Goal: Task Accomplishment & Management: Manage account settings

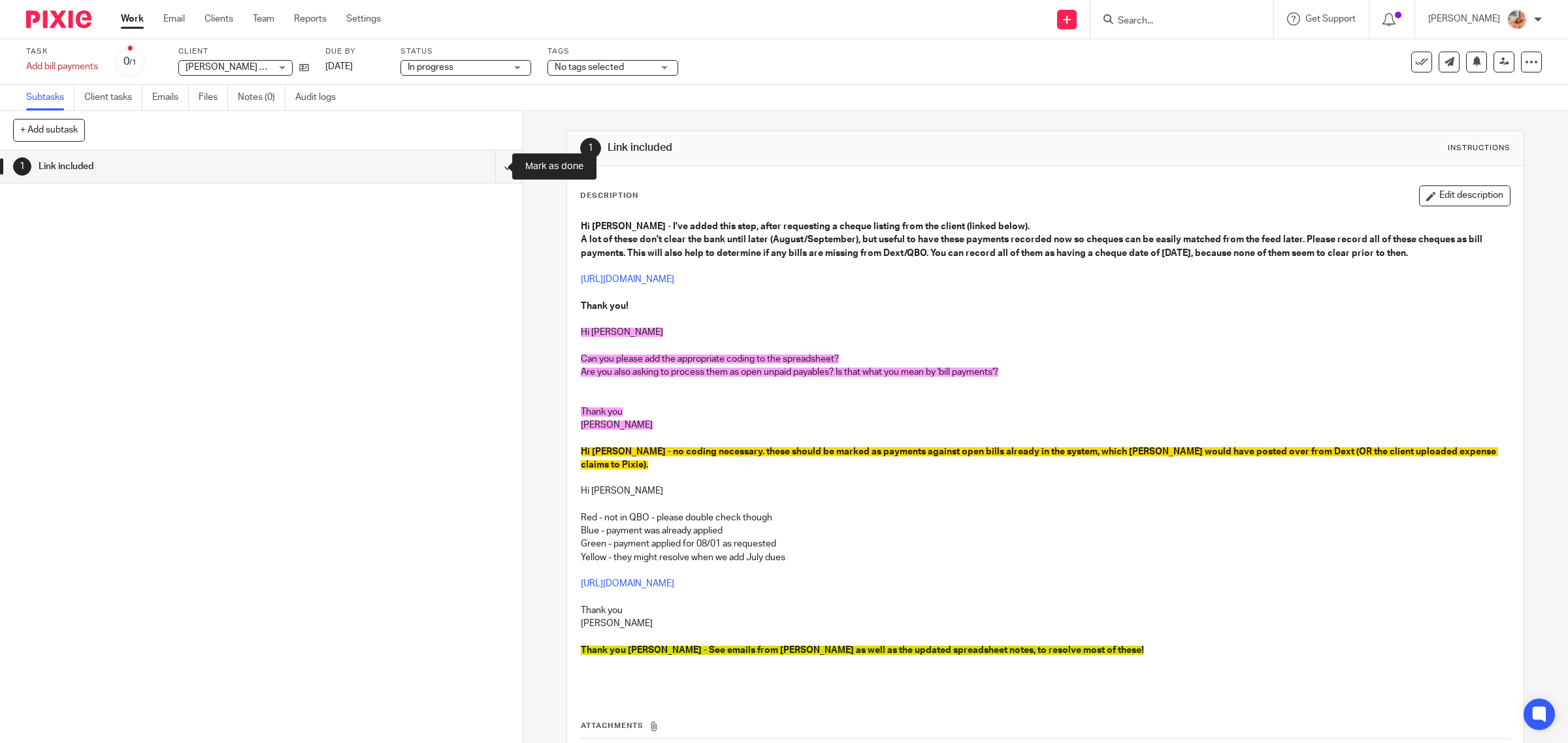
drag, startPoint x: 485, startPoint y: 168, endPoint x: 474, endPoint y: 170, distance: 11.2
click at [485, 168] on input "submit" at bounding box center [261, 166] width 522 height 33
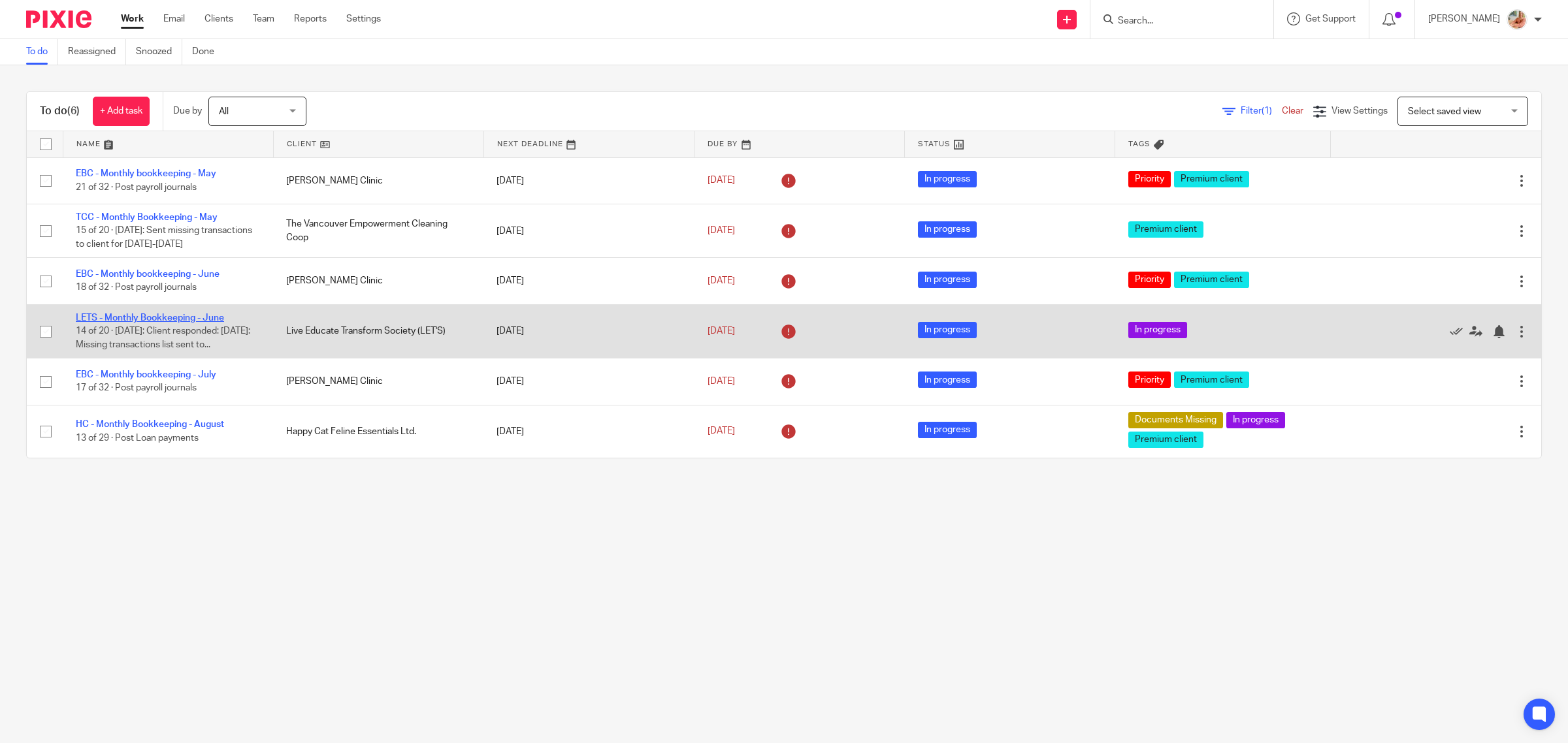
click at [123, 319] on link "LETS - Monthly Bookkeeping - June" at bounding box center [150, 318] width 148 height 9
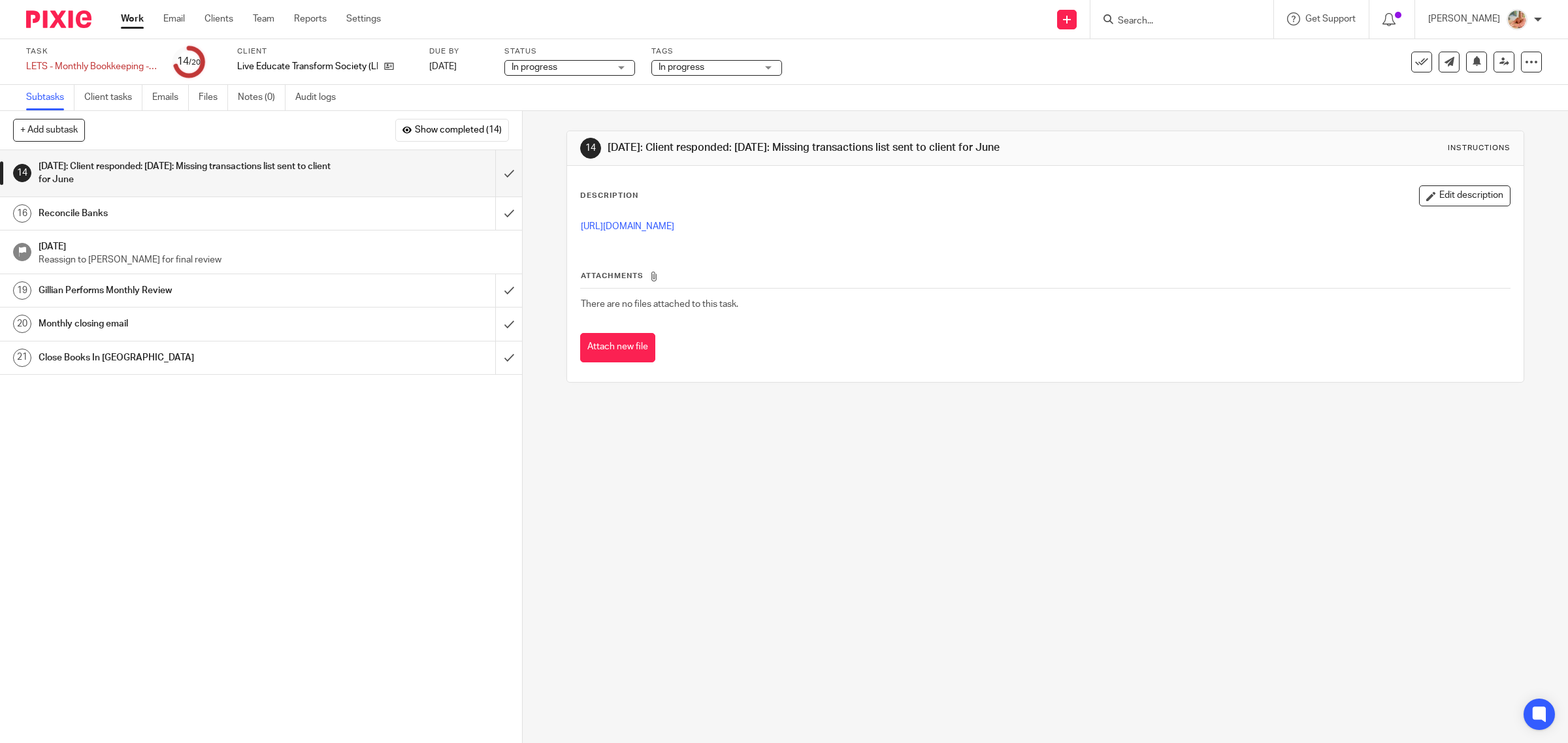
click at [813, 238] on div "https://docs.google.com/spreadsheets/d/10R_U0O25qOnXB9mV-2jiLF8G2STgPa7uYm6EplG…" at bounding box center [1045, 228] width 943 height 29
click at [674, 227] on link "https://docs.google.com/spreadsheets/d/10R_U0O25qOnXB9mV-2jiLF8G2STgPa7uYm6EplG…" at bounding box center [627, 227] width 94 height 9
click at [402, 209] on div "Reconcile Banks" at bounding box center [260, 213] width 443 height 20
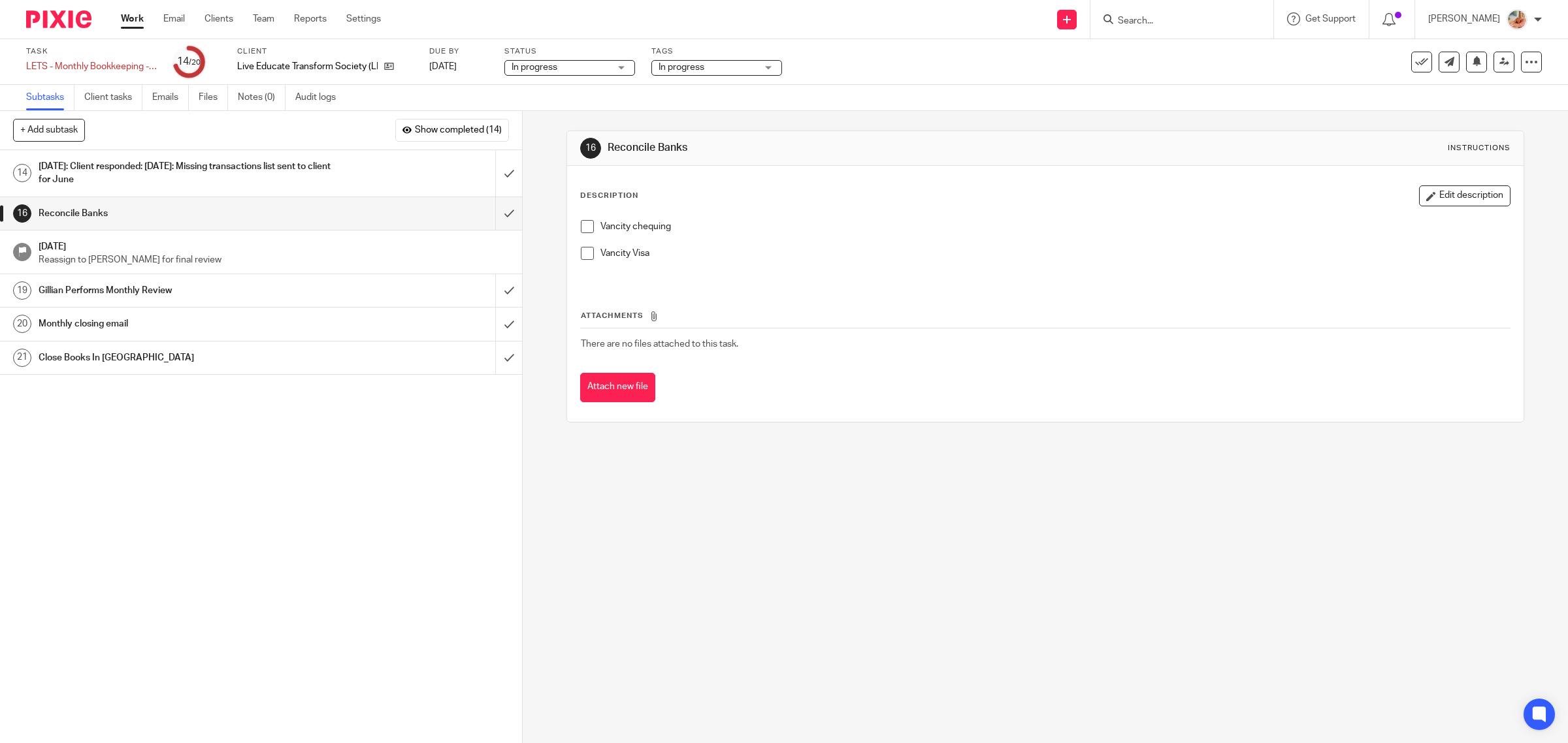
click at [271, 178] on h1 "Sep 16th: Client responded: Sep 9th: Missing transactions list sent to client f…" at bounding box center [187, 173] width 296 height 33
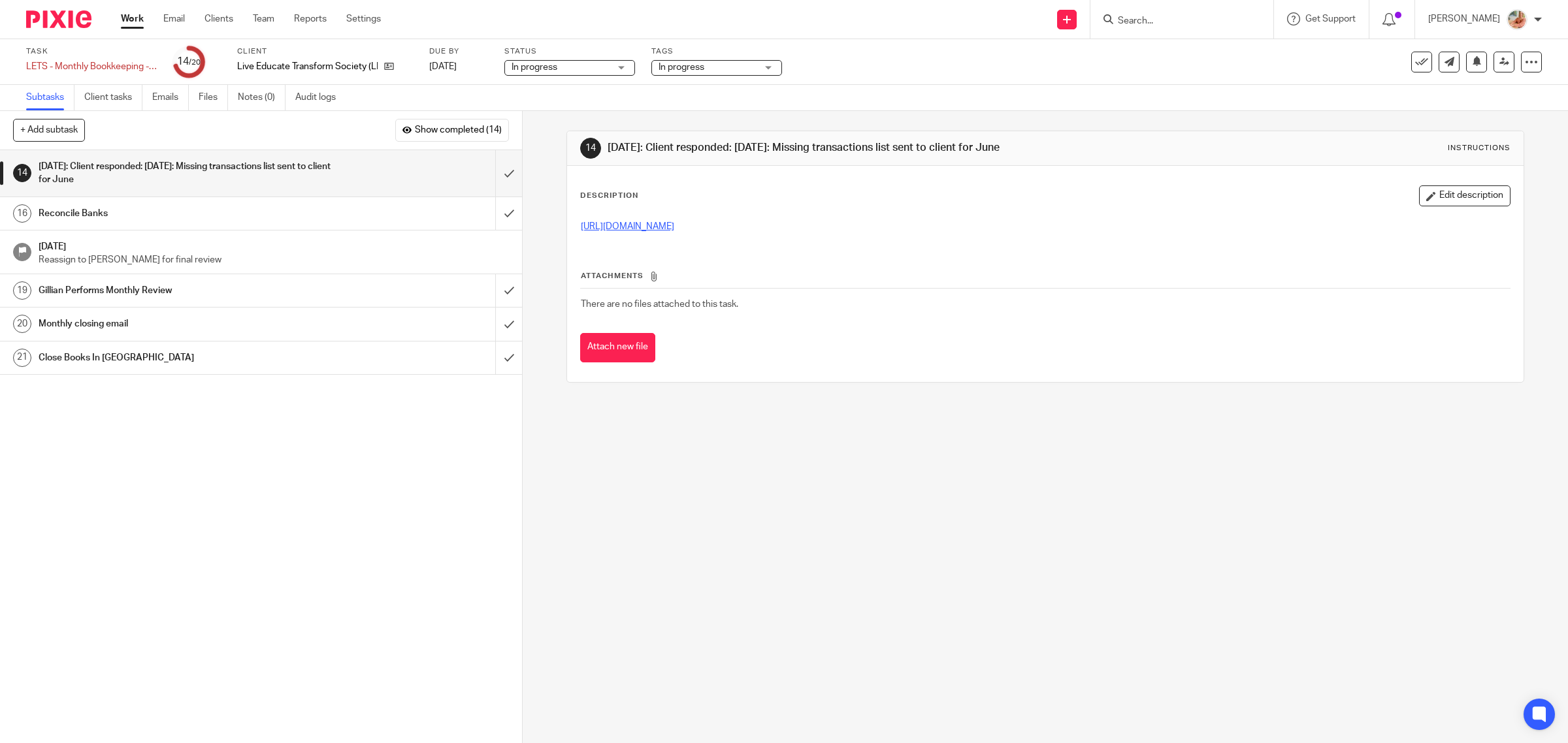
click at [674, 227] on link "https://docs.google.com/spreadsheets/d/10R_U0O25qOnXB9mV-2jiLF8G2STgPa7uYm6EplG…" at bounding box center [627, 227] width 94 height 9
click at [495, 173] on input "submit" at bounding box center [261, 173] width 522 height 46
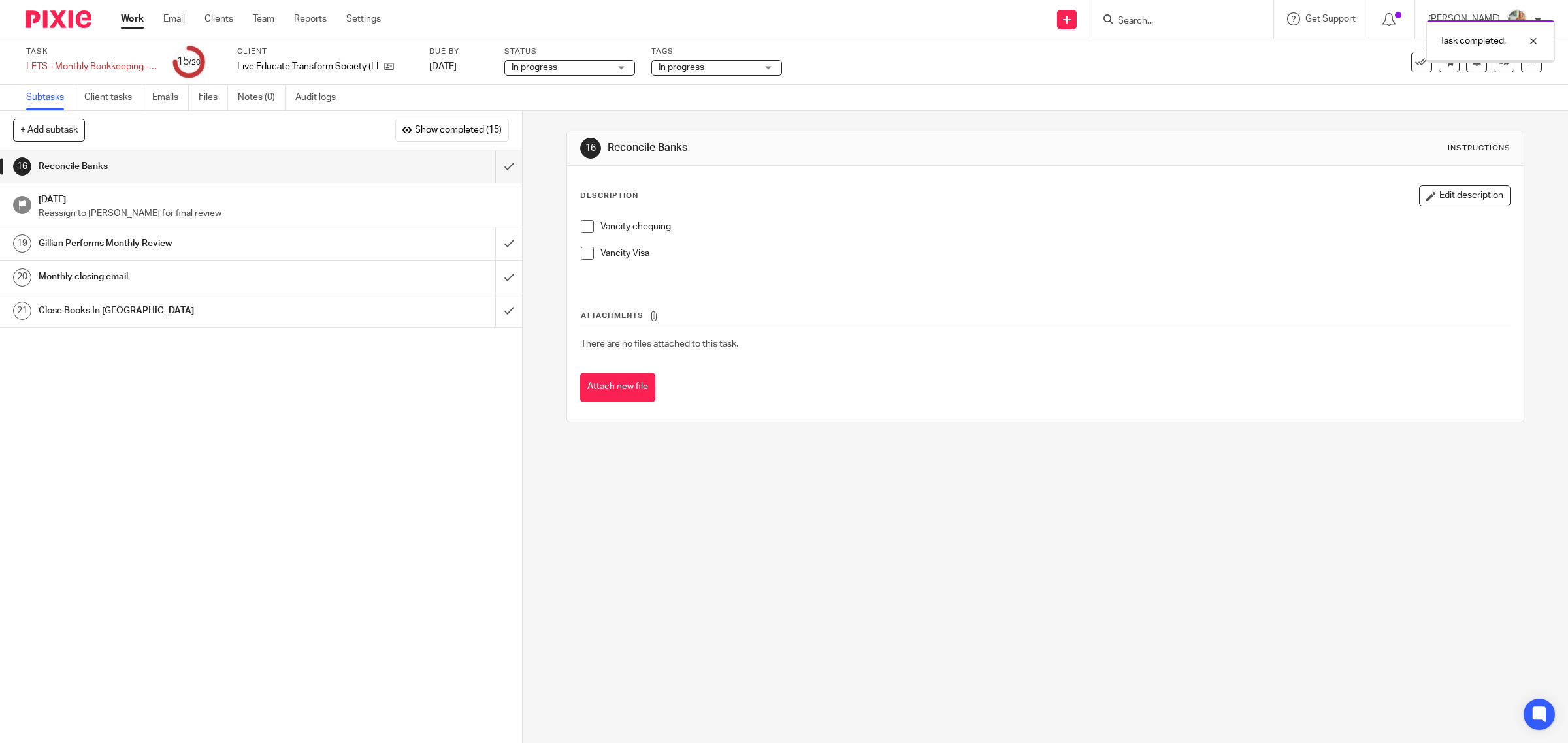
click at [581, 222] on span at bounding box center [588, 227] width 13 height 13
click at [589, 257] on span at bounding box center [588, 253] width 13 height 13
click at [498, 170] on input "submit" at bounding box center [261, 166] width 522 height 33
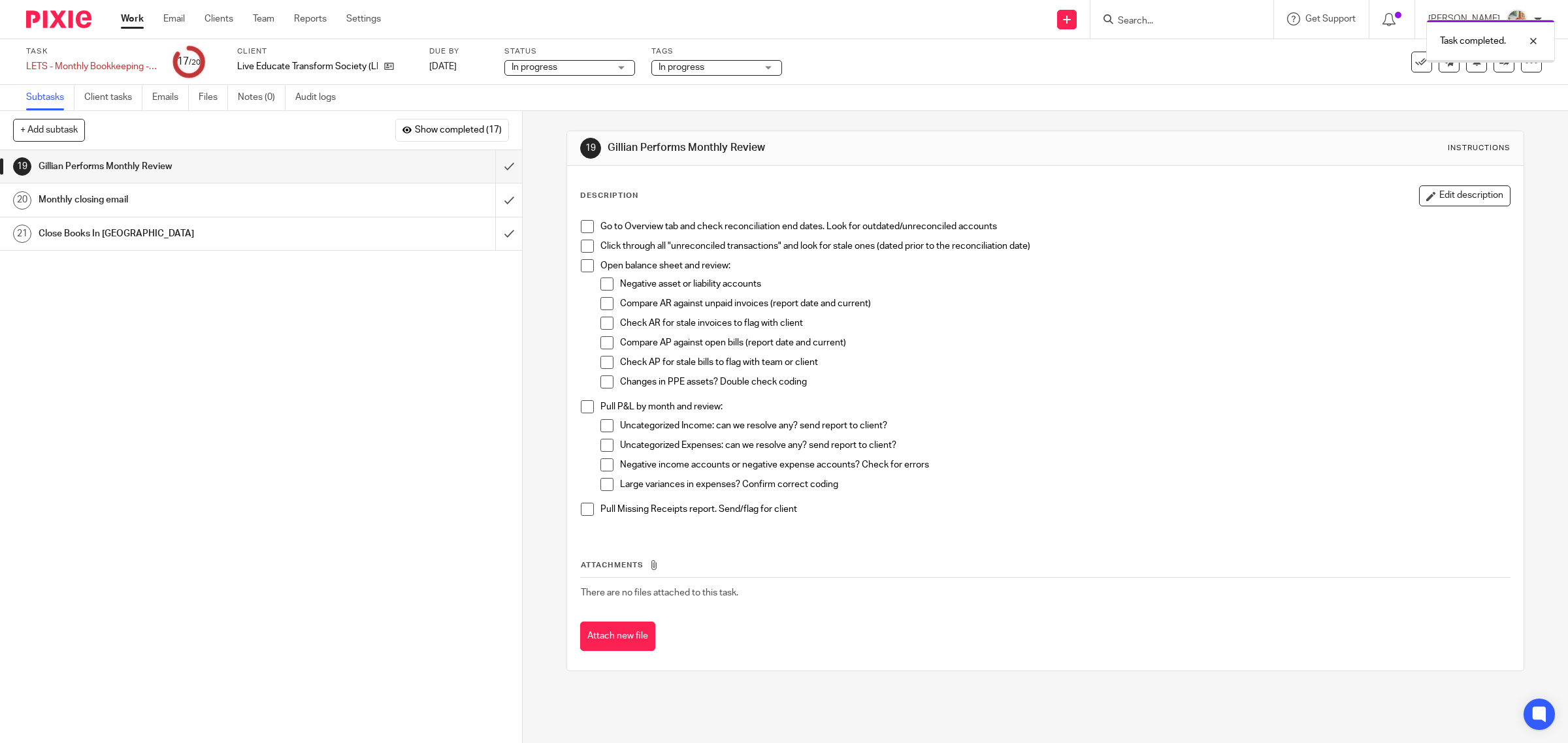
click at [676, 69] on span "In progress" at bounding box center [681, 67] width 46 height 9
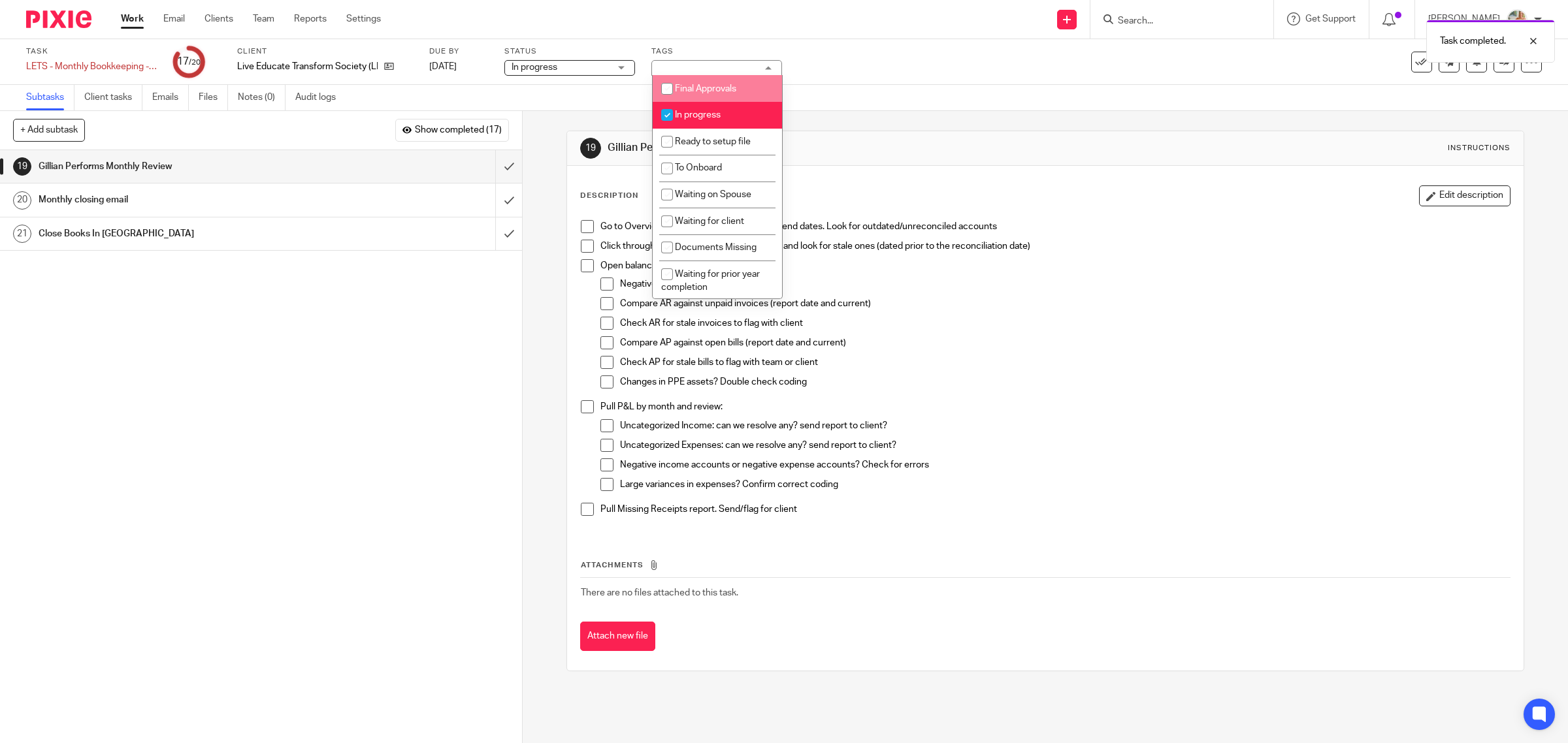
drag, startPoint x: 677, startPoint y: 96, endPoint x: 673, endPoint y: 110, distance: 14.6
click at [677, 95] on input "checkbox" at bounding box center [667, 89] width 25 height 25
checkbox input "true"
click at [673, 110] on input "checkbox" at bounding box center [667, 115] width 25 height 25
checkbox input "false"
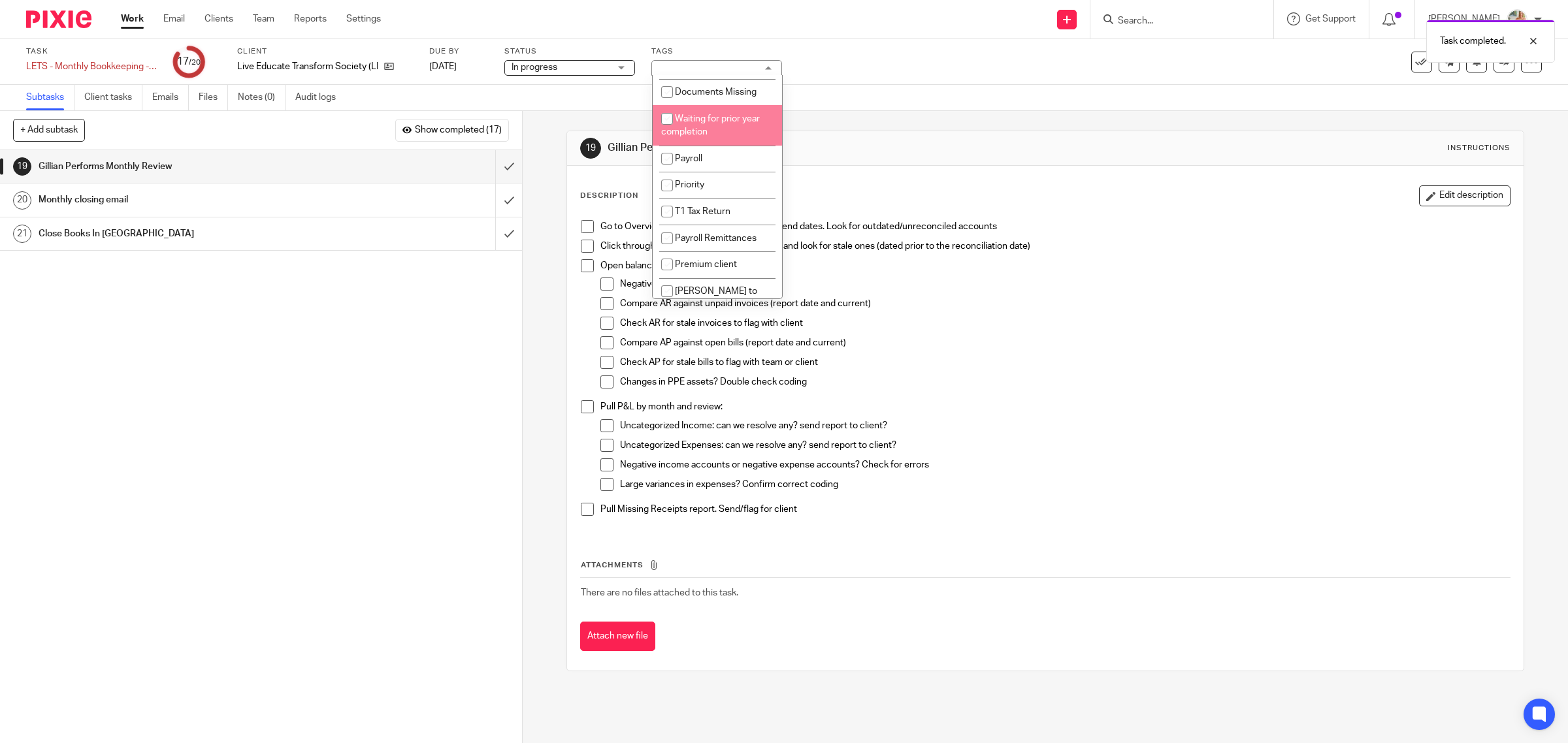
scroll to position [317, 0]
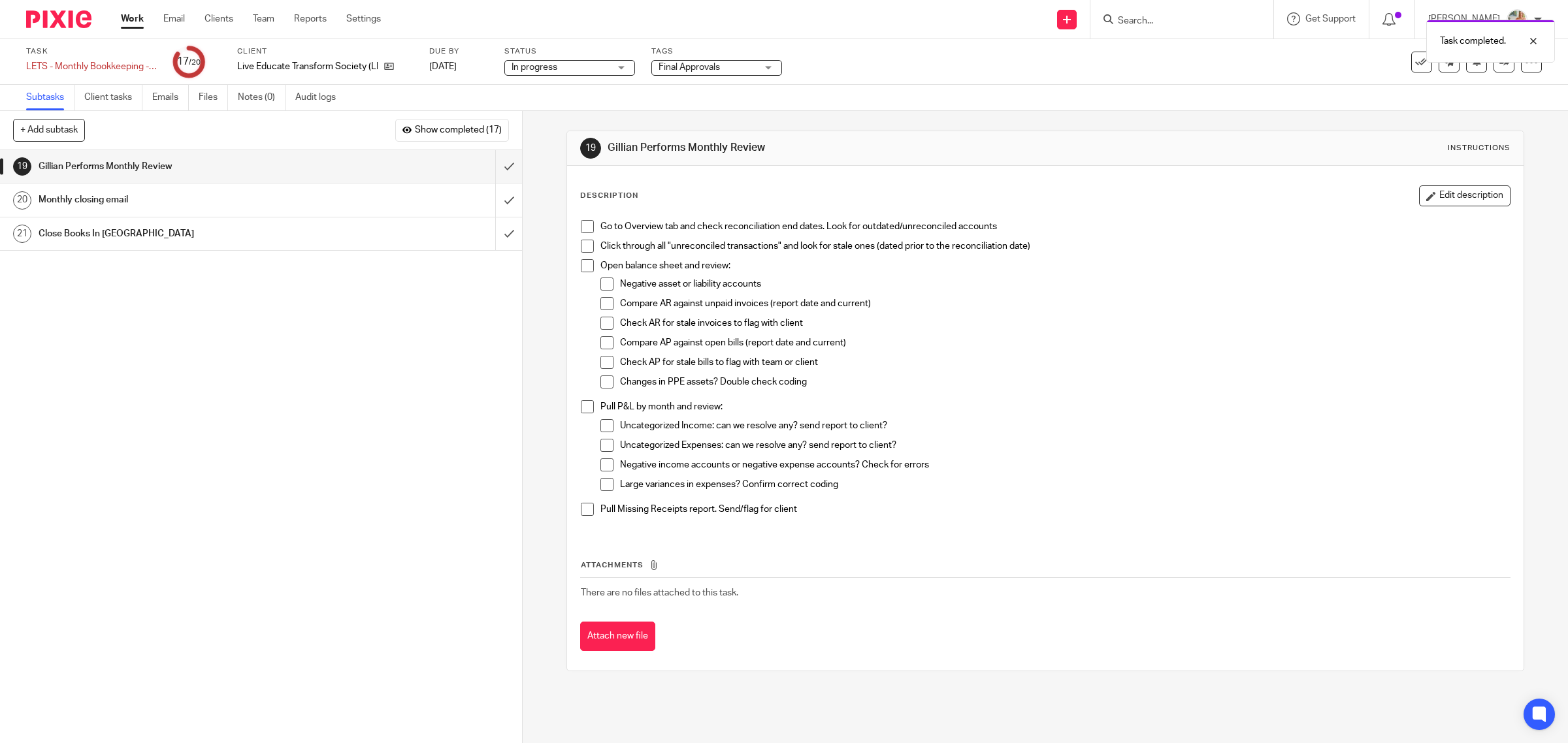
click at [1156, 207] on div "Description Edit description Go to Overview tab and check reconciliation end da…" at bounding box center [1045, 359] width 931 height 348
click at [1438, 70] on link at bounding box center [1449, 62] width 21 height 21
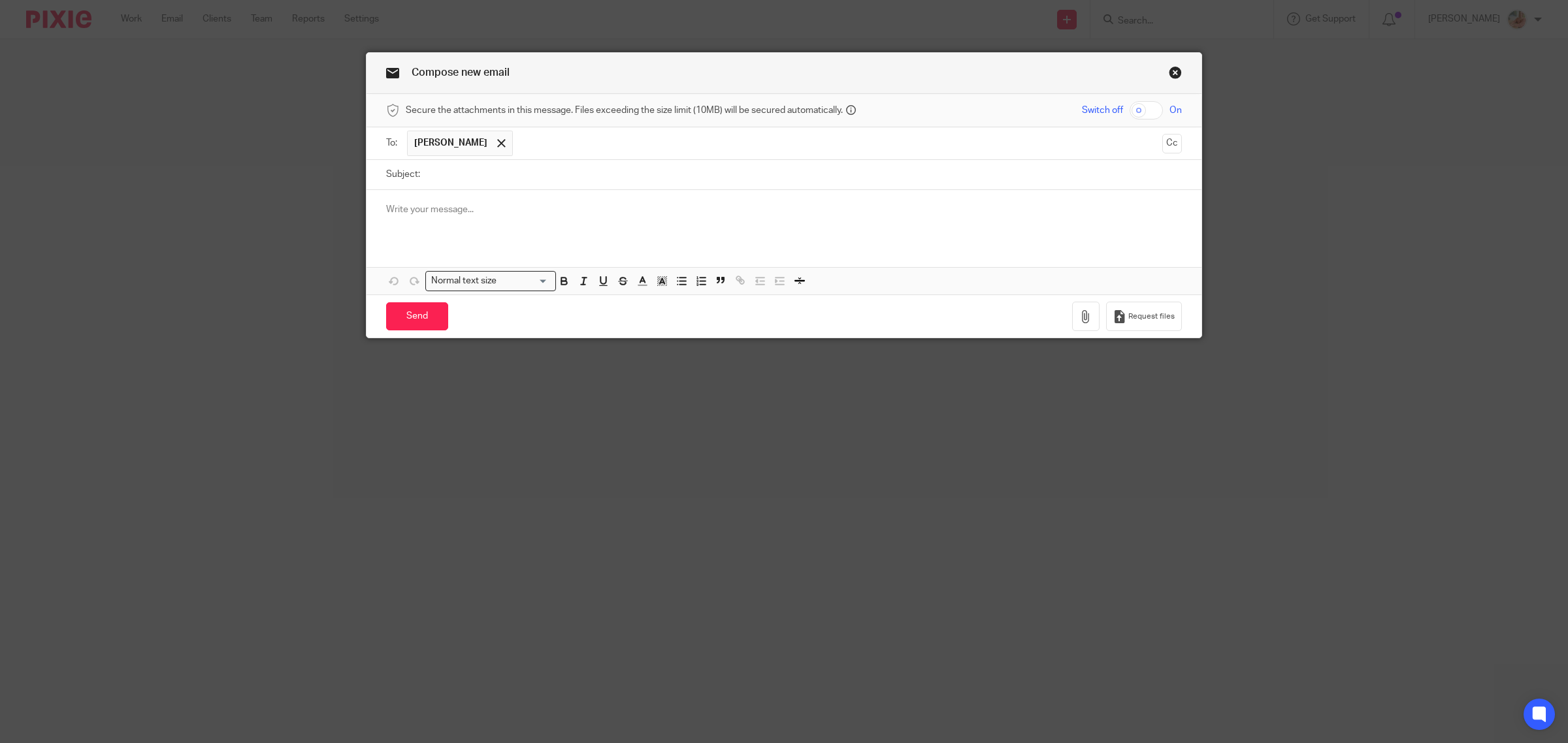
click at [479, 181] on input "Subject:" at bounding box center [804, 174] width 755 height 29
type input "D"
click at [449, 224] on div at bounding box center [784, 215] width 835 height 51
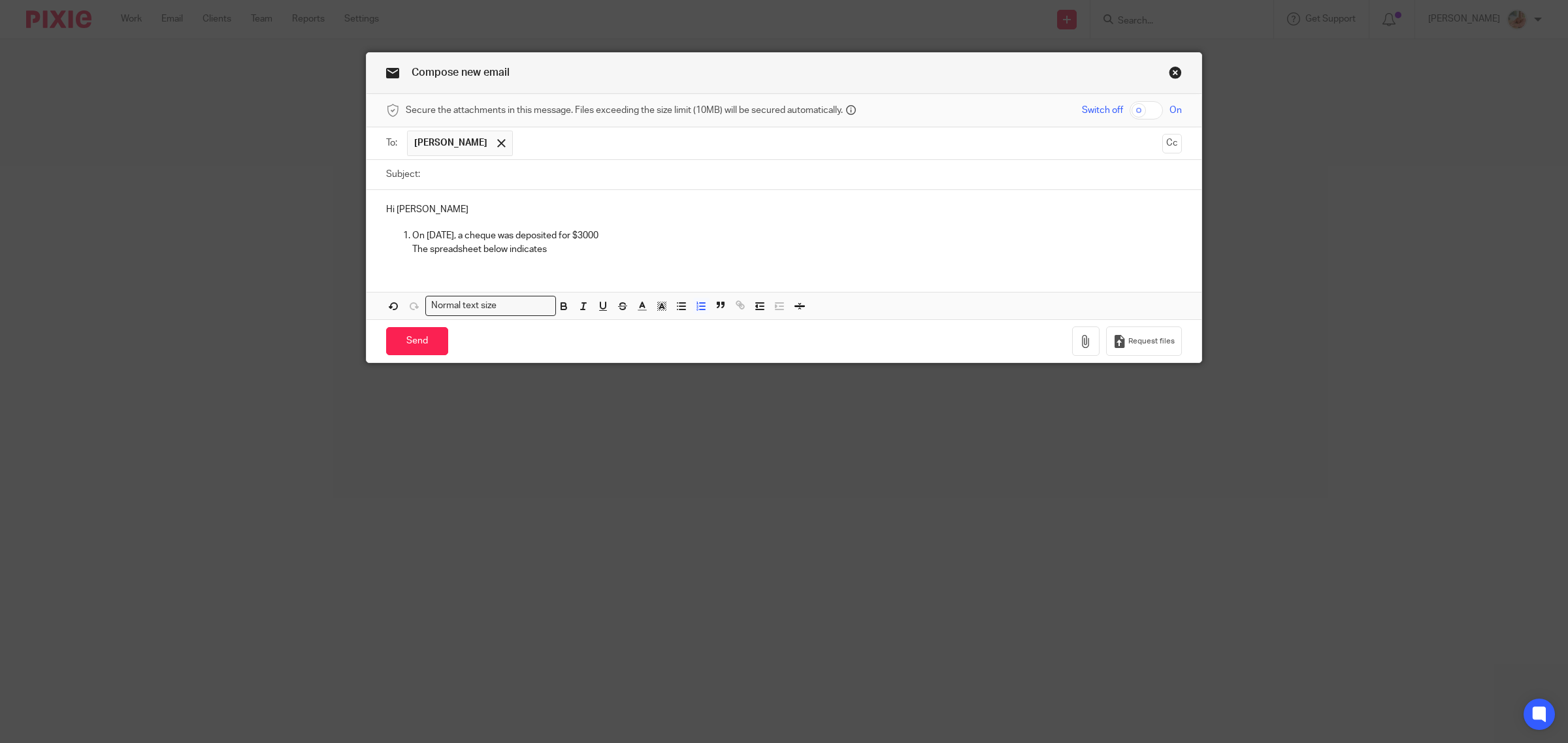
click at [588, 256] on p "The spreadsheet below indicates" at bounding box center [796, 249] width 770 height 13
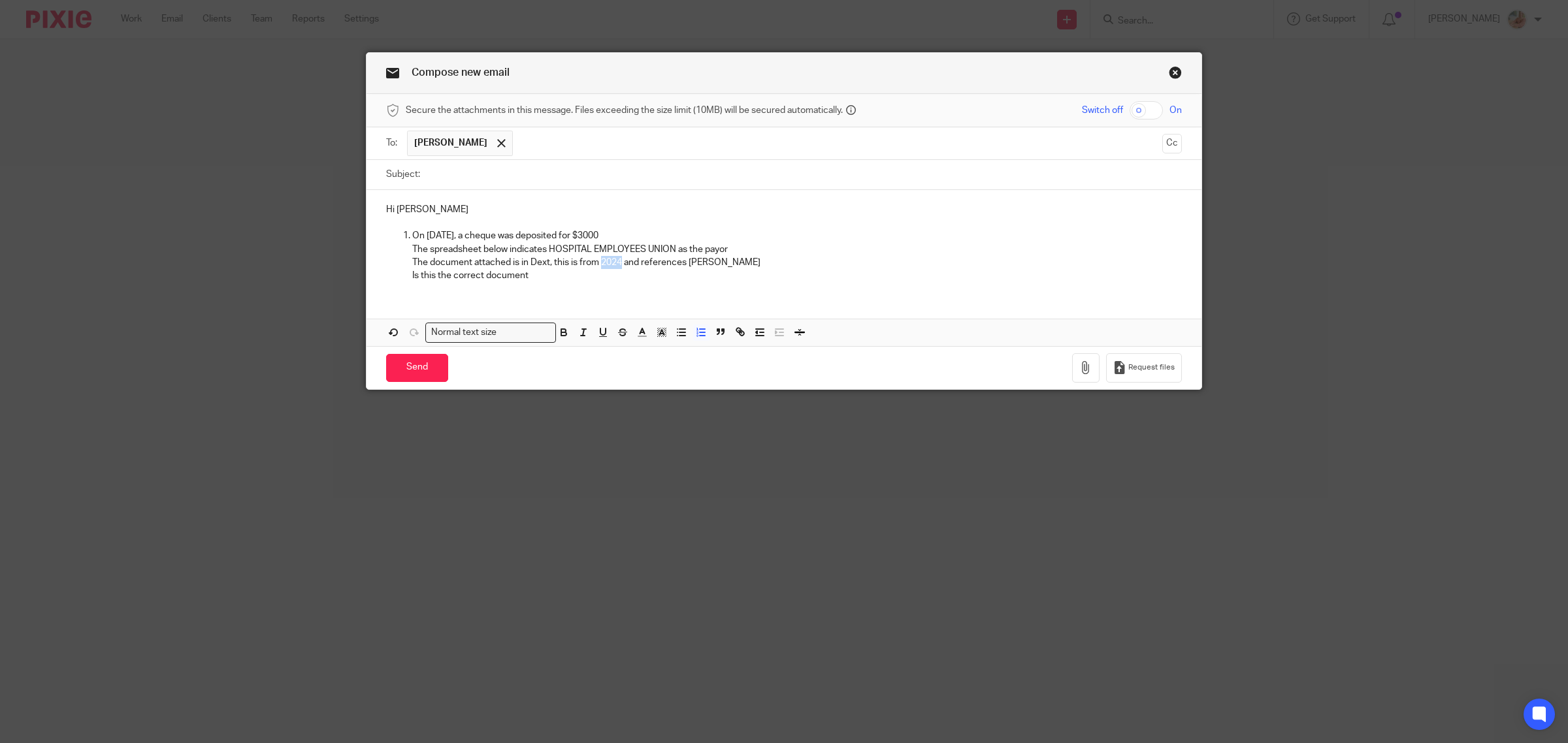
drag, startPoint x: 598, startPoint y: 264, endPoint x: 616, endPoint y: 264, distance: 18.0
click at [616, 264] on p "The document attached is in Dext, this is from 2024 and references Jennifer Eft…" at bounding box center [796, 263] width 770 height 13
click at [601, 336] on icon "button" at bounding box center [603, 333] width 12 height 12
click at [537, 269] on p "The document attached is in Dext, this is from 2024 and references Jennifer Eft…" at bounding box center [796, 263] width 770 height 13
click at [531, 276] on p "Is this the correct document" at bounding box center [796, 276] width 770 height 13
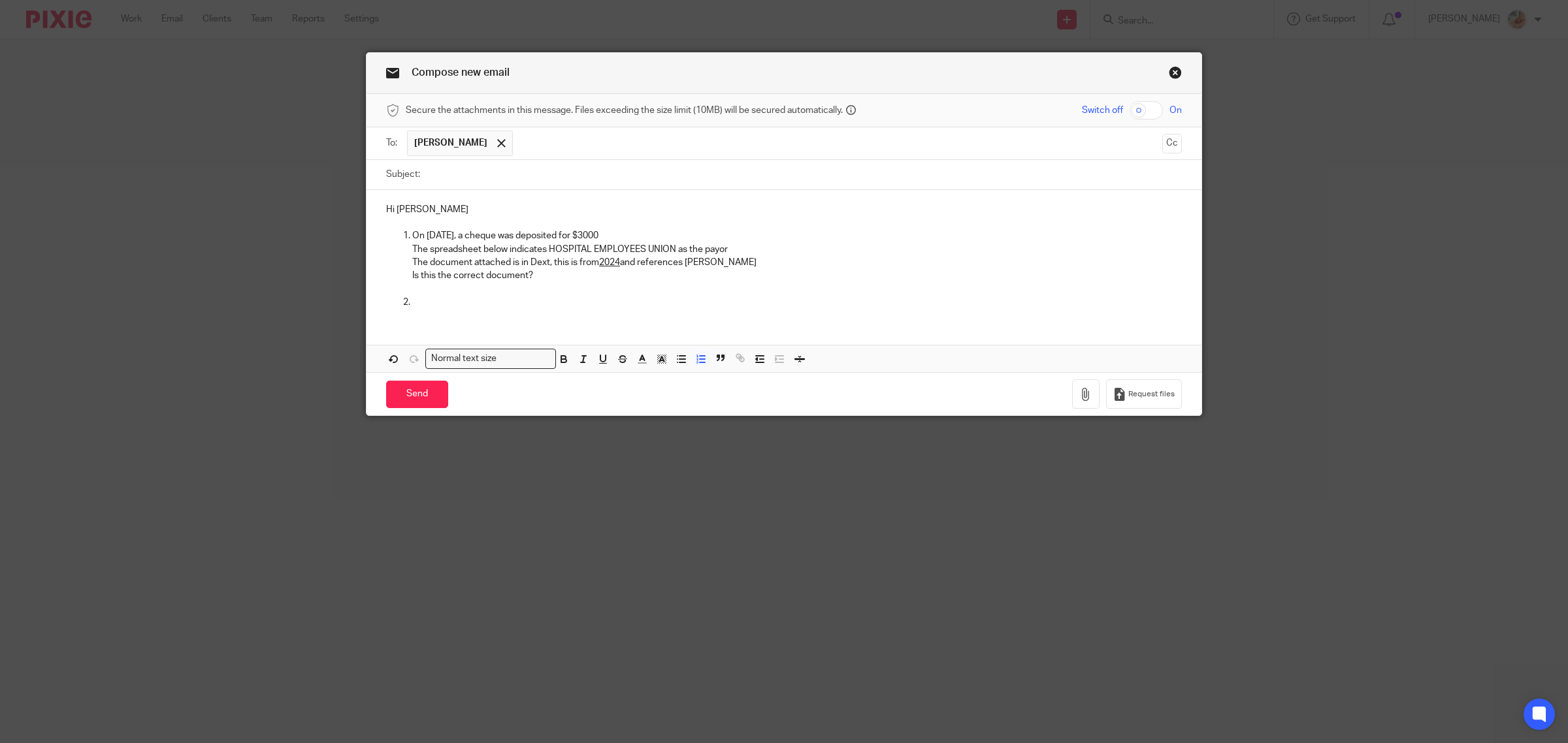
click at [439, 304] on p at bounding box center [796, 302] width 770 height 13
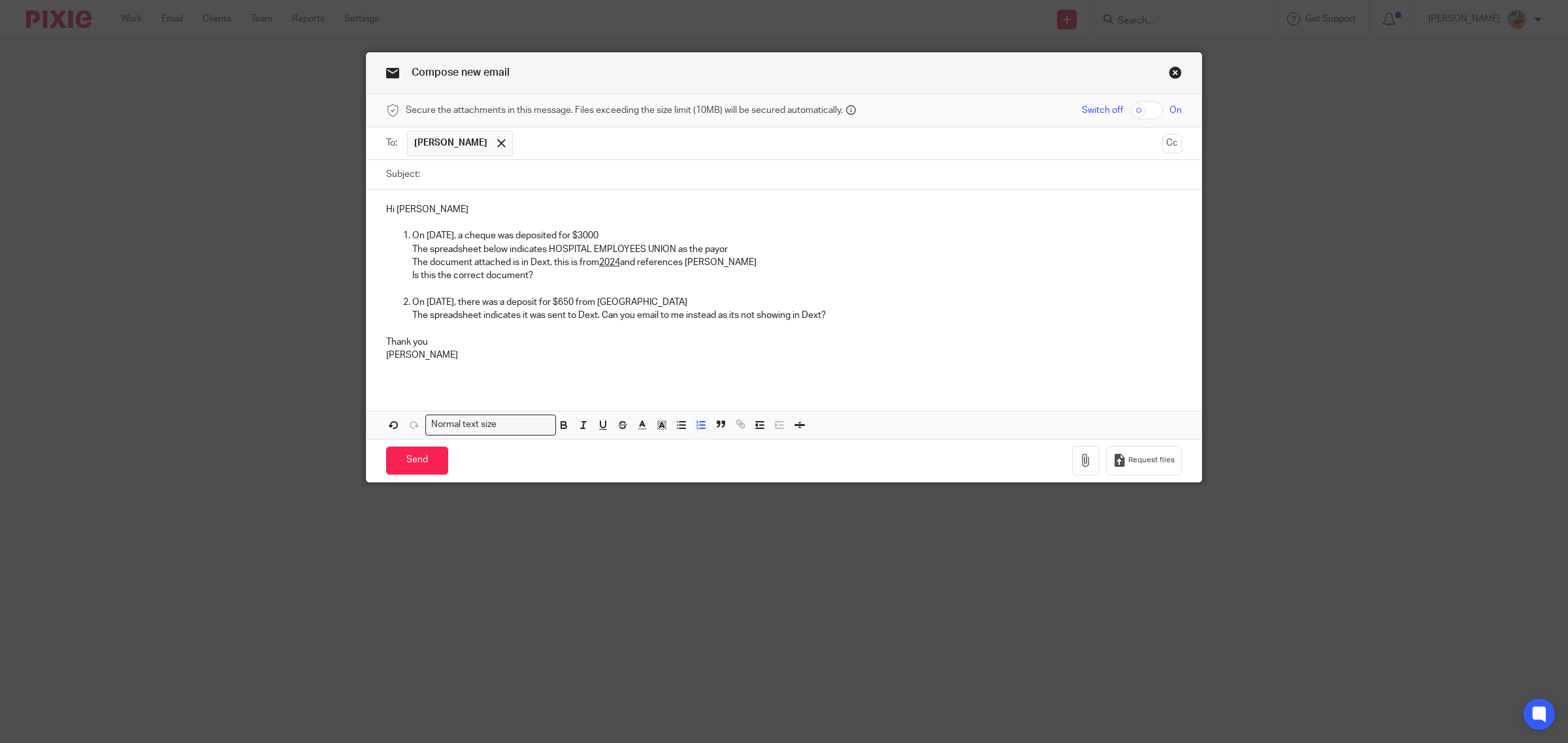
click at [853, 319] on p "The spreadsheet indicates it was sent to Dext. Can you email to me instead as i…" at bounding box center [796, 316] width 770 height 13
click at [733, 248] on p "The spreadsheet below indicates HOSPITAL EMPLOYEES UNION as the payor" at bounding box center [796, 249] width 770 height 13
click at [867, 316] on p "The spreadsheet indicates it was sent to Dext. Can you email to me instead as i…" at bounding box center [796, 316] width 770 height 13
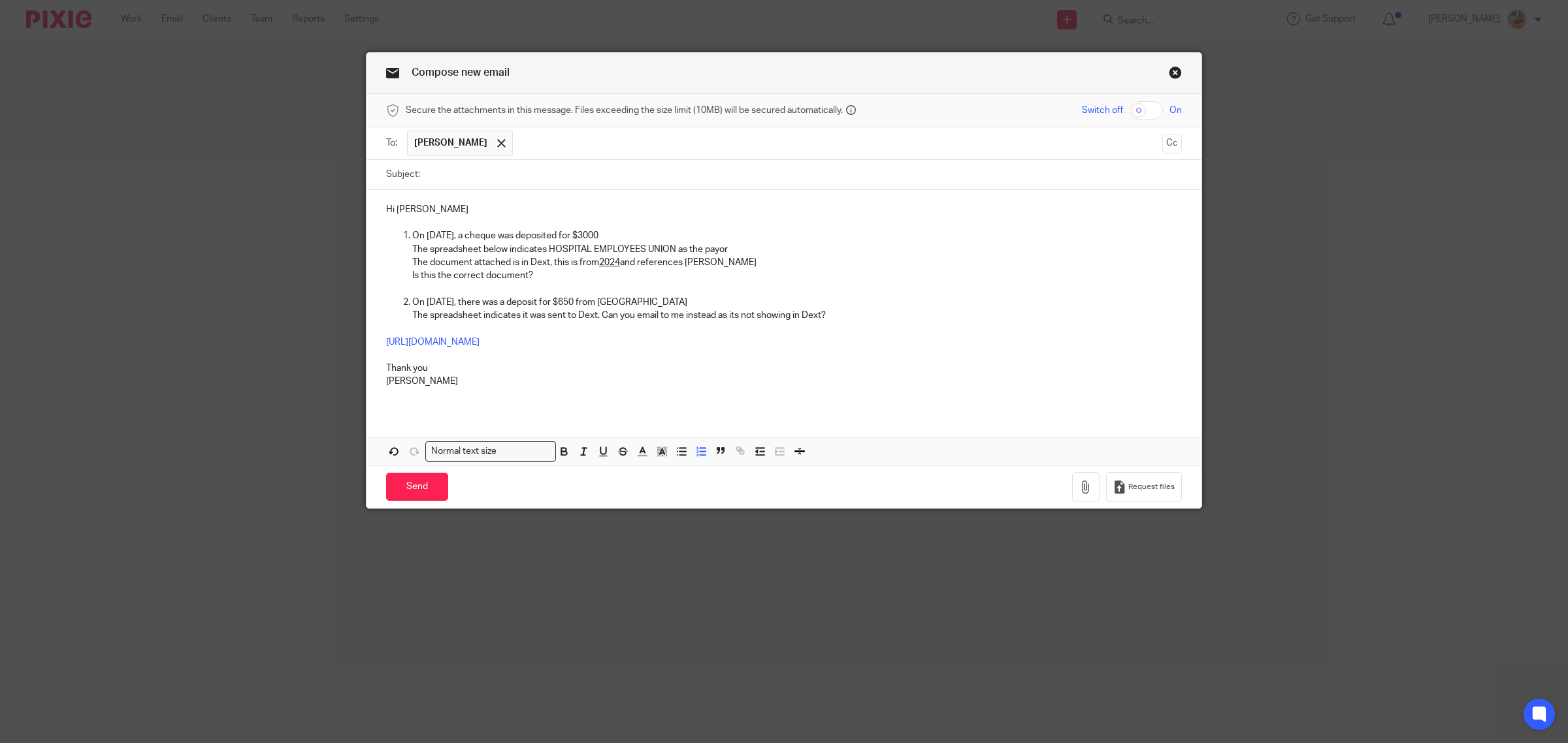
click at [508, 250] on p "The spreadsheet below indicates HOSPITAL EMPLOYEES UNION as the payor" at bounding box center [796, 249] width 770 height 13
click at [504, 250] on p "The spreadsheet below indicates HOSPITAL EMPLOYEES UNION as the payor" at bounding box center [796, 249] width 770 height 13
drag, startPoint x: 504, startPoint y: 251, endPoint x: 652, endPoint y: 248, distance: 148.0
click at [652, 248] on p "The spreadsheet below (tab 2 Vancity Checking June 2025) indicates HOSPITAL EMP…" at bounding box center [796, 249] width 770 height 13
click at [576, 371] on p "Thank you" at bounding box center [783, 369] width 796 height 13
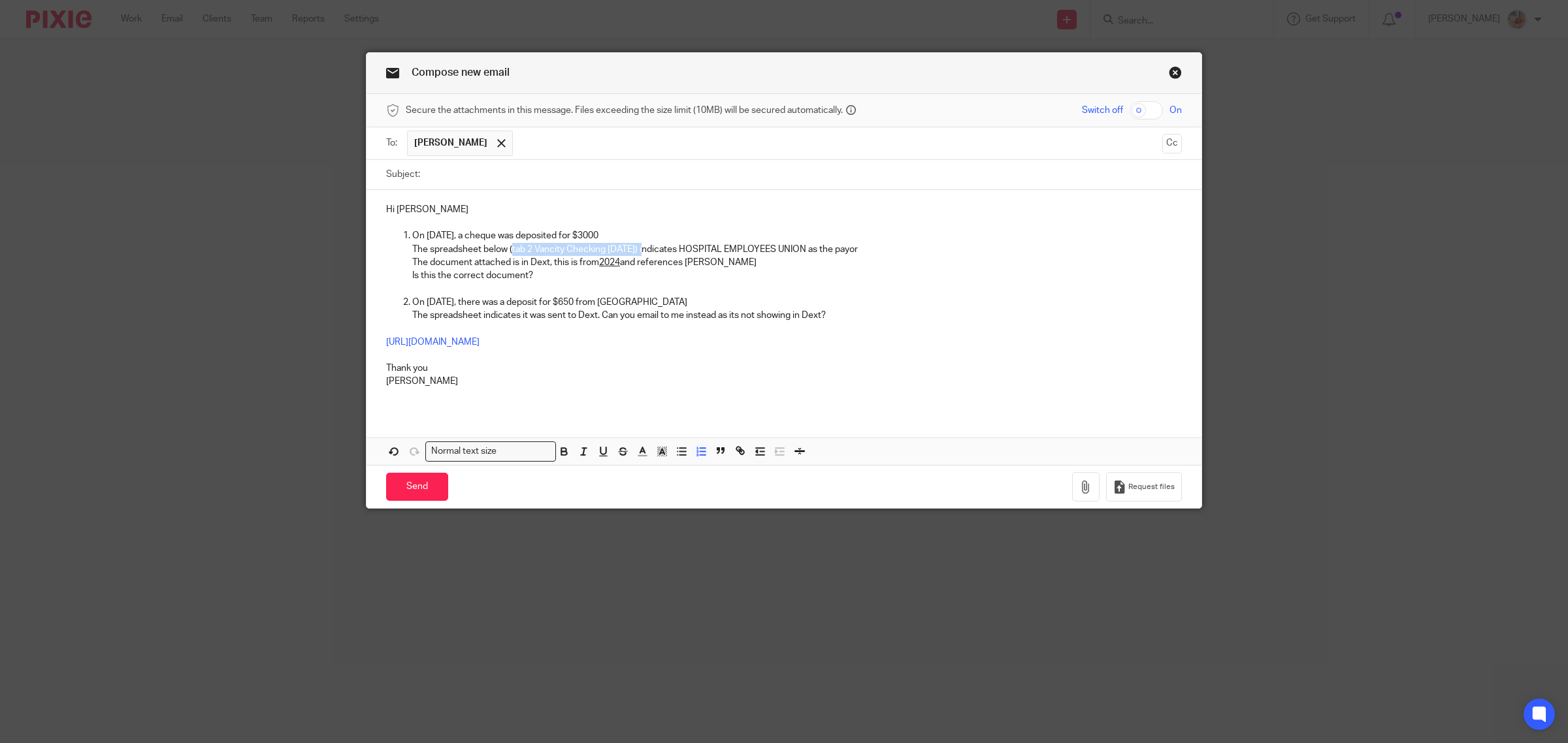
drag, startPoint x: 508, startPoint y: 252, endPoint x: 647, endPoint y: 253, distance: 139.0
click at [647, 253] on p "The spreadsheet below (tab 2 Vancity Checking June 2025) indicates HOSPITAL EMP…" at bounding box center [796, 249] width 770 height 13
click at [583, 452] on icon "button" at bounding box center [584, 451] width 12 height 12
click at [596, 397] on p at bounding box center [783, 395] width 796 height 13
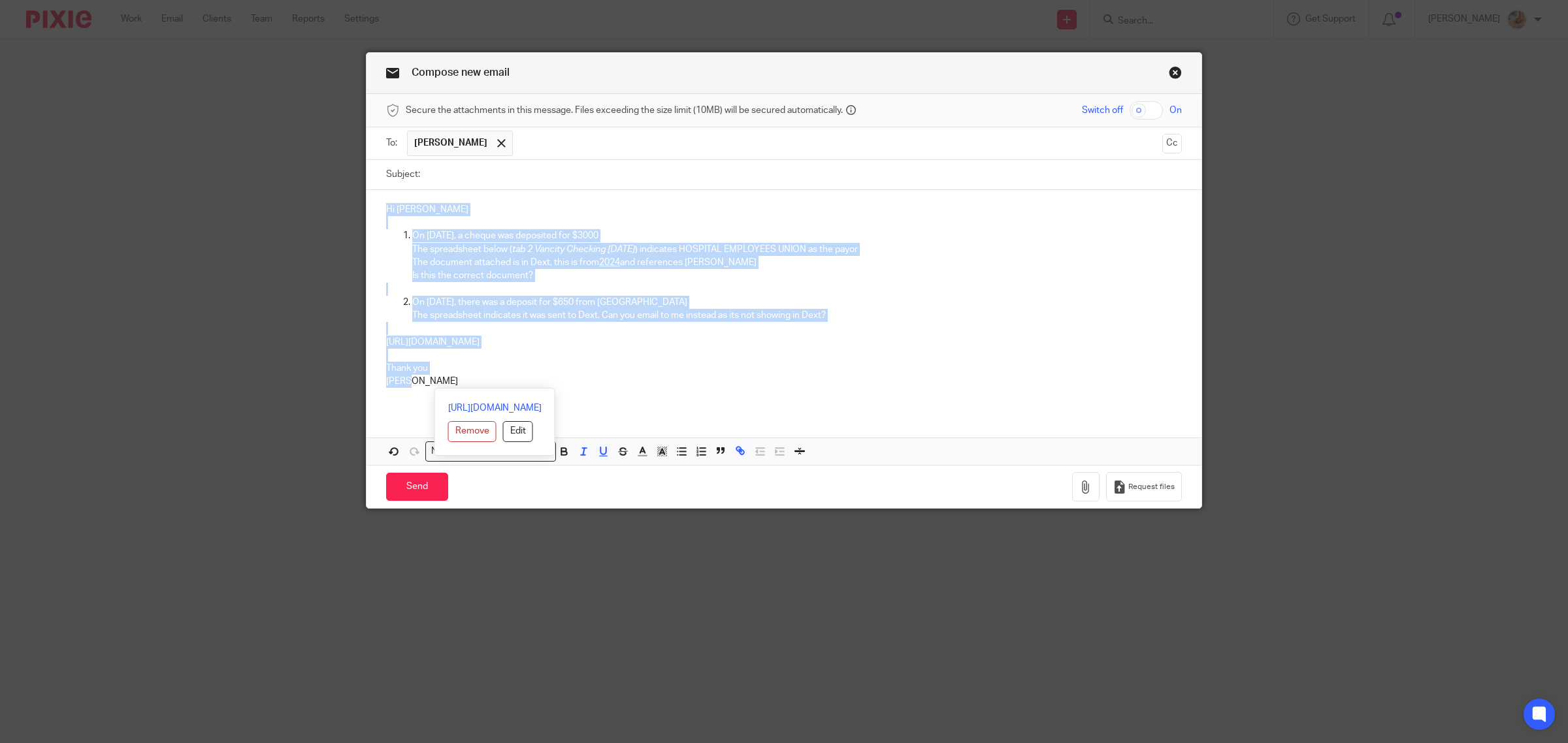
drag, startPoint x: 413, startPoint y: 388, endPoint x: 345, endPoint y: 199, distance: 200.9
click at [345, 199] on div "Compose new email Secure the attachments in this message. Files exceeding the s…" at bounding box center [784, 371] width 1568 height 743
copy div "Hi Heather On Jun 13th, a cheque was deposited for $3000 The spreadsheet below …"
click at [739, 372] on p "Thank you" at bounding box center [783, 369] width 796 height 13
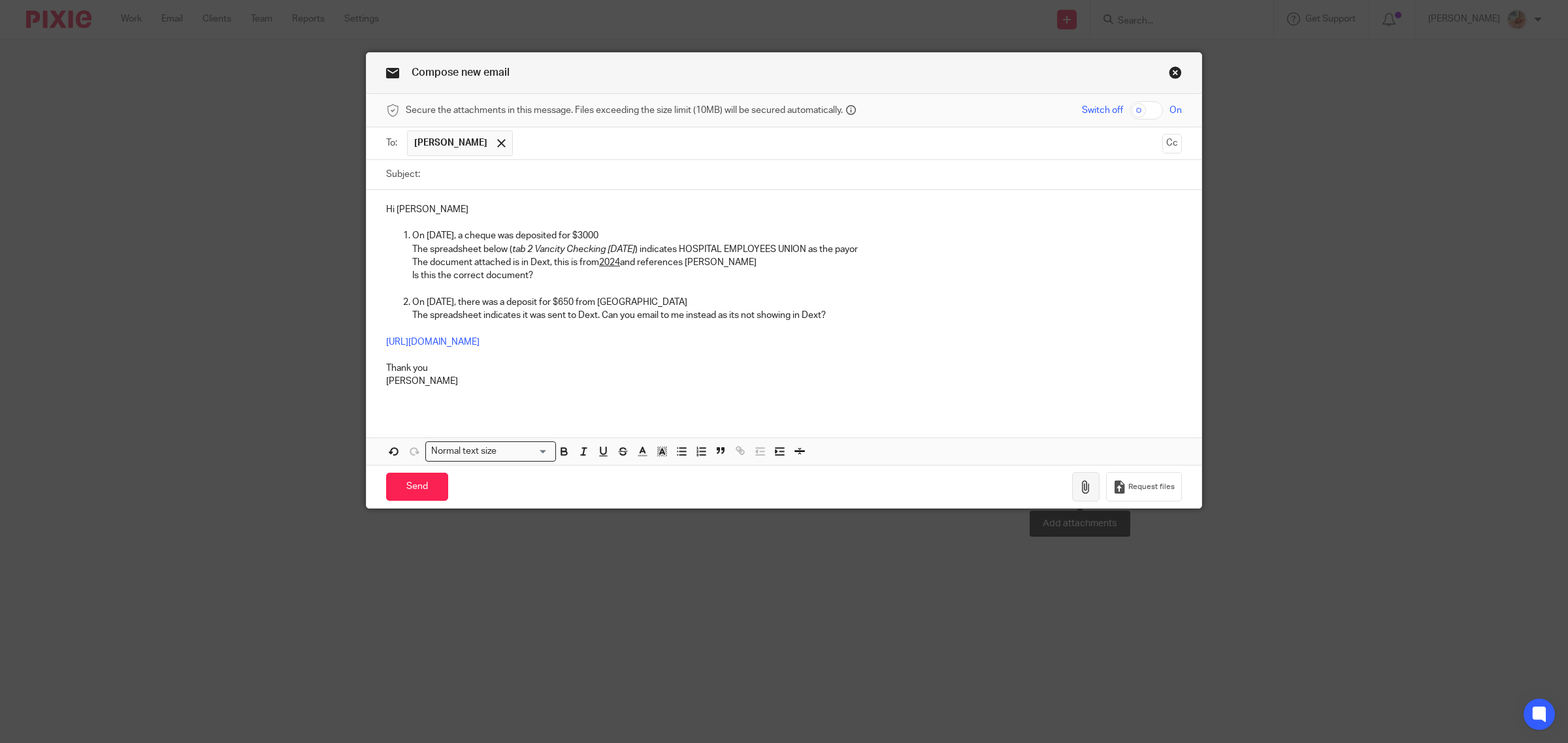
click at [1079, 492] on icon "button" at bounding box center [1086, 487] width 13 height 13
click at [1072, 484] on button "button" at bounding box center [1086, 486] width 28 height 29
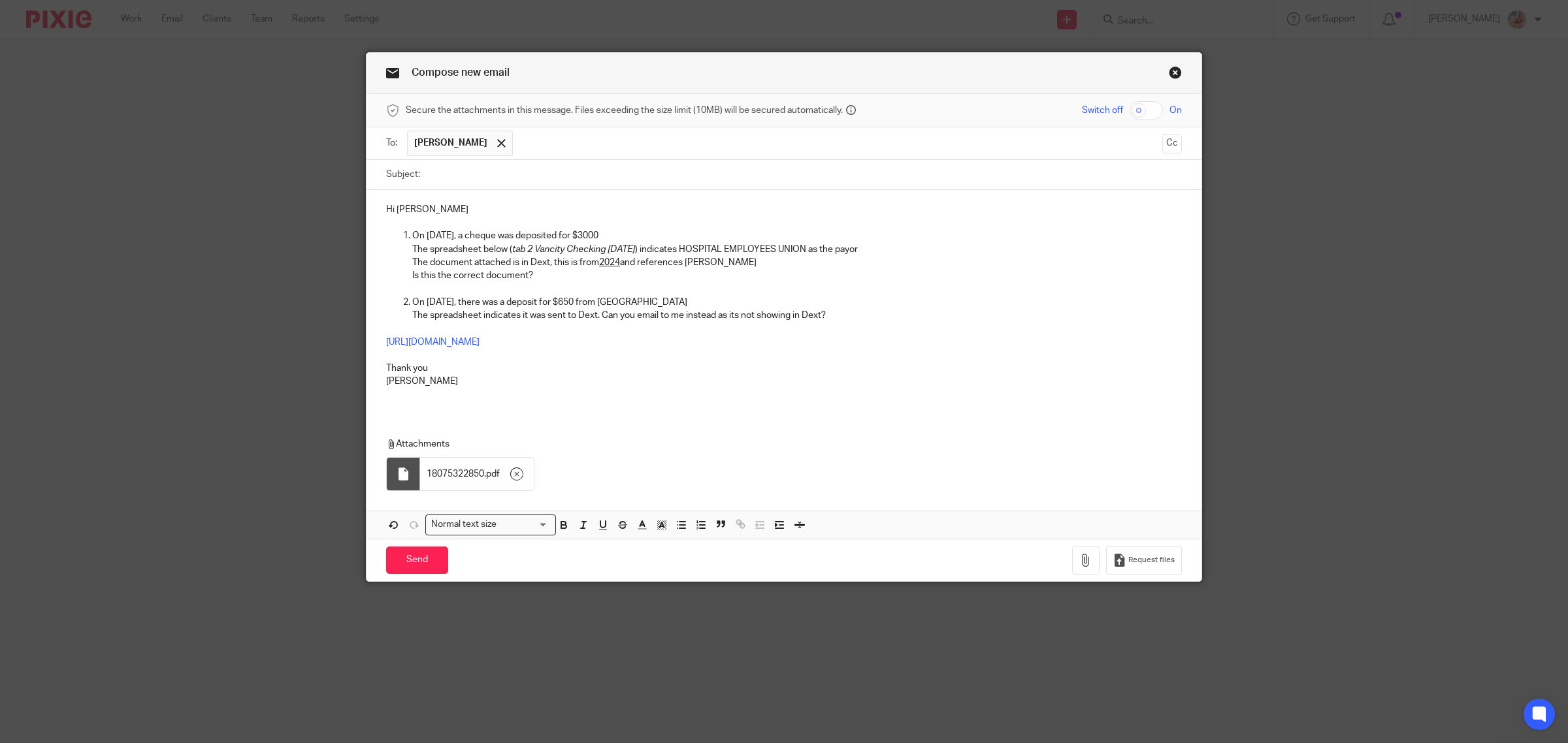
click at [602, 174] on input "Subject:" at bounding box center [804, 174] width 755 height 29
type input "Questions on June Books / Revenue related"
click at [1170, 145] on button "Cc" at bounding box center [1172, 143] width 20 height 20
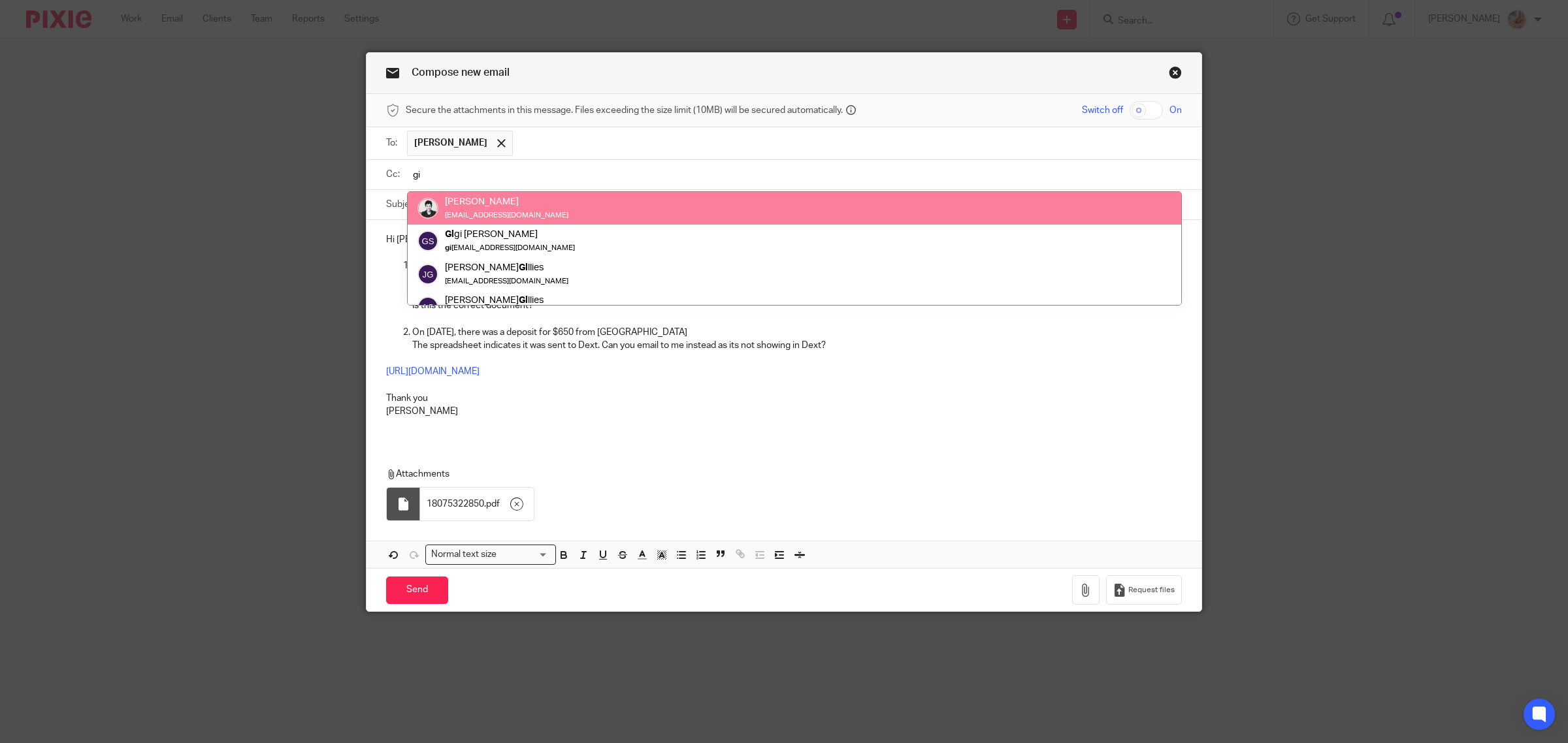
type input "gi"
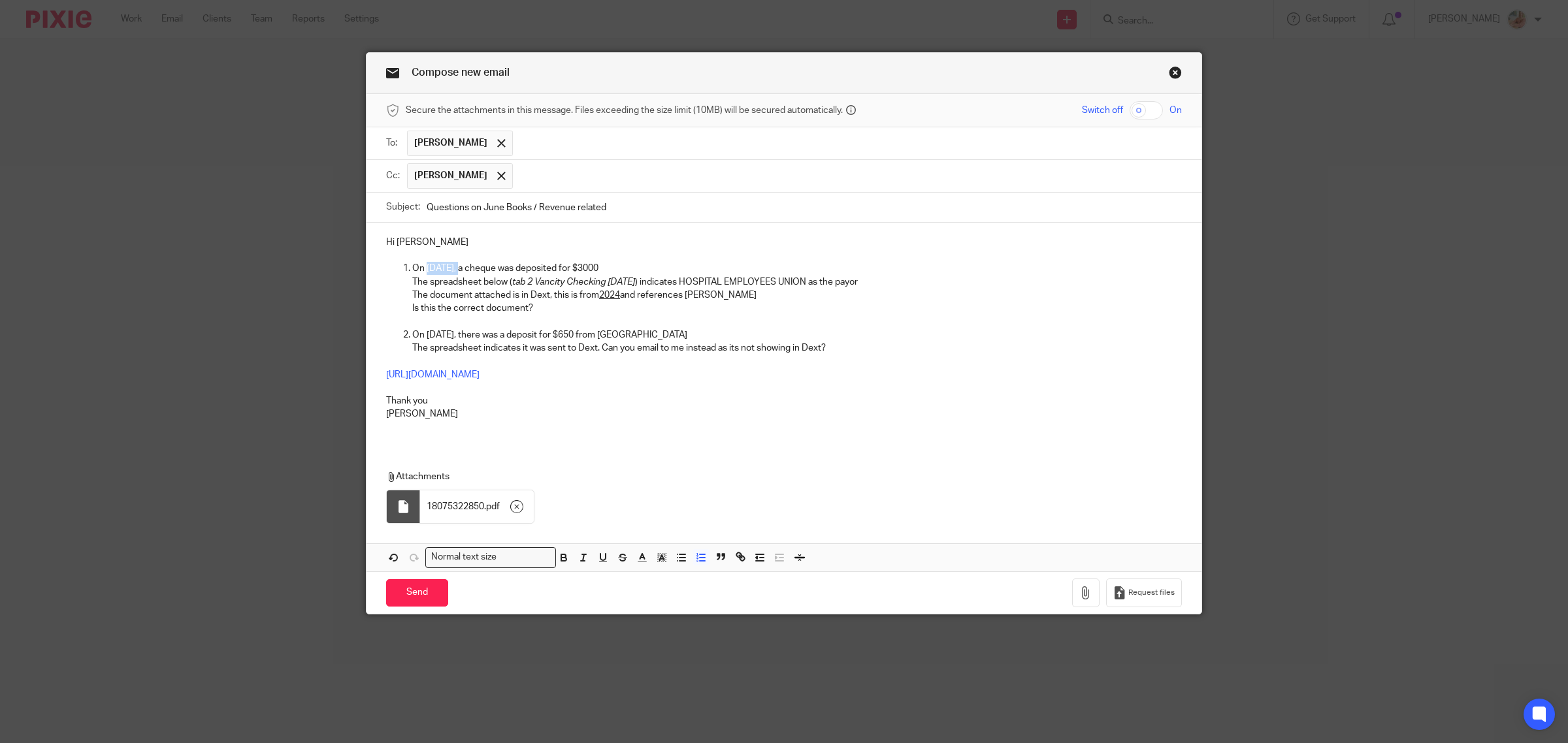
drag, startPoint x: 422, startPoint y: 272, endPoint x: 455, endPoint y: 268, distance: 33.2
click at [455, 268] on p "On Jun 13th, a cheque was deposited for $3000" at bounding box center [796, 268] width 770 height 13
drag, startPoint x: 422, startPoint y: 338, endPoint x: 457, endPoint y: 337, distance: 35.0
click at [457, 337] on p "On Jun 24th, there was a deposit for $650 from Vantage Point" at bounding box center [796, 335] width 770 height 13
click at [589, 407] on p "Thank you" at bounding box center [783, 401] width 796 height 13
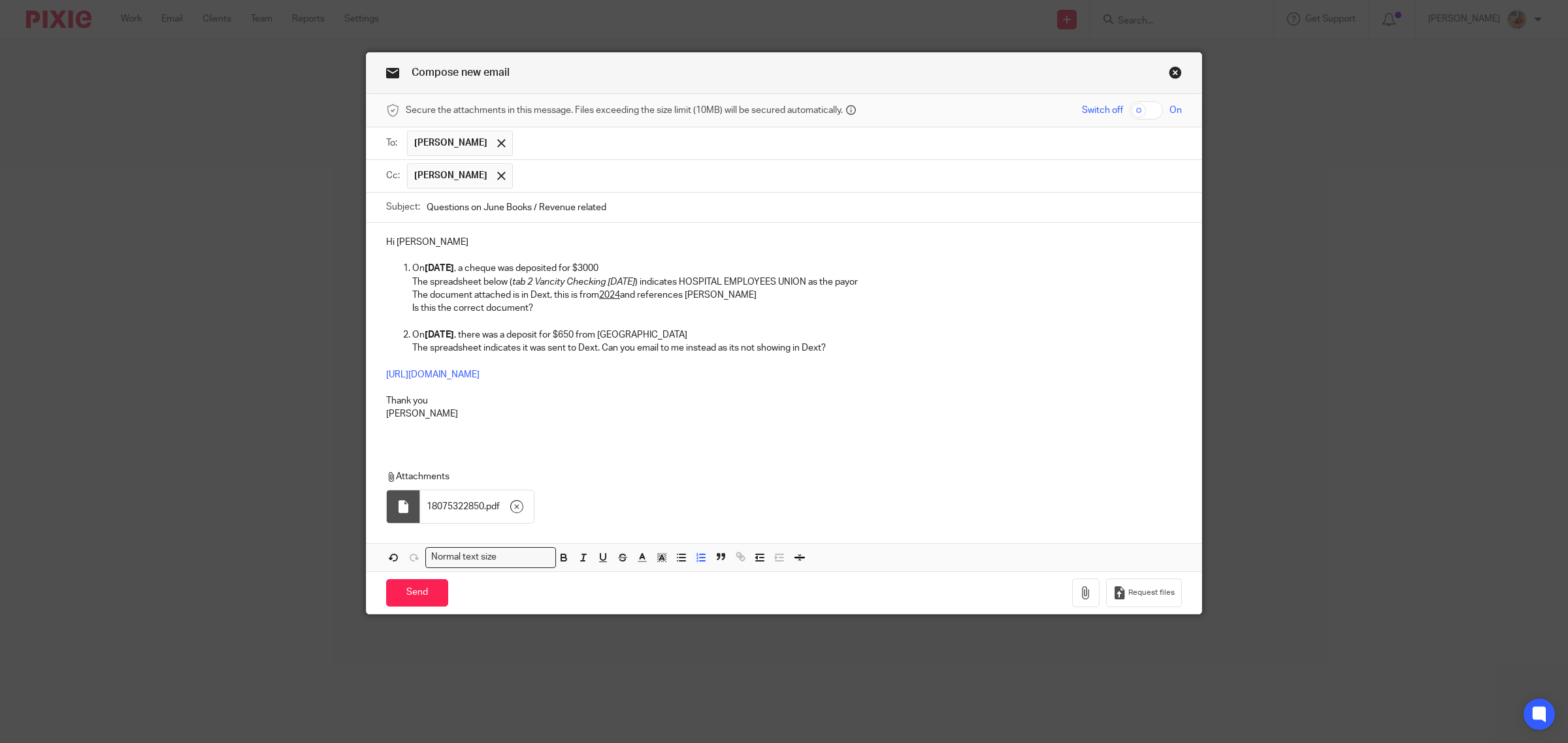
click at [851, 350] on p "The spreadsheet indicates it was sent to Dext. Can you email to me instead as i…" at bounding box center [796, 348] width 770 height 13
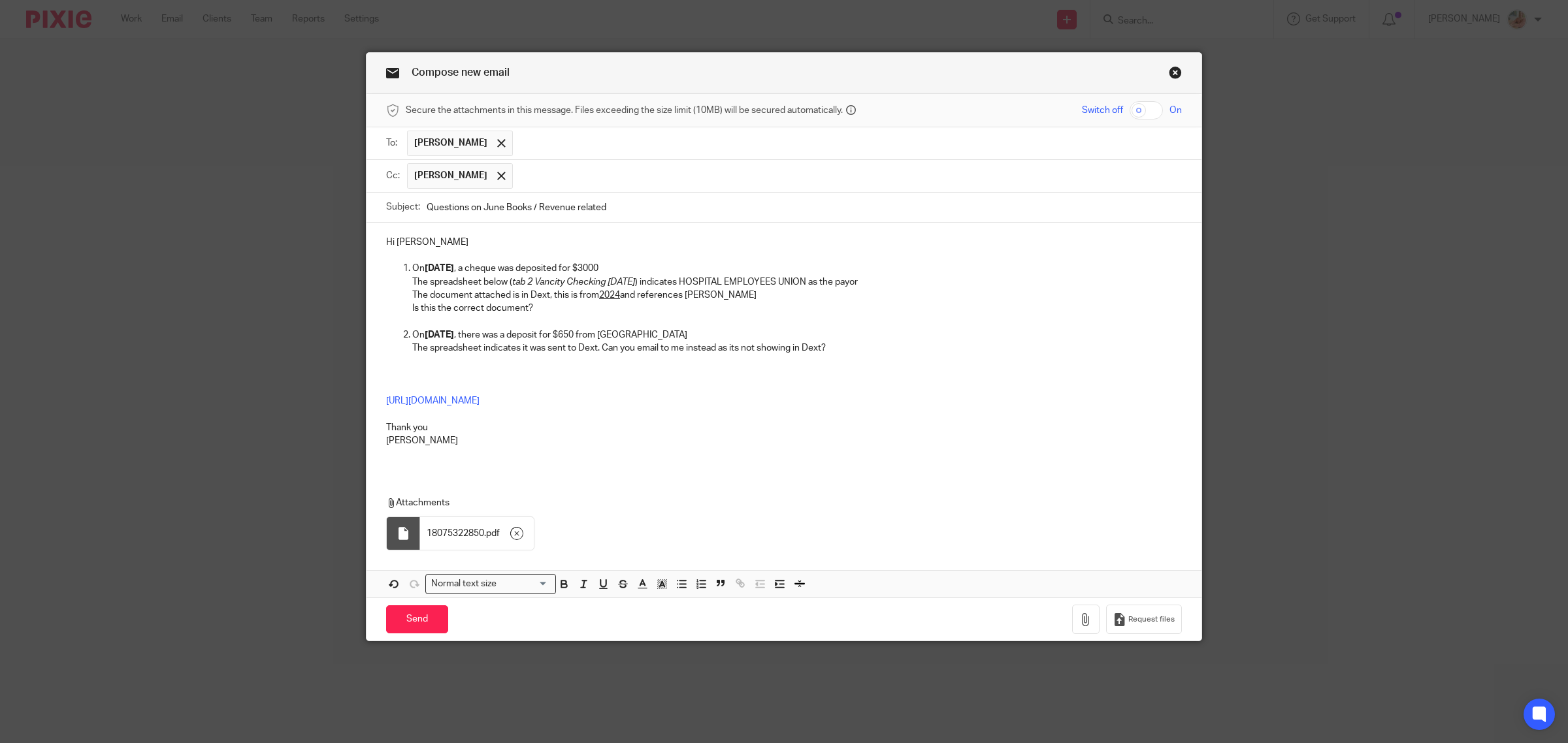
click at [851, 350] on p "The spreadsheet indicates it was sent to Dext. Can you email to me instead as i…" at bounding box center [796, 348] width 770 height 13
click at [455, 368] on p at bounding box center [783, 361] width 796 height 13
click at [407, 621] on input "Send" at bounding box center [417, 619] width 62 height 28
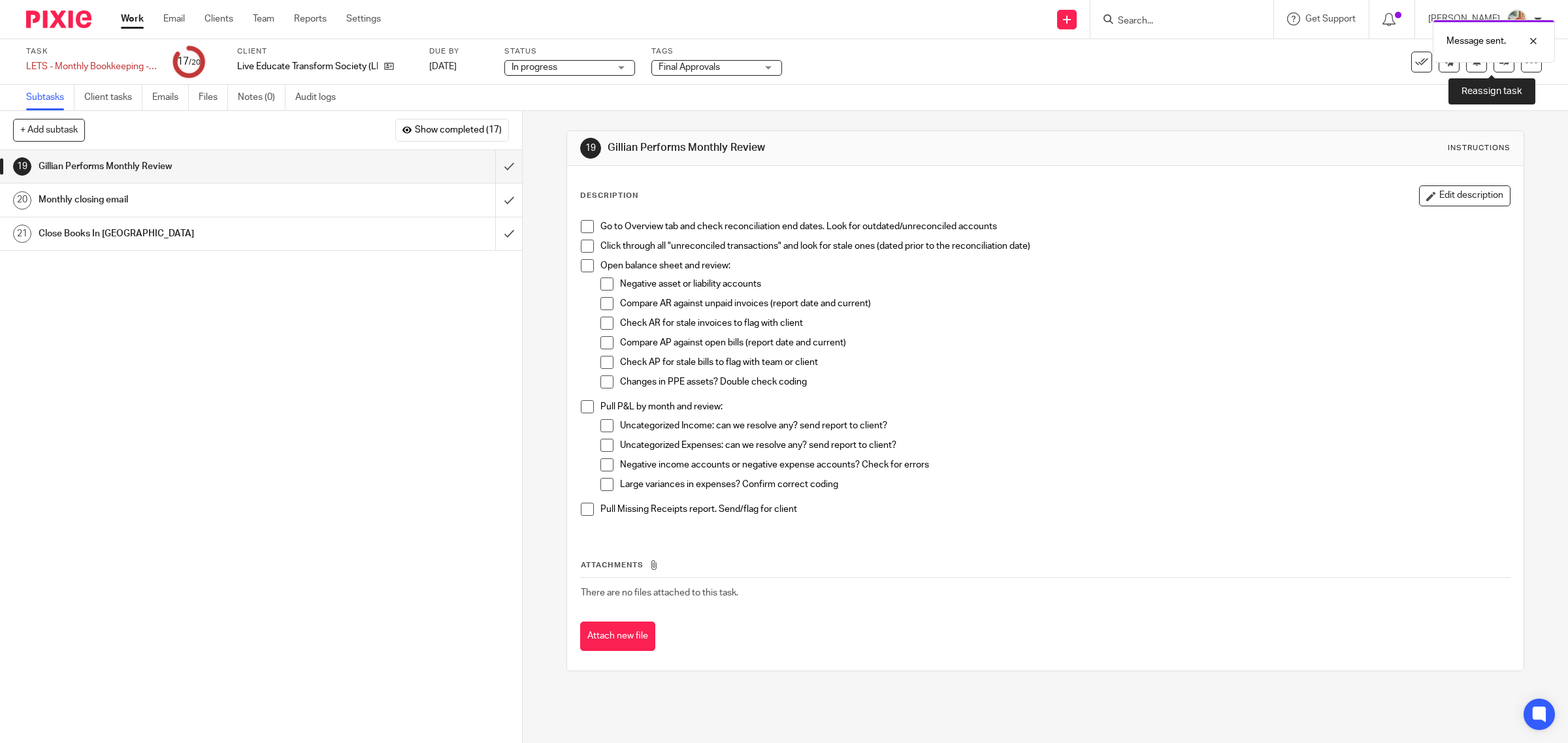
drag, startPoint x: 1485, startPoint y: 67, endPoint x: 1444, endPoint y: 92, distance: 48.0
click at [1493, 66] on link at bounding box center [1504, 62] width 21 height 21
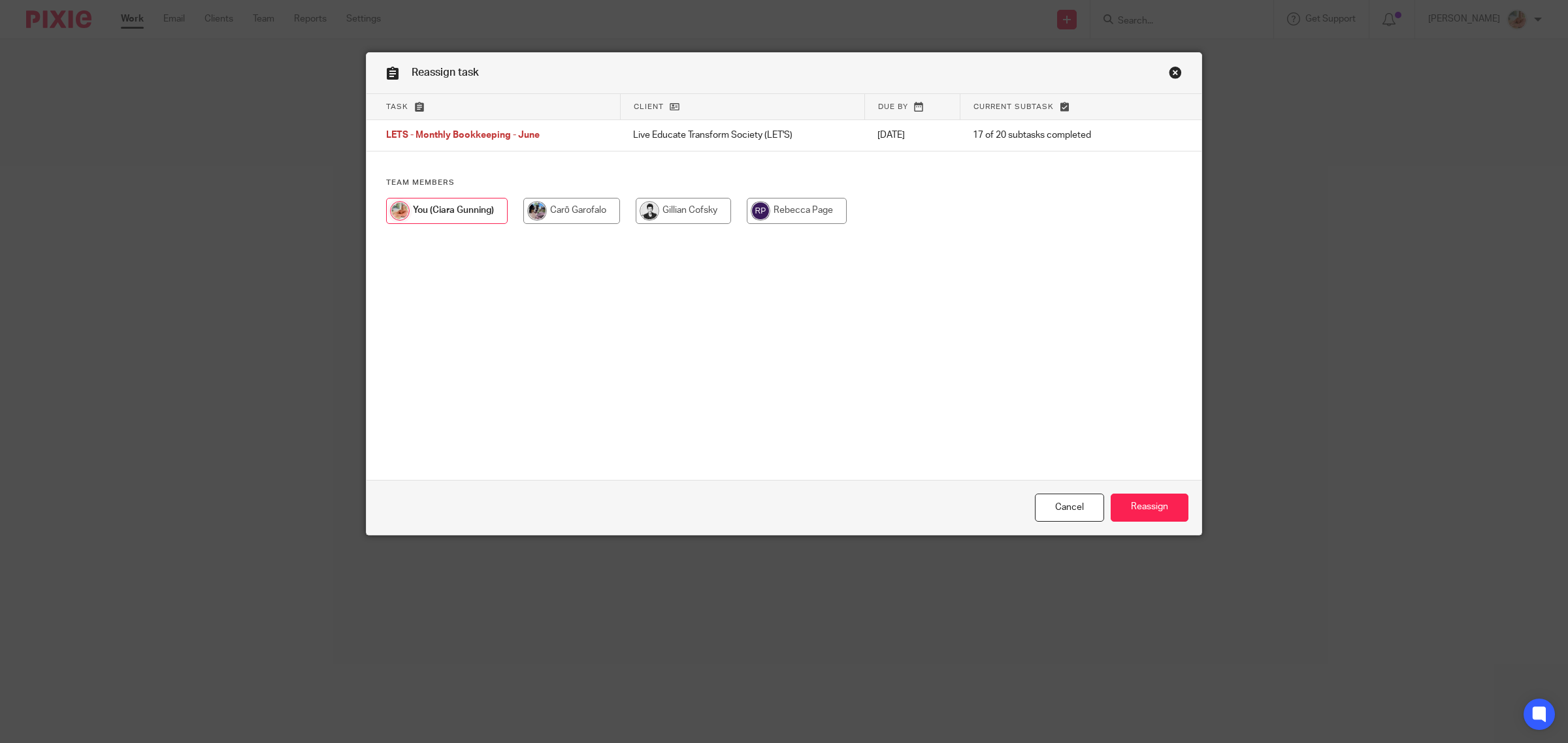
click at [684, 215] on input "radio" at bounding box center [683, 211] width 96 height 26
radio input "true"
click at [1113, 498] on input "Reassign" at bounding box center [1149, 507] width 78 height 28
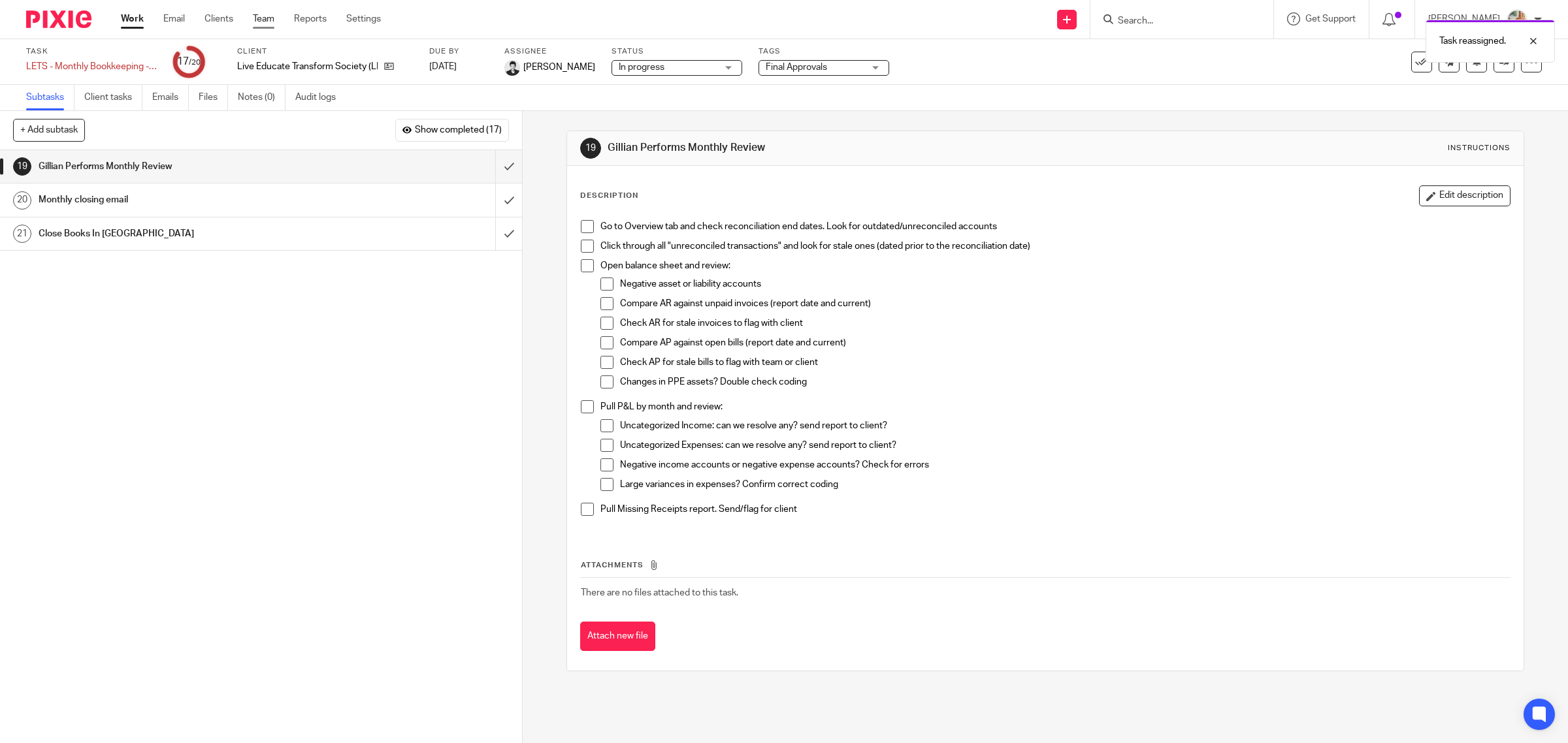
click at [272, 21] on link "Team" at bounding box center [263, 19] width 22 height 13
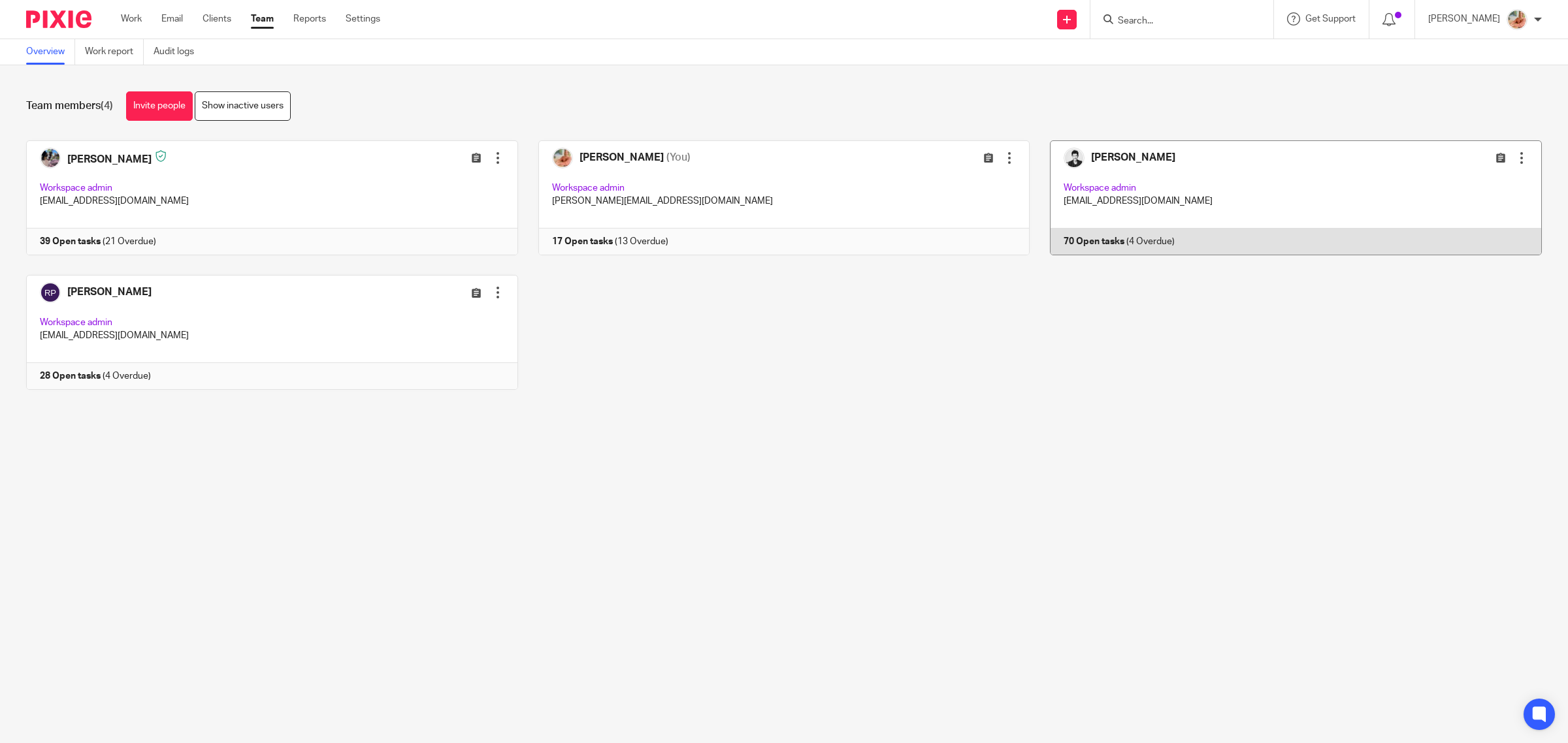
click at [1085, 187] on link at bounding box center [1286, 198] width 512 height 115
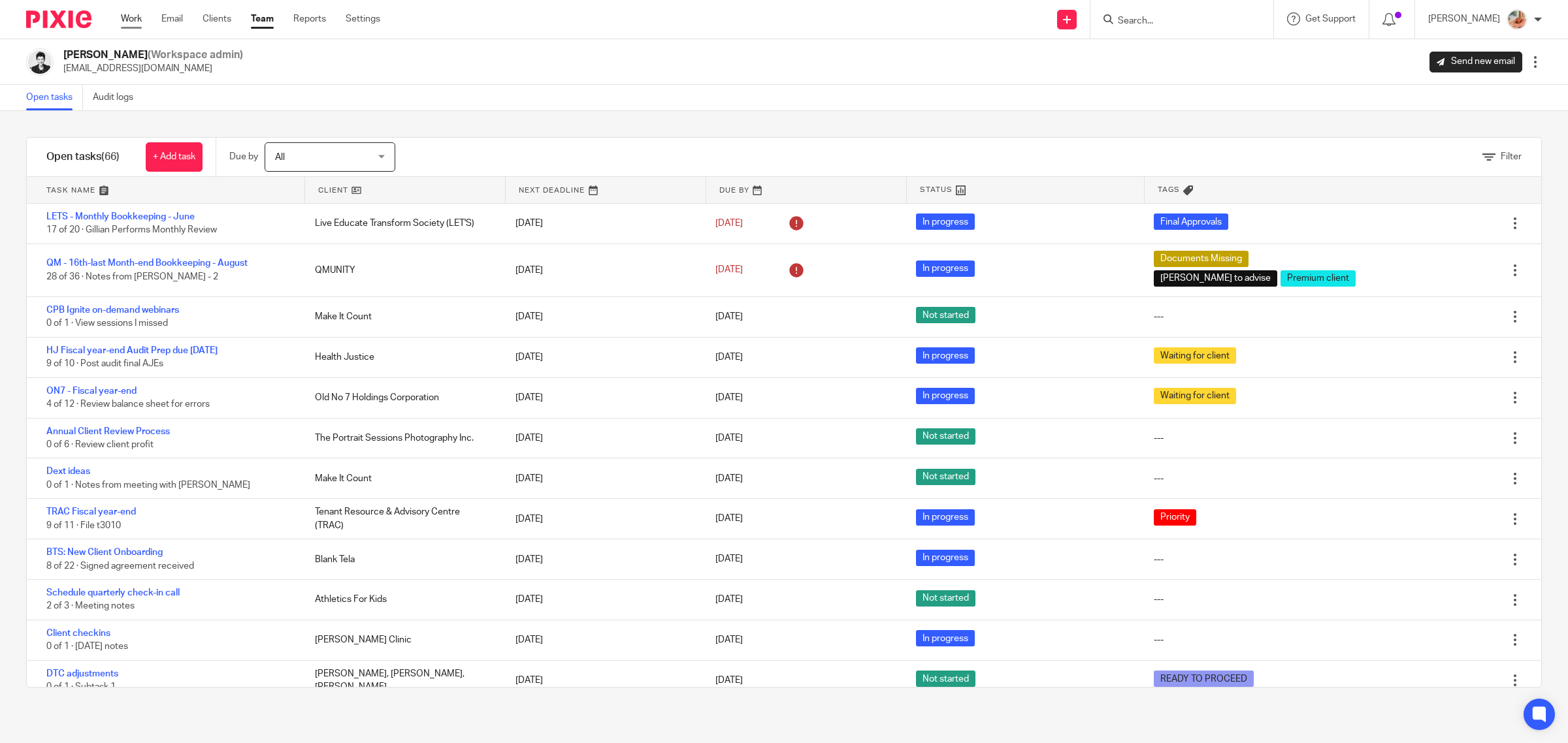
click at [132, 18] on link "Work" at bounding box center [132, 19] width 21 height 13
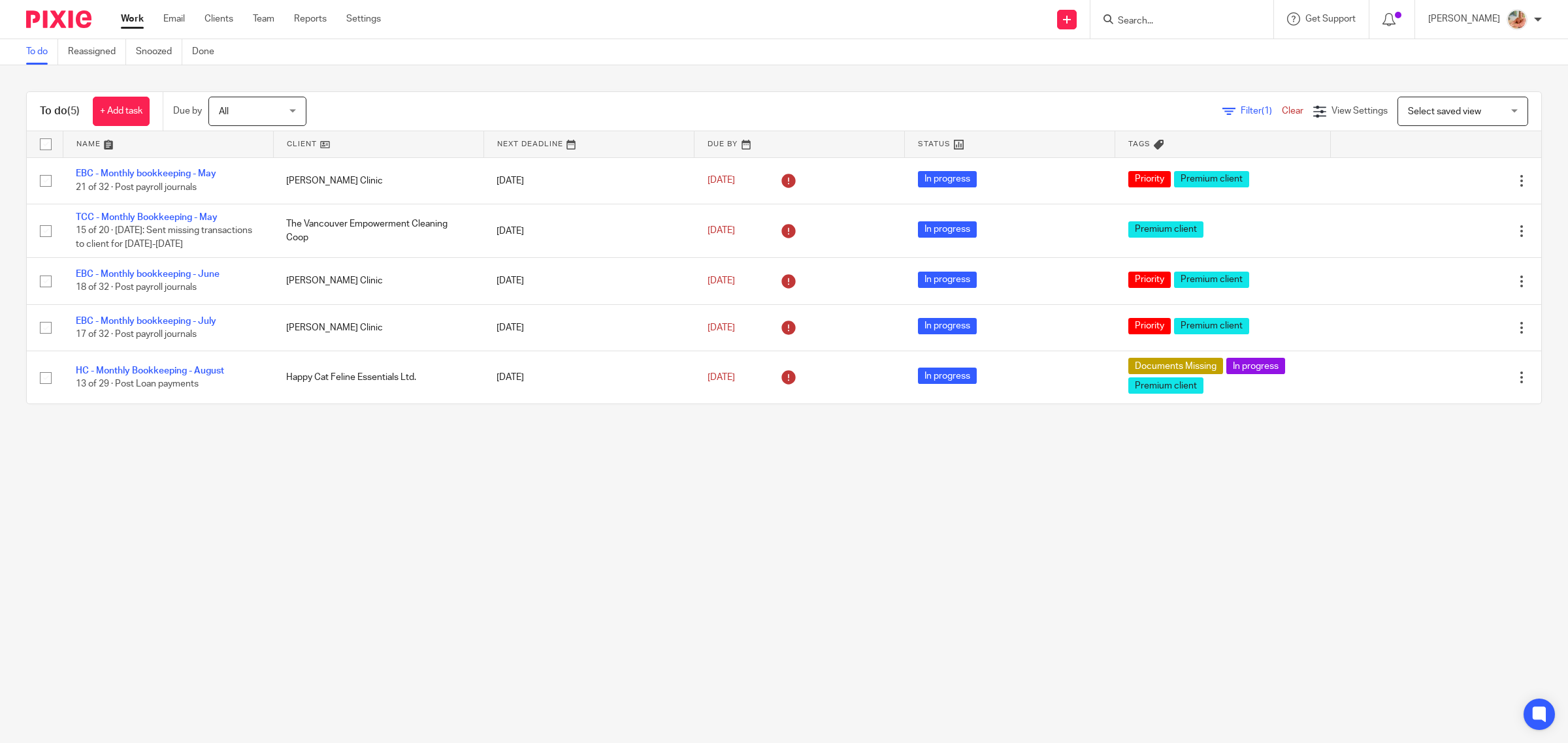
click at [713, 534] on main "To do Reassigned Snoozed Done To do (5) + Add task Due by All All [DATE] [DATE]…" at bounding box center [784, 371] width 1568 height 743
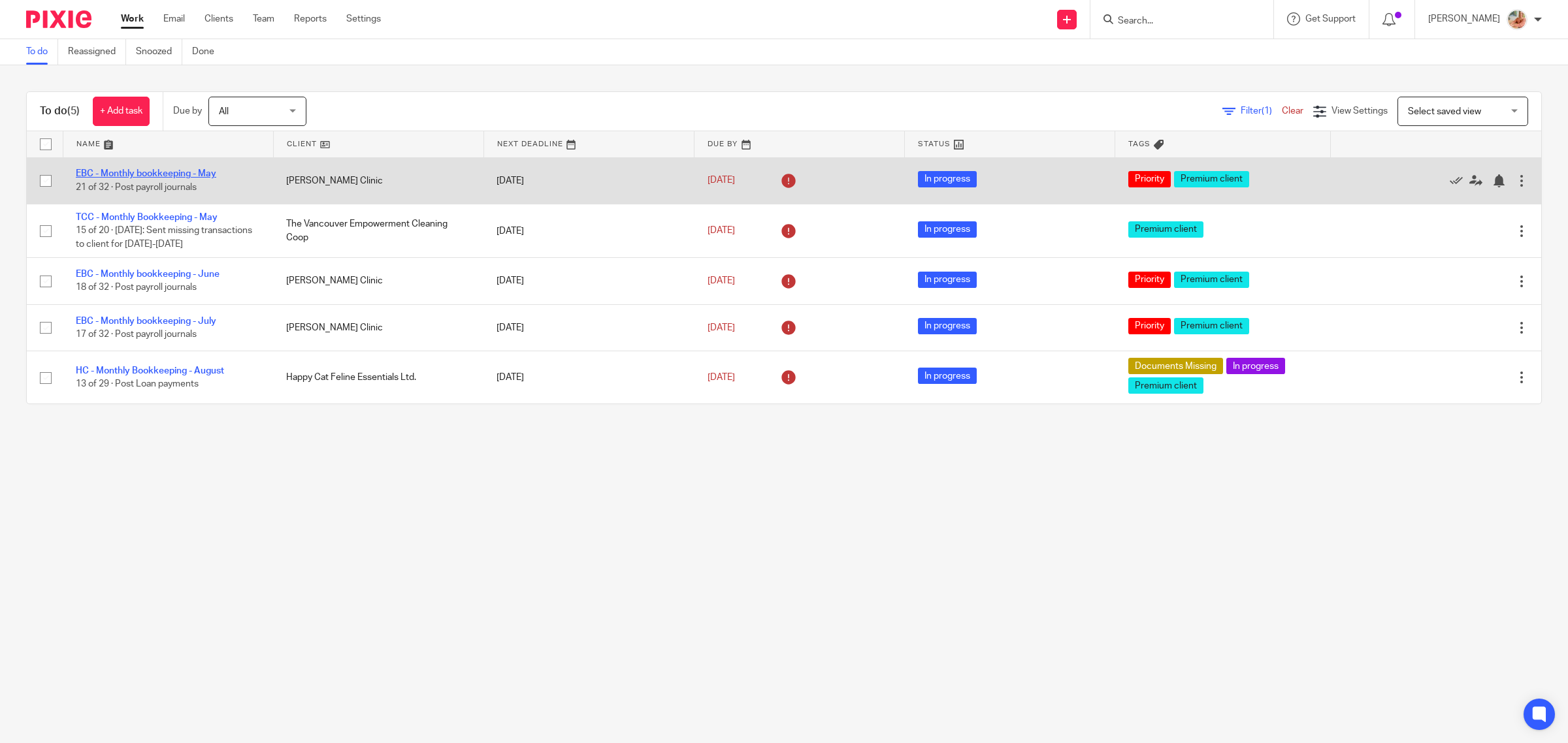
click at [128, 171] on link "EBC - Monthly bookkeeping - May" at bounding box center [146, 173] width 140 height 9
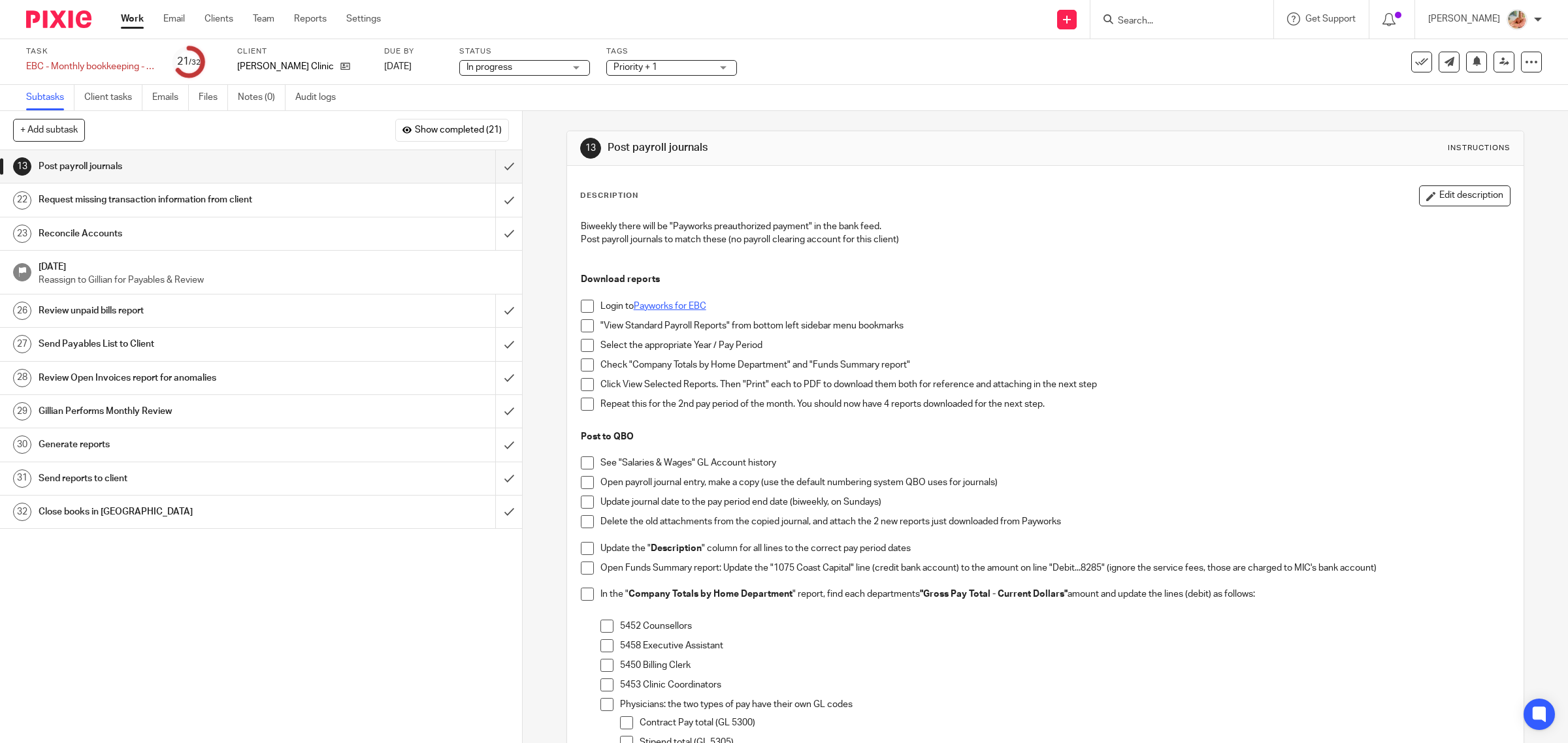
click at [686, 306] on link "Payworks for EBC" at bounding box center [669, 306] width 73 height 9
click at [487, 165] on input "submit" at bounding box center [261, 166] width 522 height 33
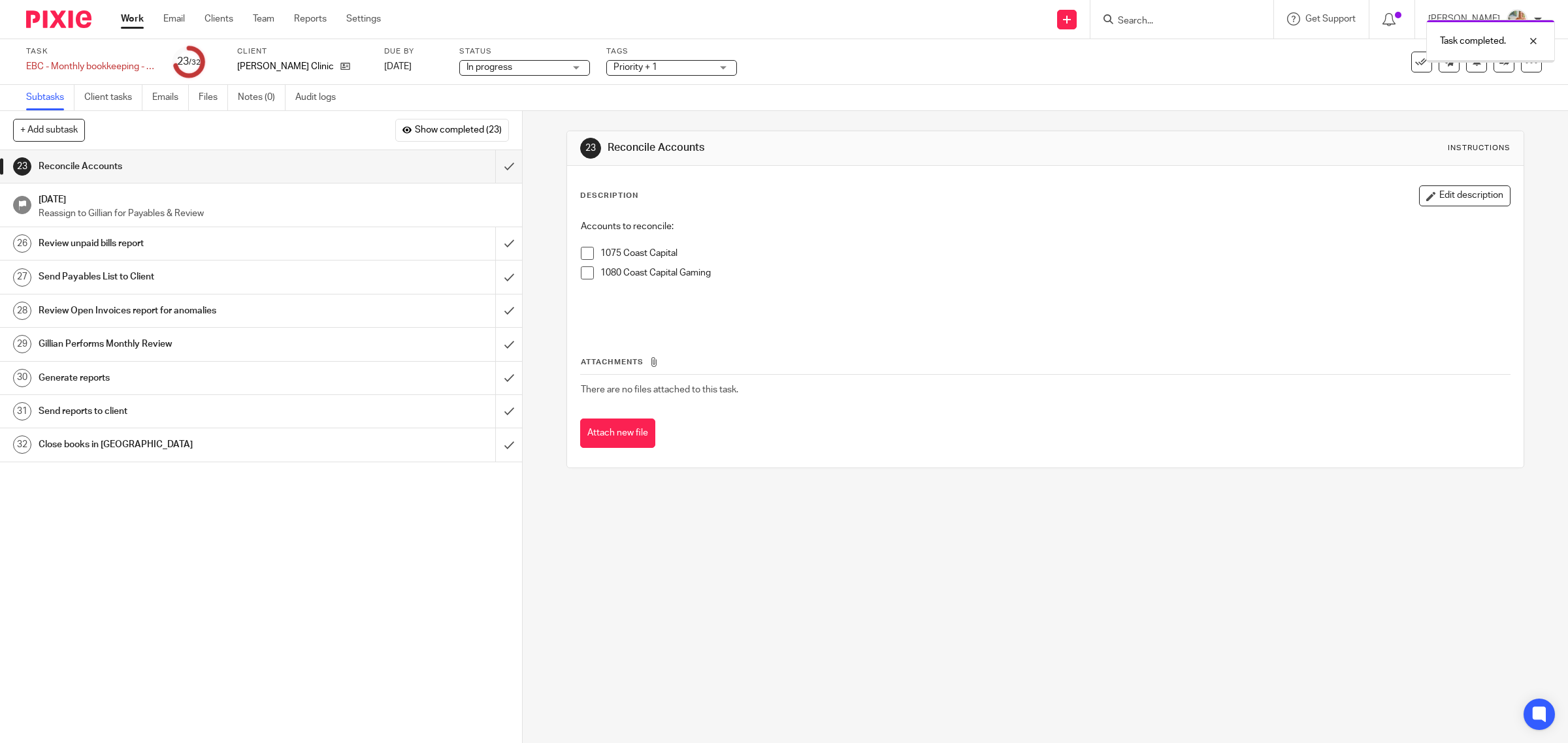
click at [582, 258] on span at bounding box center [588, 253] width 13 height 13
drag, startPoint x: 572, startPoint y: 280, endPoint x: 578, endPoint y: 275, distance: 7.8
click at [574, 279] on div "Accounts to reconcile: 1075 Coast Capital 1080 Coast Capital Gaming" at bounding box center [1045, 271] width 943 height 116
click at [581, 263] on li "1075 Coast Capital" at bounding box center [1045, 257] width 929 height 20
drag, startPoint x: 577, startPoint y: 279, endPoint x: 575, endPoint y: 261, distance: 18.1
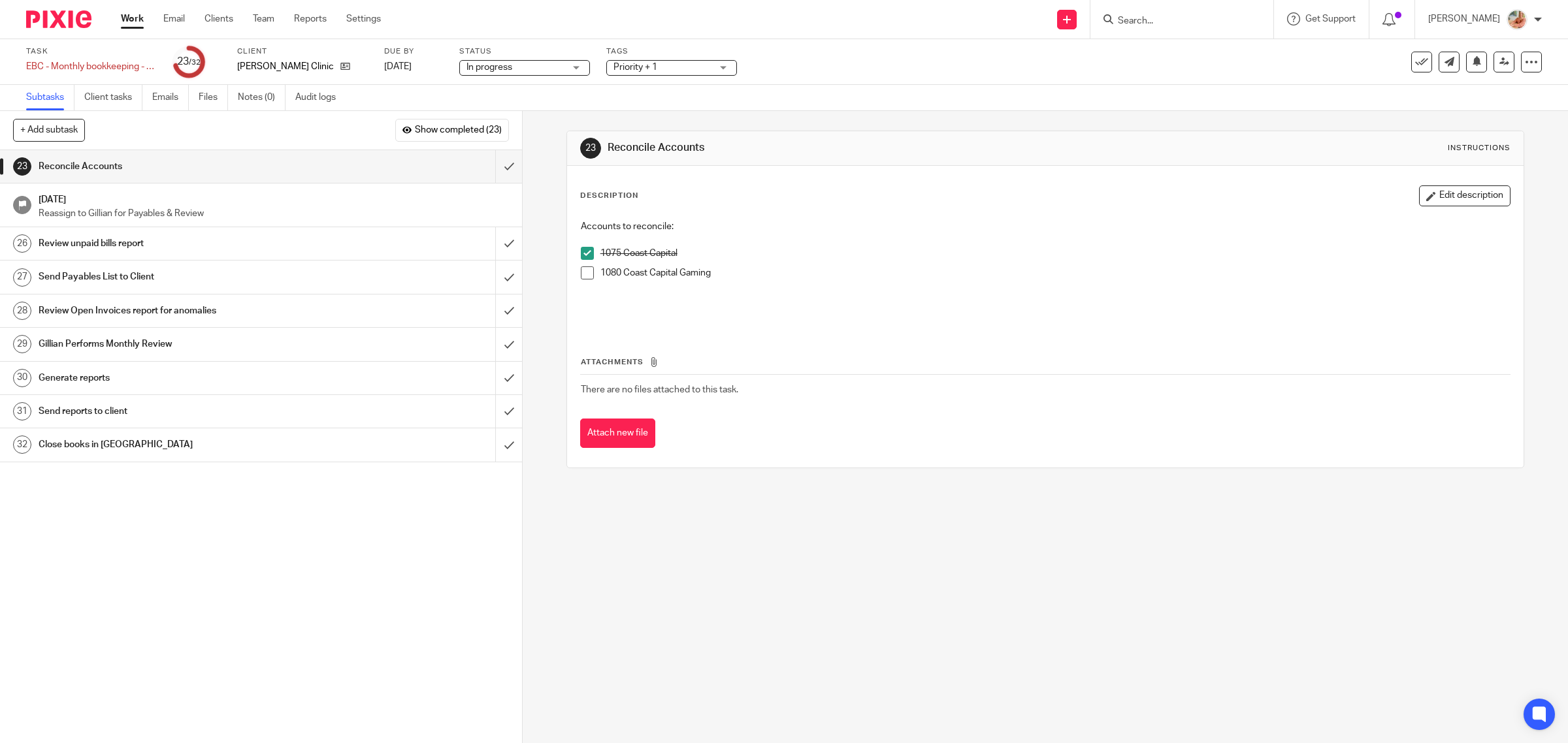
click at [581, 279] on span at bounding box center [588, 273] width 13 height 13
click at [492, 168] on input "submit" at bounding box center [261, 166] width 522 height 33
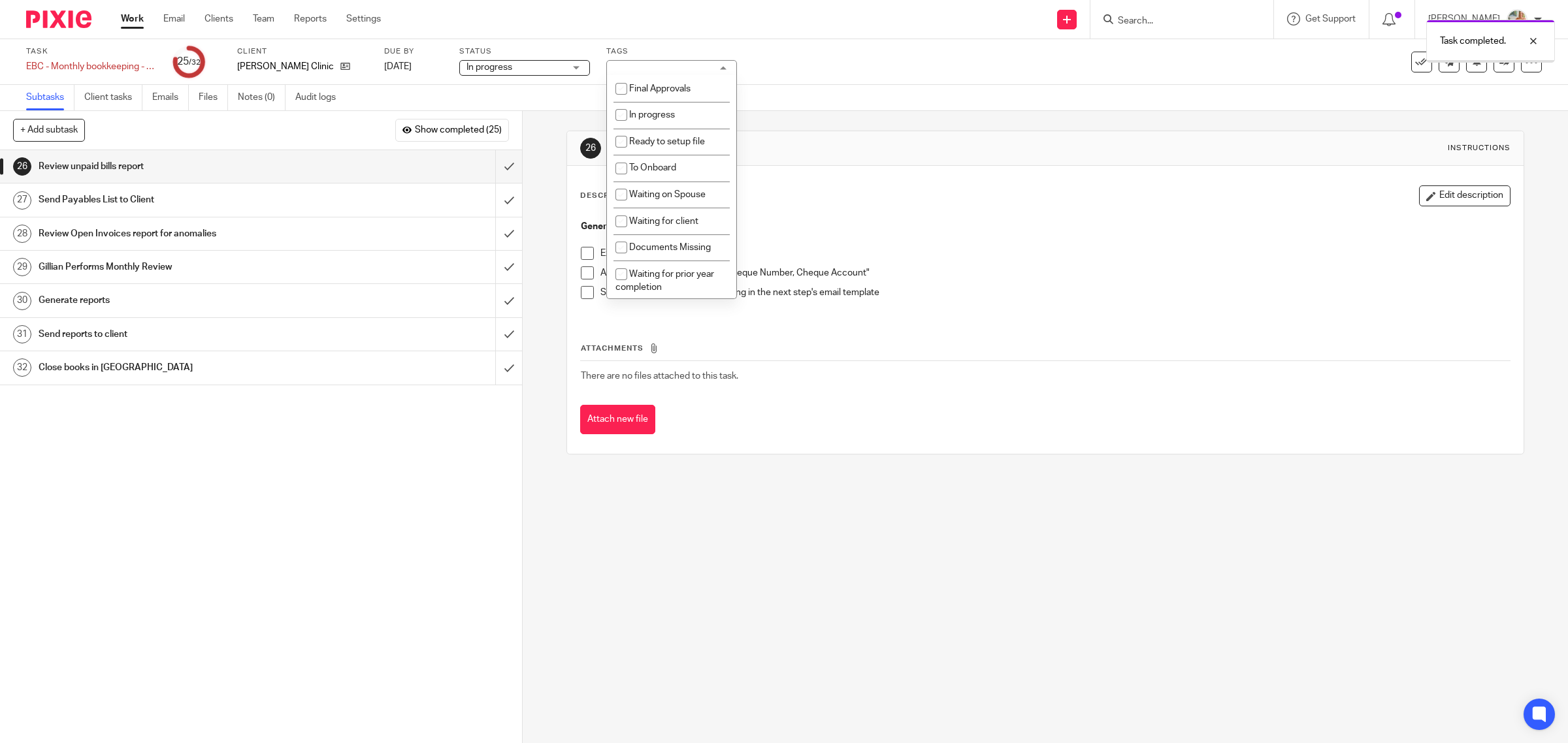
click at [644, 88] on span "Final Approvals" at bounding box center [660, 89] width 62 height 9
checkbox input "true"
click at [938, 220] on p "Generate Unpaid Bills Report" at bounding box center [1045, 227] width 929 height 13
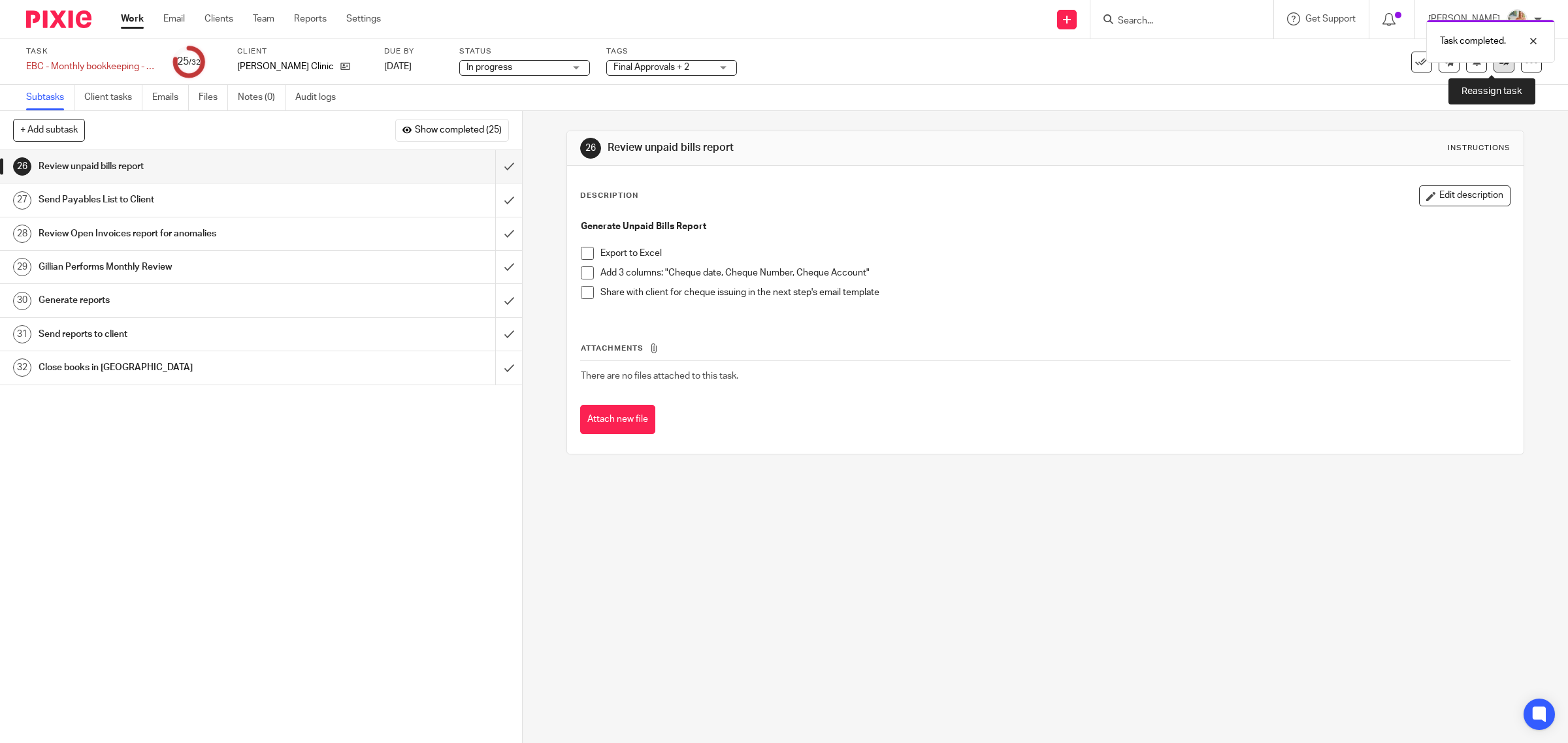
click at [1499, 63] on icon at bounding box center [1504, 62] width 10 height 10
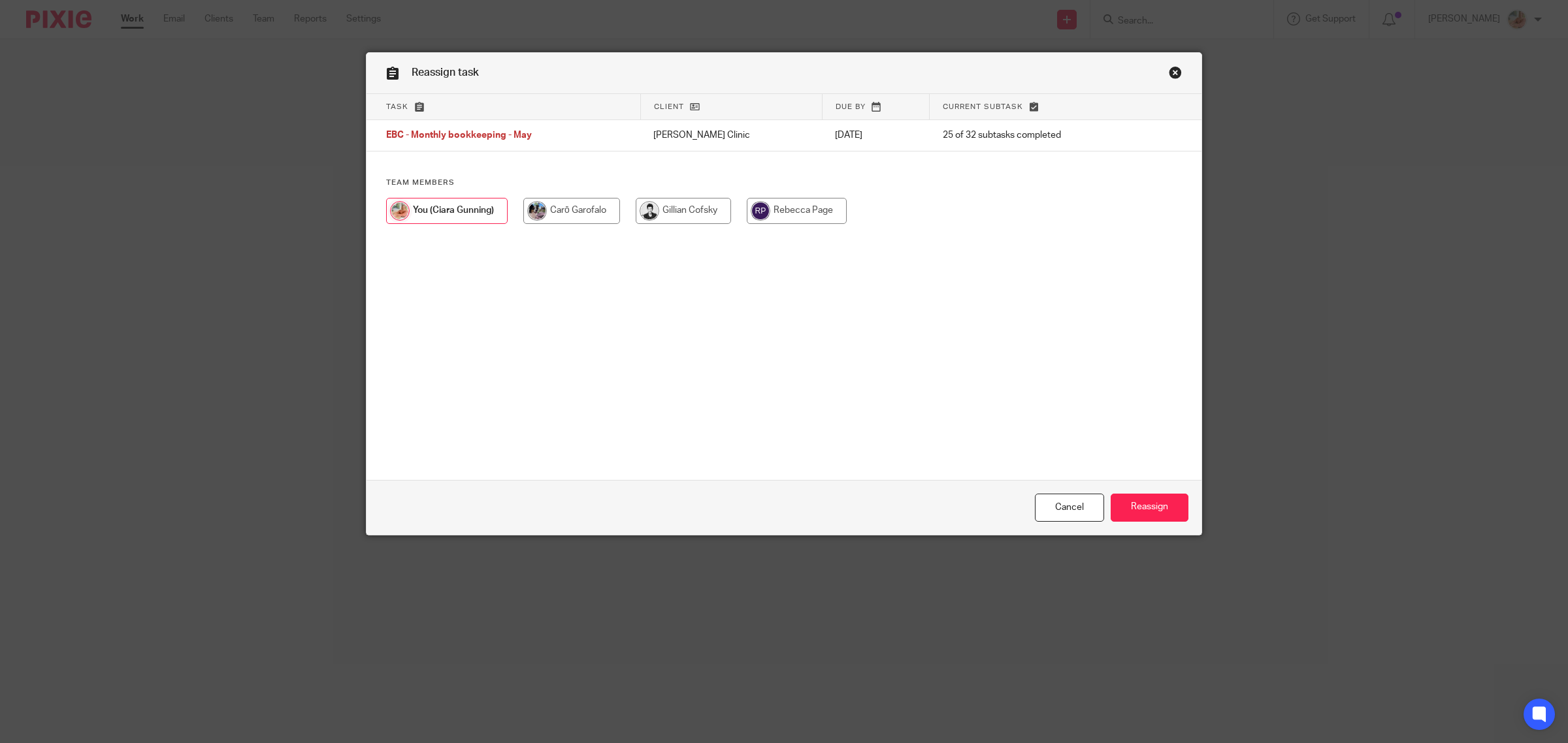
click at [688, 212] on input "radio" at bounding box center [683, 211] width 96 height 26
radio input "true"
click at [1134, 506] on input "Reassign" at bounding box center [1149, 507] width 78 height 28
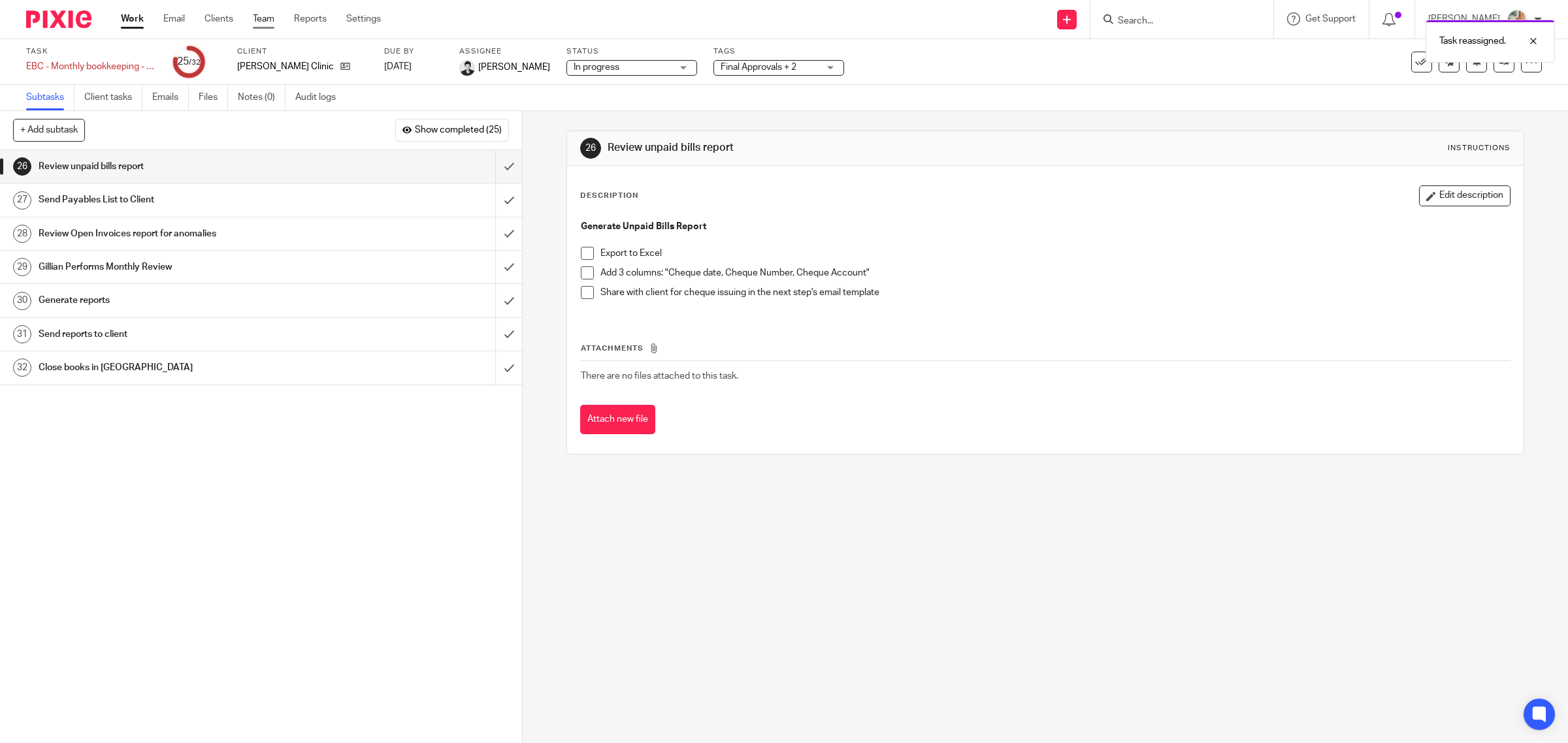
click at [270, 18] on link "Team" at bounding box center [263, 19] width 22 height 13
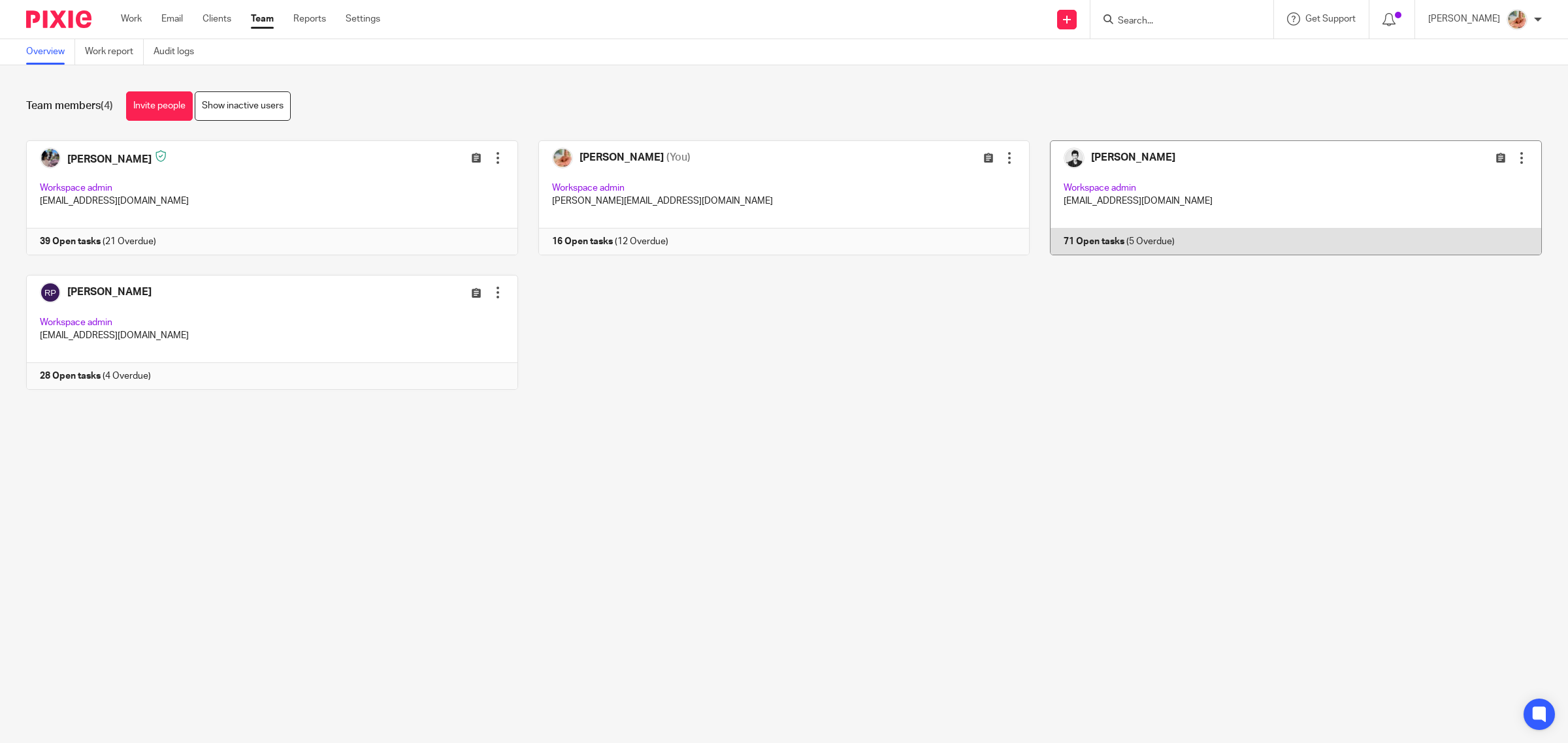
click at [1105, 187] on link at bounding box center [1286, 198] width 512 height 115
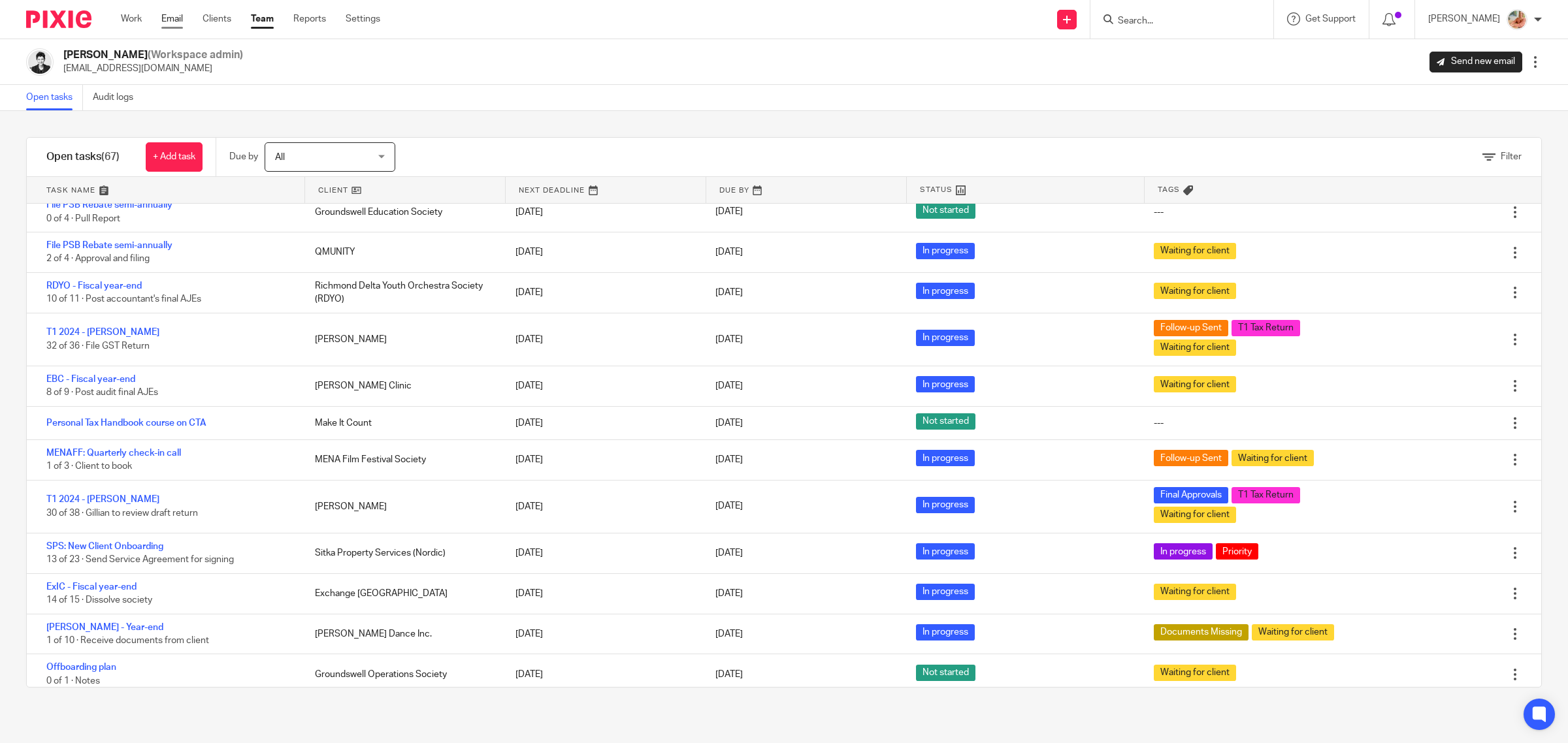
scroll to position [1040, 0]
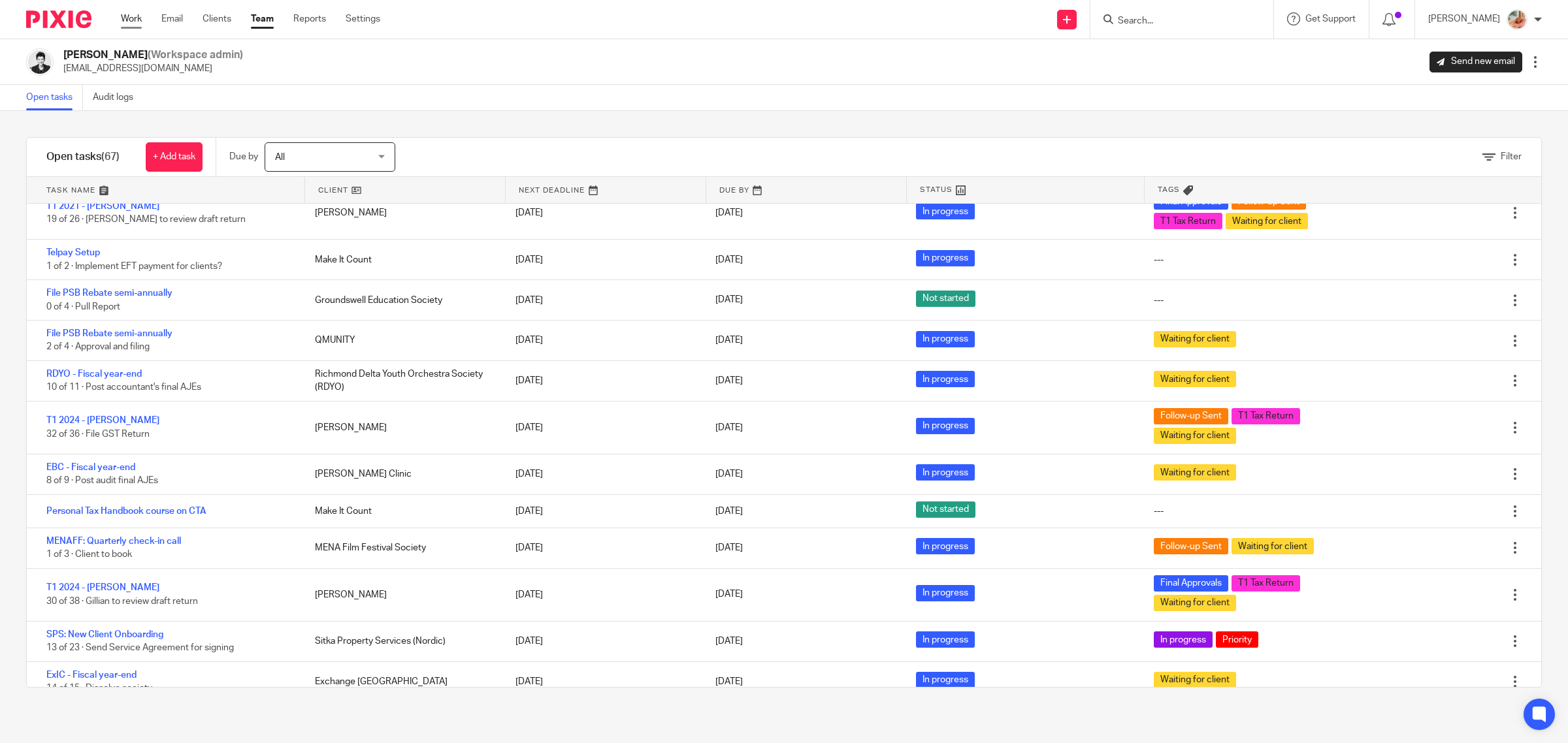
click at [130, 14] on link "Work" at bounding box center [132, 19] width 21 height 13
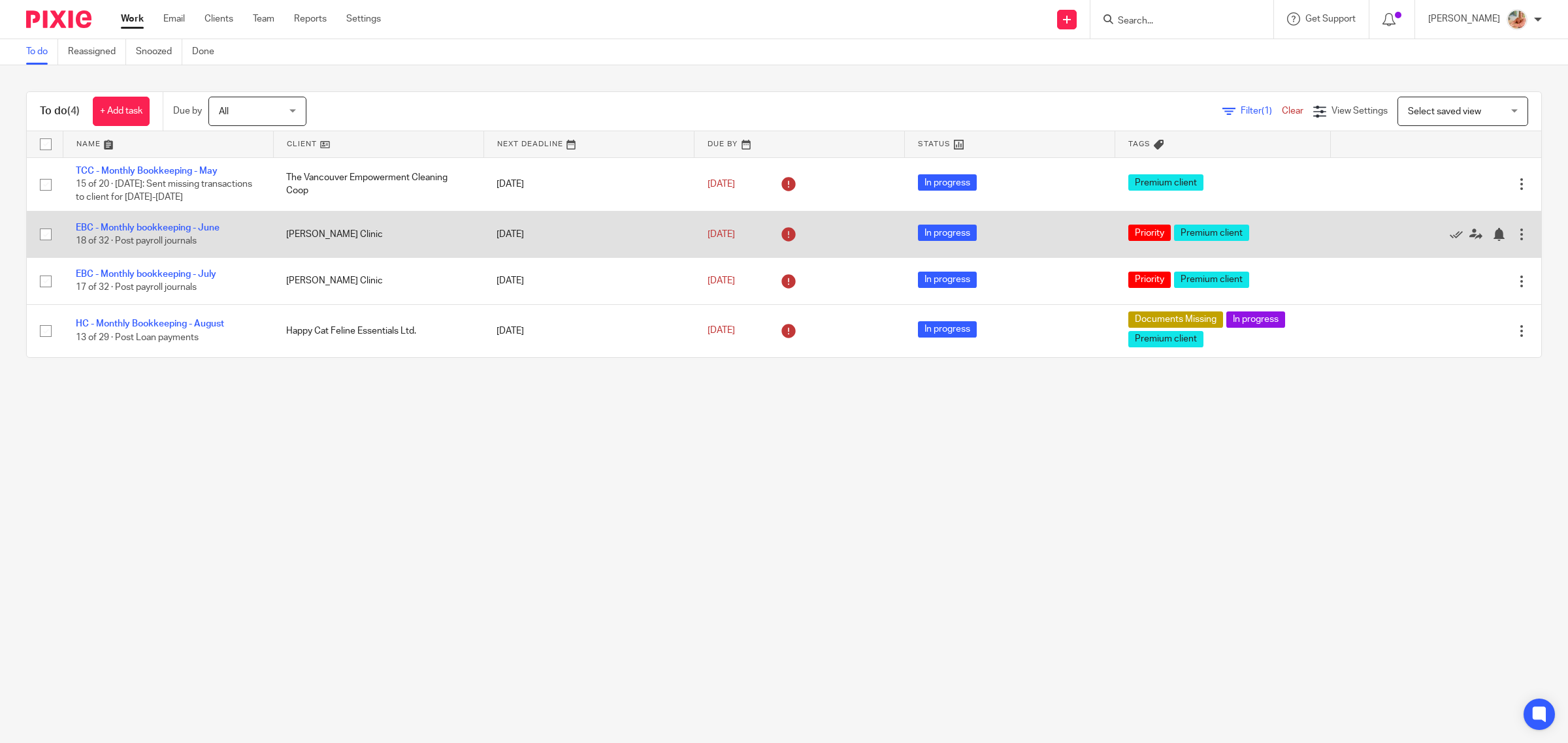
drag, startPoint x: 185, startPoint y: 226, endPoint x: 233, endPoint y: 223, distance: 48.1
click at [185, 225] on link "EBC - Monthly bookkeeping - June" at bounding box center [147, 228] width 143 height 9
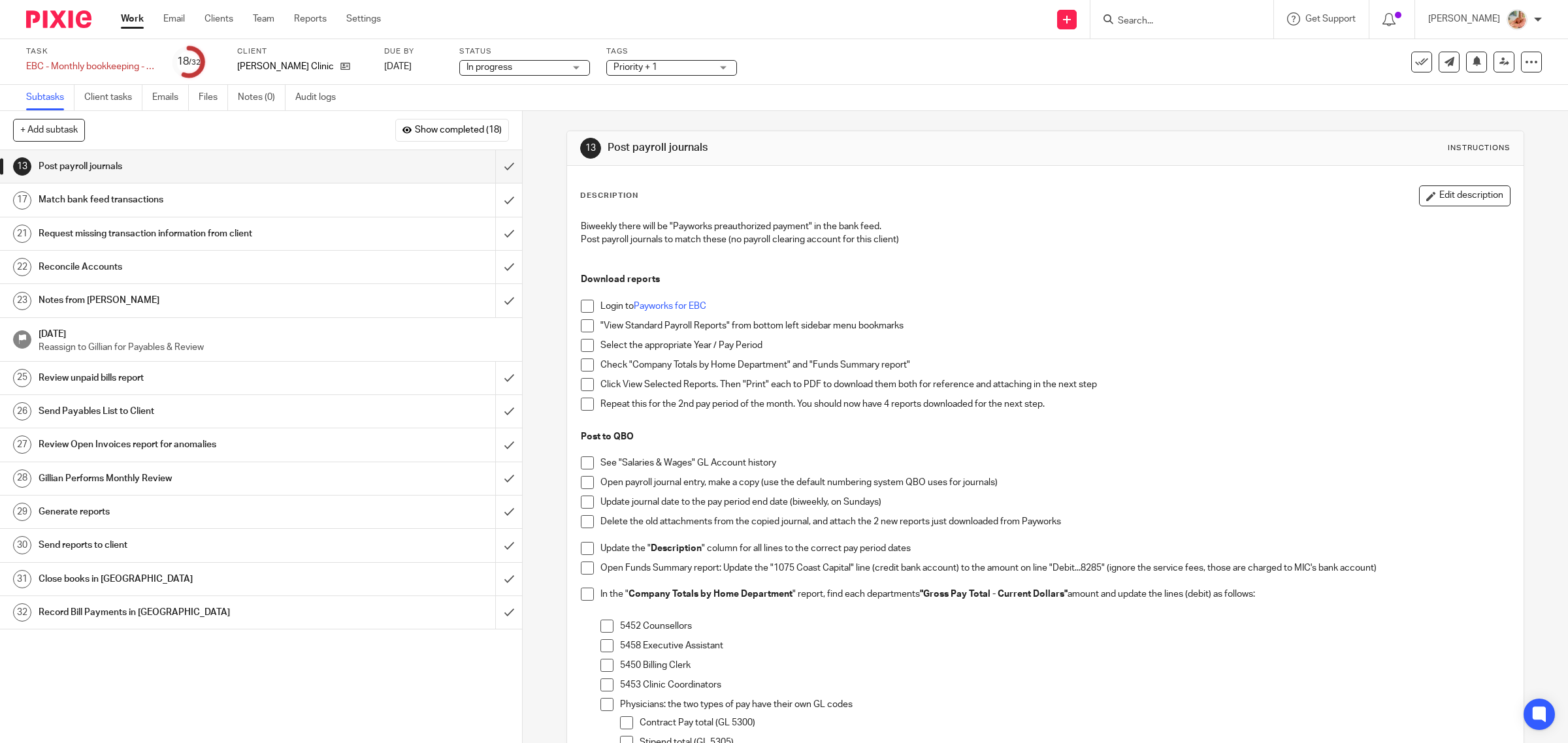
click at [170, 309] on h1 "Notes from [PERSON_NAME]" at bounding box center [187, 300] width 296 height 20
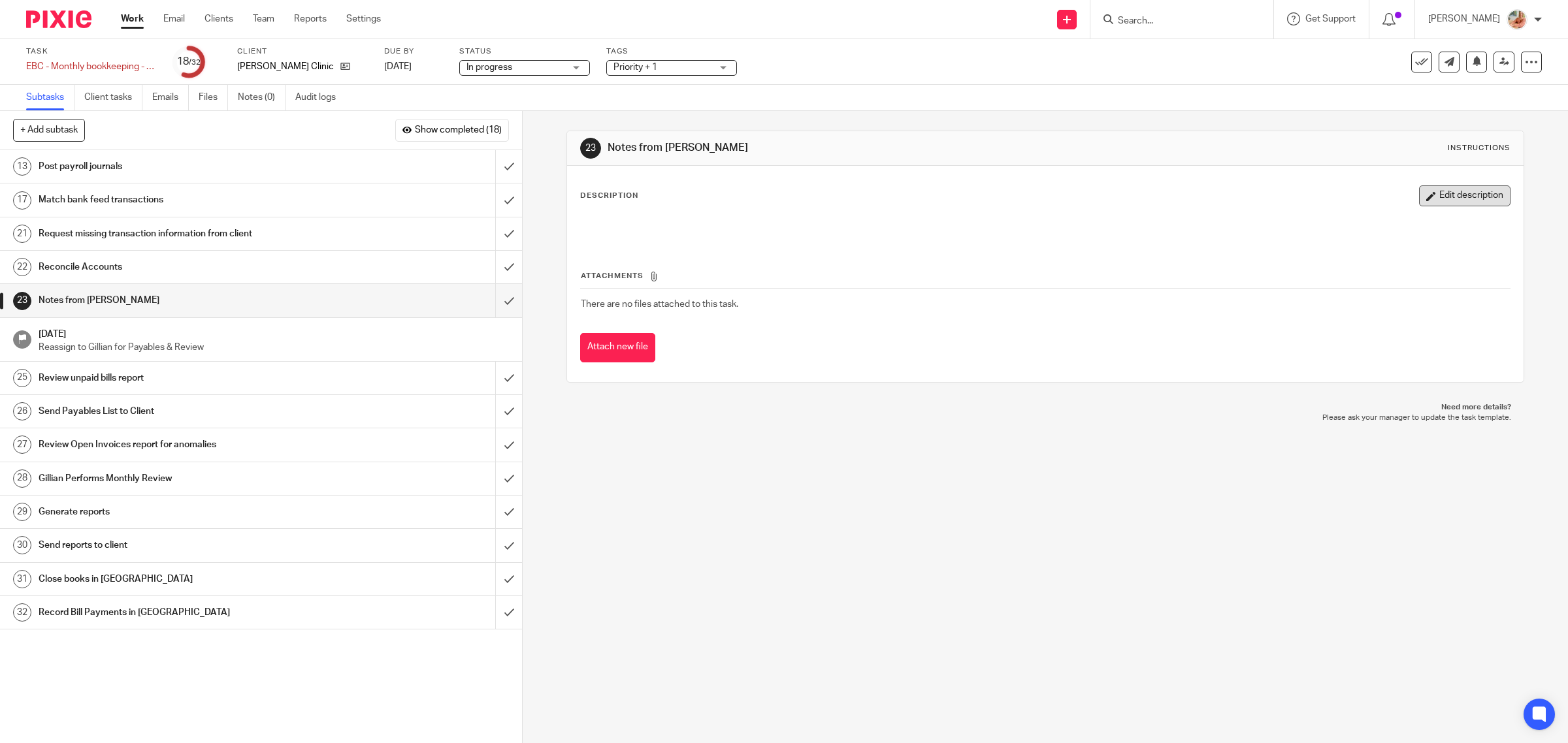
click at [1423, 204] on button "Edit description" at bounding box center [1465, 196] width 92 height 21
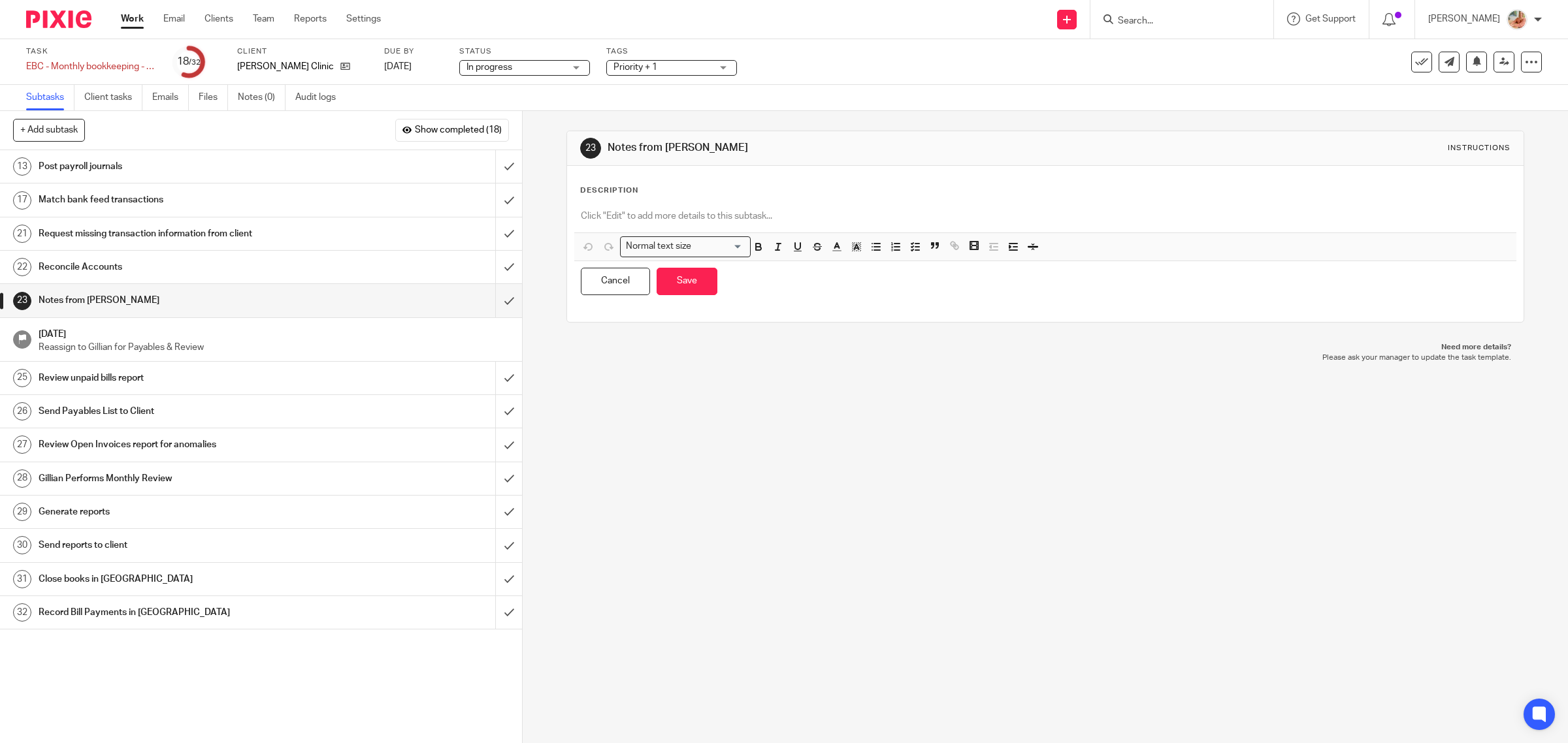
click at [693, 216] on p at bounding box center [1045, 216] width 929 height 13
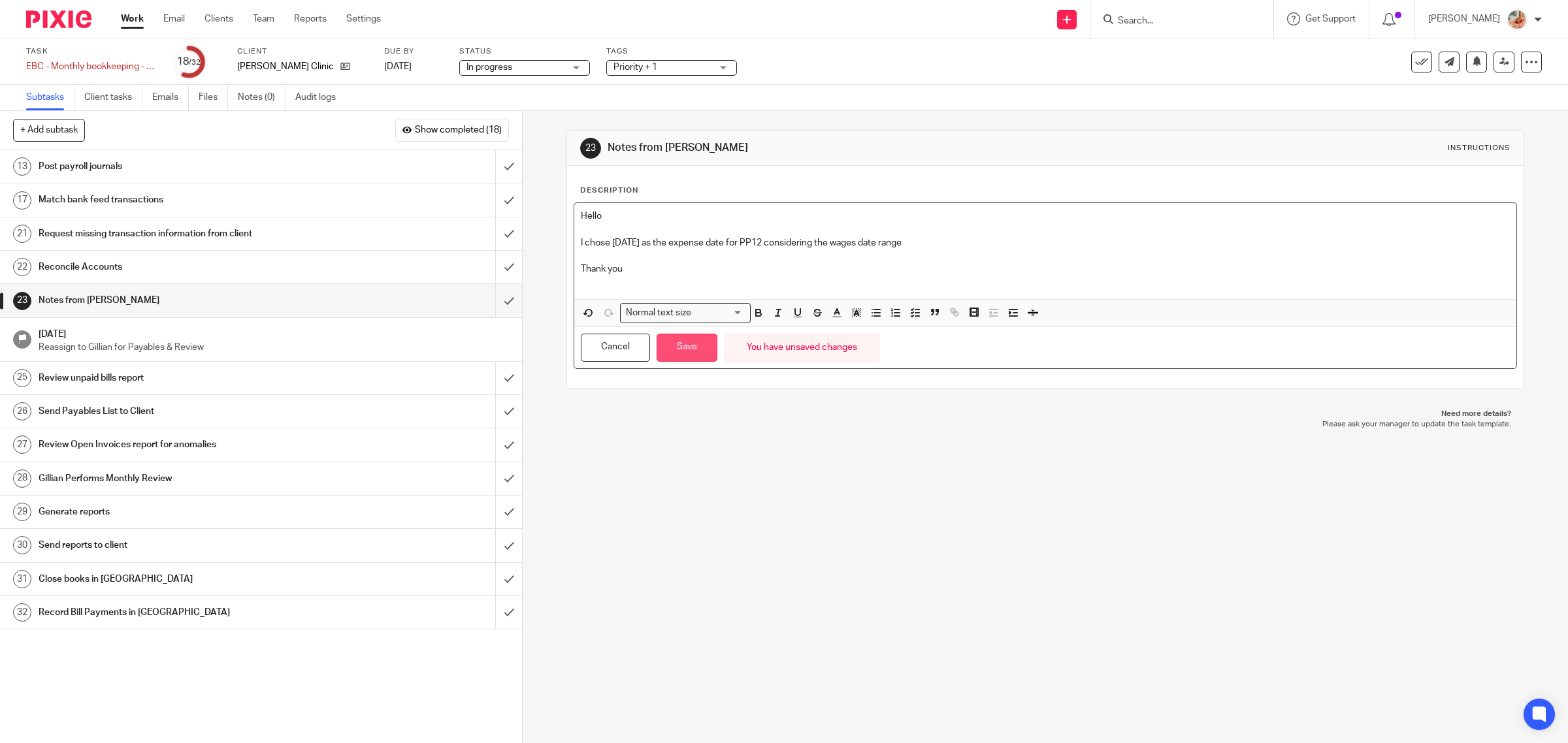
click at [696, 359] on button "Save" at bounding box center [686, 348] width 61 height 28
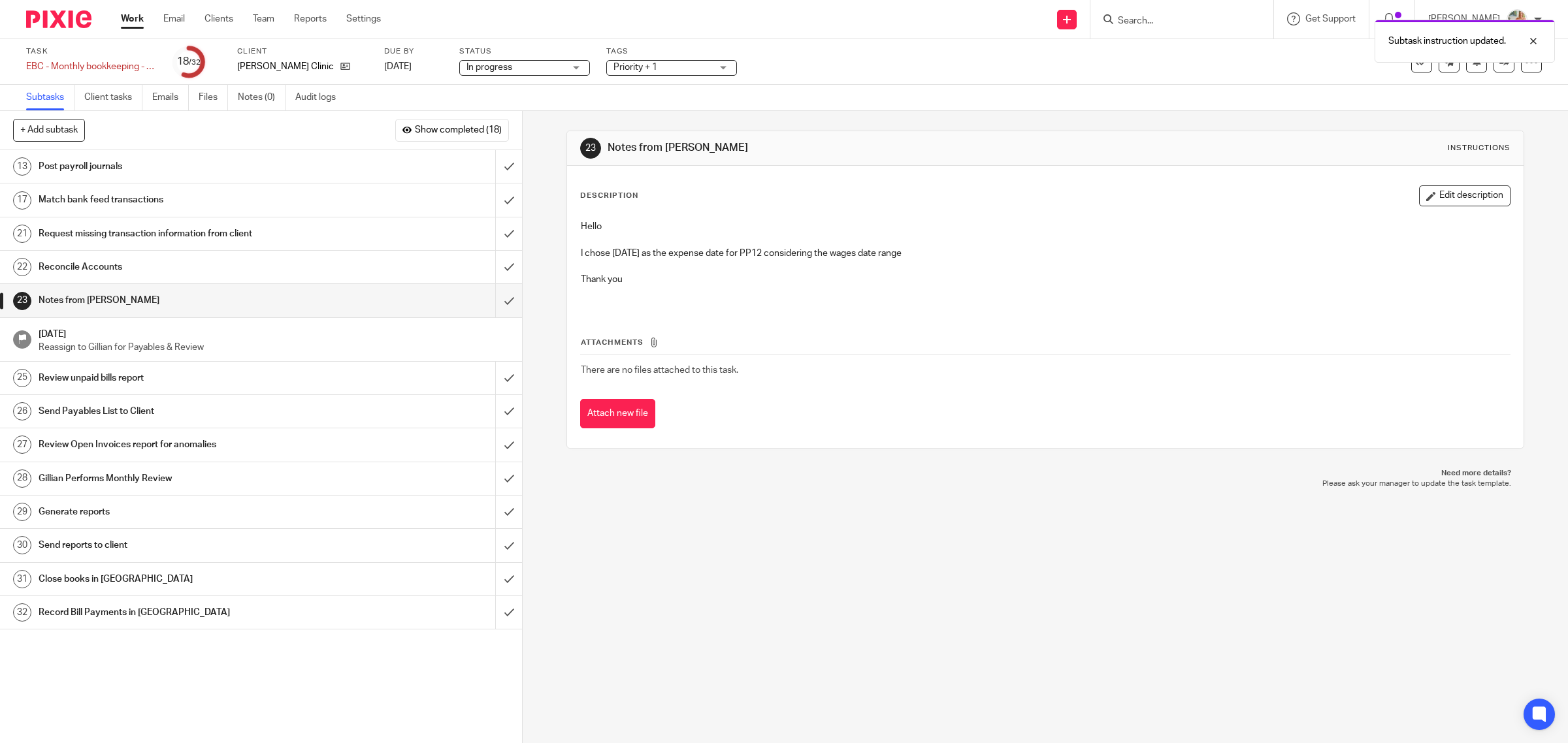
click at [1419, 187] on button "Edit description" at bounding box center [1465, 196] width 92 height 21
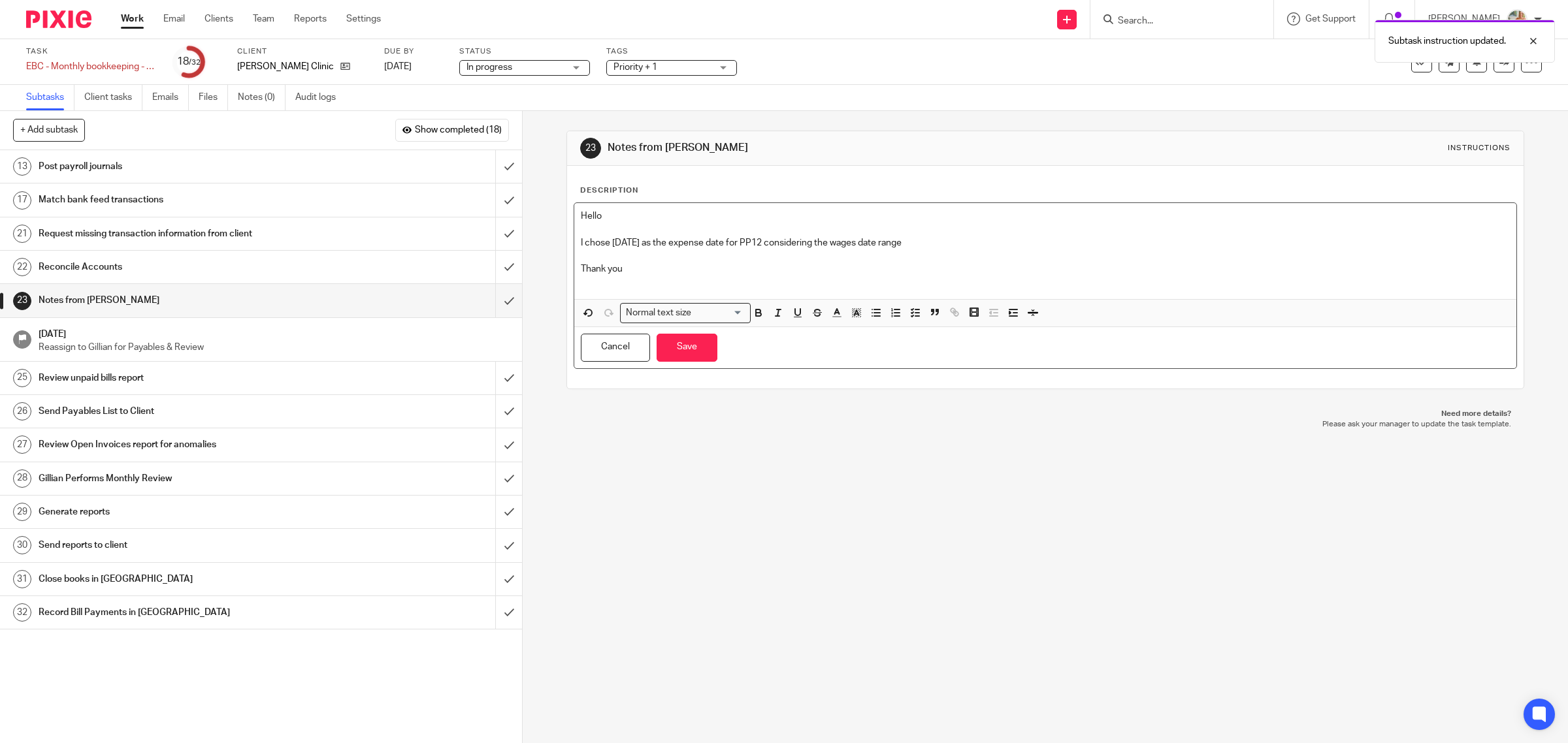
drag, startPoint x: 652, startPoint y: 212, endPoint x: 556, endPoint y: 212, distance: 96.0
click at [556, 211] on div "23 Notes from Ciara Instructions Description Hello I chose May 31st as the expe…" at bounding box center [1045, 427] width 1045 height 632
click at [684, 357] on button "Save" at bounding box center [686, 348] width 61 height 28
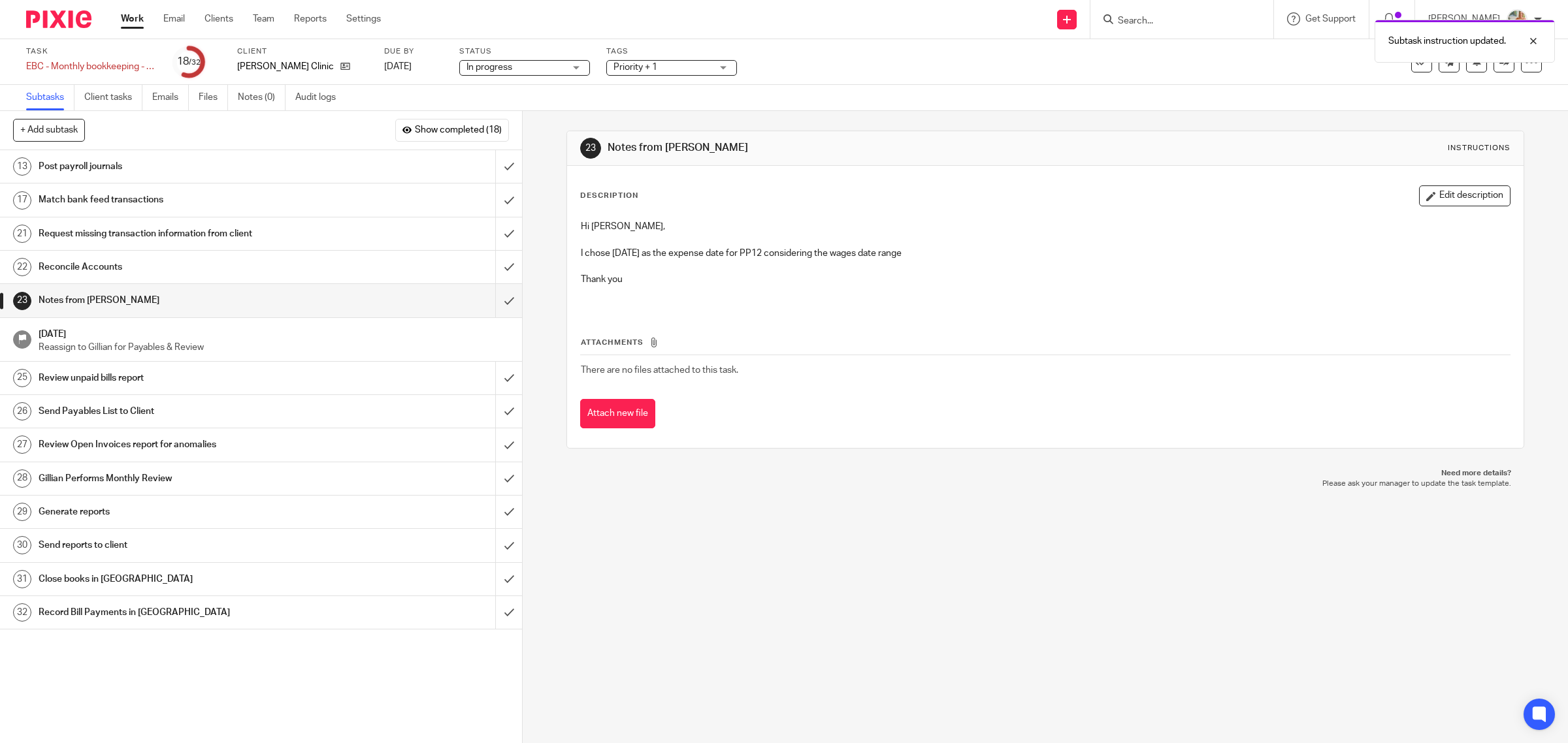
click at [181, 164] on h1 "Post payroll journals" at bounding box center [187, 166] width 296 height 20
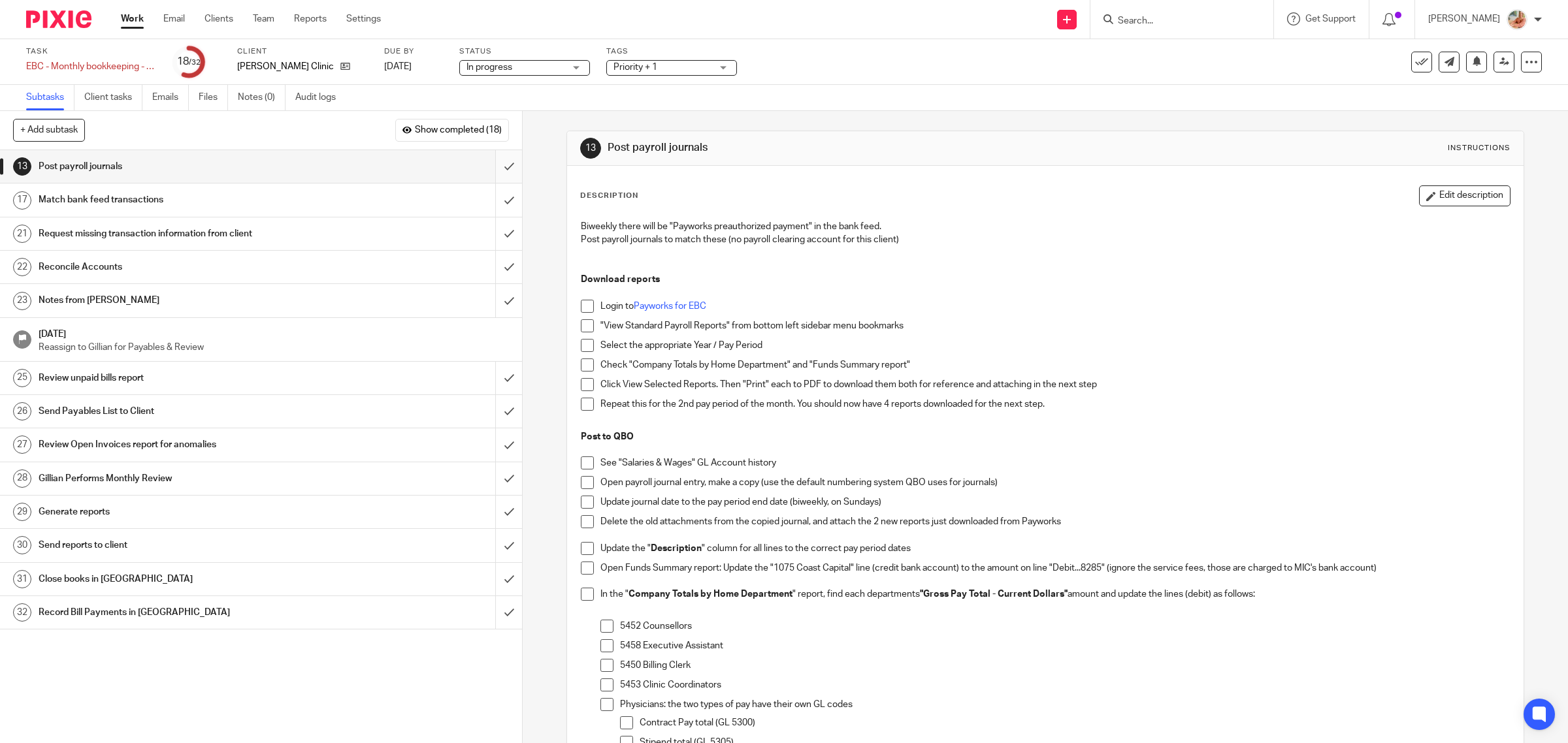
click at [478, 168] on div "13 Post payroll journals" at bounding box center [261, 166] width 522 height 33
click at [670, 73] on span "Priority + 1" at bounding box center [663, 67] width 98 height 14
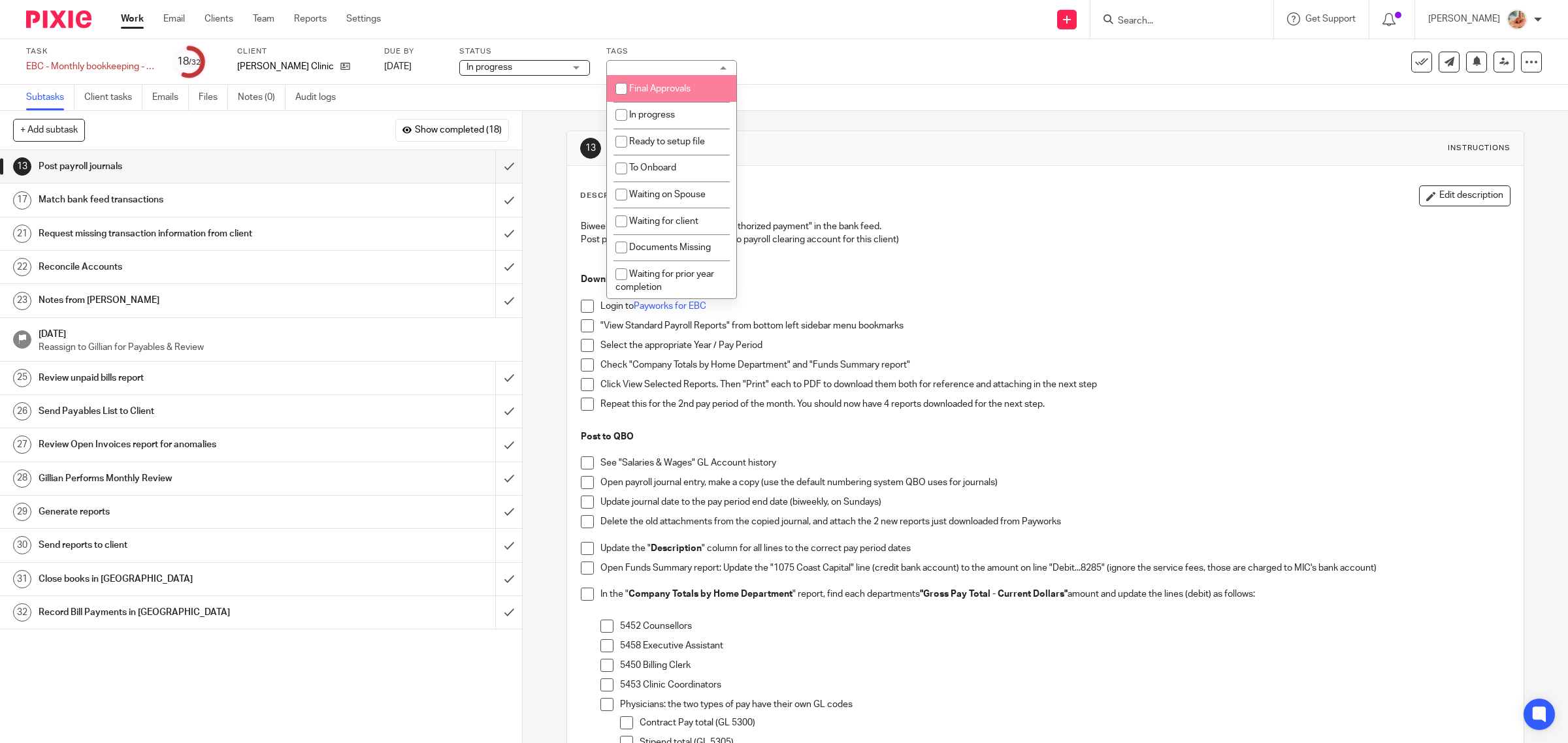
click at [657, 94] on li "Final Approvals" at bounding box center [671, 88] width 129 height 27
checkbox input "true"
click at [490, 167] on input "submit" at bounding box center [261, 166] width 522 height 33
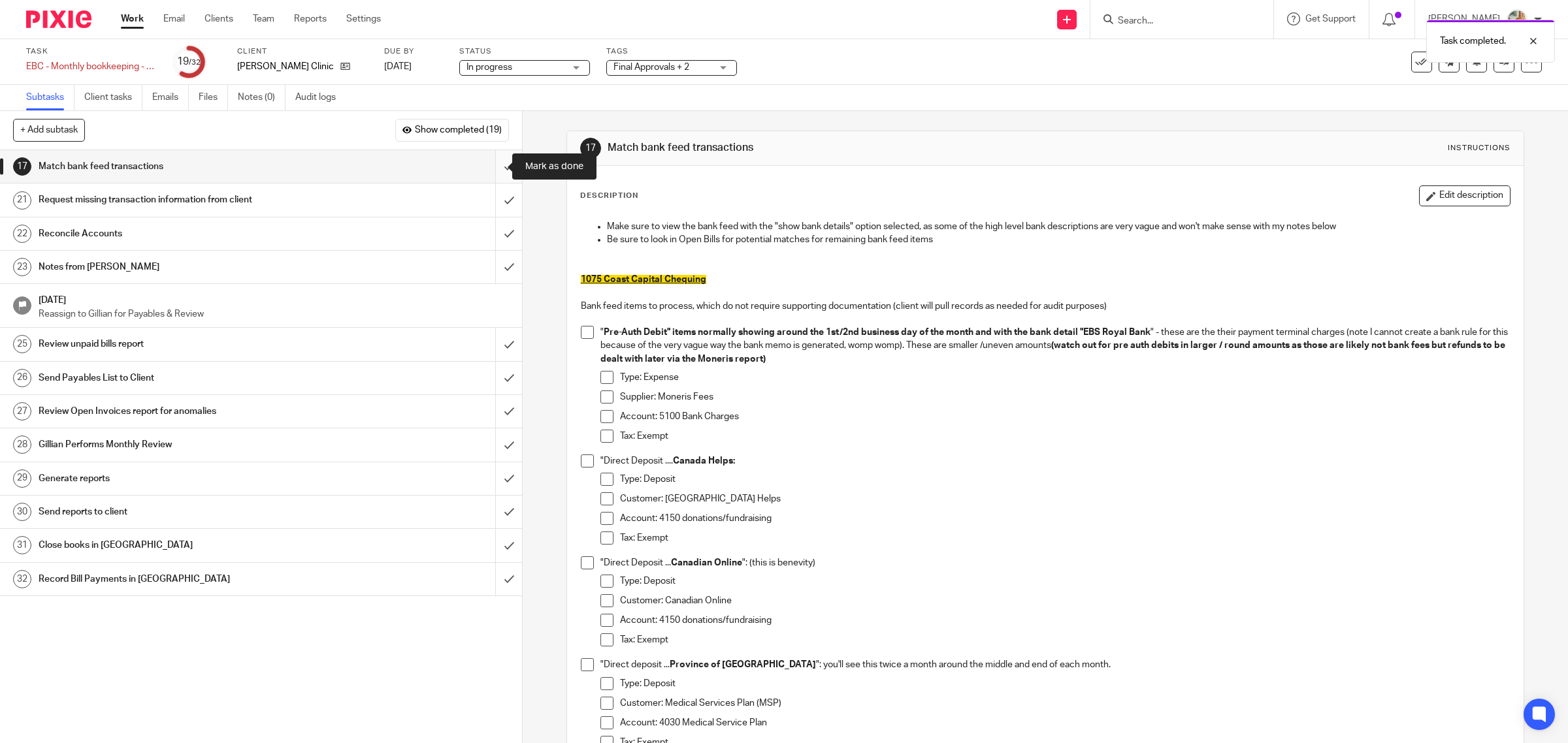
click at [495, 160] on input "submit" at bounding box center [261, 166] width 522 height 33
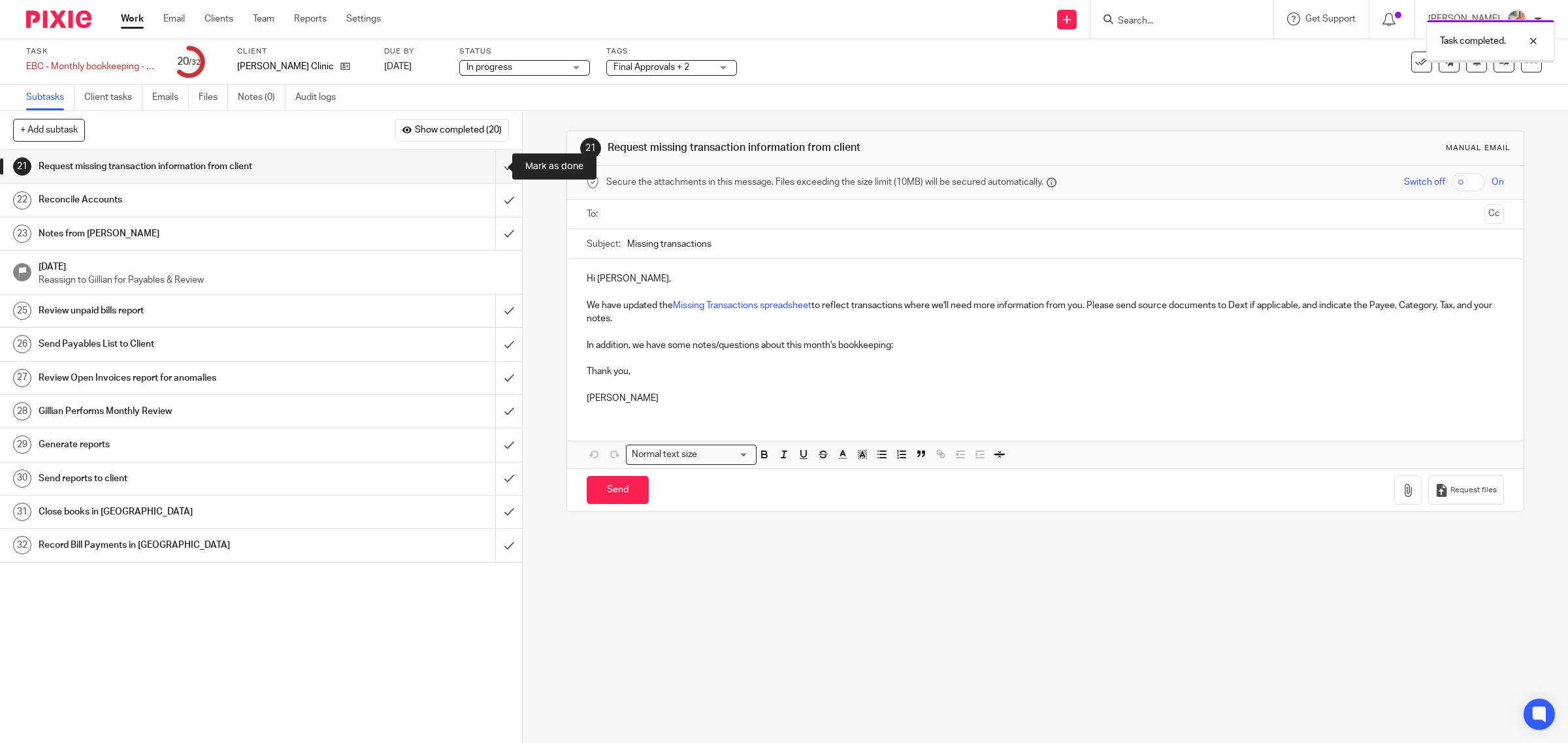
click at [495, 168] on input "submit" at bounding box center [261, 166] width 522 height 33
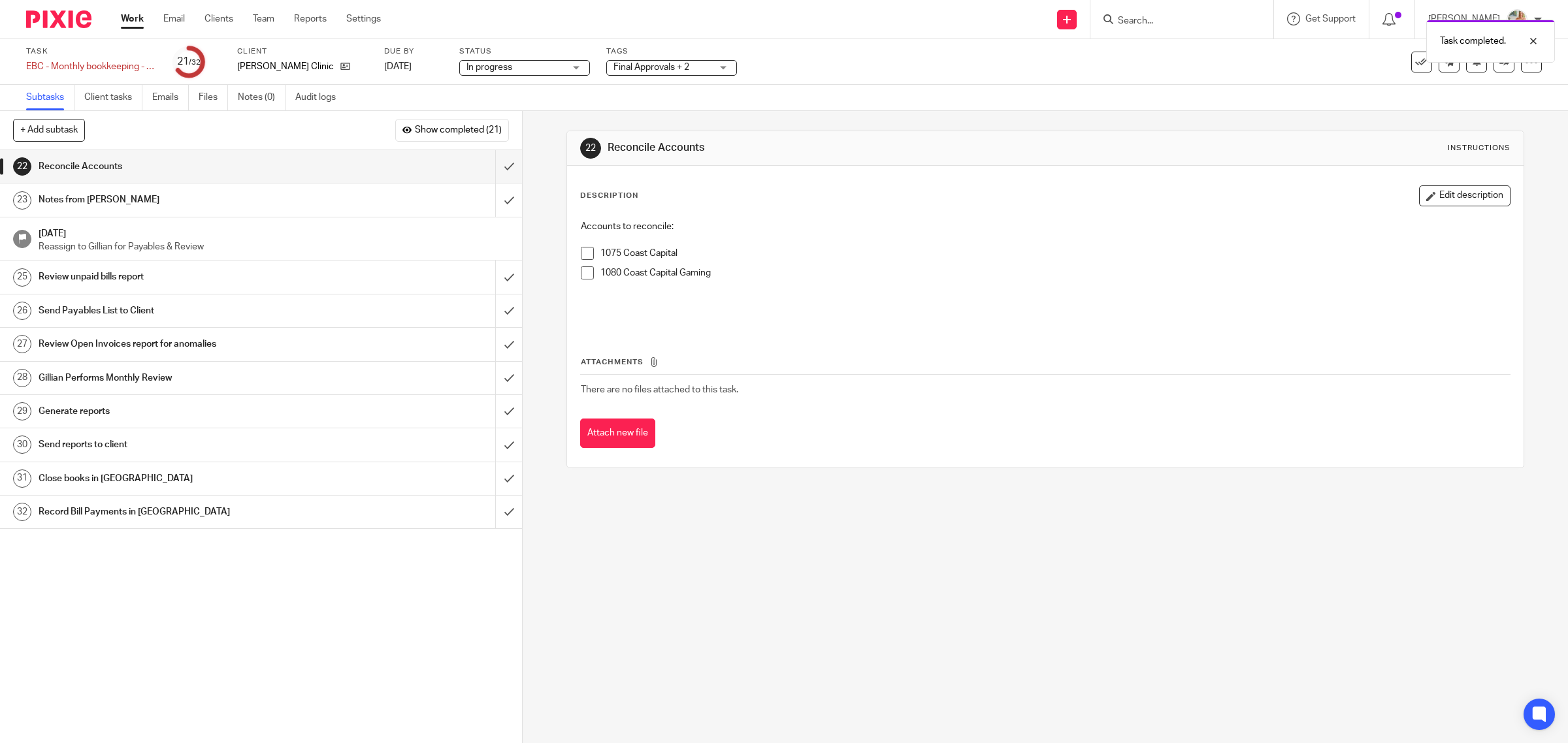
click at [581, 256] on span at bounding box center [588, 253] width 13 height 13
click at [581, 272] on span at bounding box center [588, 273] width 13 height 13
click at [489, 164] on input "submit" at bounding box center [261, 166] width 522 height 33
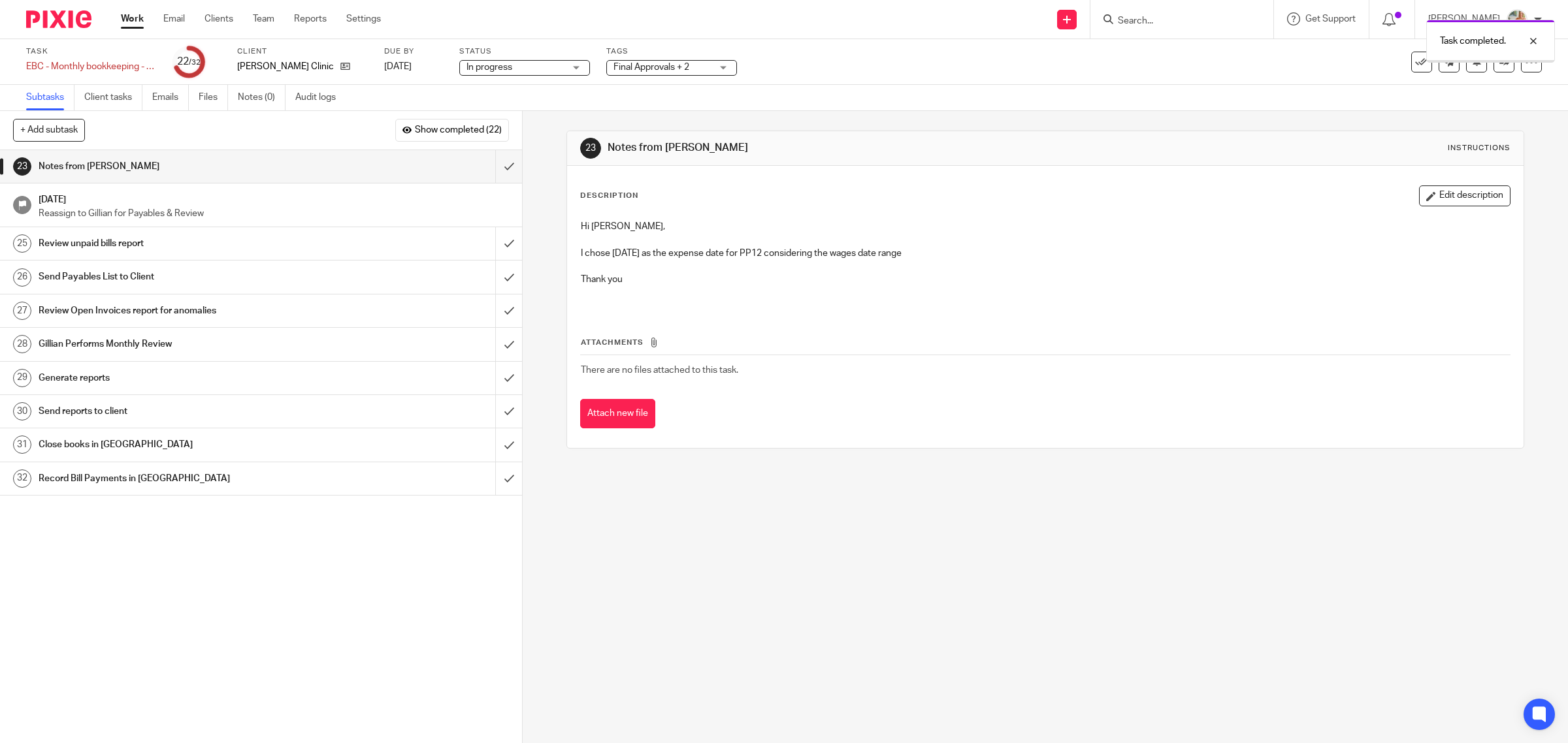
click at [1438, 193] on button "Edit description" at bounding box center [1465, 196] width 92 height 21
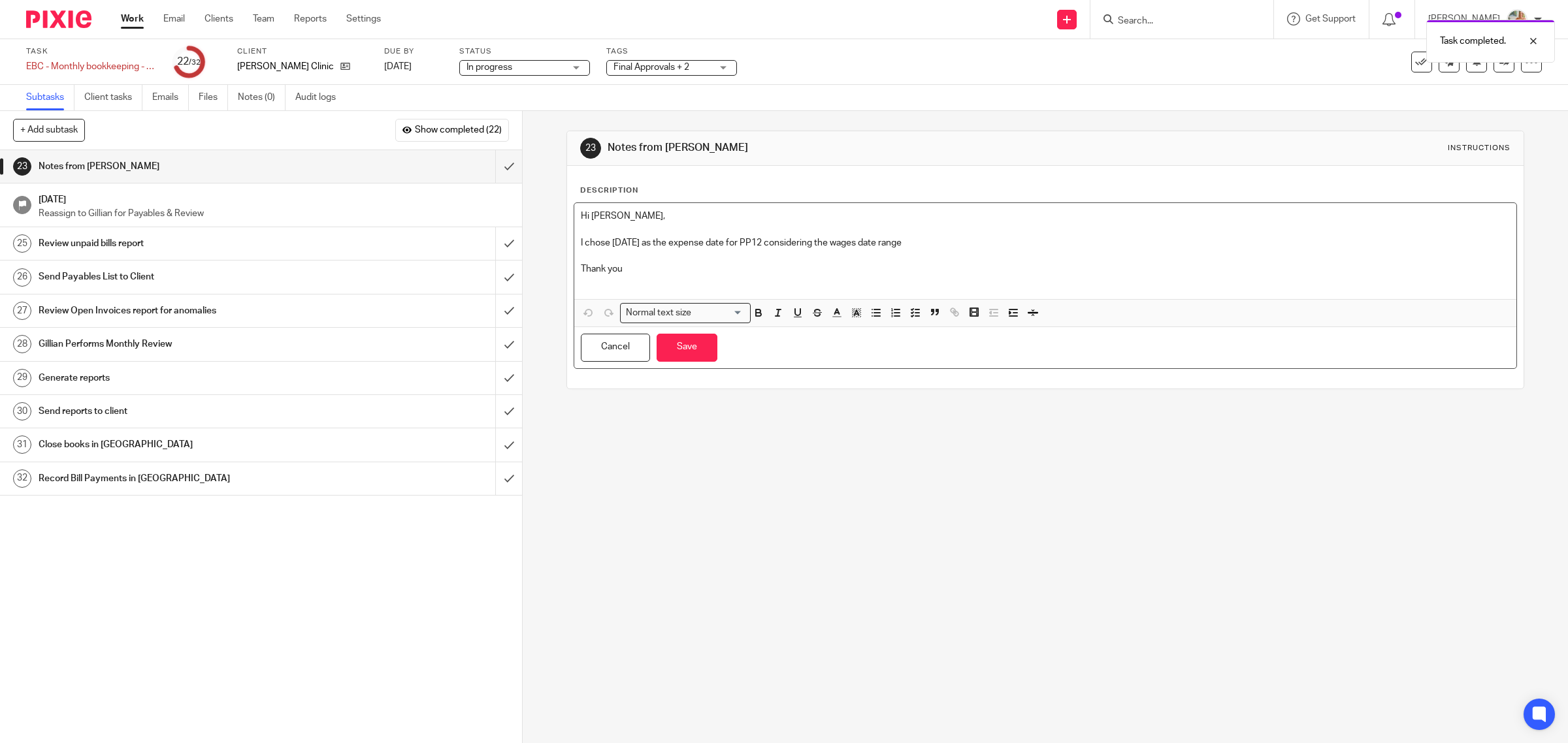
click at [919, 236] on p "I chose May 31st as the expense date for PP12 considering the wages date range" at bounding box center [1045, 243] width 929 height 13
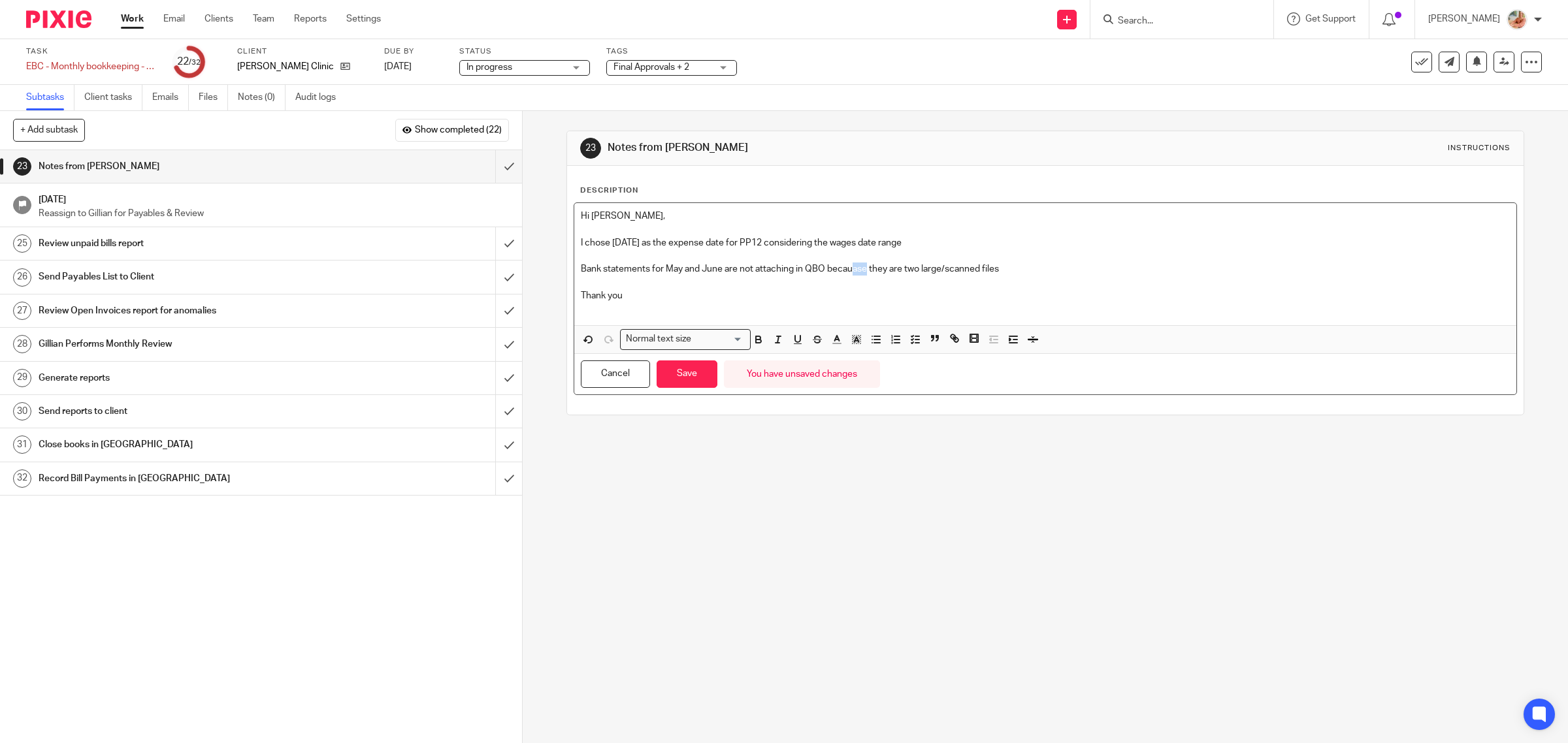
drag, startPoint x: 848, startPoint y: 271, endPoint x: 861, endPoint y: 270, distance: 13.0
click at [861, 270] on p "Bank statements for May and June are not attaching in QBO becauase they are two…" at bounding box center [1045, 269] width 929 height 13
drag, startPoint x: 1030, startPoint y: 278, endPoint x: 974, endPoint y: 268, distance: 56.9
click at [974, 268] on div "Hi Gillian, I chose May 31st as the expense date for PP12 considering the wages…" at bounding box center [1045, 264] width 943 height 122
click at [686, 371] on button "Save" at bounding box center [686, 374] width 61 height 28
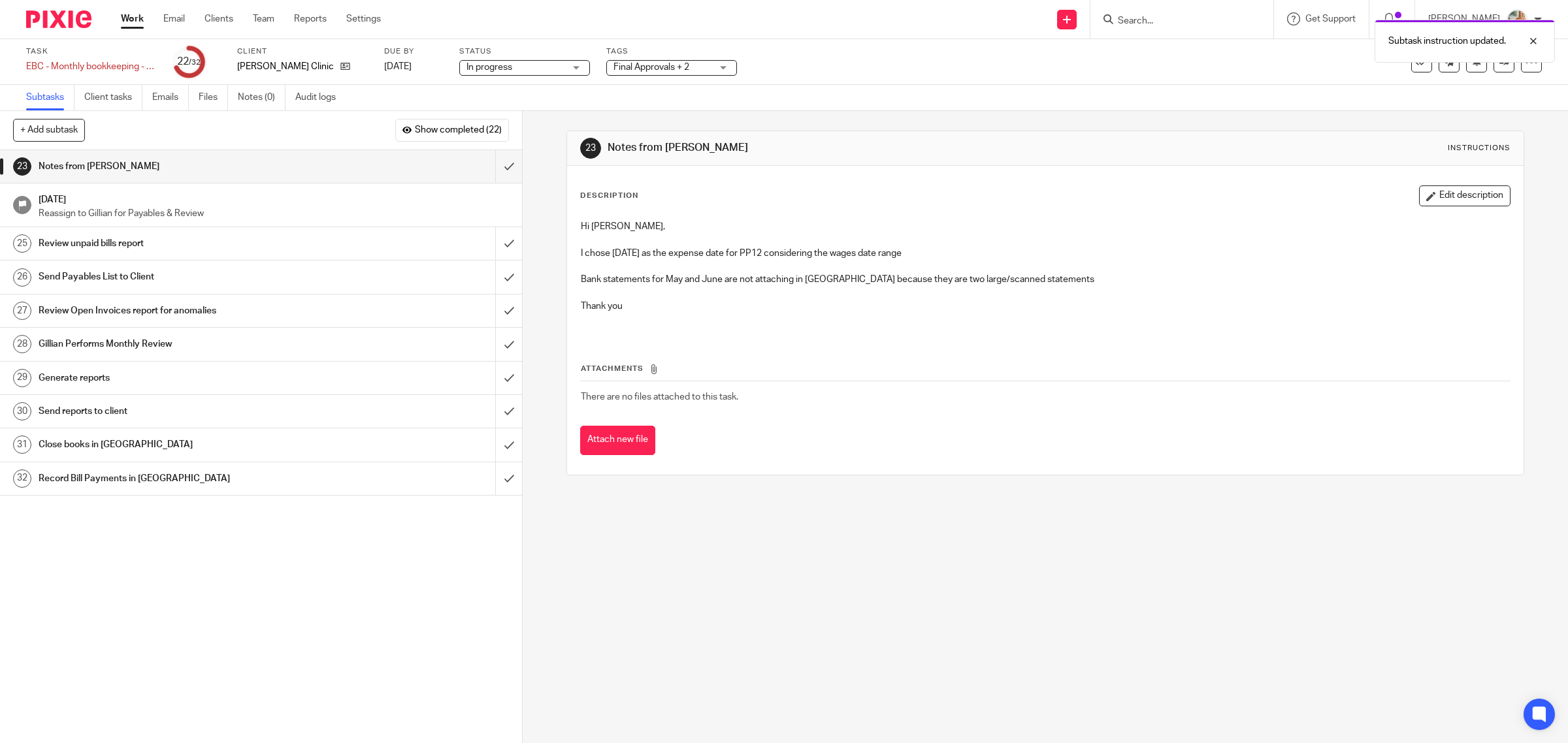
click at [667, 61] on span "Final Approvals + 2" at bounding box center [663, 67] width 98 height 14
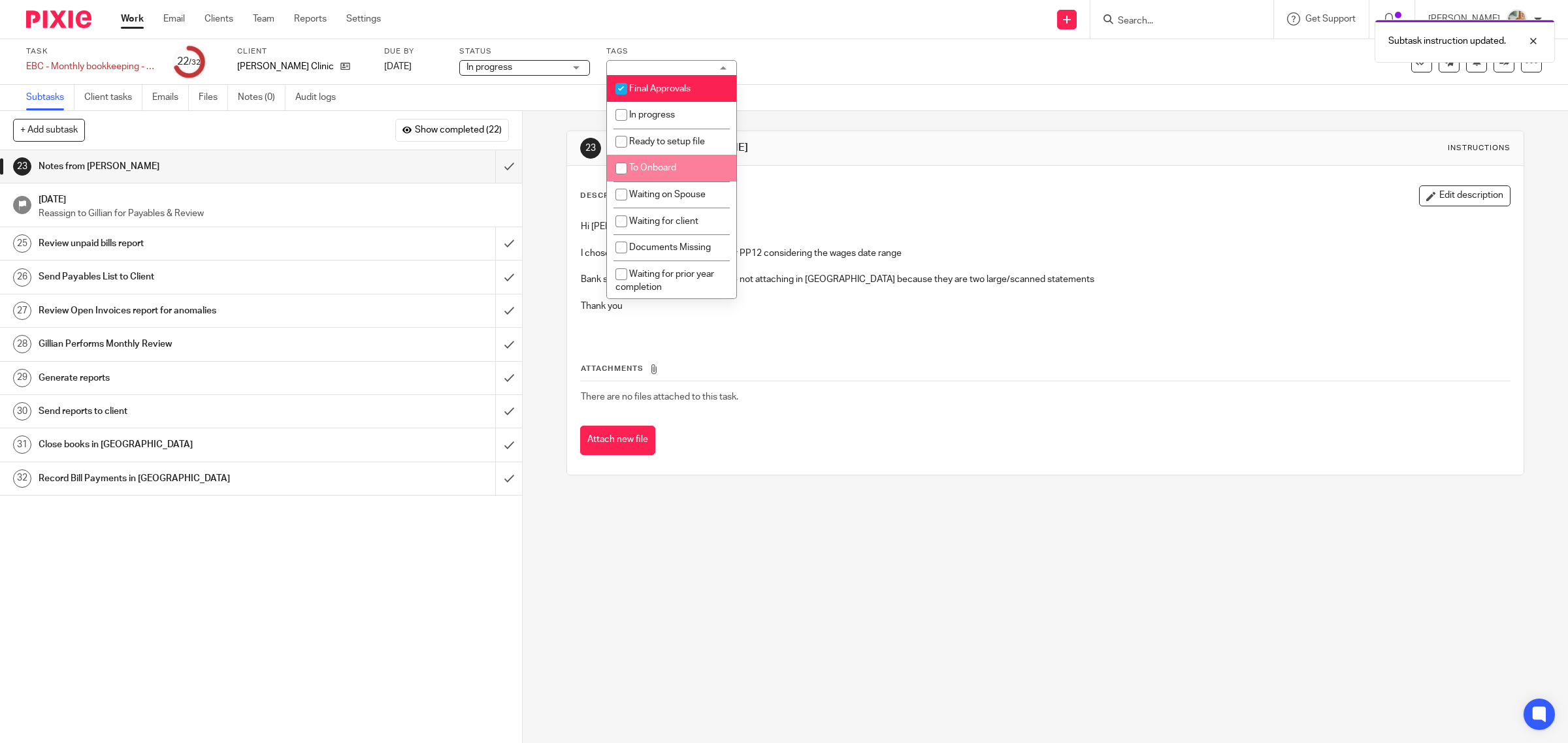
click at [918, 190] on div "Description Edit description" at bounding box center [1045, 196] width 931 height 21
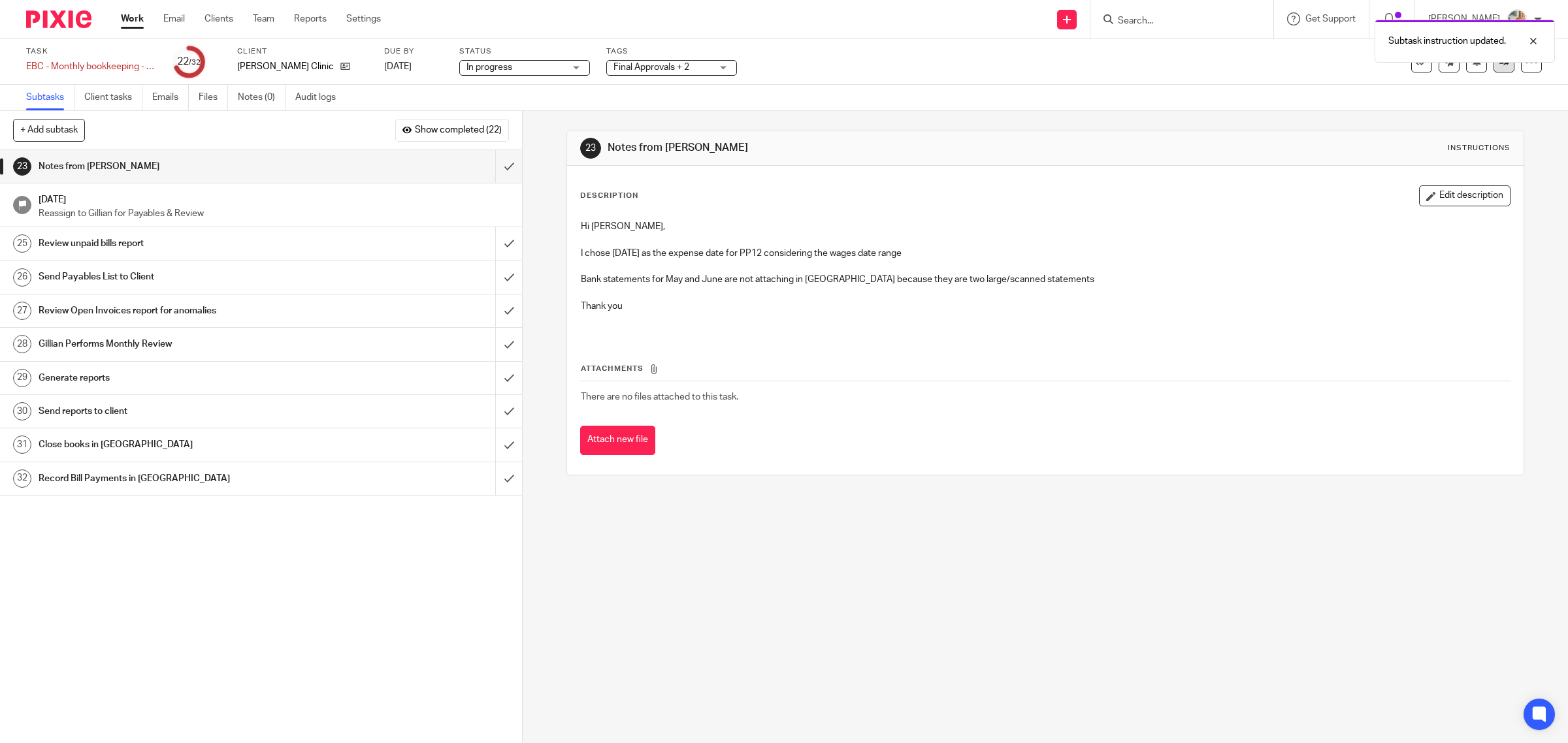
click at [1493, 69] on link at bounding box center [1504, 62] width 21 height 21
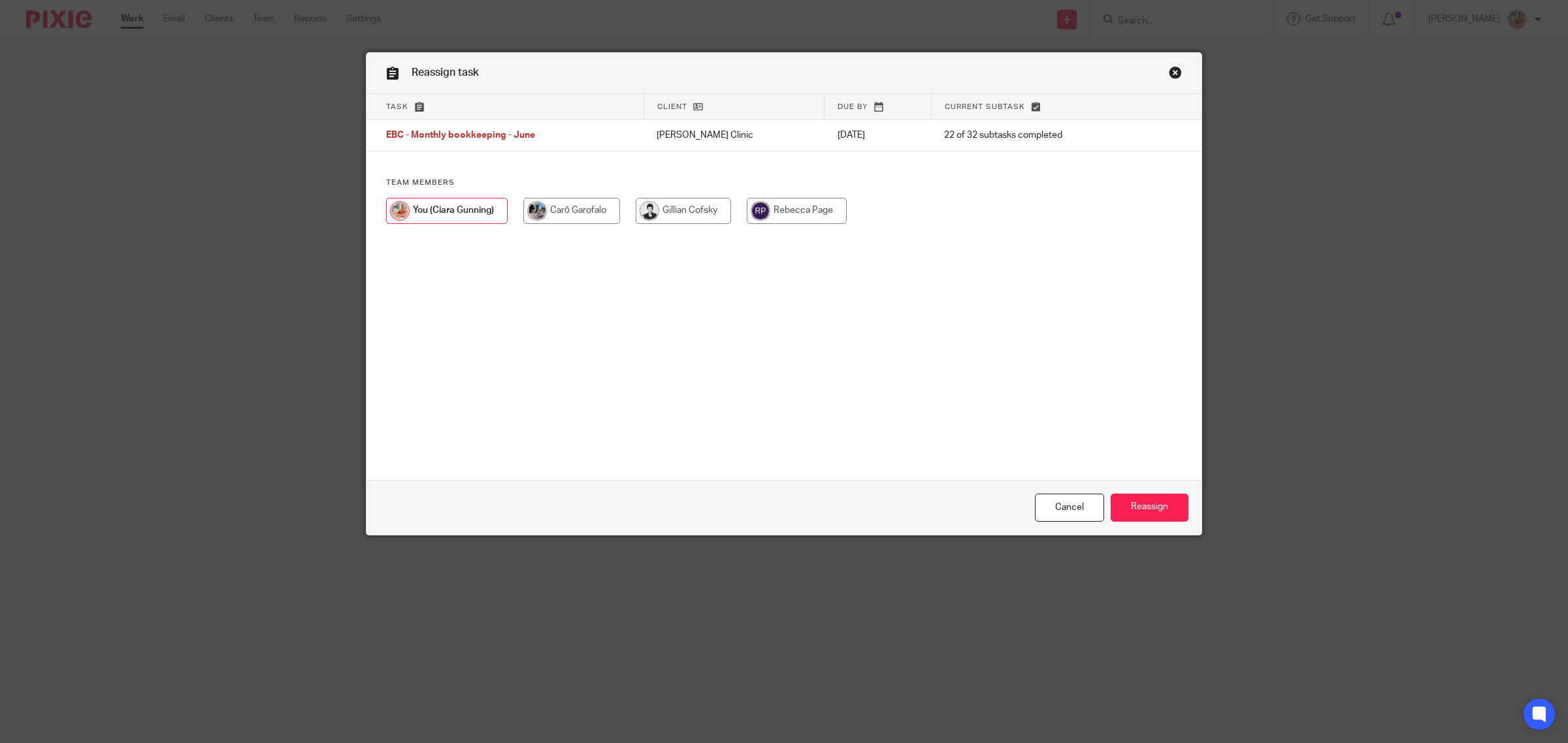
click at [663, 204] on input "radio" at bounding box center [683, 211] width 96 height 26
radio input "true"
click at [1144, 511] on input "Reassign" at bounding box center [1149, 507] width 78 height 28
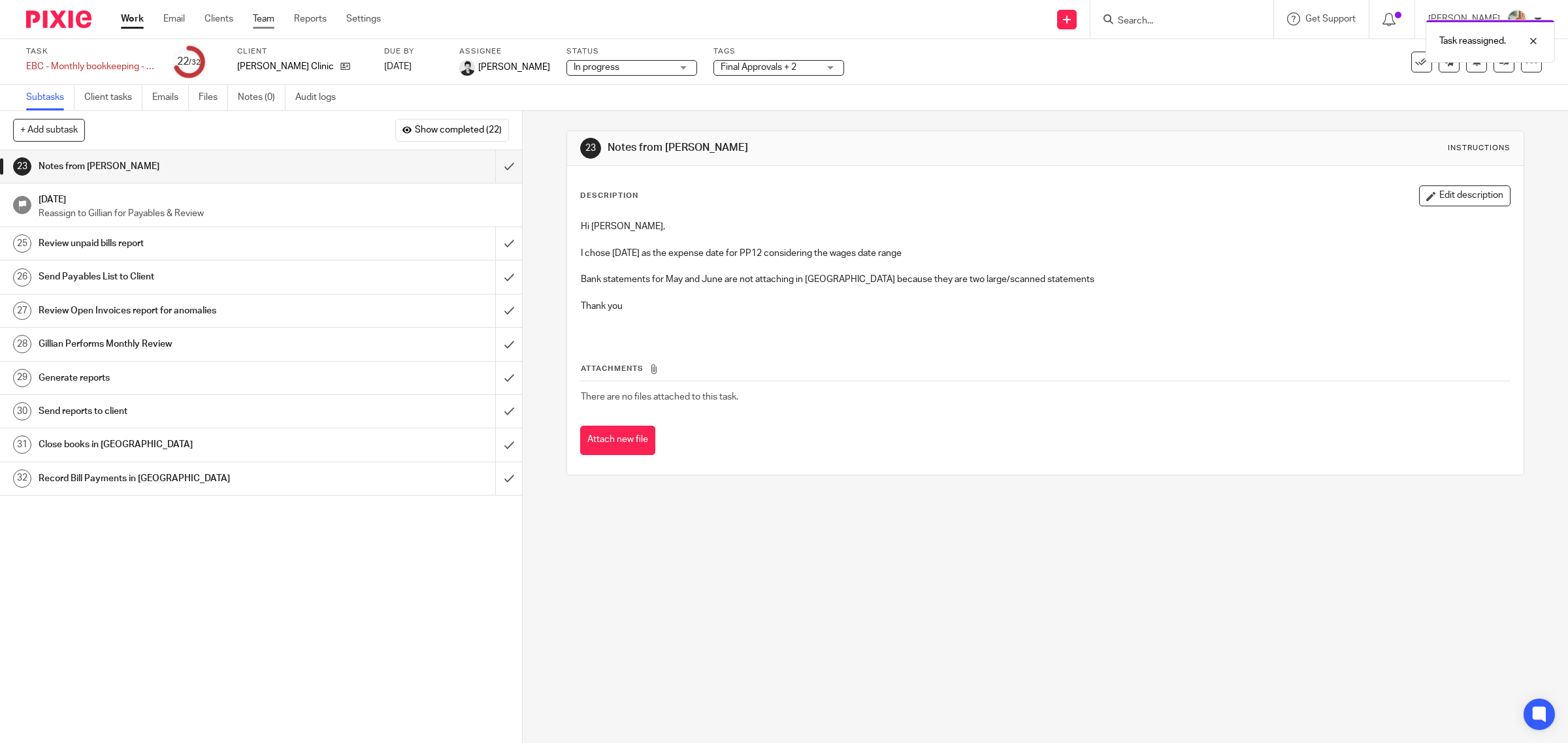
click at [258, 14] on link "Team" at bounding box center [263, 19] width 22 height 13
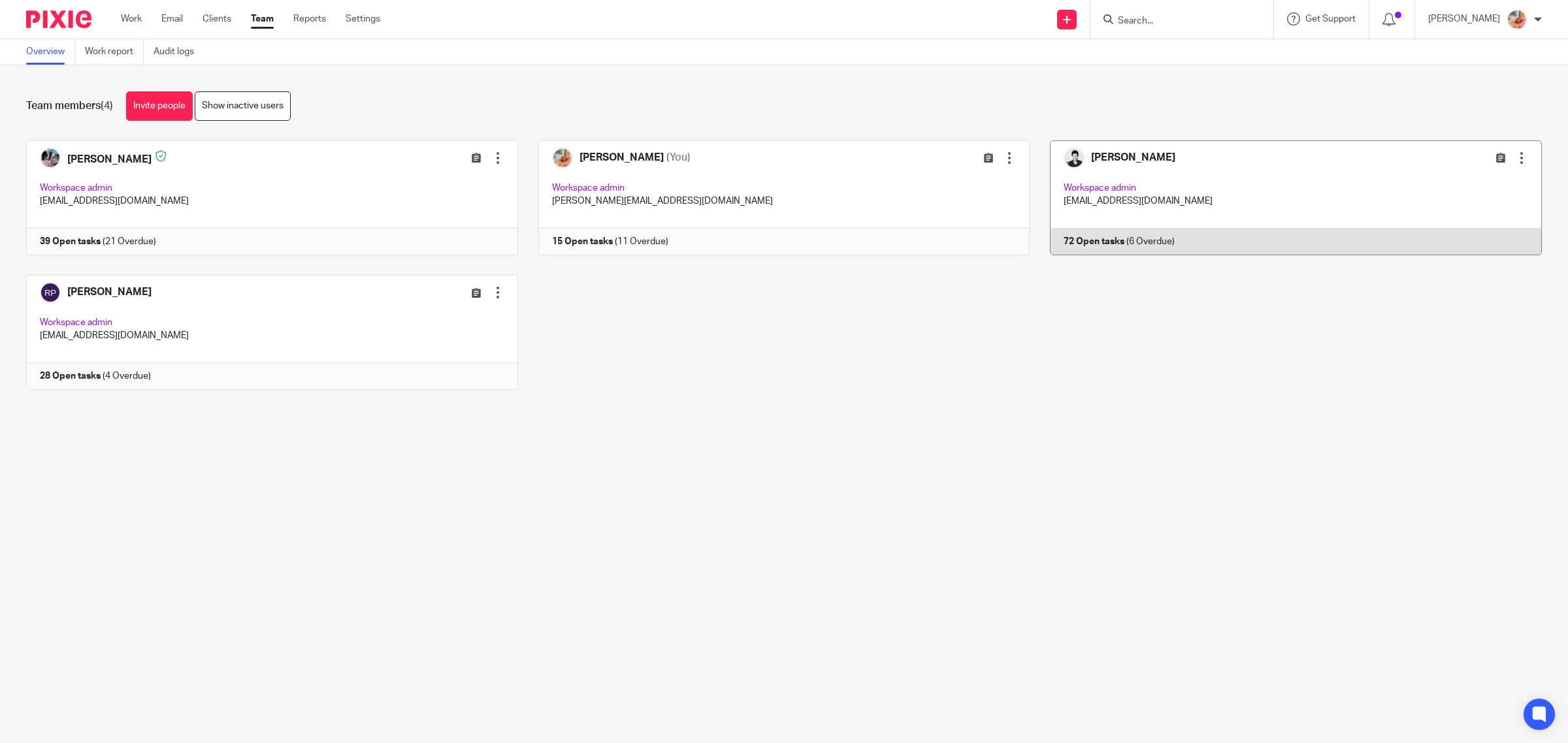
click at [1099, 211] on link at bounding box center [1286, 198] width 512 height 115
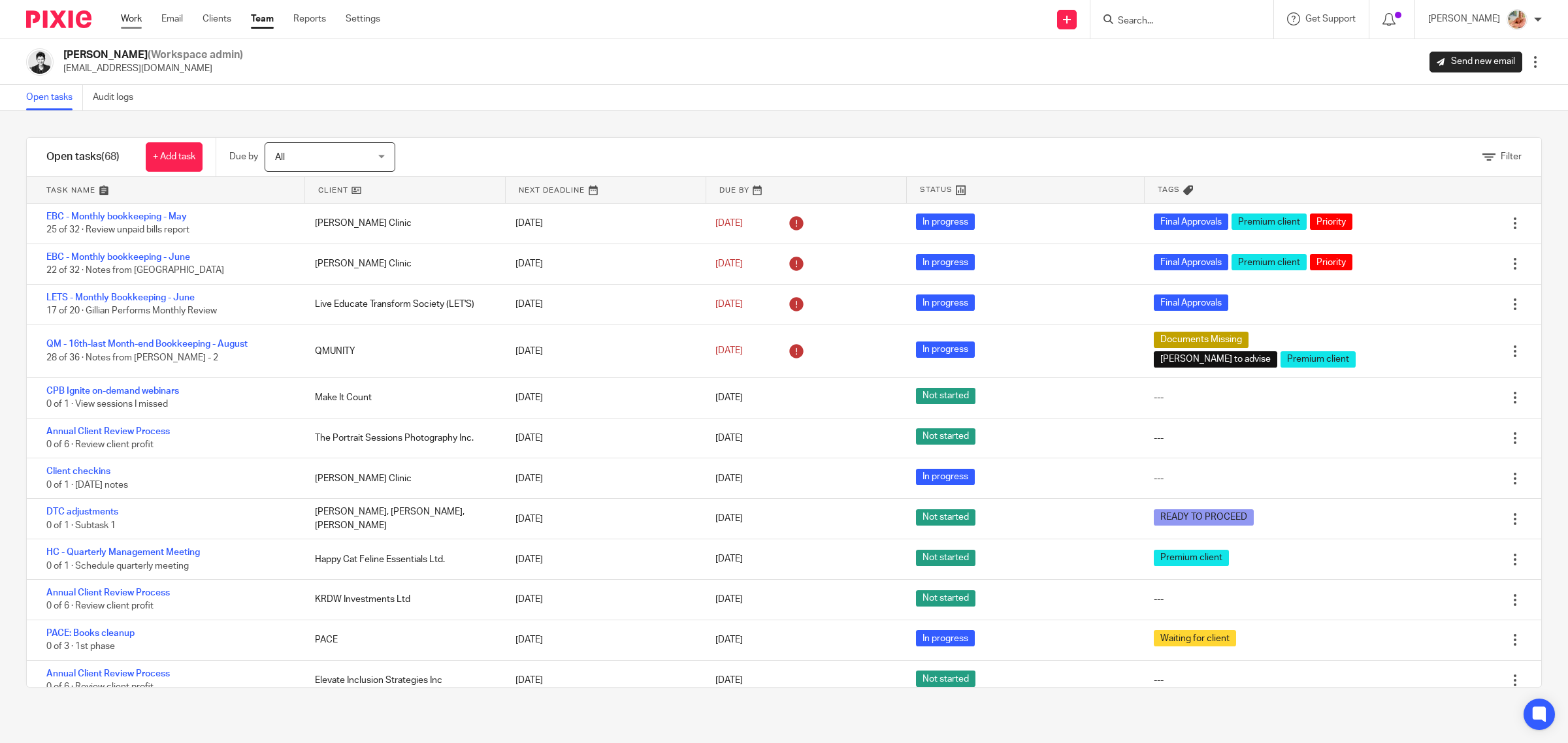
click at [136, 18] on link "Work" at bounding box center [132, 19] width 21 height 13
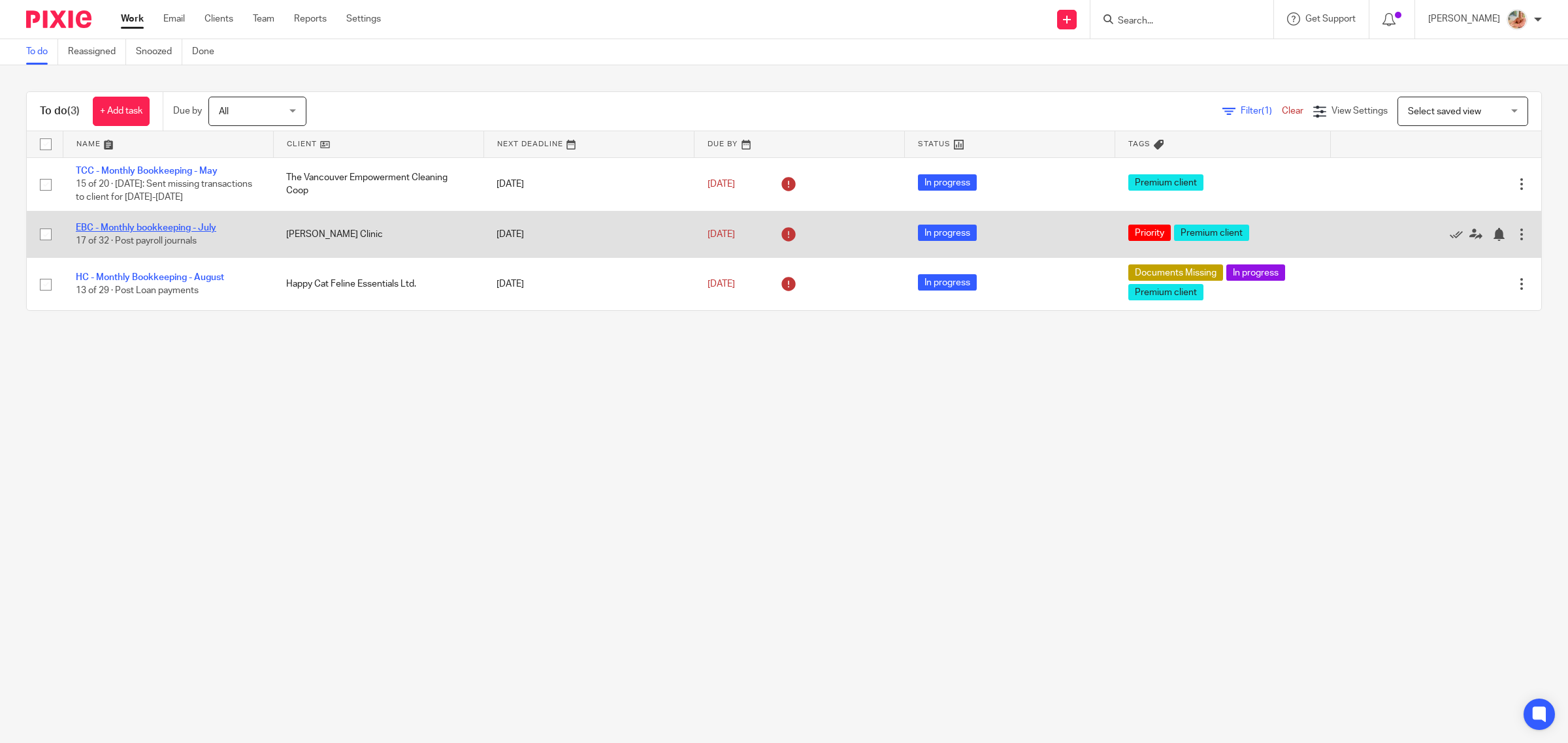
click at [174, 230] on link "EBC - Monthly bookkeeping - July" at bounding box center [146, 228] width 140 height 9
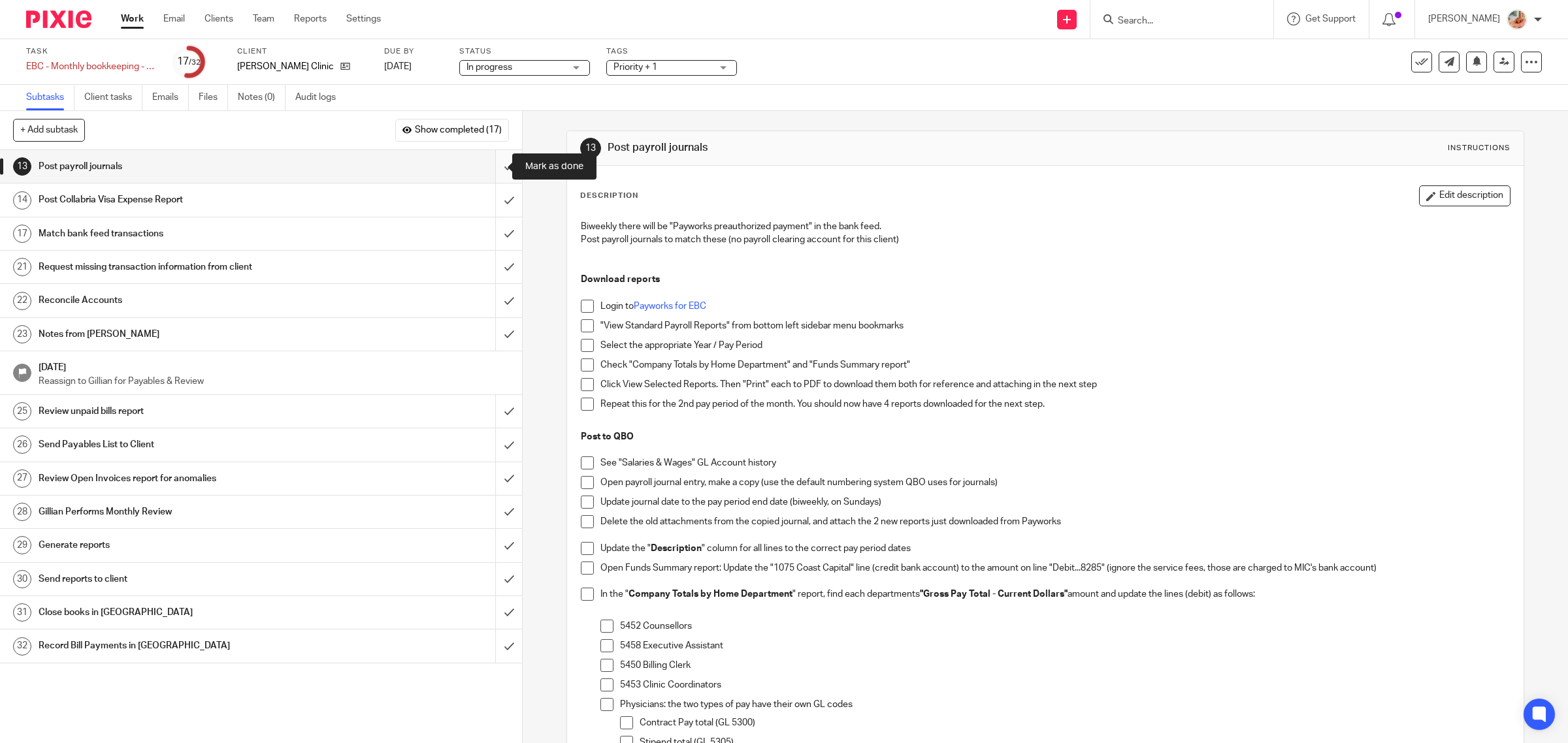
click at [496, 168] on input "submit" at bounding box center [261, 166] width 522 height 33
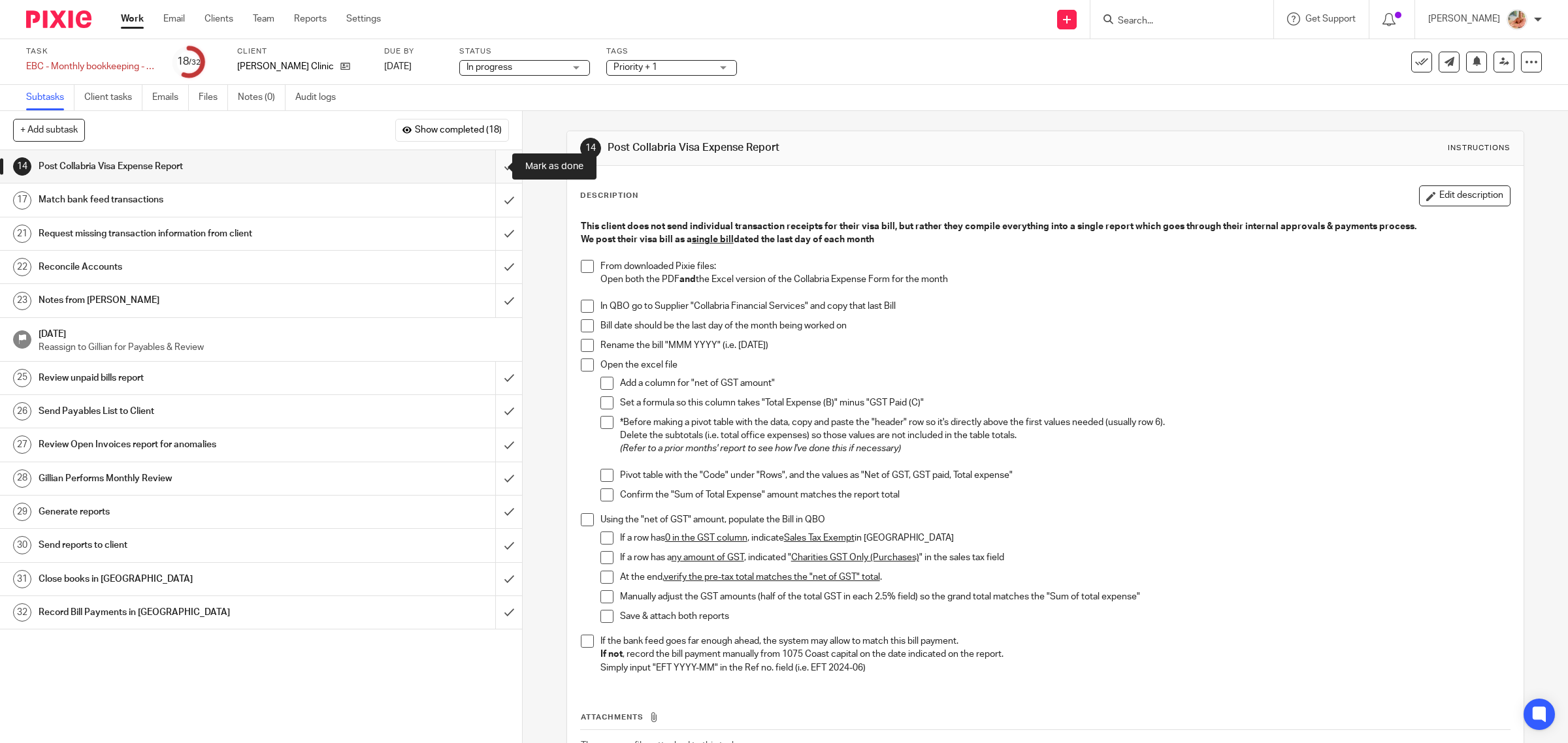
click at [485, 174] on input "submit" at bounding box center [261, 166] width 522 height 33
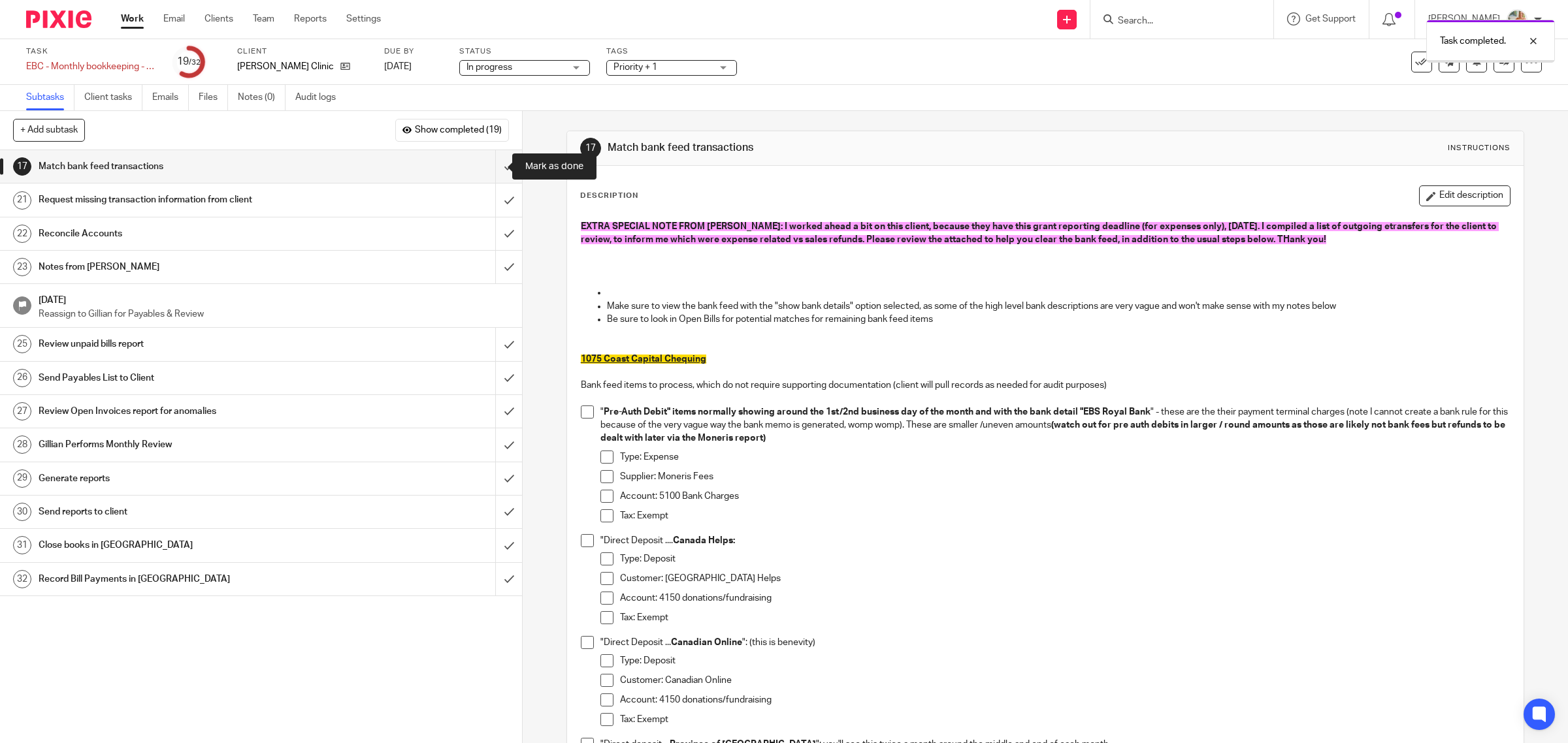
click at [485, 174] on input "submit" at bounding box center [261, 166] width 522 height 33
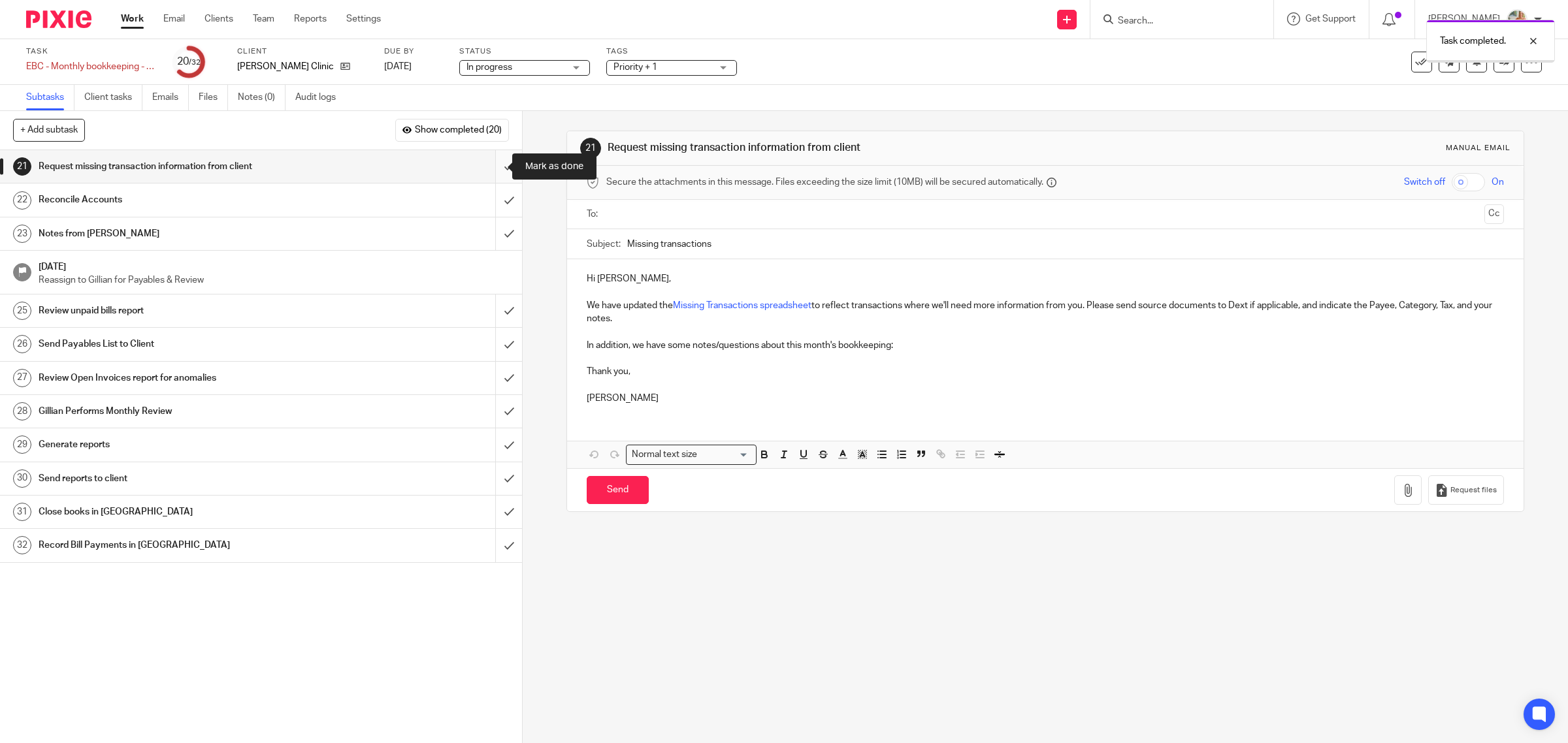
click at [494, 167] on input "submit" at bounding box center [261, 166] width 522 height 33
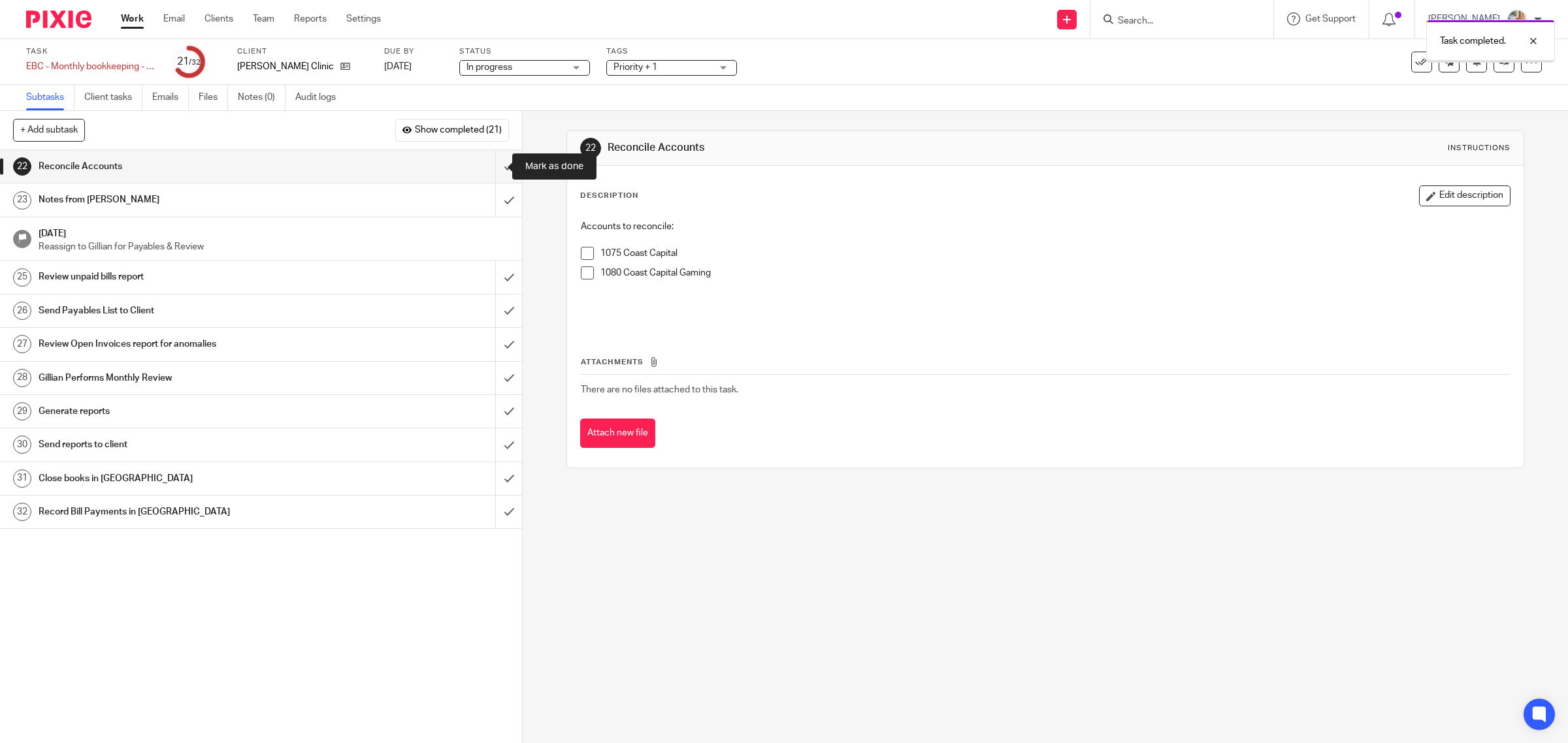
click at [494, 167] on input "submit" at bounding box center [261, 166] width 522 height 33
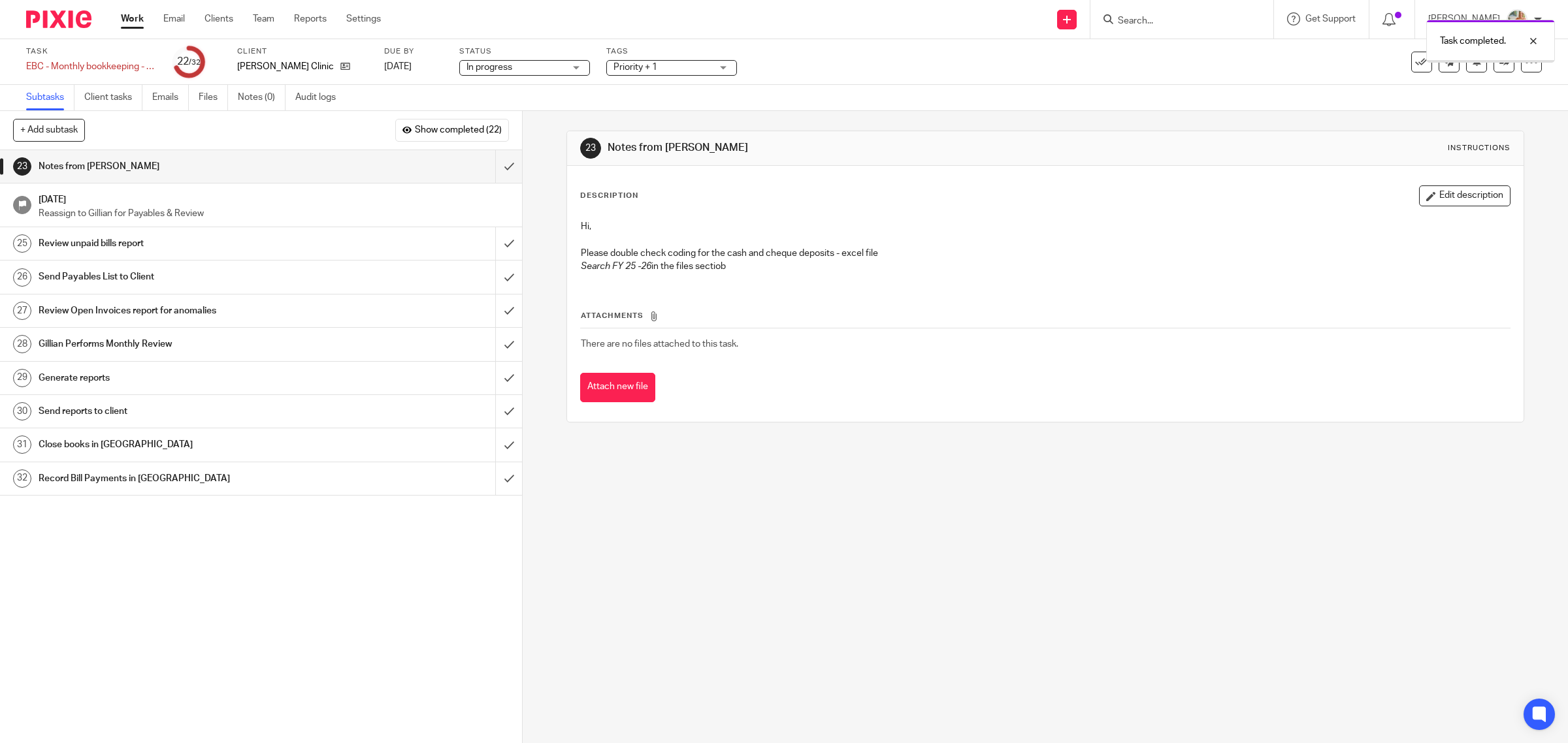
click at [441, 128] on span "Show completed (22)" at bounding box center [458, 131] width 87 height 10
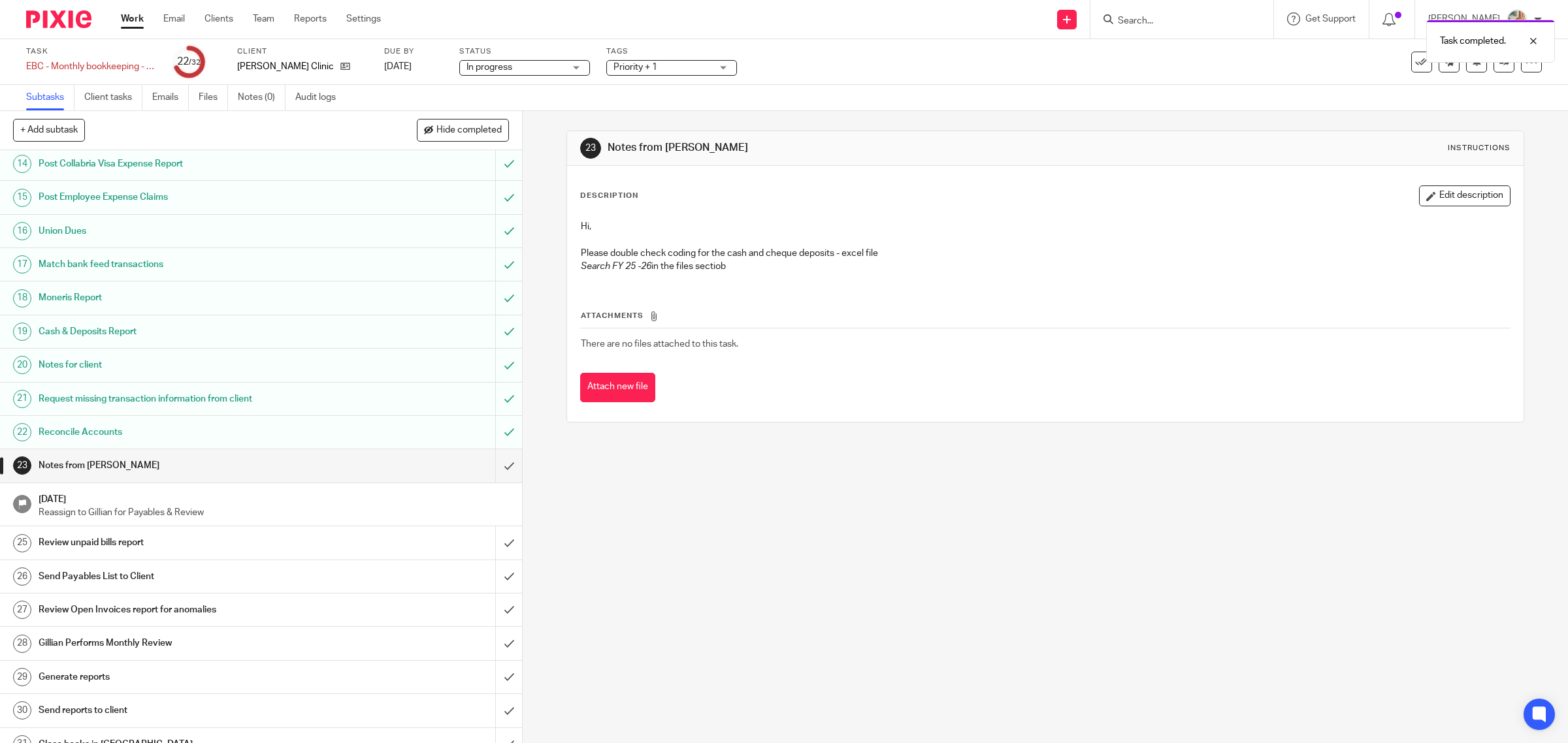
scroll to position [505, 0]
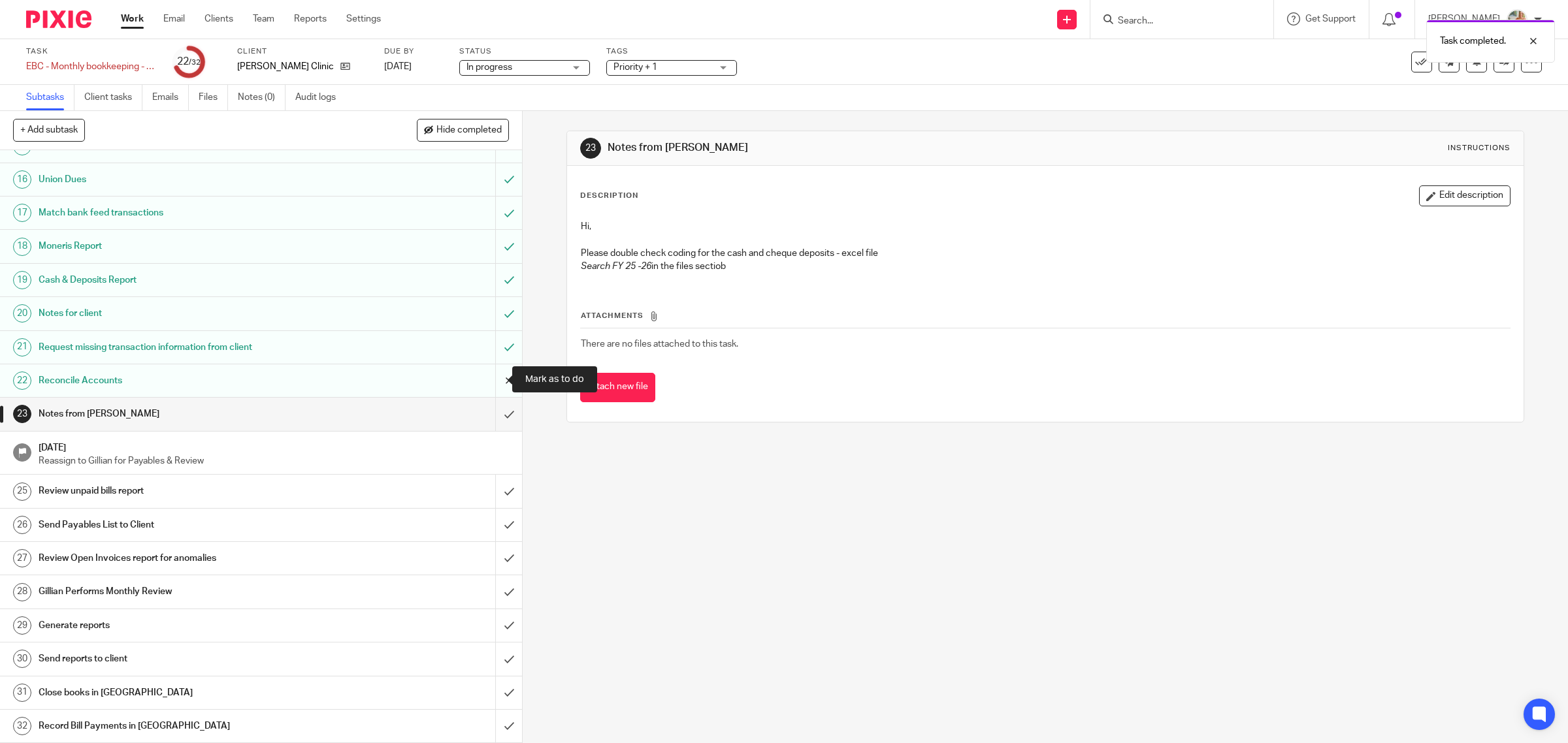
click at [485, 386] on input "submit" at bounding box center [261, 381] width 522 height 33
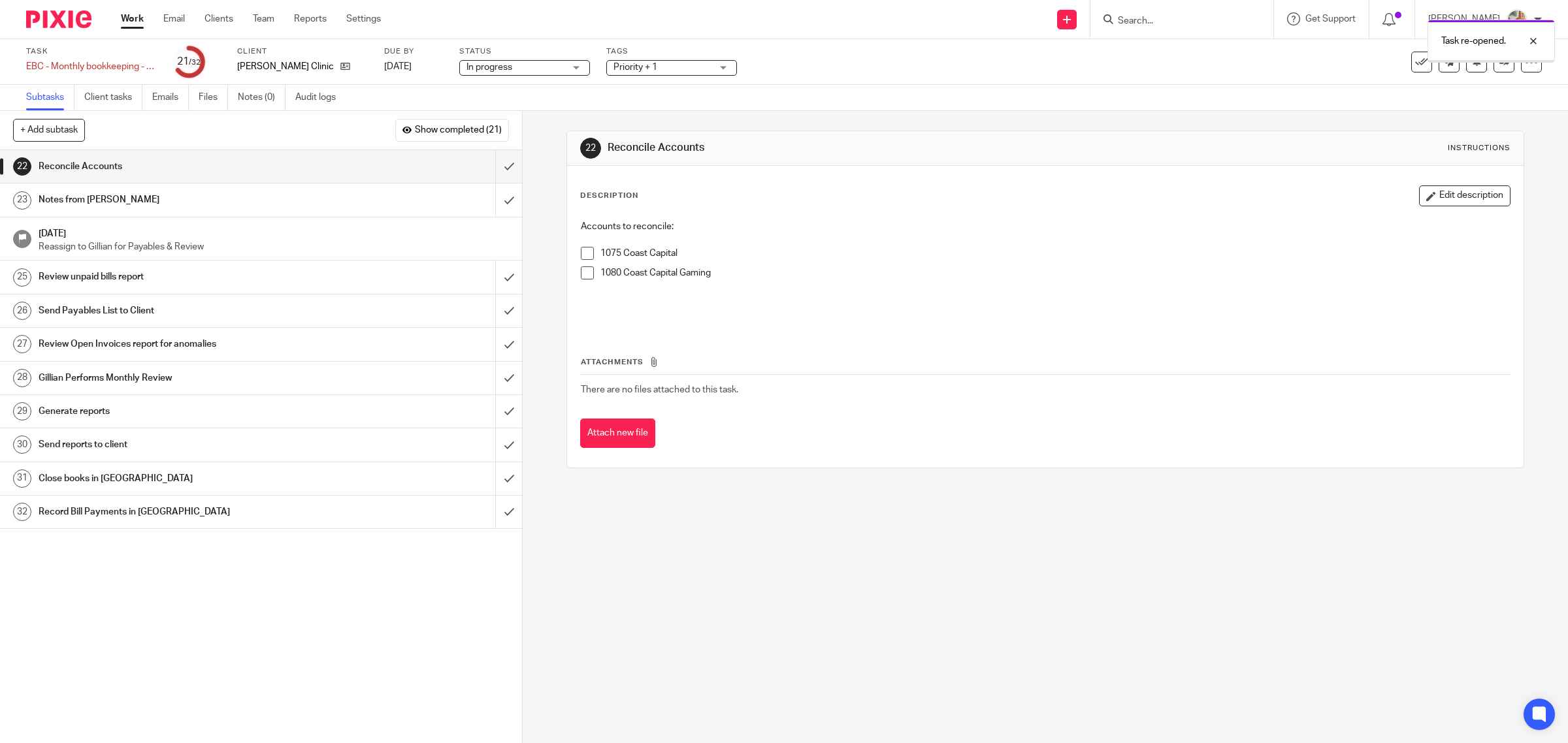
click at [586, 258] on span at bounding box center [588, 253] width 13 height 13
click at [581, 274] on span at bounding box center [588, 273] width 13 height 13
click at [485, 166] on input "submit" at bounding box center [261, 166] width 522 height 33
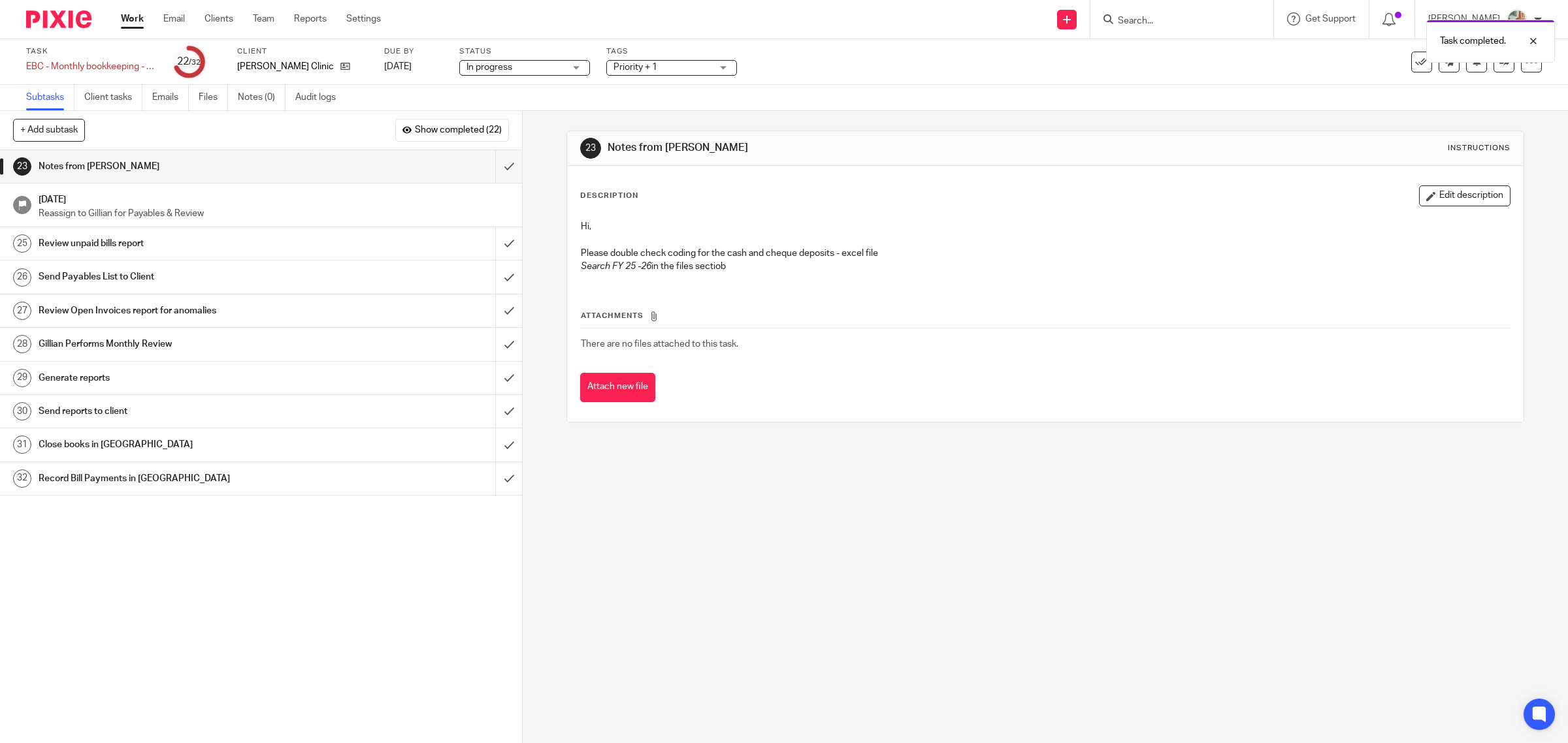
click at [1424, 194] on button "Edit description" at bounding box center [1465, 196] width 92 height 21
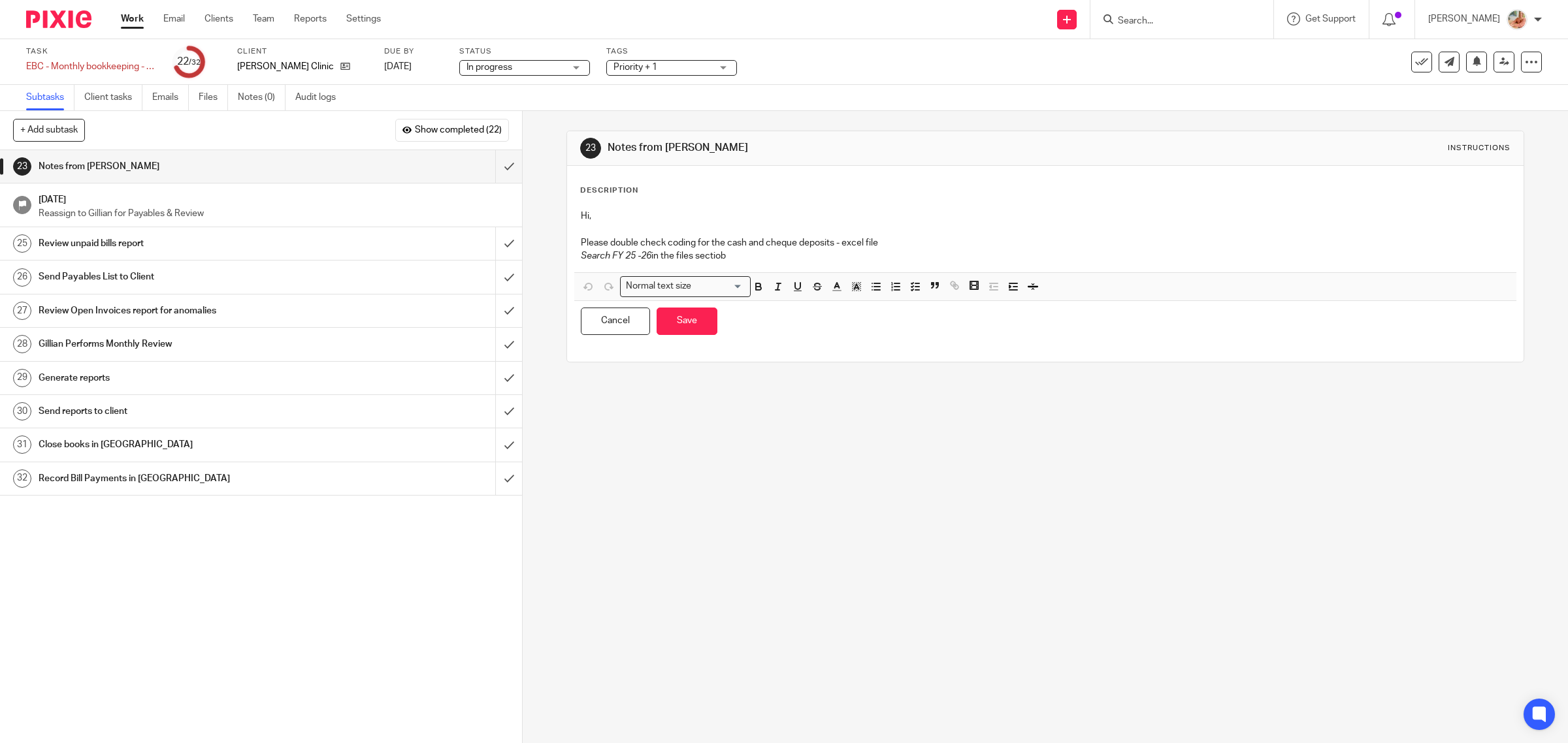
click at [802, 253] on p "Search FY 25 -26 in the files sectiob" at bounding box center [1045, 256] width 929 height 13
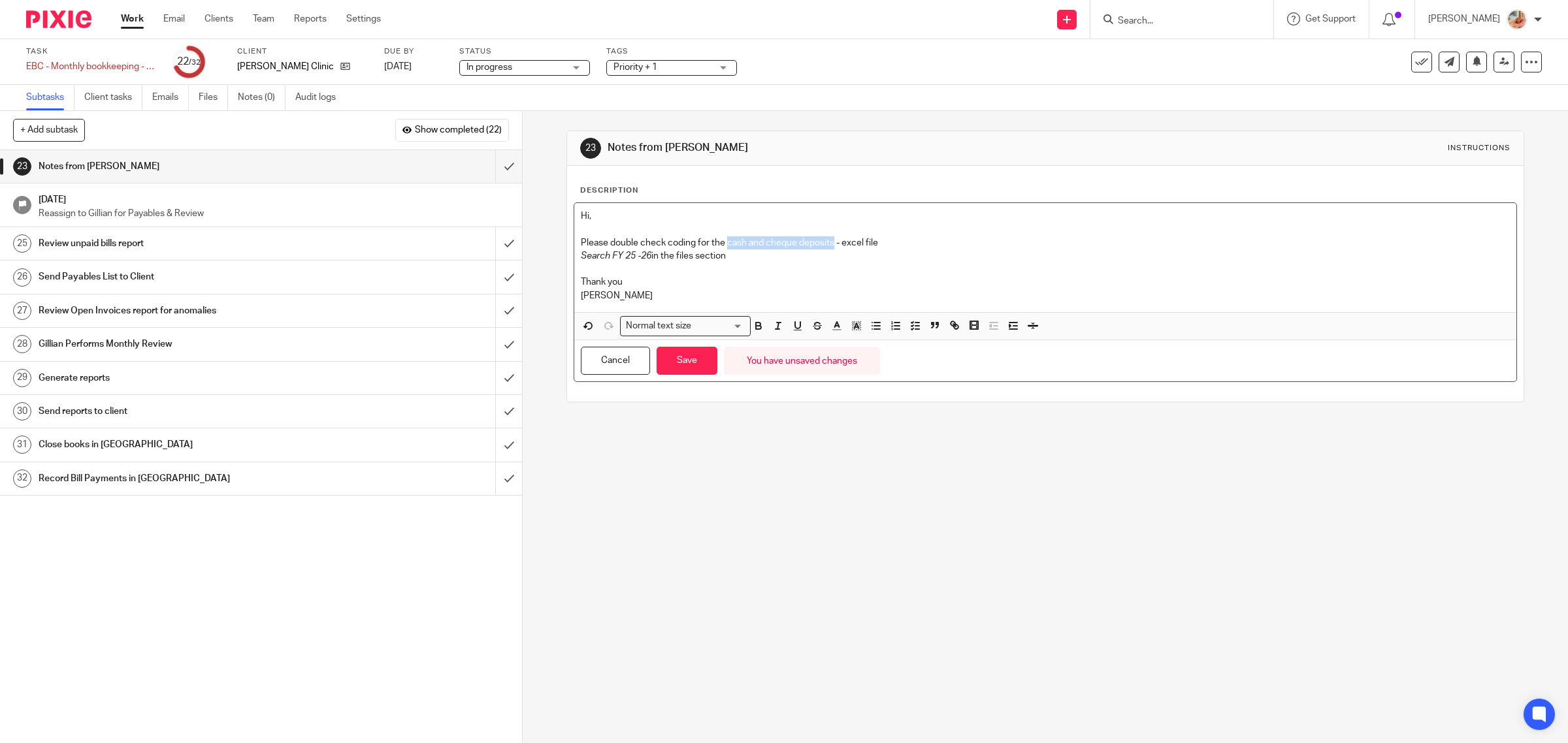
drag, startPoint x: 725, startPoint y: 247, endPoint x: 831, endPoint y: 240, distance: 106.2
click at [831, 240] on p "Please double check coding for the cash and cheque deposits - excel file" at bounding box center [1045, 243] width 929 height 13
click at [773, 331] on icon "button" at bounding box center [778, 326] width 12 height 12
click at [796, 285] on p "Thank you" at bounding box center [1045, 282] width 929 height 13
drag, startPoint x: 576, startPoint y: 257, endPoint x: 644, endPoint y: 259, distance: 68.0
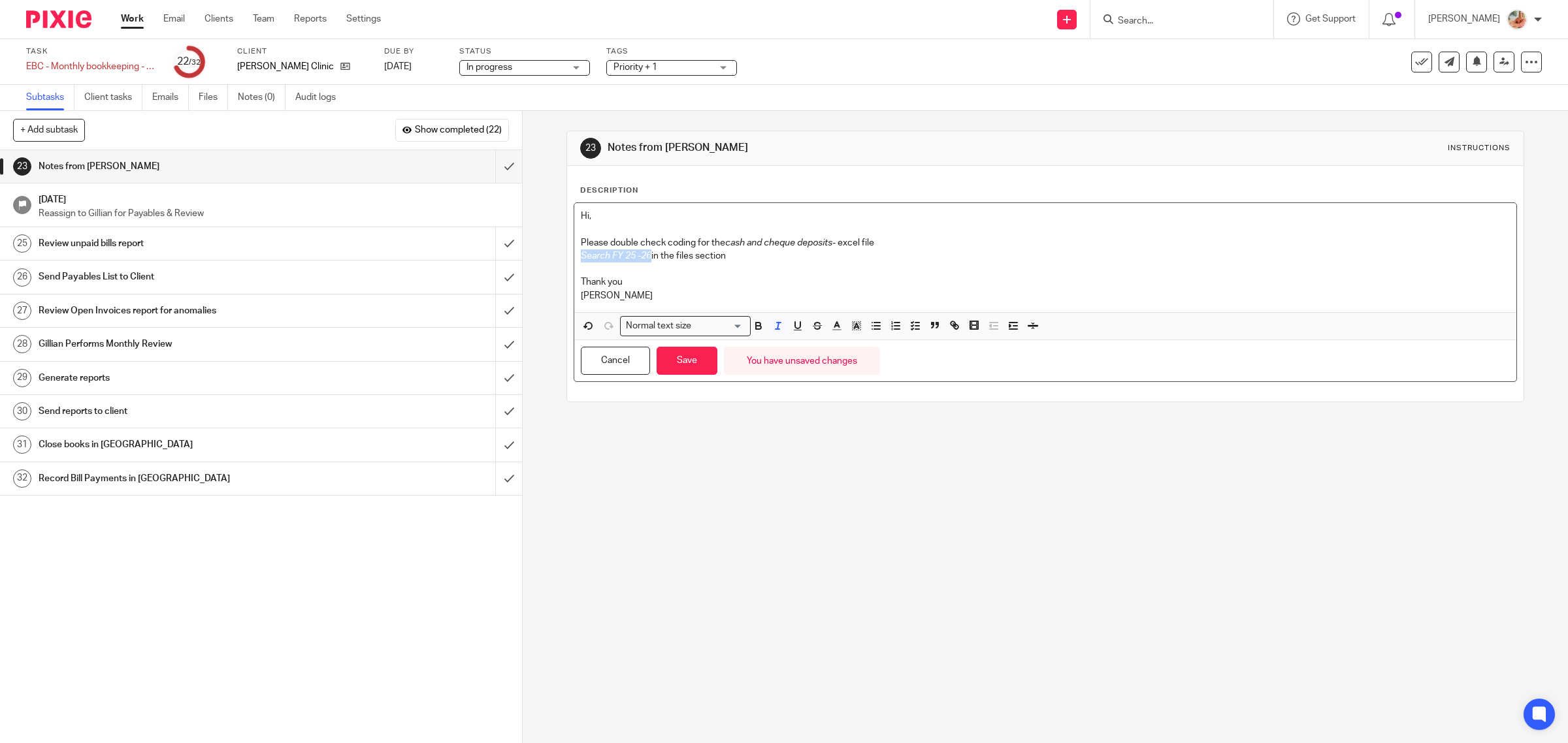
click at [644, 259] on em "Search FY 25 -26" at bounding box center [616, 256] width 71 height 9
click at [758, 327] on icon "button" at bounding box center [758, 326] width 12 height 12
click at [739, 279] on p "Thank you" at bounding box center [1045, 282] width 929 height 13
click at [678, 371] on button "Save" at bounding box center [686, 361] width 61 height 28
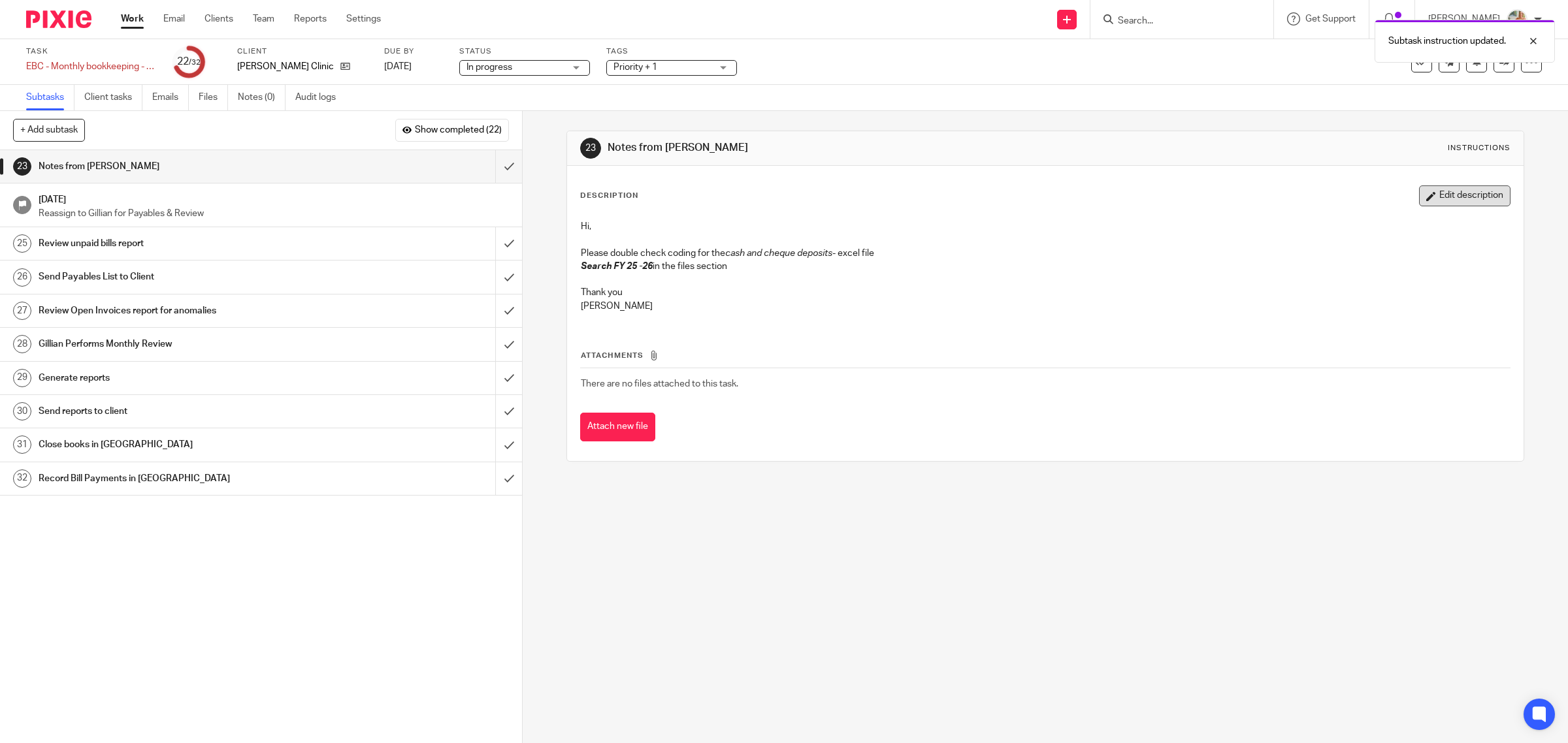
click at [1421, 197] on button "Edit description" at bounding box center [1465, 196] width 92 height 21
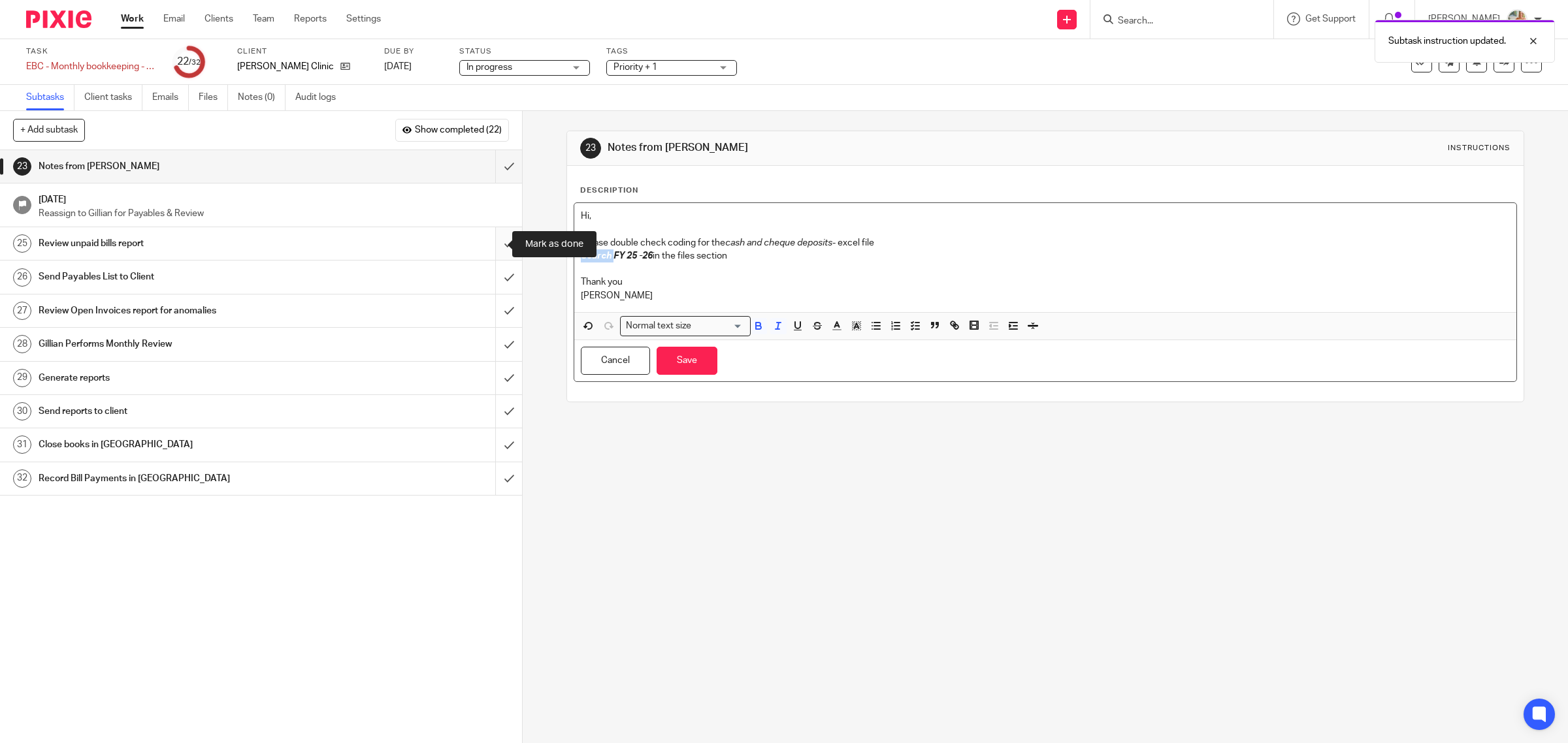
drag, startPoint x: 595, startPoint y: 259, endPoint x: 500, endPoint y: 257, distance: 95.0
click at [500, 257] on div "+ Add subtask Show completed (22) Cancel + Add 1 Auto-Email Requests Auto 2 Rec…" at bounding box center [784, 427] width 1568 height 632
click at [753, 331] on icon "button" at bounding box center [758, 326] width 12 height 12
click at [777, 288] on p "Thank you" at bounding box center [1045, 282] width 929 height 13
click at [686, 351] on button "Save" at bounding box center [686, 361] width 61 height 28
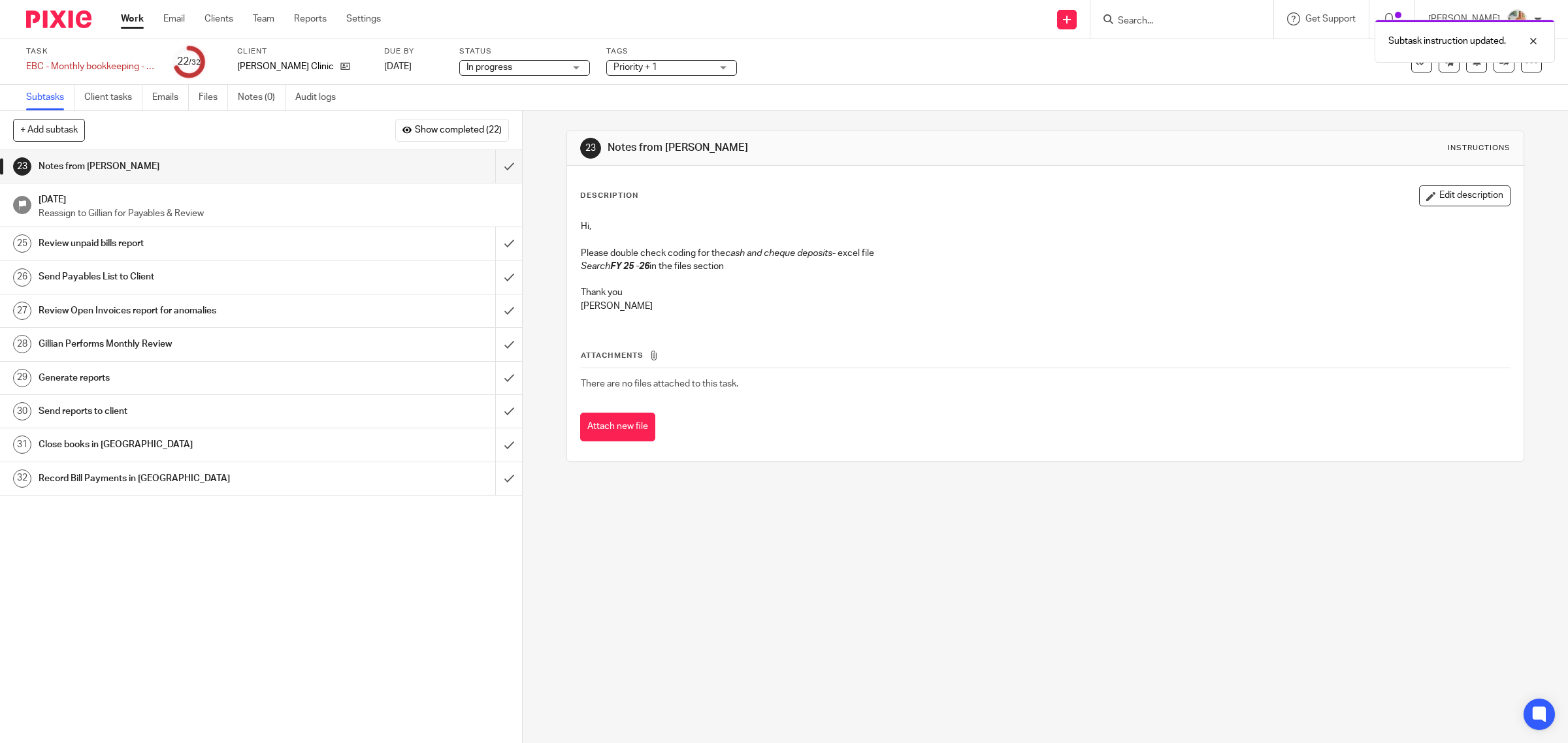
click at [661, 71] on span "Priority + 1" at bounding box center [663, 67] width 98 height 14
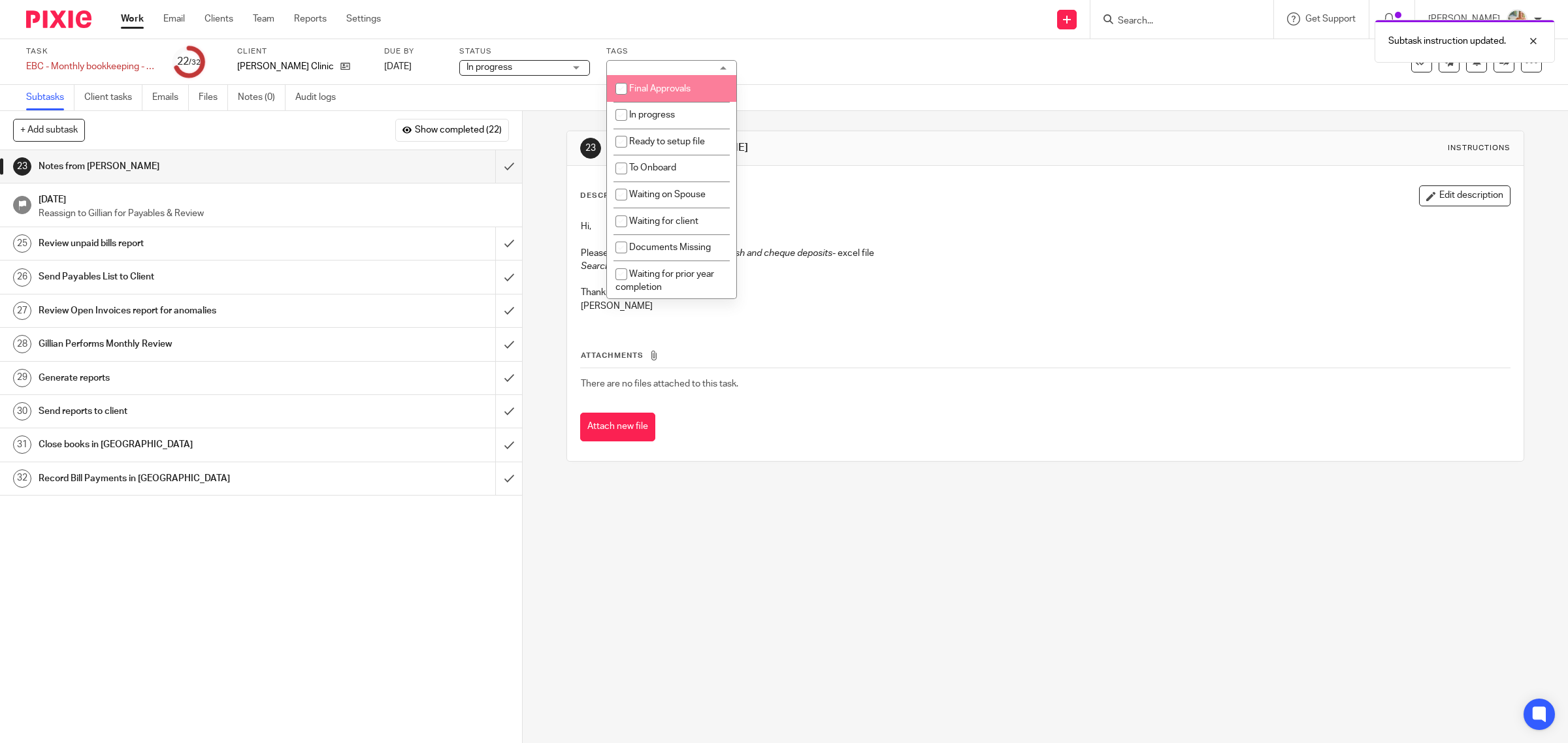
click at [648, 92] on li "Final Approvals" at bounding box center [671, 88] width 129 height 27
checkbox input "true"
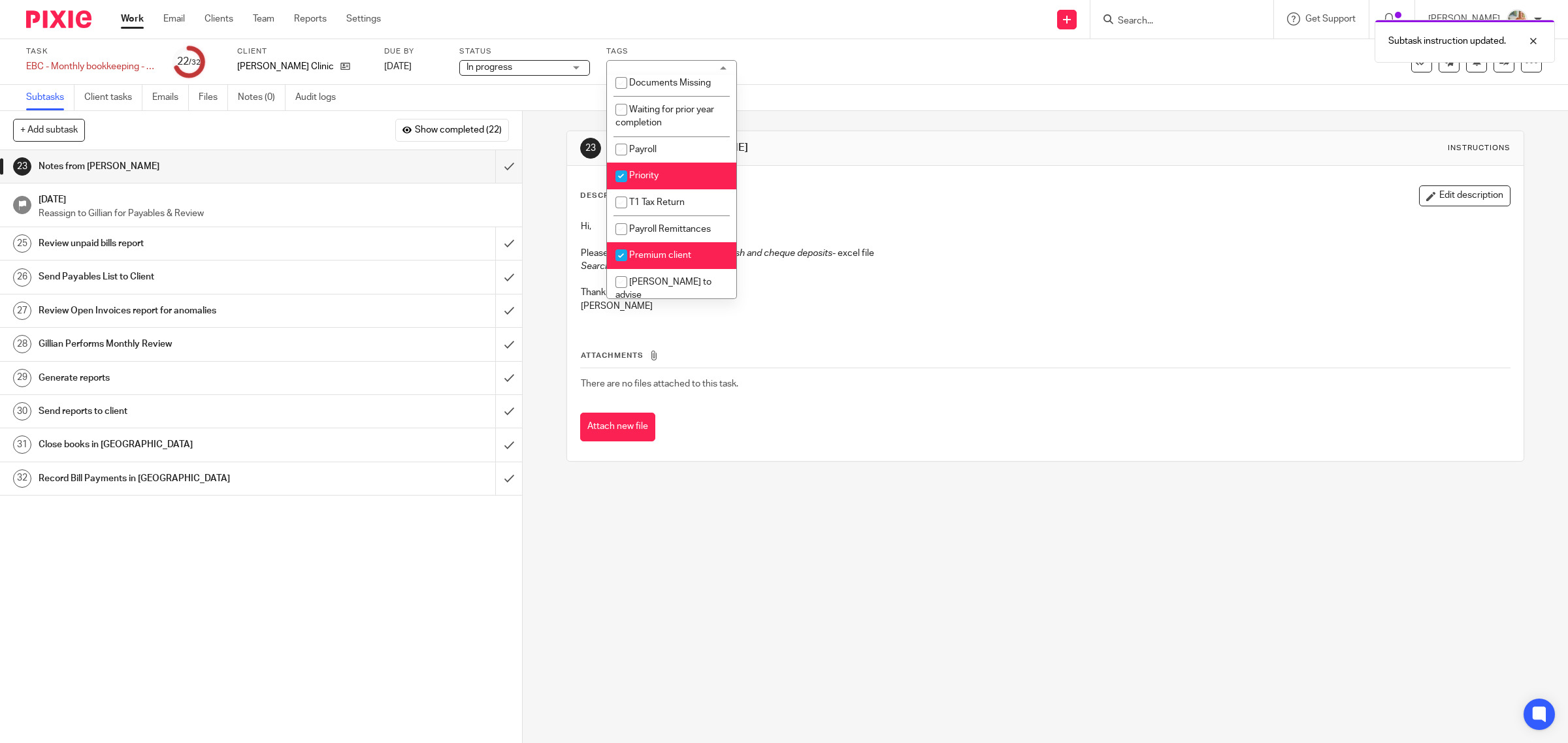
scroll to position [153, 0]
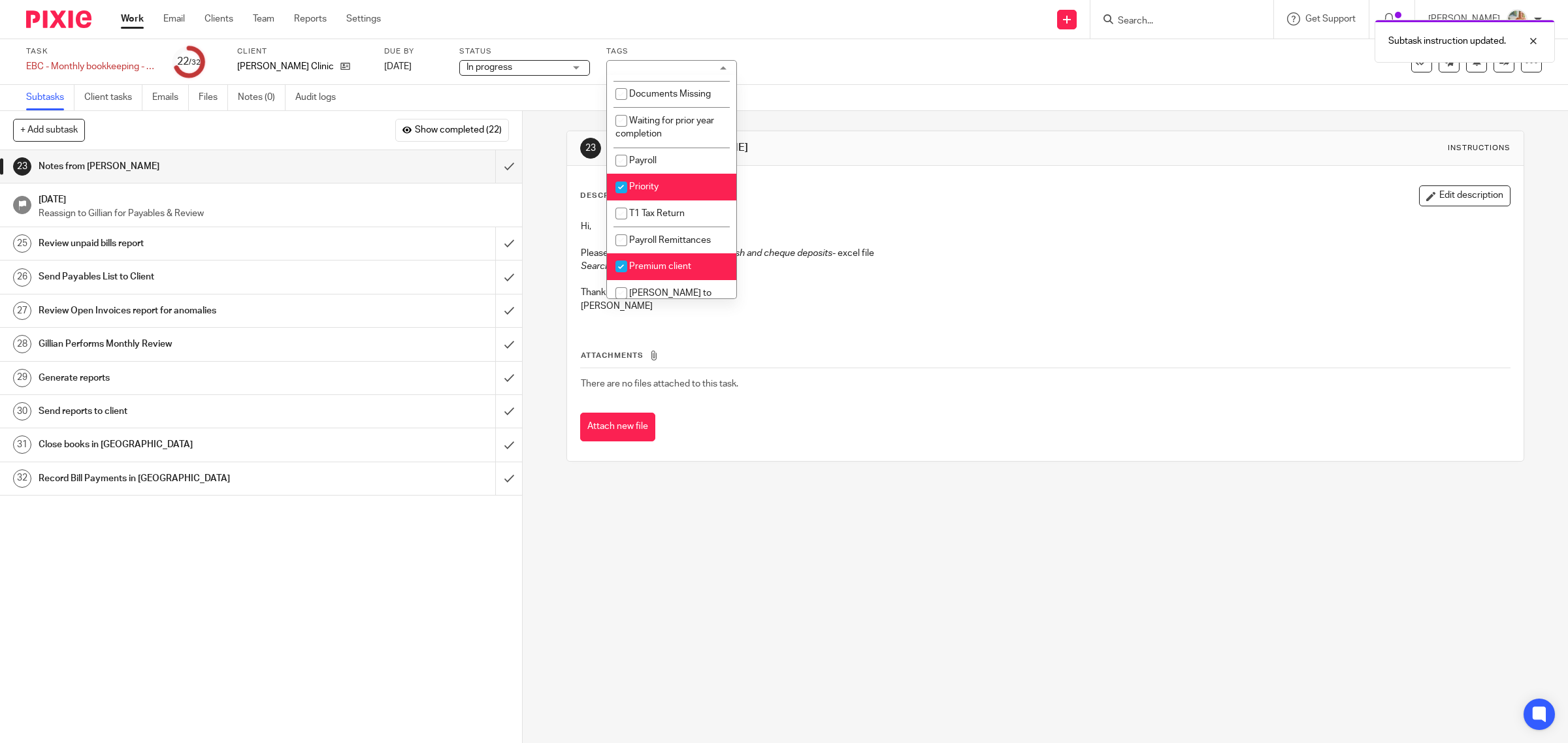
click at [653, 183] on span "Priority" at bounding box center [644, 187] width 29 height 9
checkbox input "true"
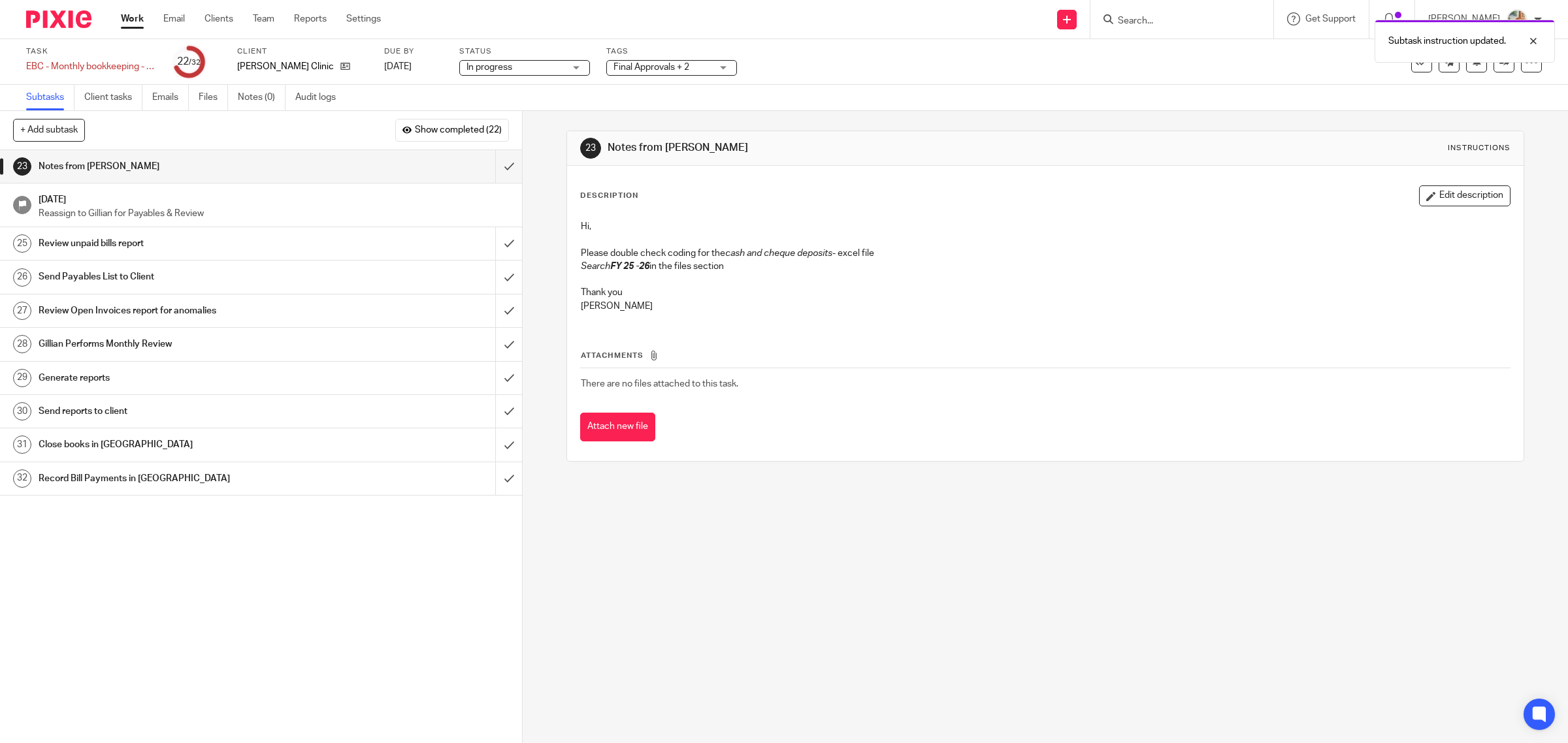
click at [1033, 250] on p "Please double check coding for the cash and cheque deposits - excel file" at bounding box center [1045, 253] width 929 height 13
drag, startPoint x: 1494, startPoint y: 67, endPoint x: 1487, endPoint y: 71, distance: 8.1
click at [1494, 67] on link at bounding box center [1504, 62] width 21 height 21
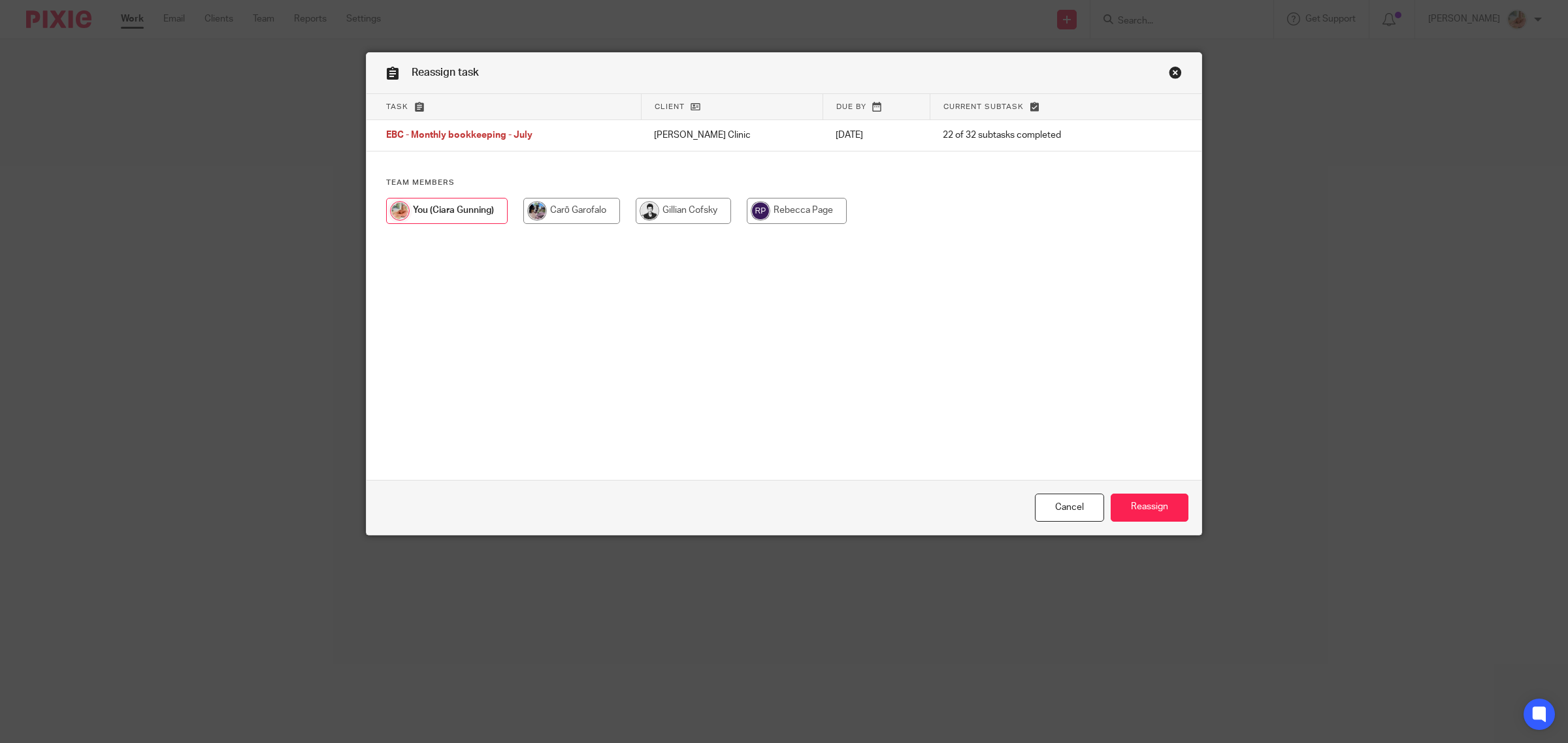
click at [716, 201] on input "radio" at bounding box center [683, 211] width 96 height 26
radio input "true"
click at [1135, 504] on input "Reassign" at bounding box center [1149, 507] width 78 height 28
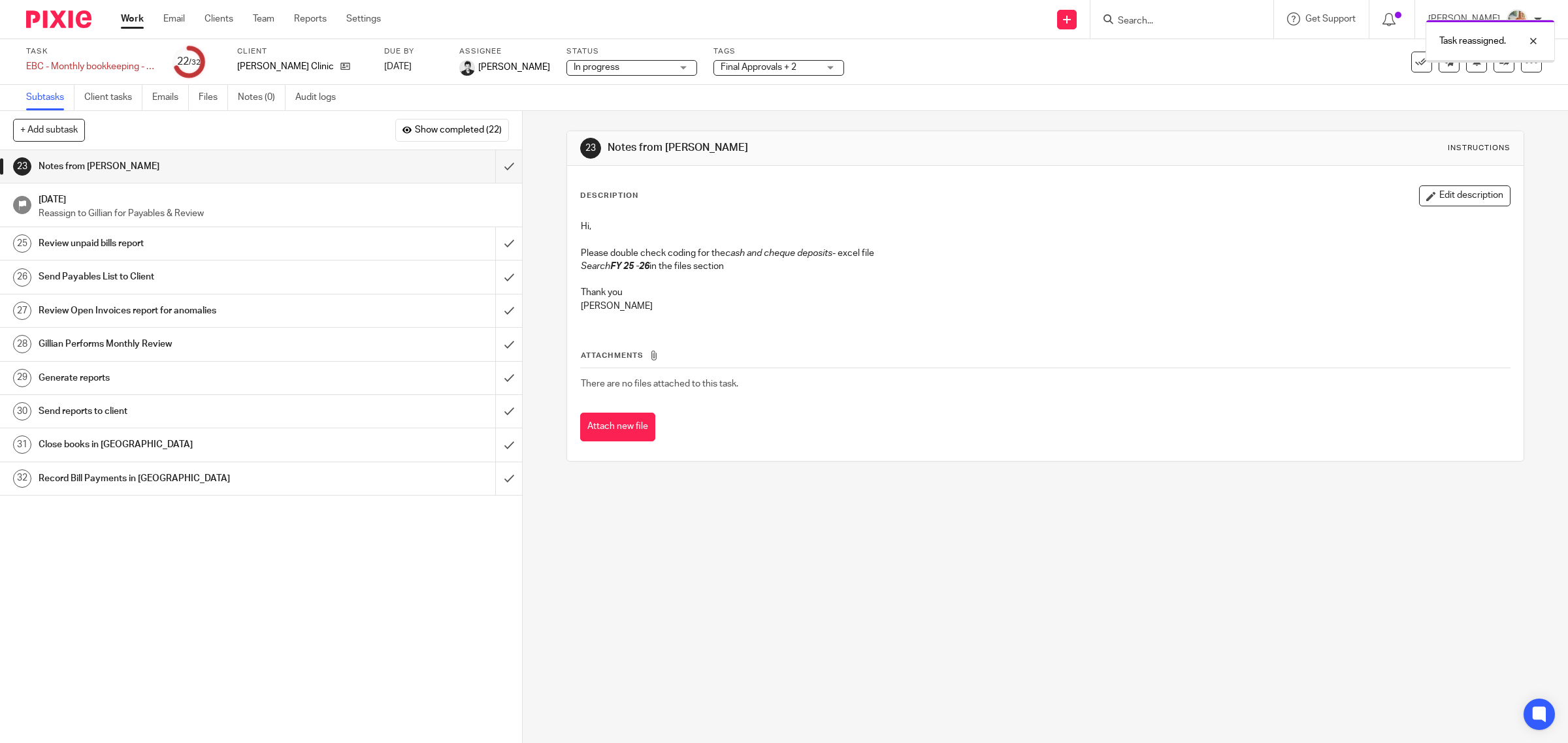
click at [128, 24] on link "Work" at bounding box center [132, 19] width 23 height 13
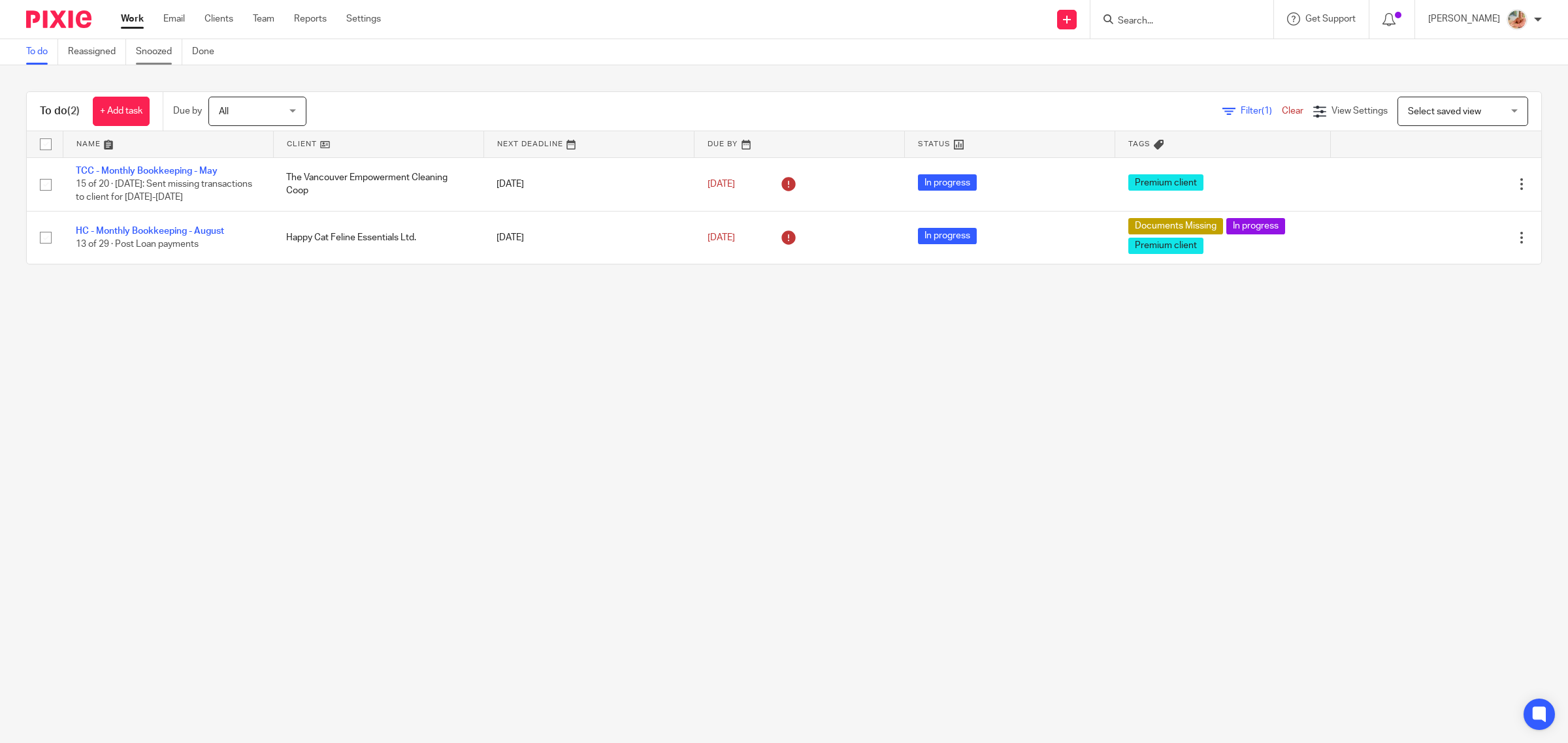
click at [164, 56] on link "Snoozed" at bounding box center [159, 52] width 47 height 26
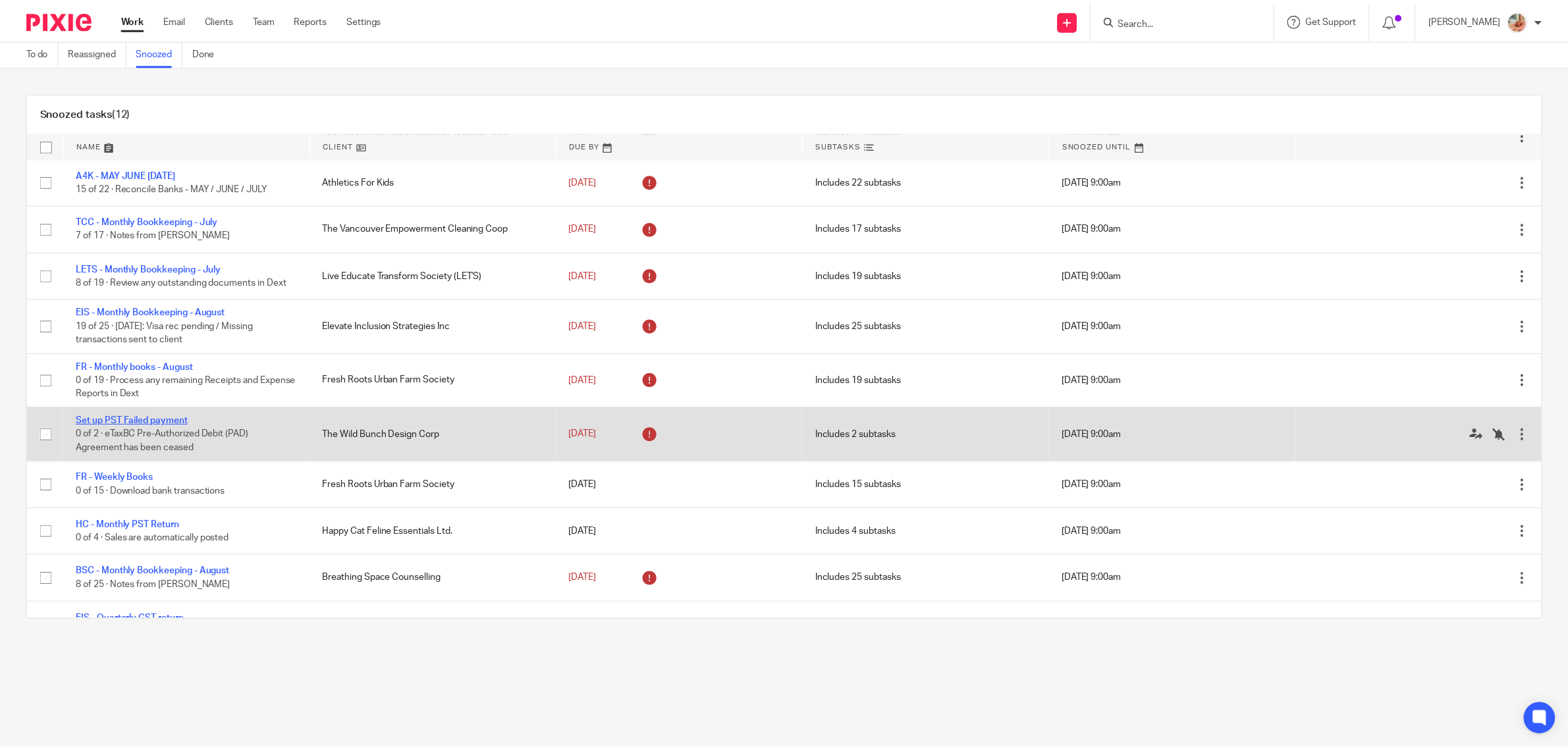
scroll to position [132, 0]
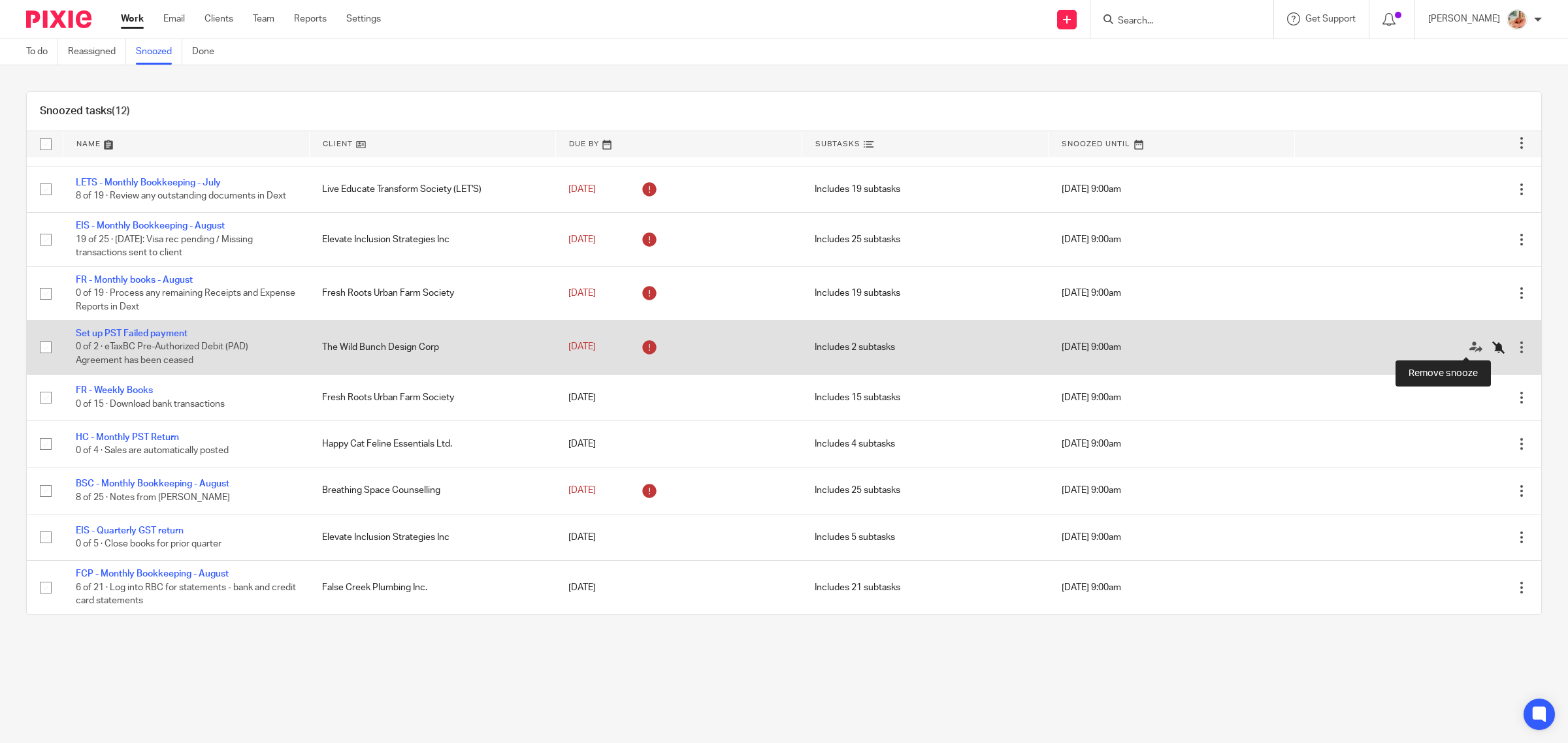
click at [1492, 348] on icon at bounding box center [1499, 348] width 13 height 13
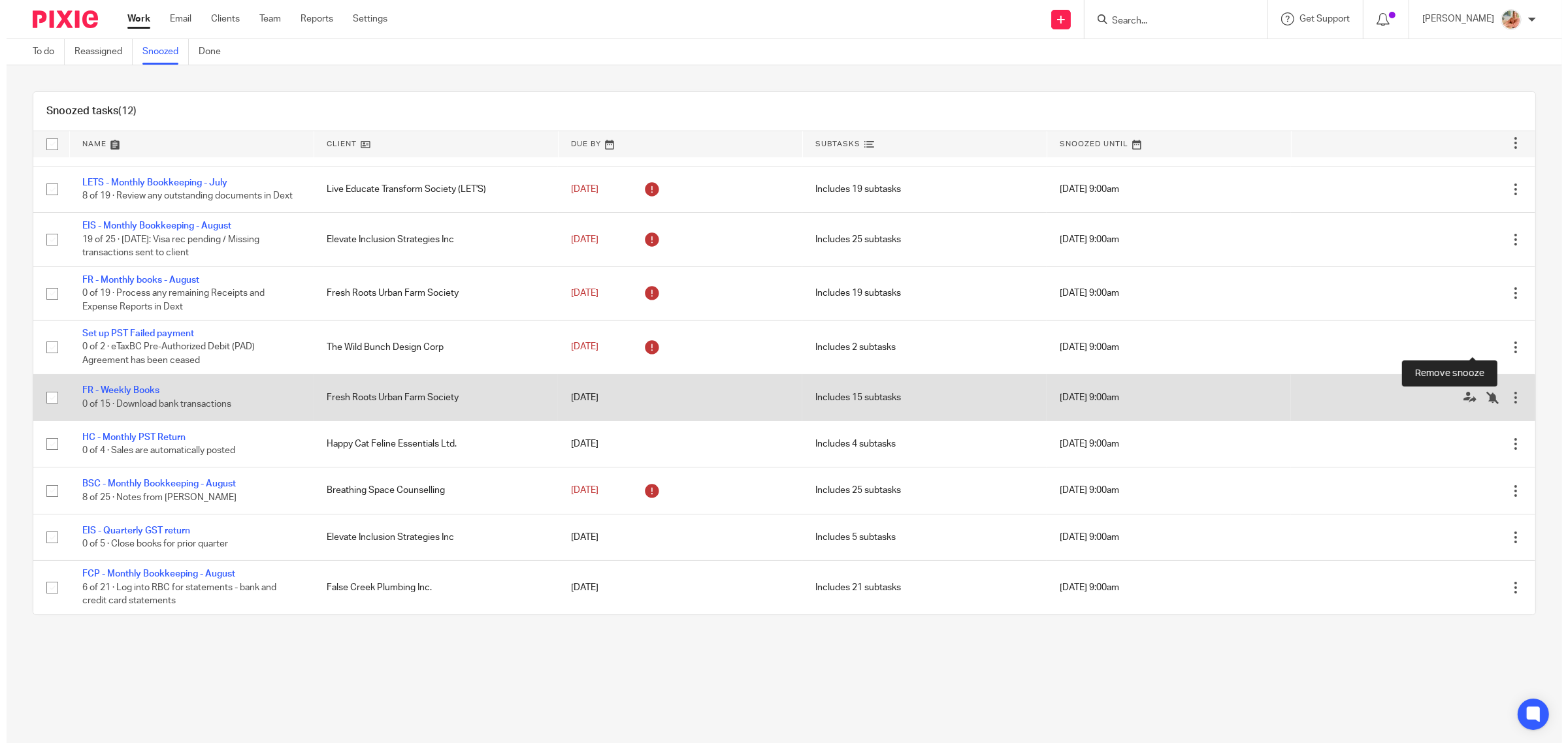
scroll to position [77, 0]
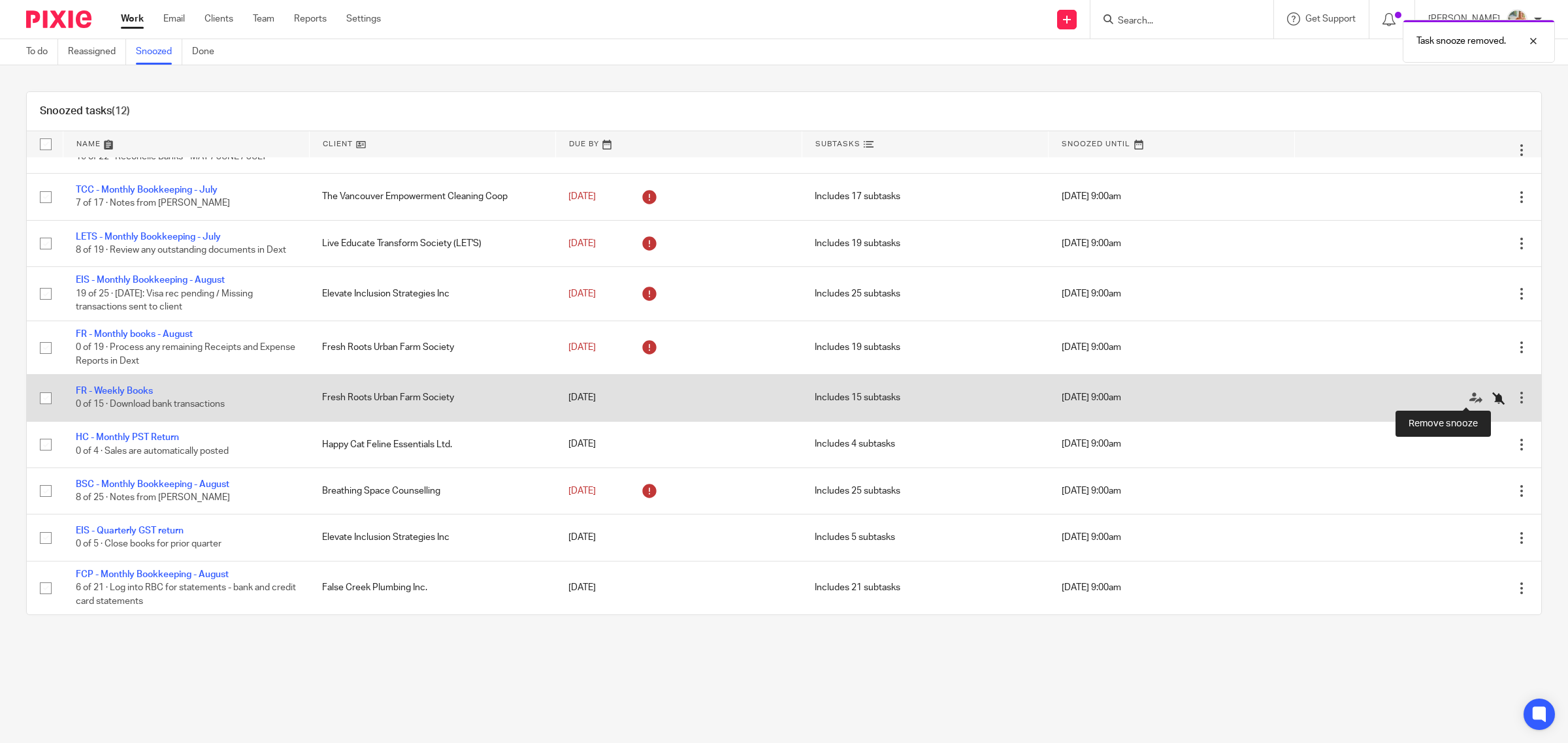
click at [1492, 397] on icon at bounding box center [1499, 398] width 13 height 13
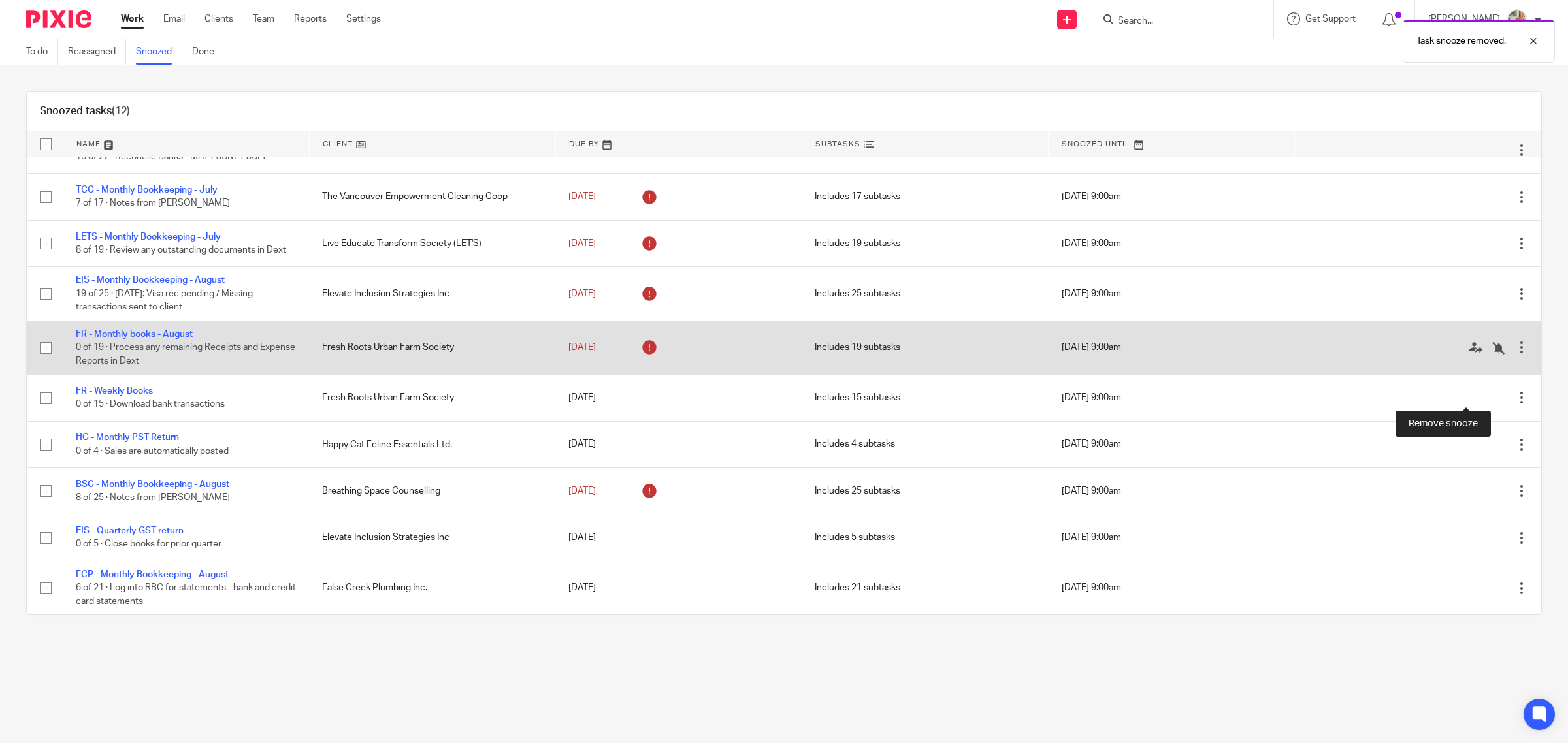
scroll to position [31, 0]
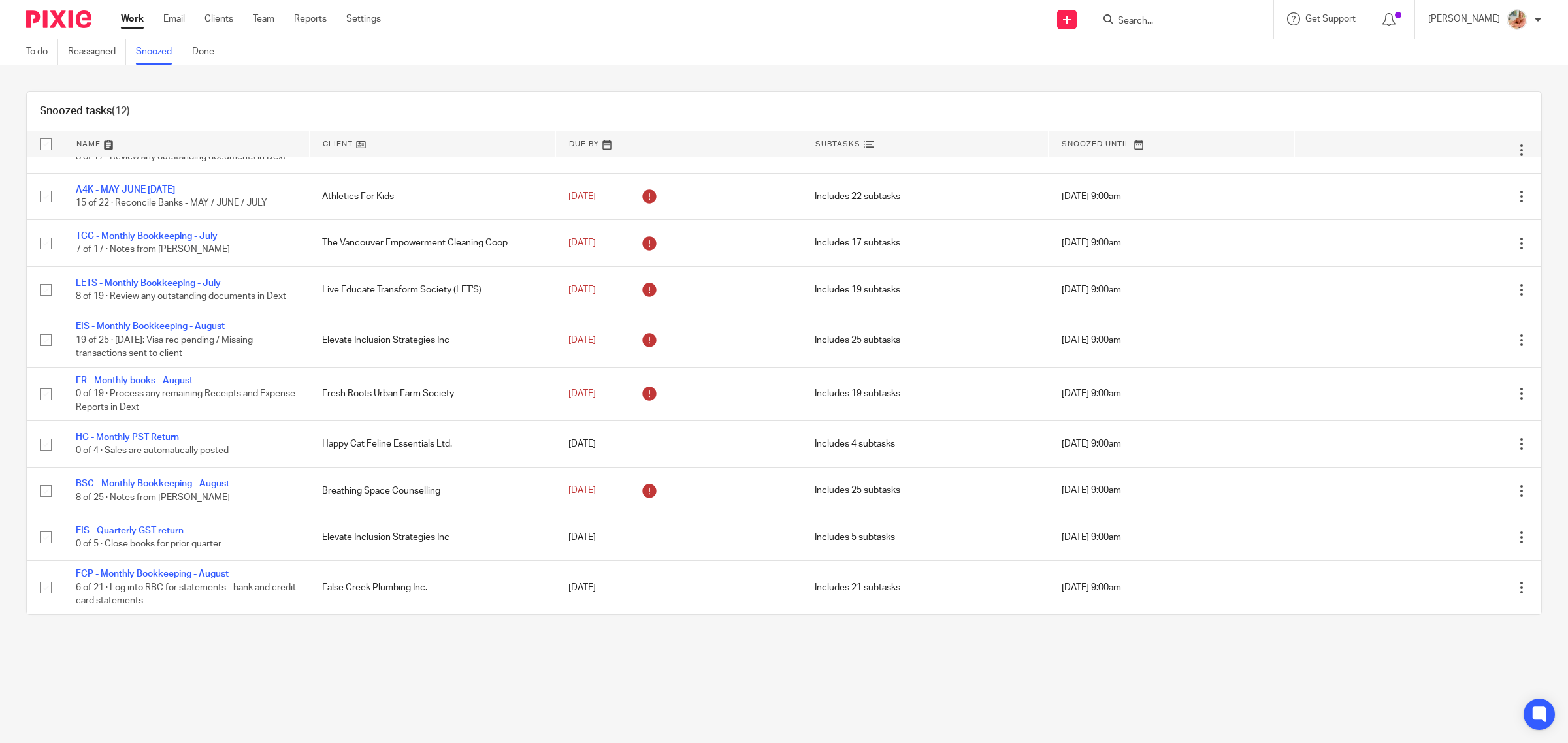
click at [635, 631] on div "Snoozed tasks (12) Name Client Due By Subtasks Snoozed Until TCC - Monthly Book…" at bounding box center [784, 353] width 1568 height 576
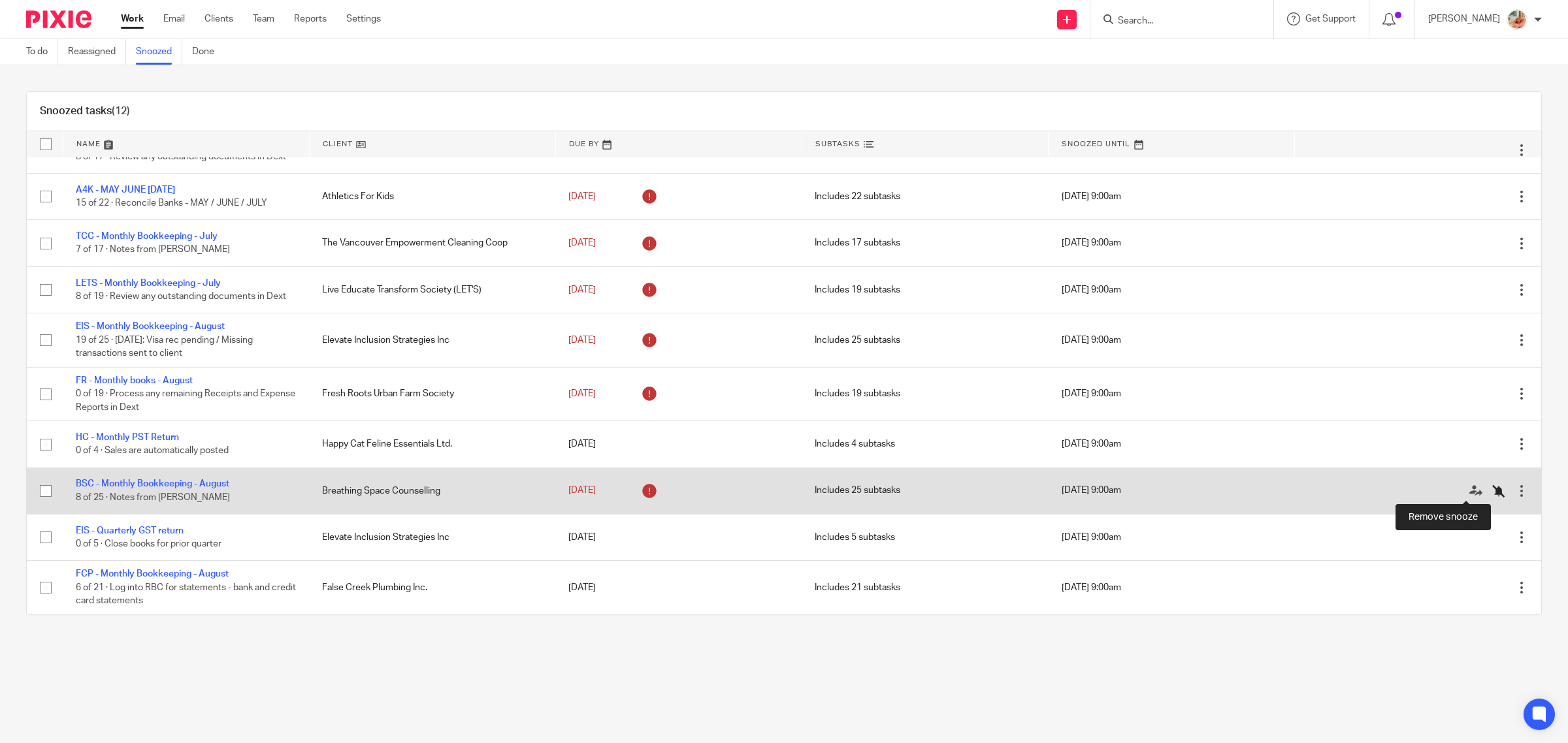
click at [1492, 493] on icon at bounding box center [1499, 491] width 13 height 13
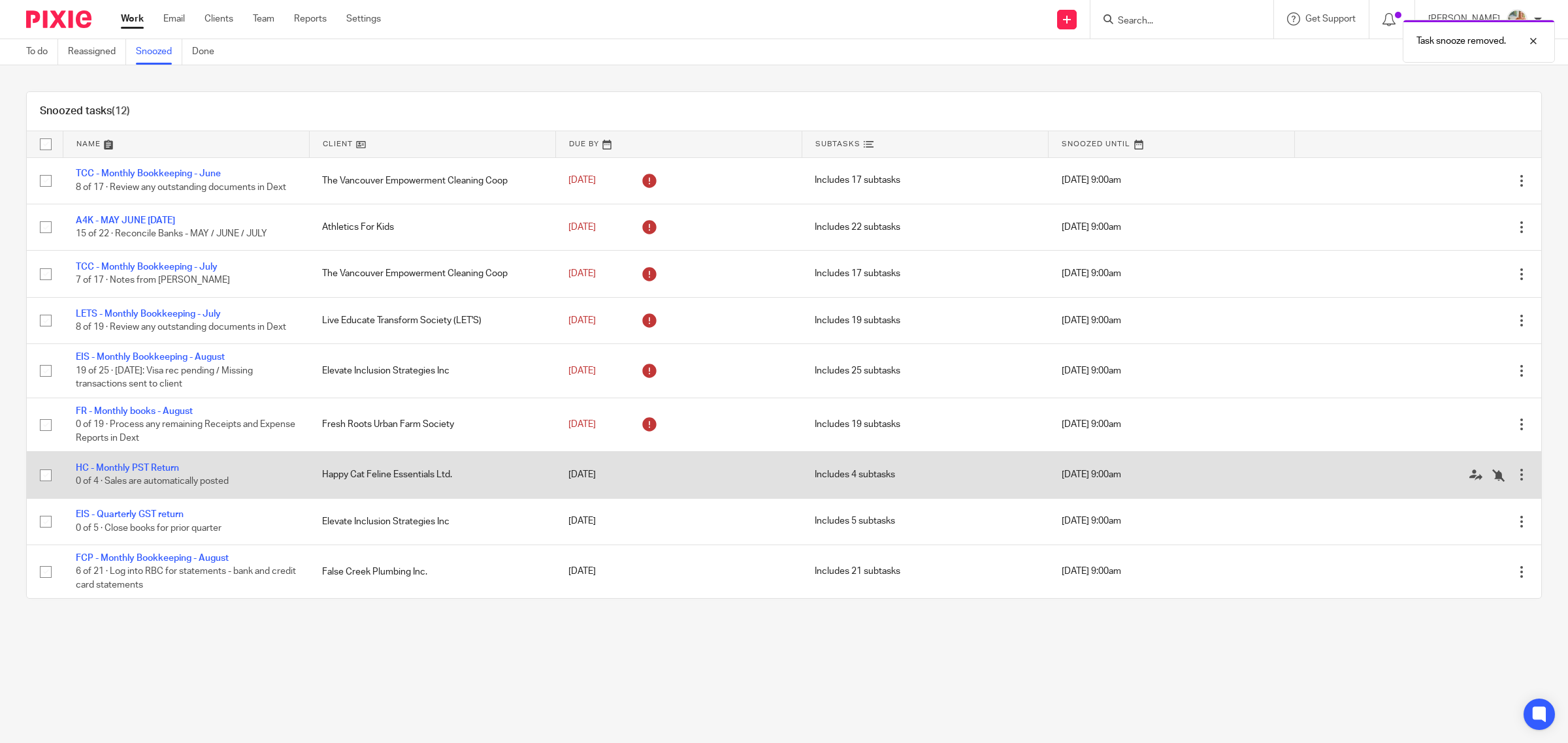
scroll to position [0, 0]
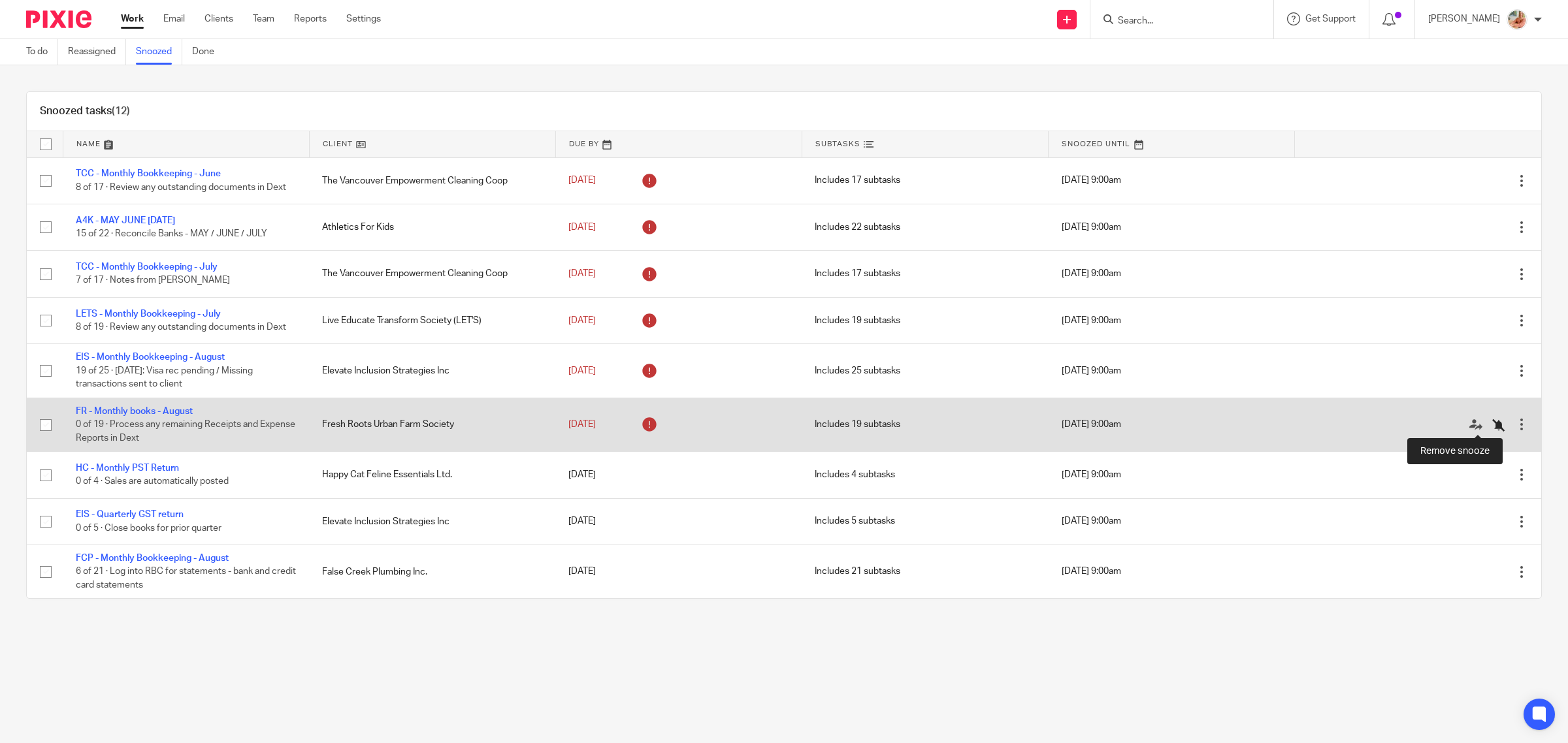
click at [1492, 424] on icon at bounding box center [1499, 425] width 13 height 13
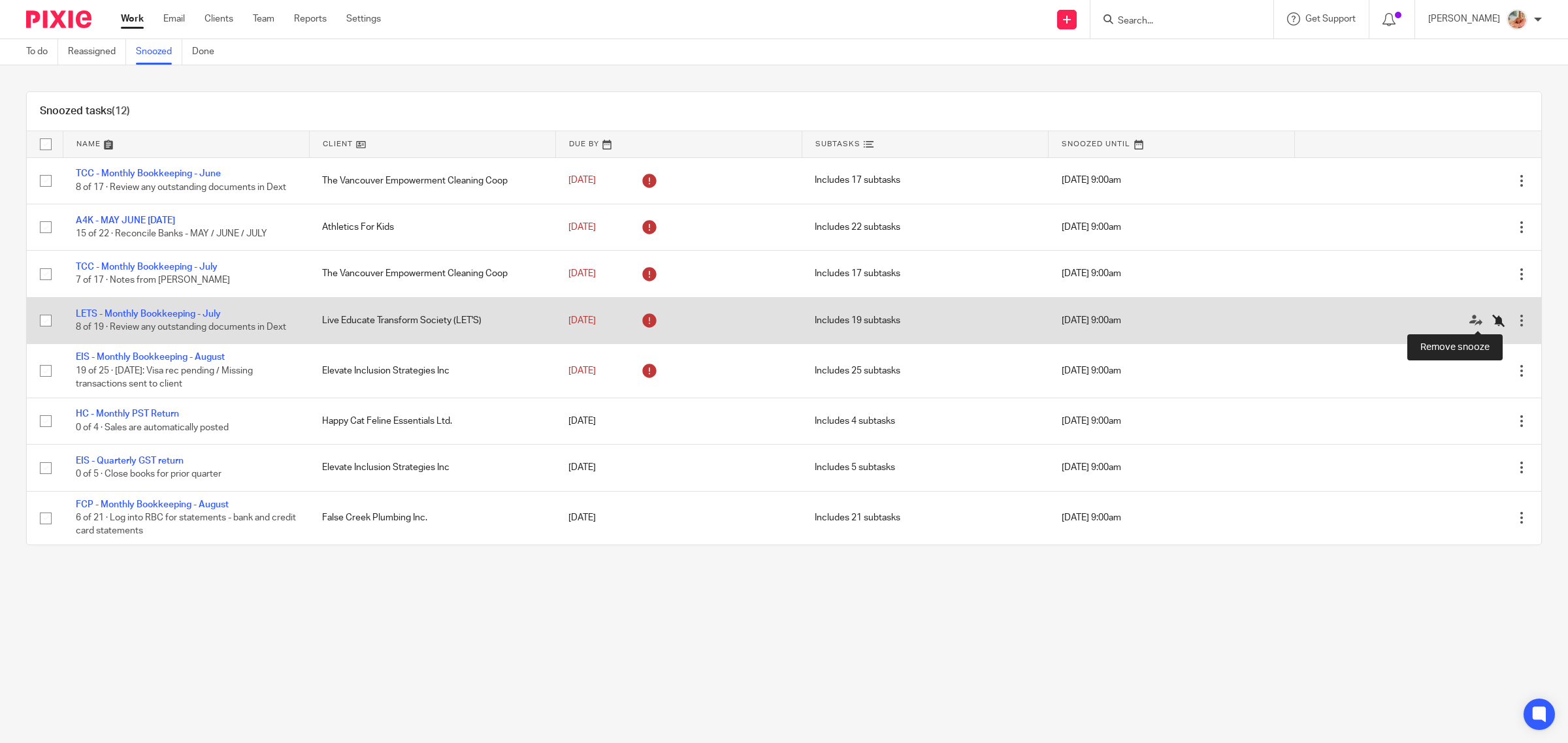
click at [1492, 317] on icon at bounding box center [1499, 321] width 13 height 13
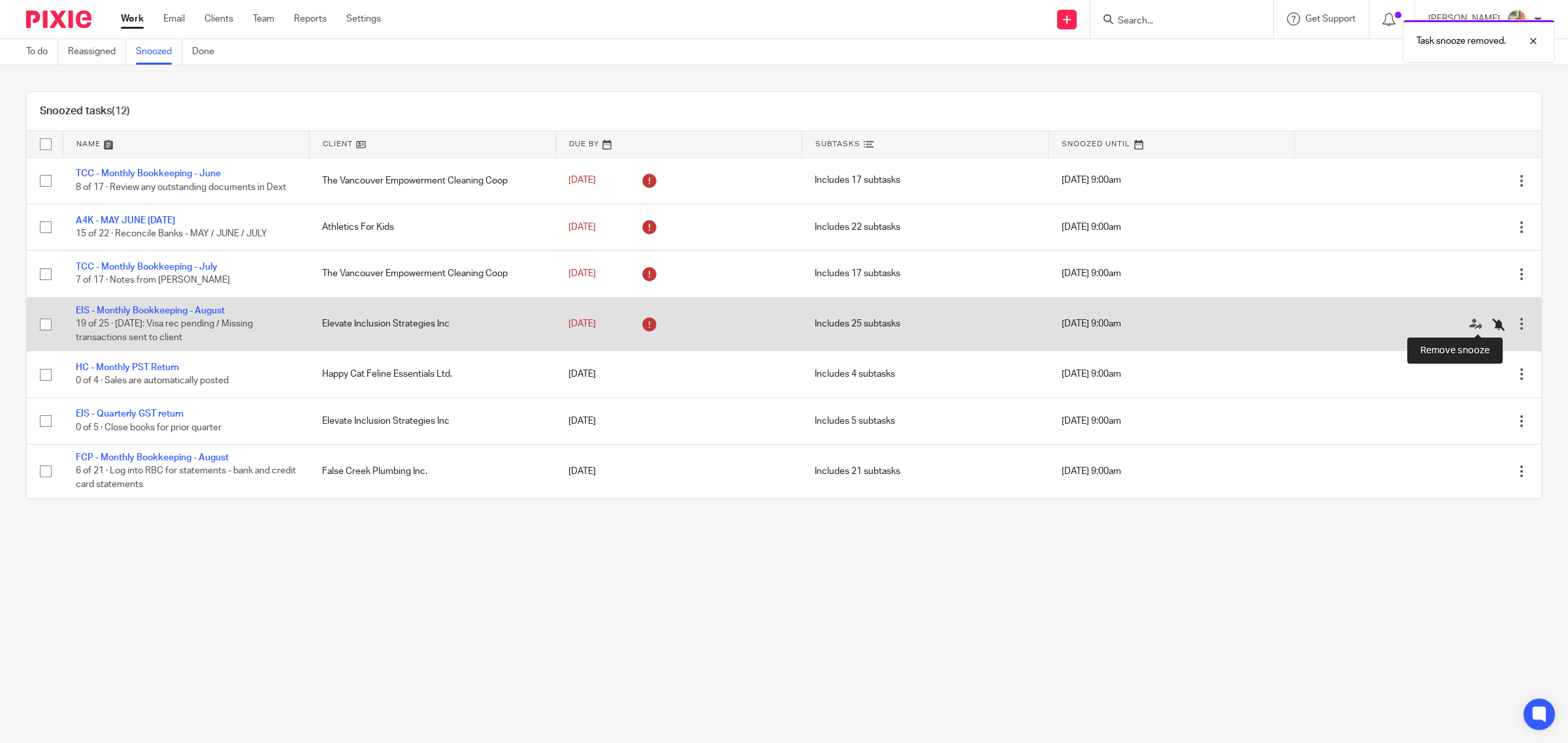
click at [1492, 321] on icon at bounding box center [1499, 325] width 13 height 13
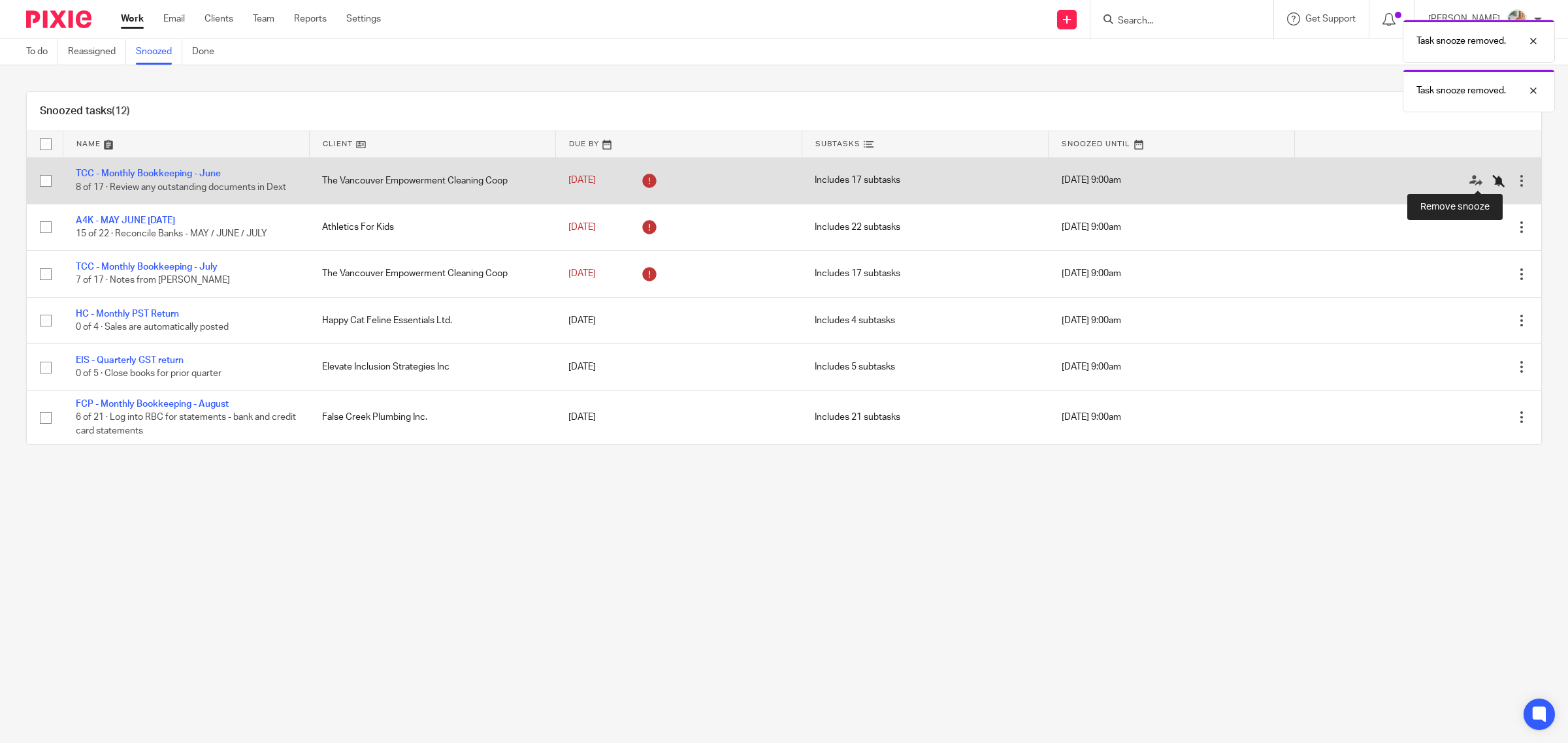
click at [1492, 181] on icon at bounding box center [1499, 181] width 13 height 13
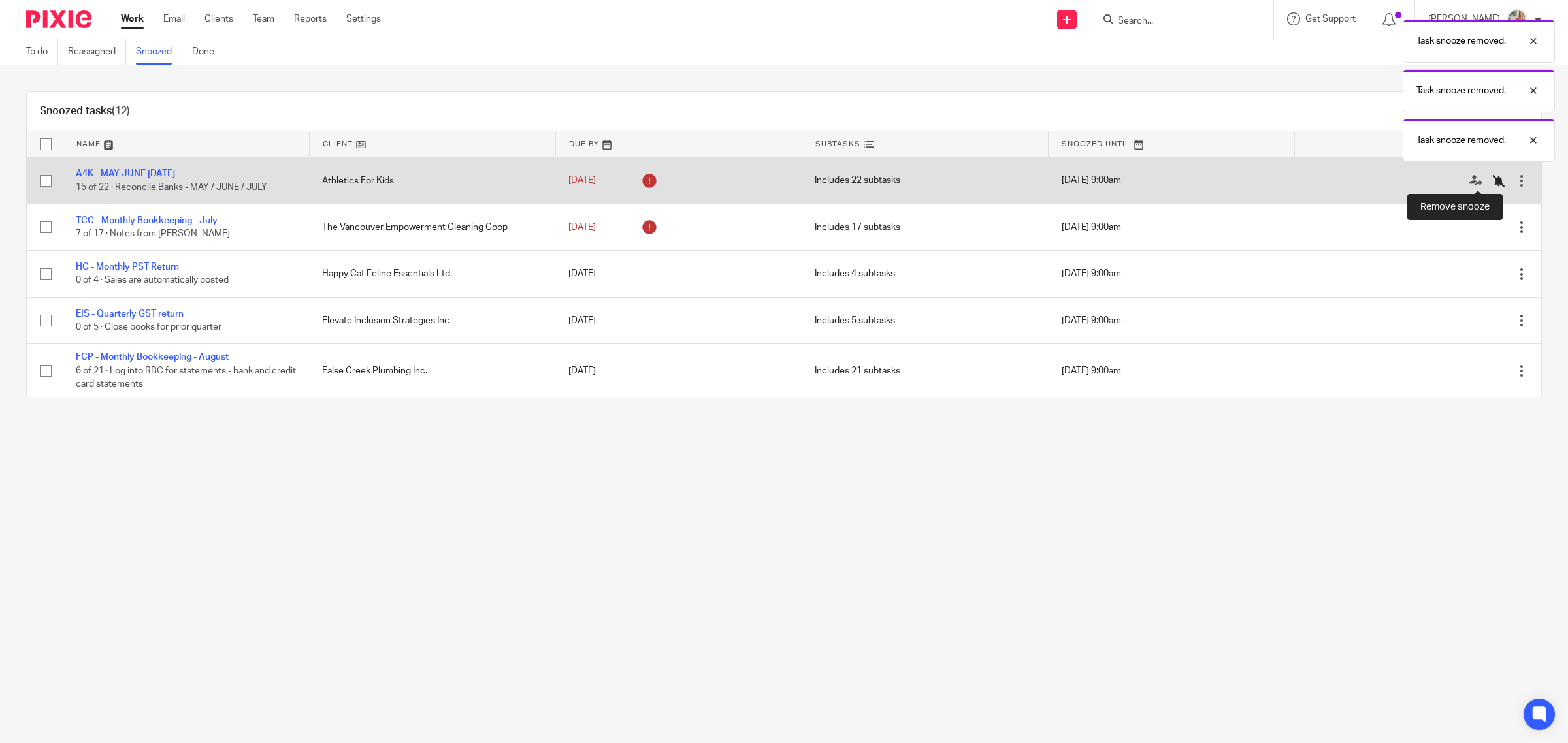
click at [1492, 179] on icon at bounding box center [1499, 181] width 13 height 13
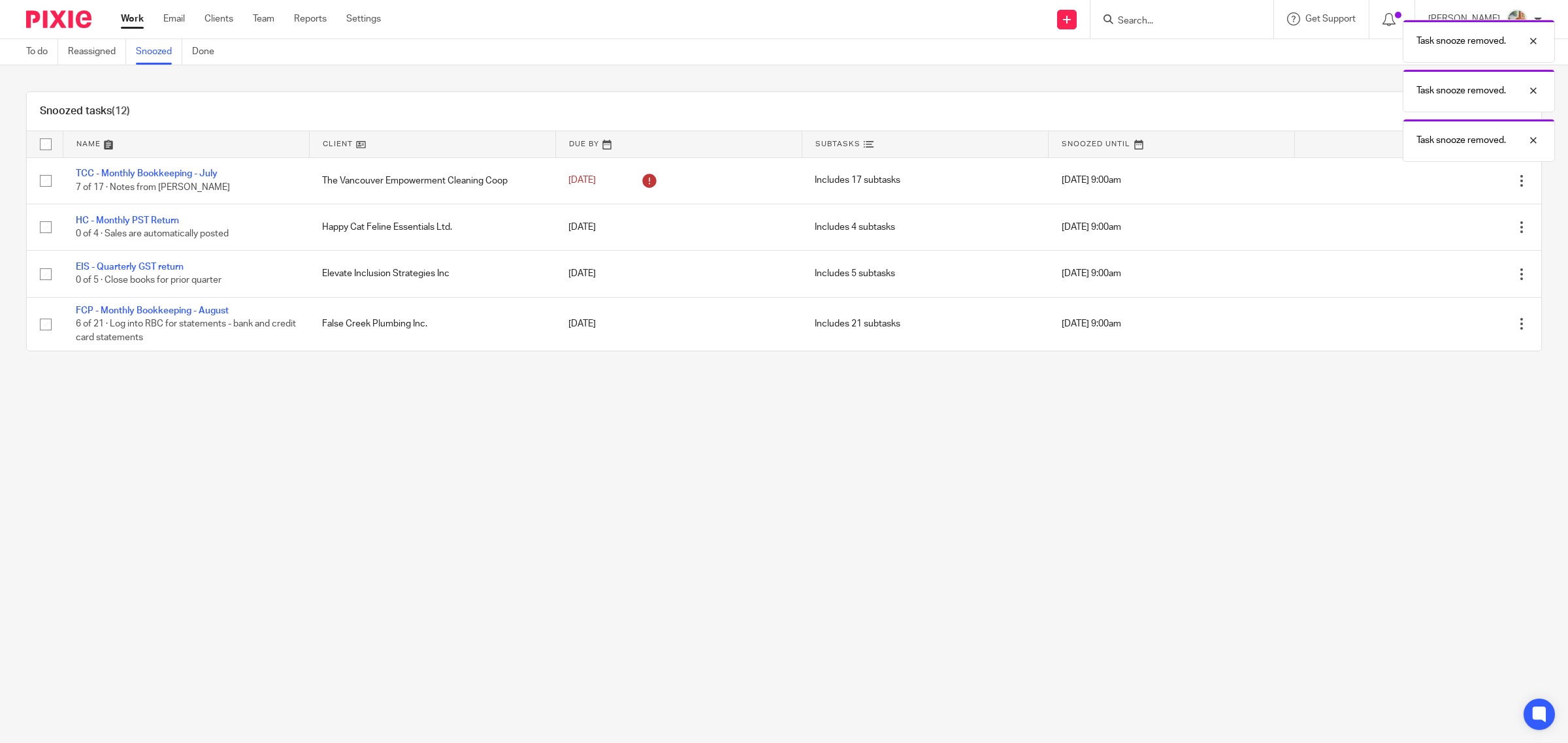
click at [130, 21] on link "Work" at bounding box center [132, 19] width 23 height 13
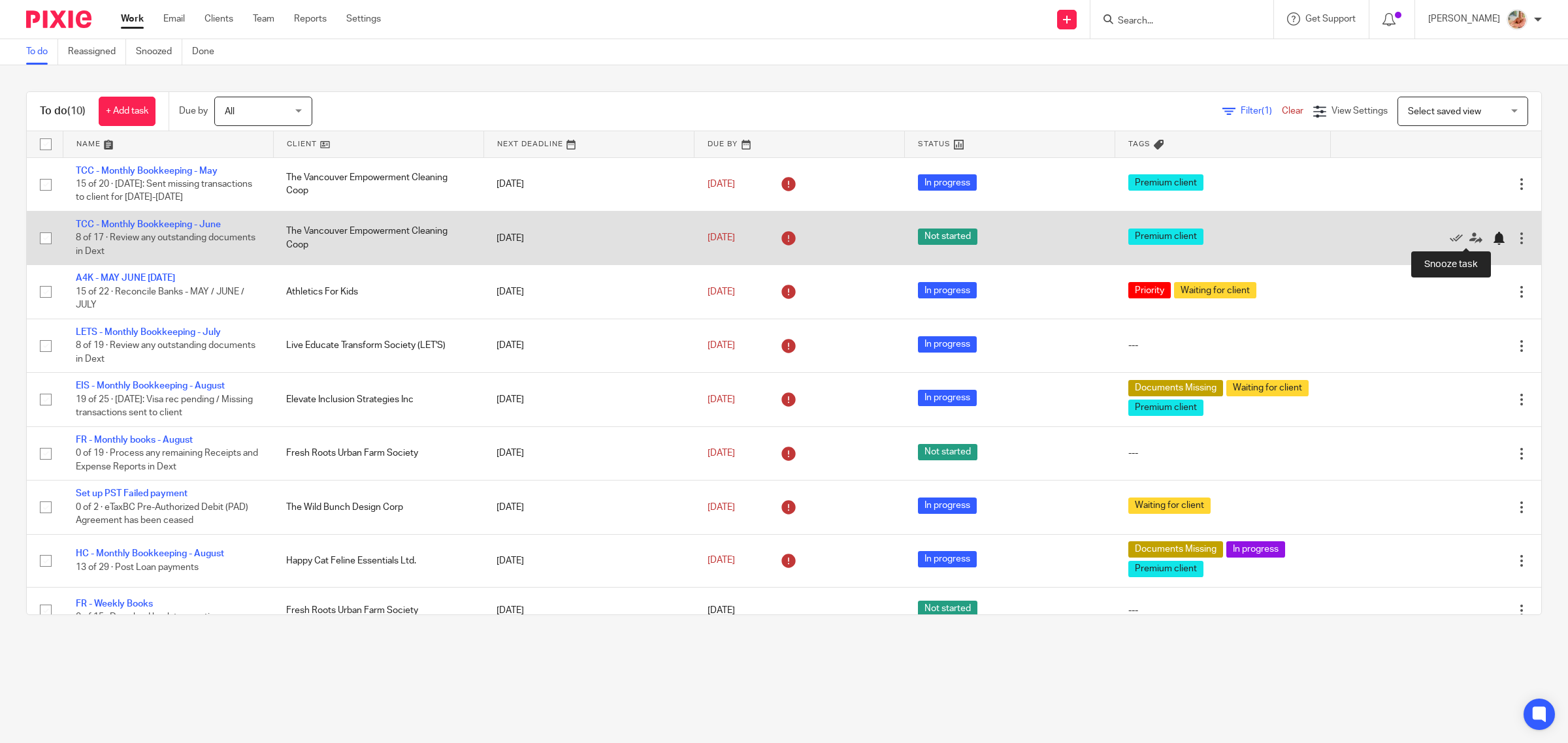
click at [1492, 233] on div at bounding box center [1499, 238] width 13 height 13
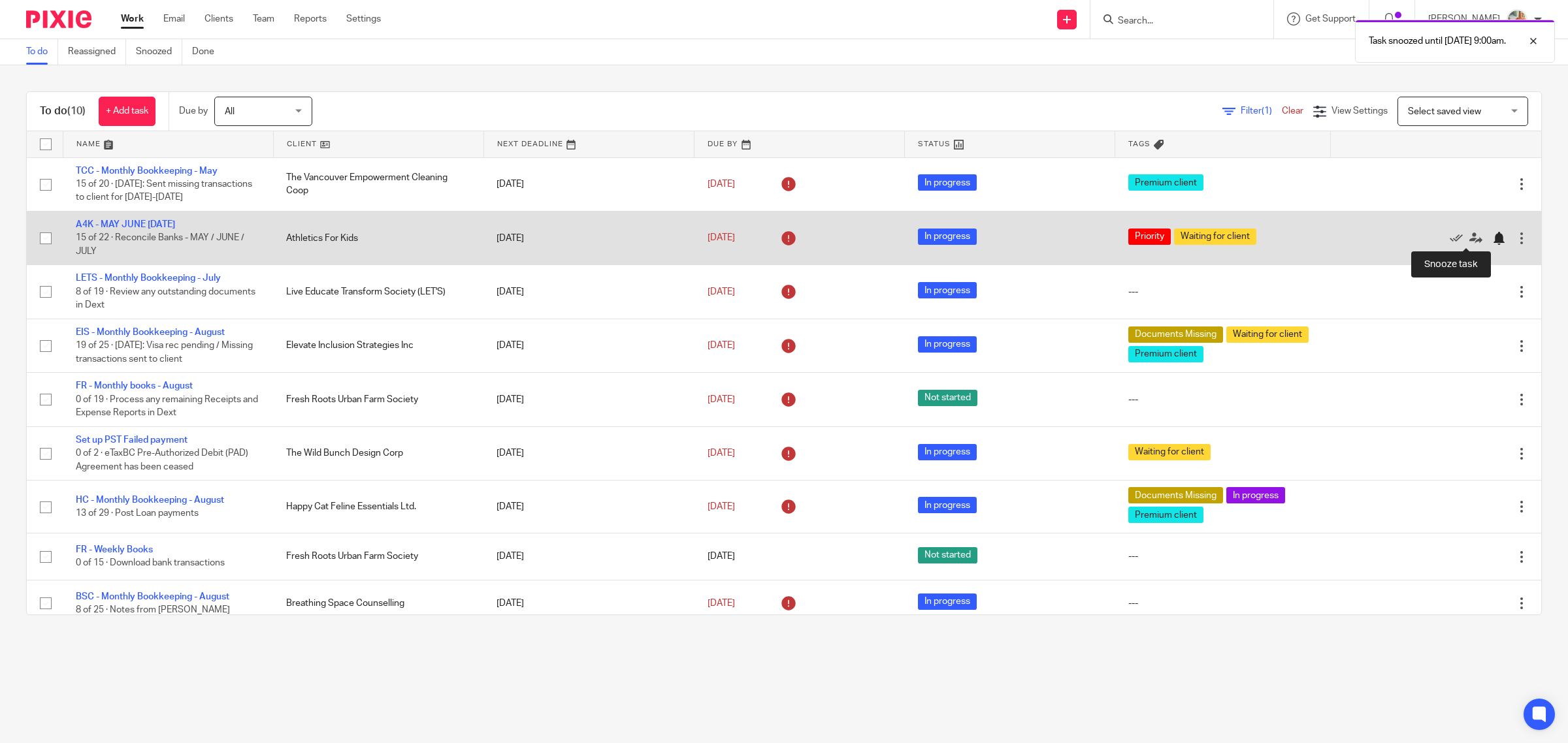
click at [1492, 235] on div at bounding box center [1499, 238] width 13 height 13
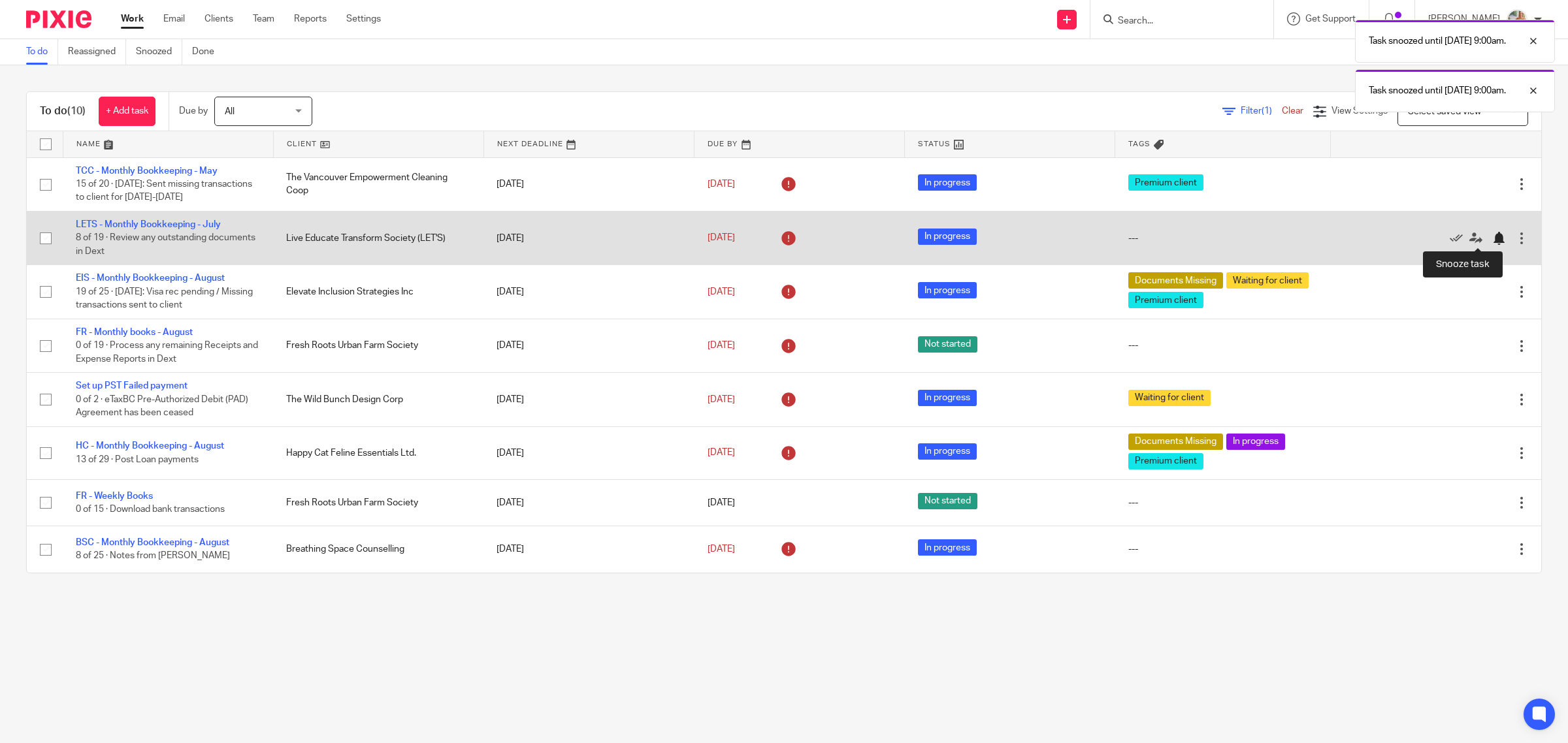
click at [1492, 238] on div at bounding box center [1499, 238] width 13 height 13
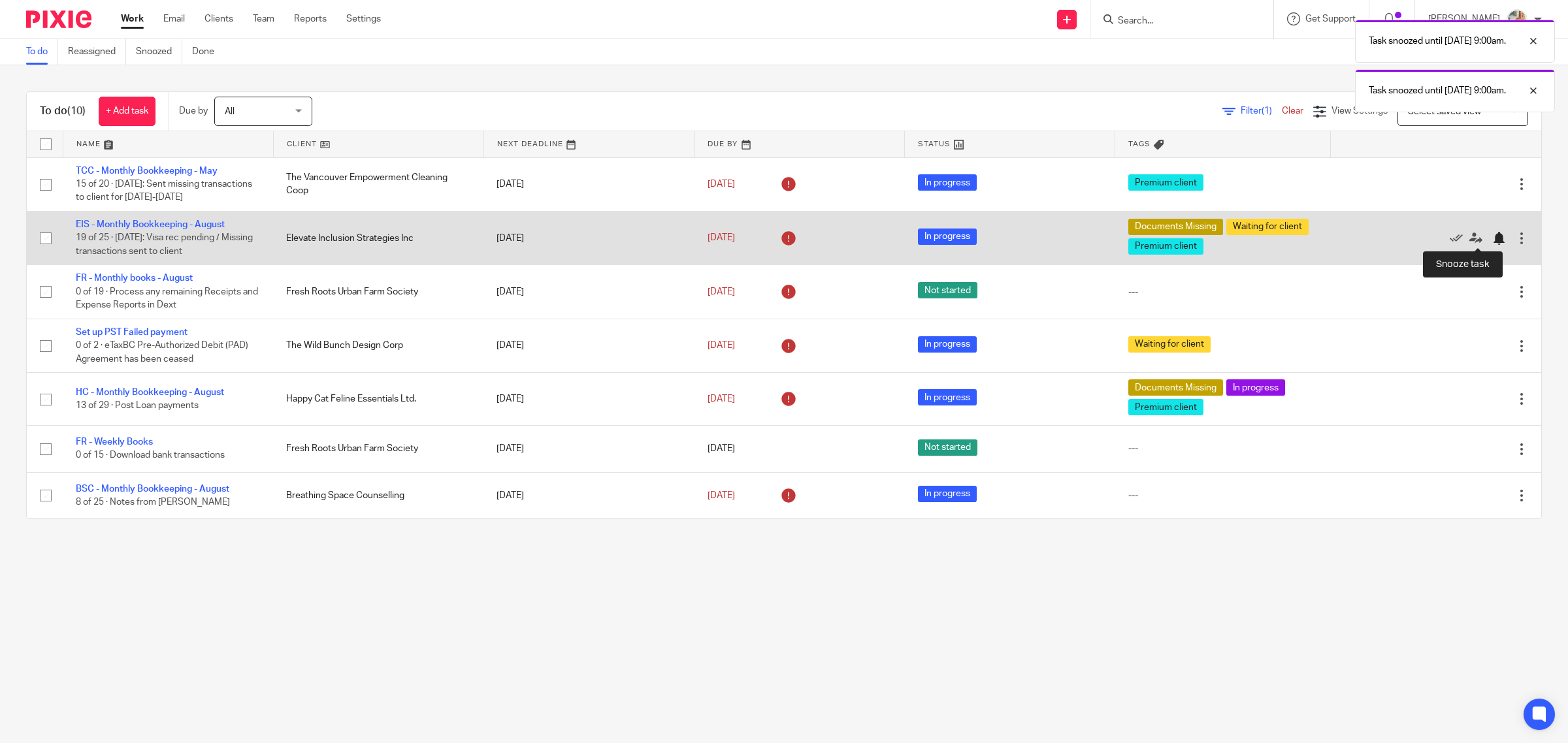
click at [1492, 238] on div at bounding box center [1499, 238] width 13 height 13
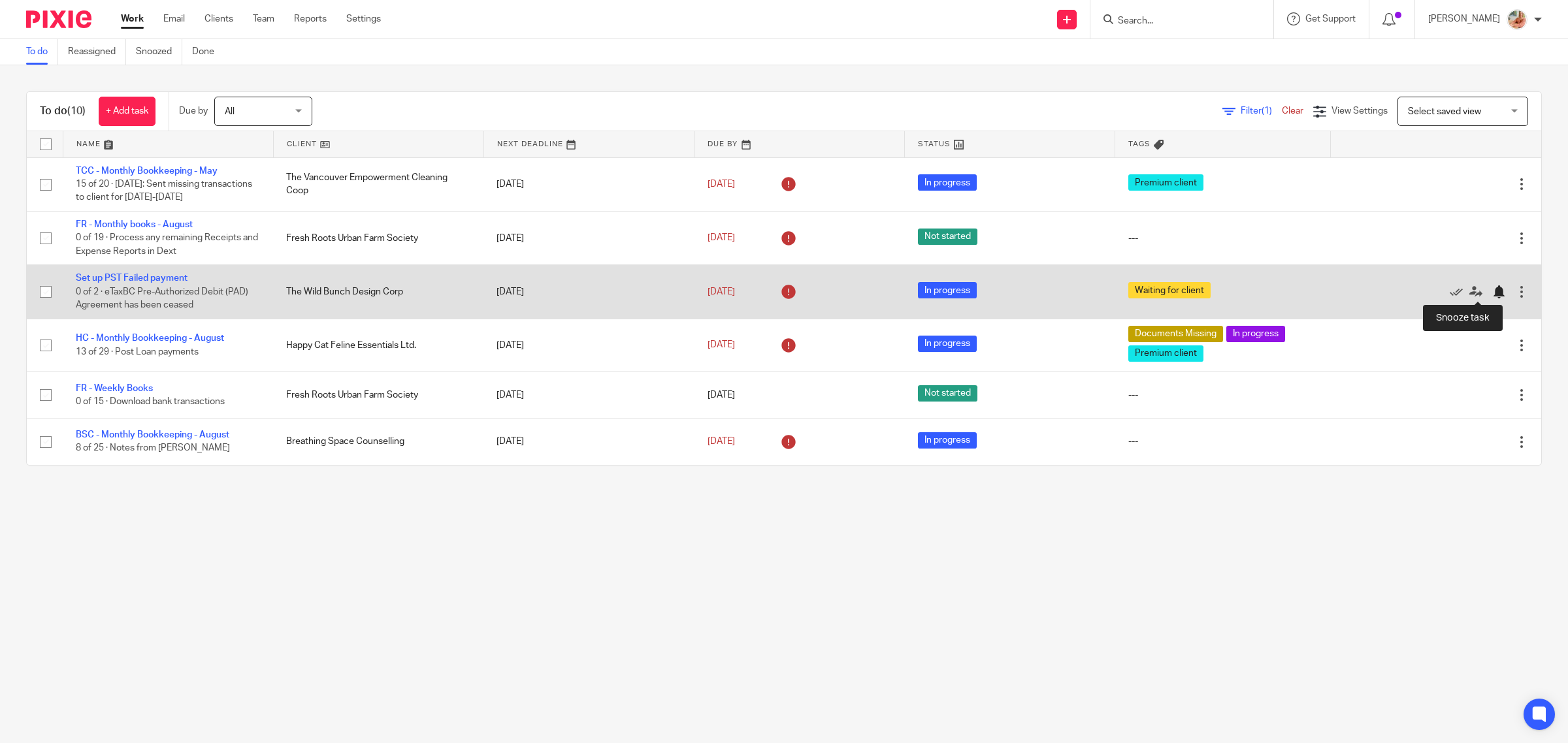
click at [1492, 291] on div at bounding box center [1499, 292] width 13 height 13
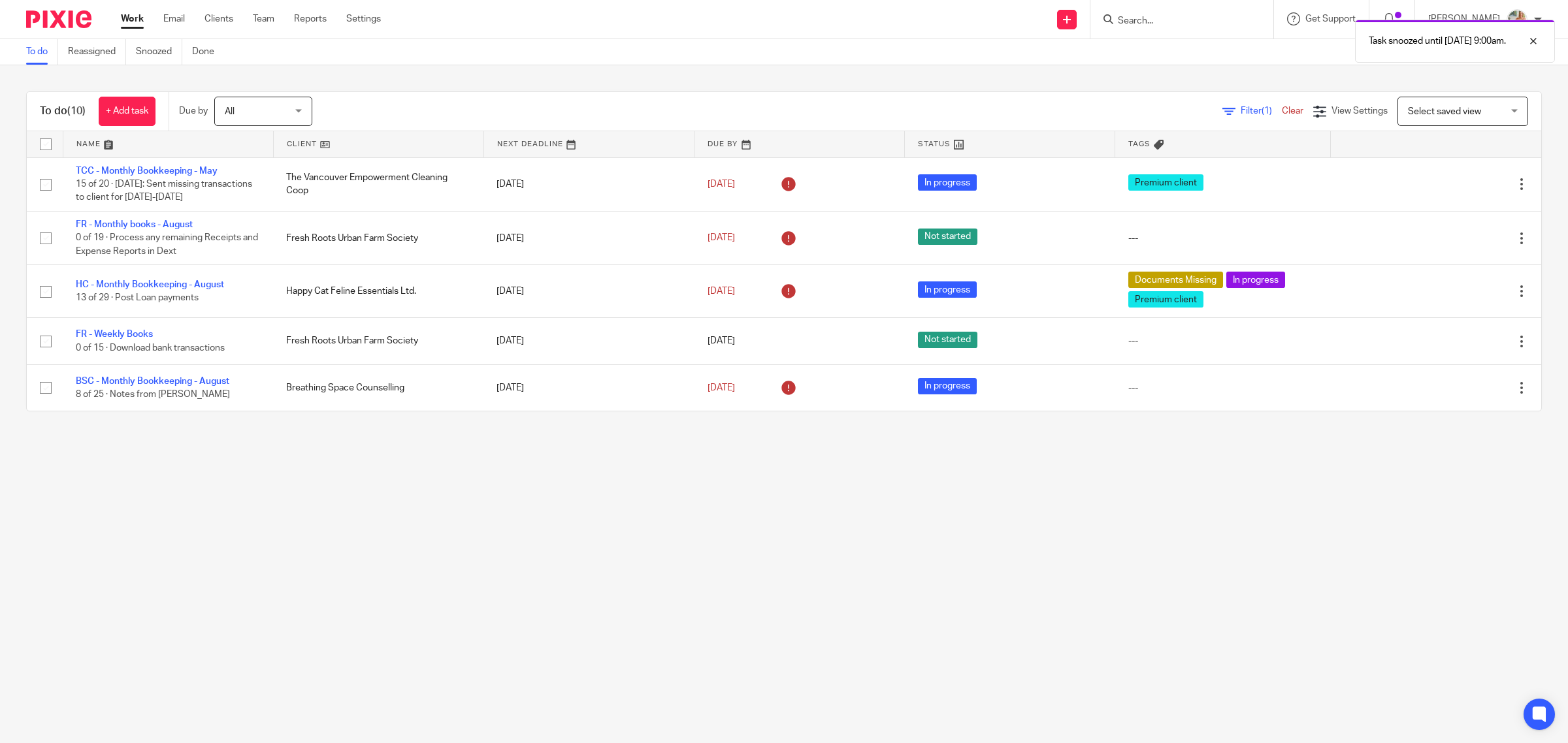
click at [831, 573] on main "To do Reassigned Snoozed Done To do (10) + Add task Due by All All Today Tomorr…" at bounding box center [784, 371] width 1568 height 743
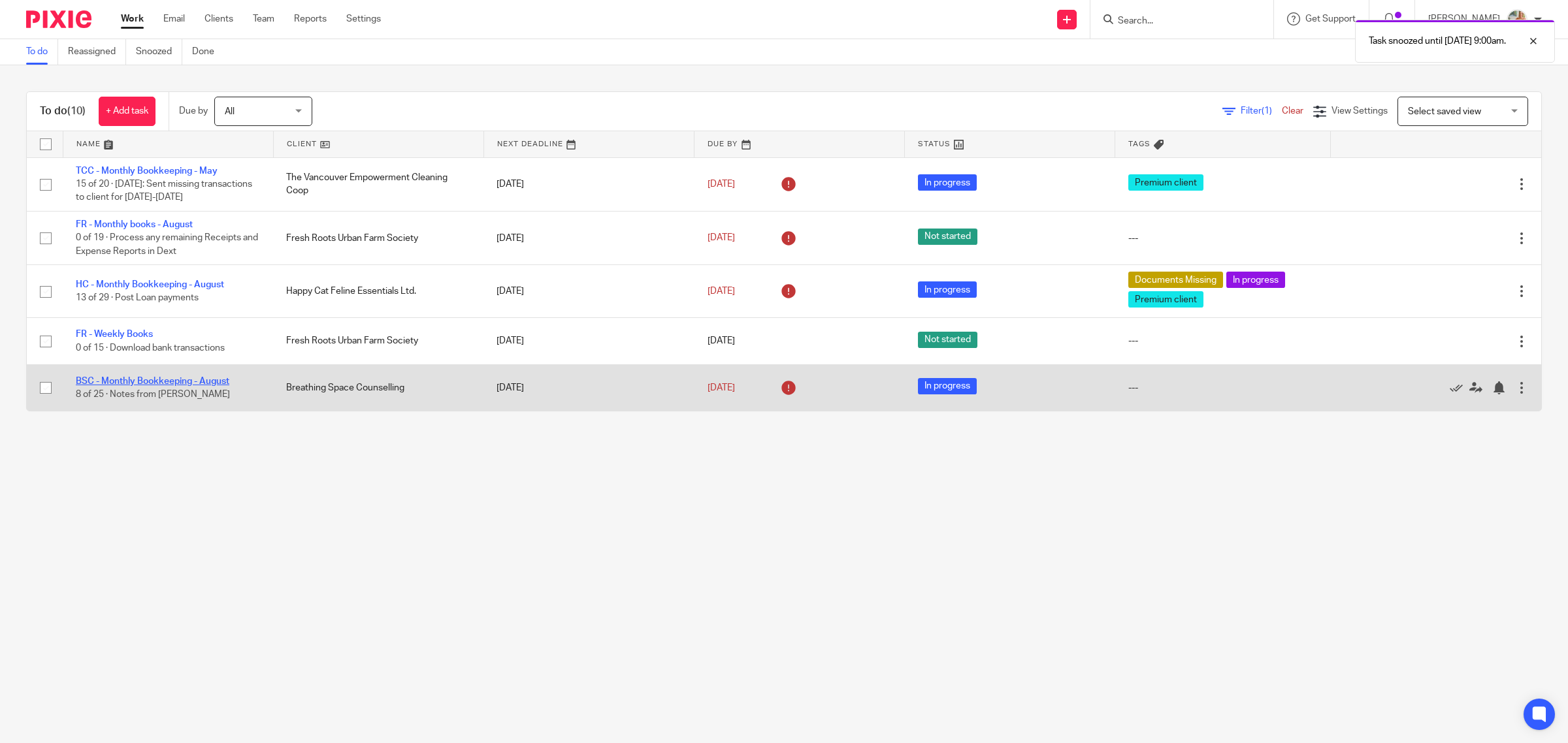
click at [214, 382] on link "BSC - Monthly Bookkeeping - August" at bounding box center [153, 382] width 153 height 9
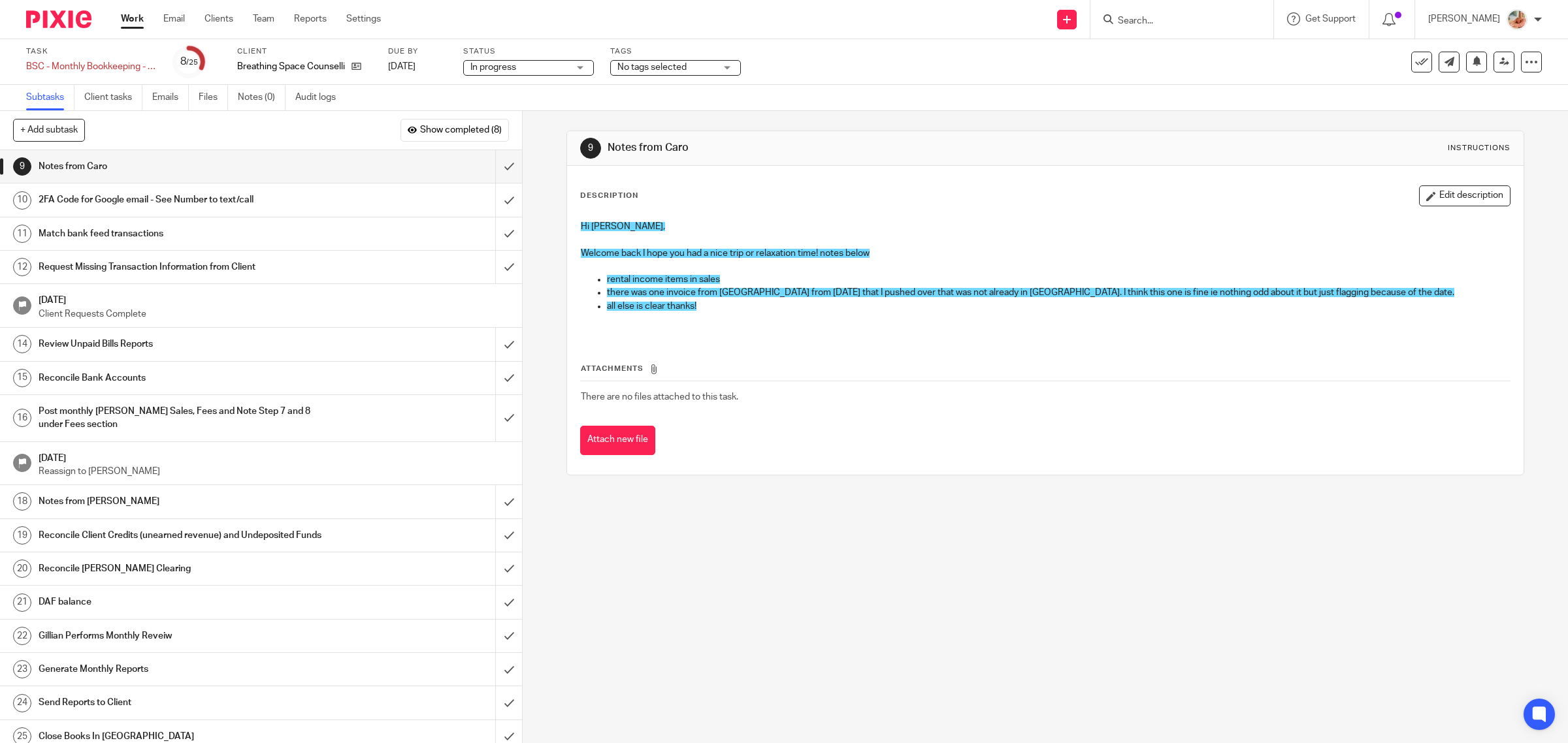
click at [139, 21] on link "Work" at bounding box center [132, 19] width 23 height 13
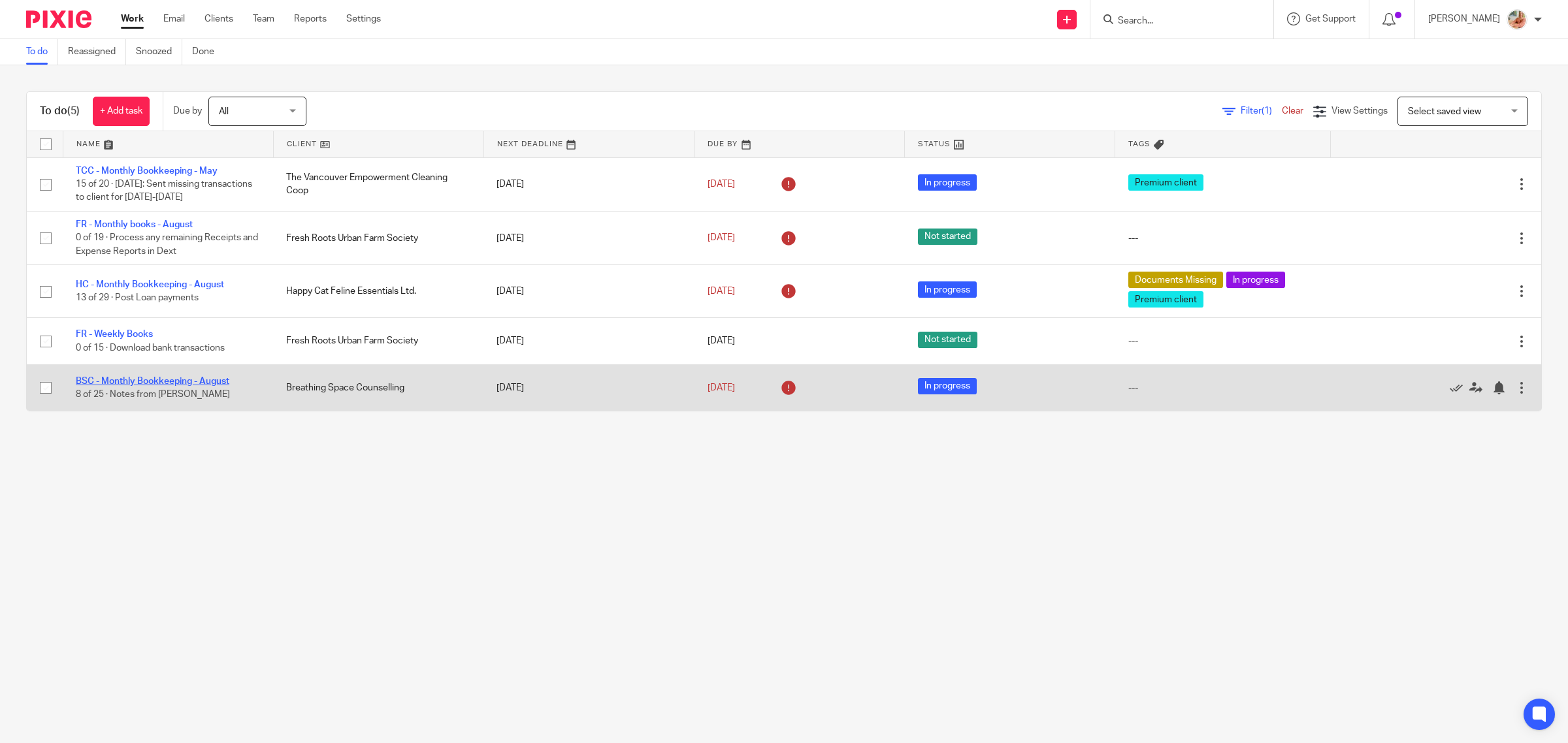
drag, startPoint x: 134, startPoint y: 383, endPoint x: 168, endPoint y: 384, distance: 34.0
click at [134, 383] on link "BSC - Monthly Bookkeeping - August" at bounding box center [153, 382] width 153 height 9
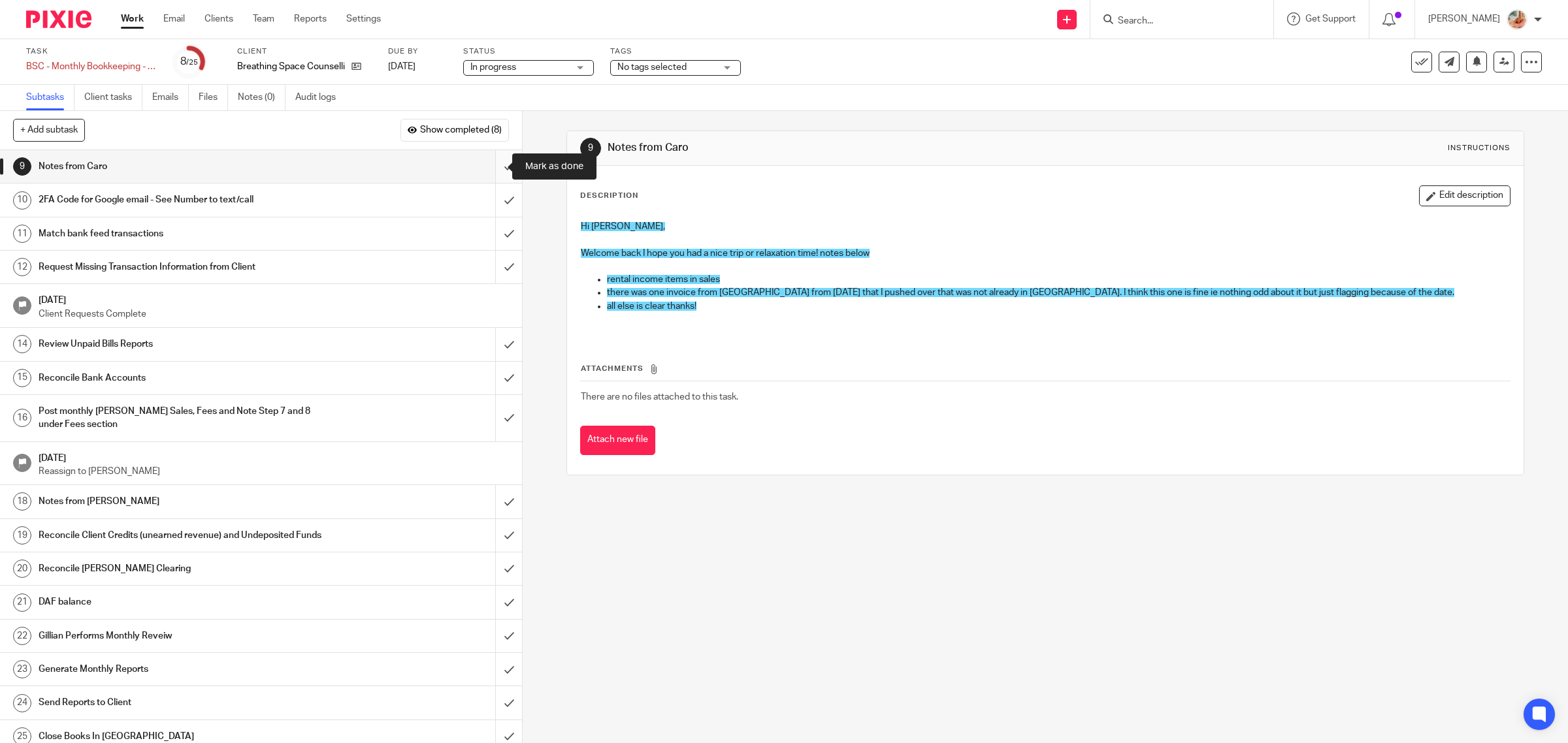
click at [494, 171] on input "submit" at bounding box center [261, 166] width 522 height 33
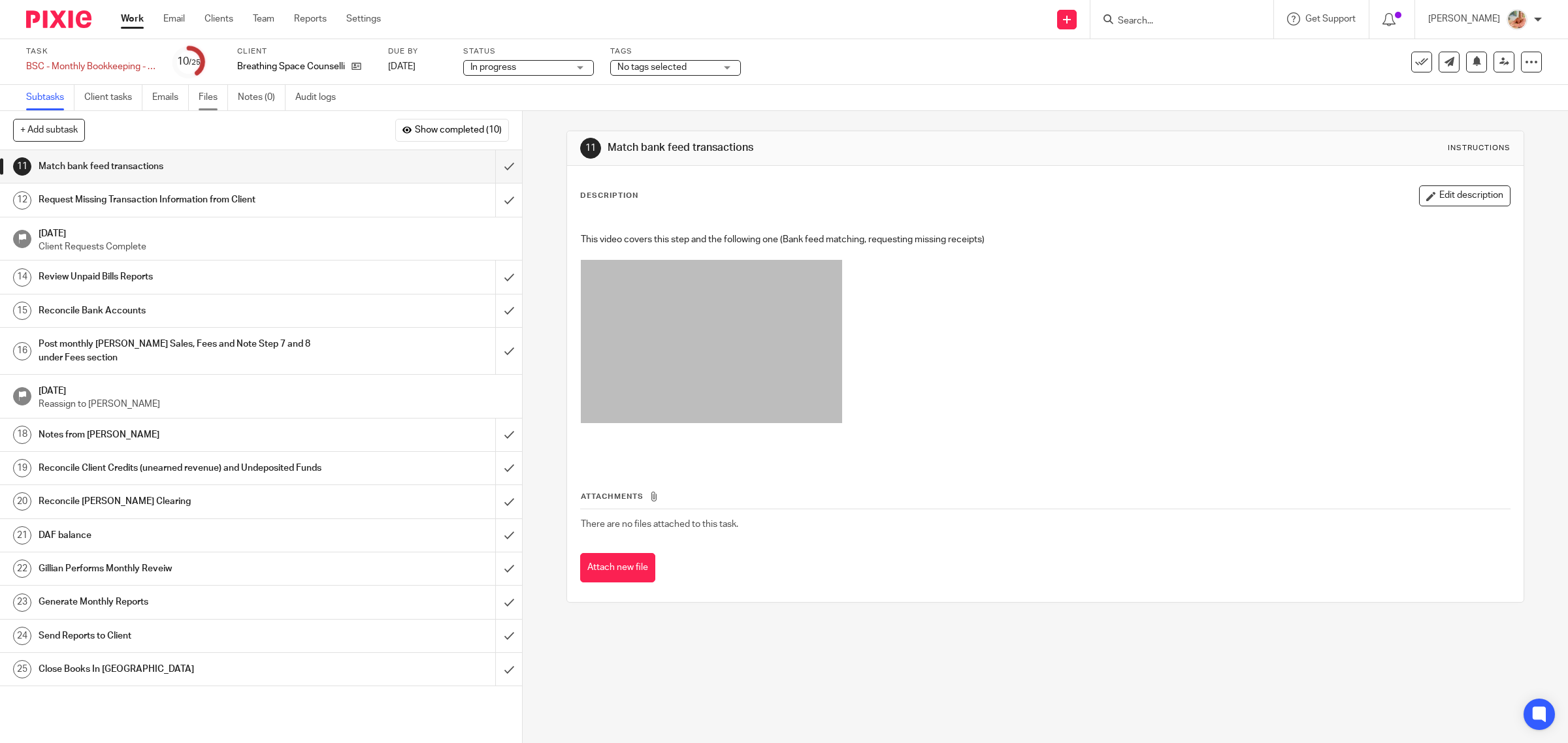
click at [202, 96] on link "Files" at bounding box center [213, 98] width 29 height 26
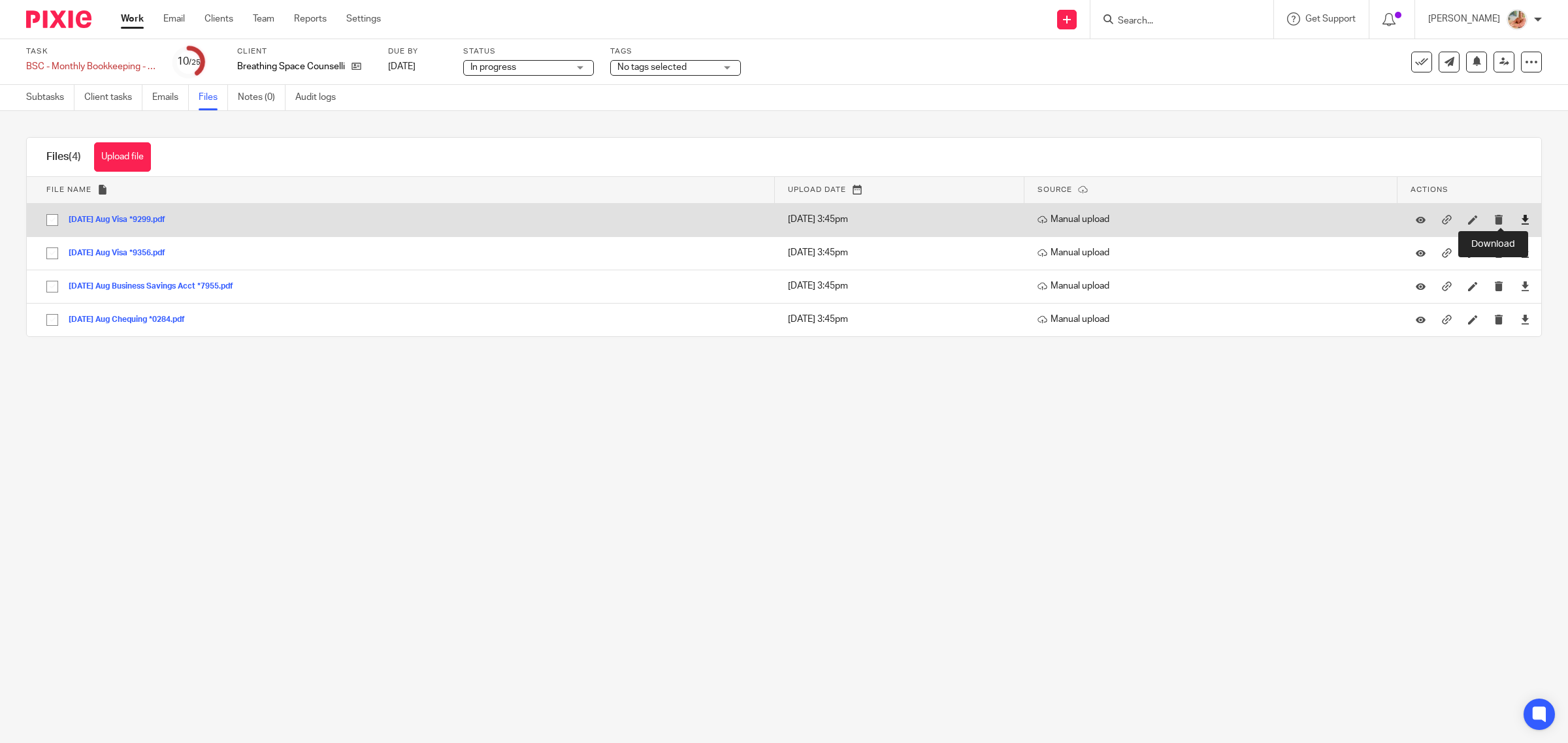
click at [1520, 220] on icon at bounding box center [1525, 219] width 10 height 10
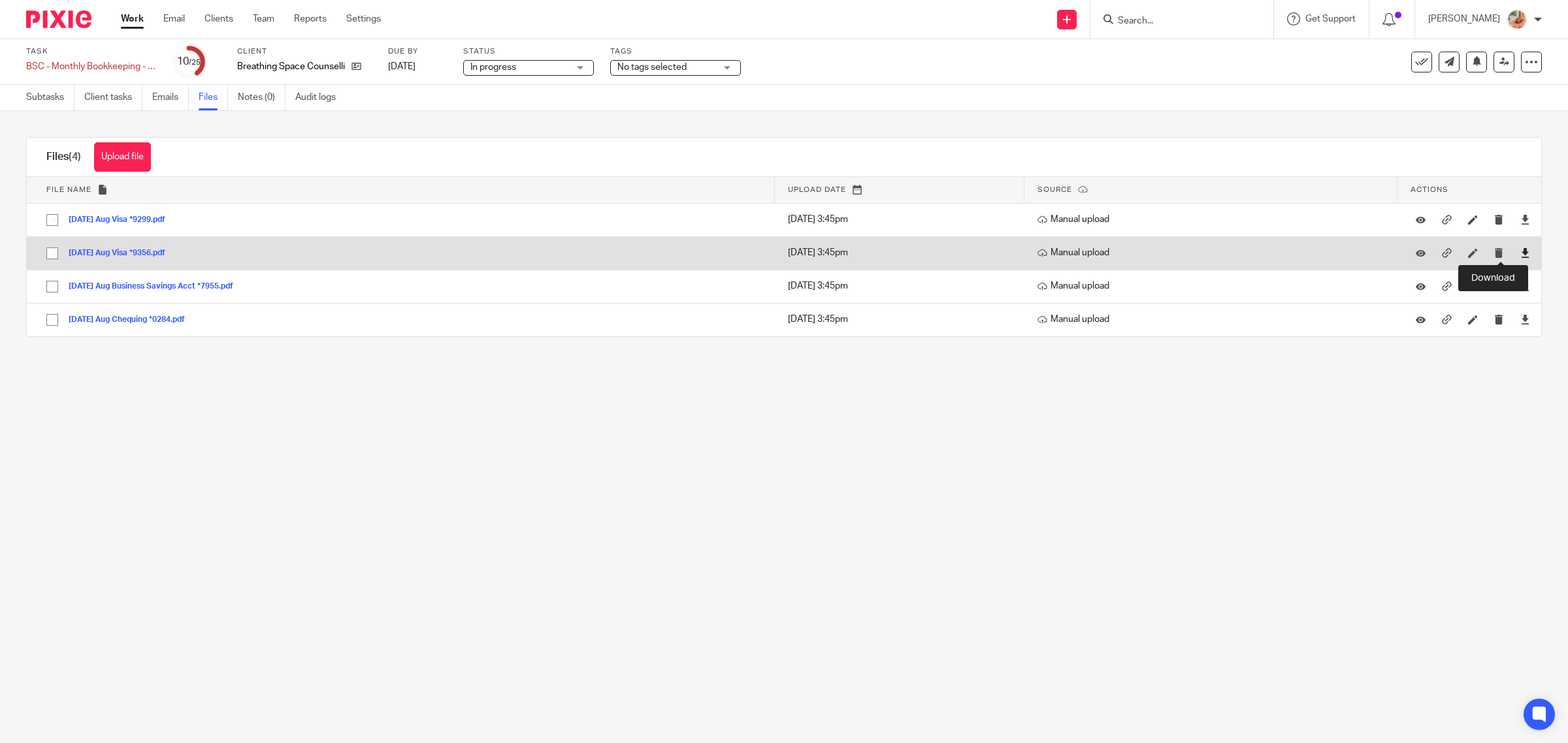
click at [1520, 250] on icon at bounding box center [1525, 253] width 10 height 10
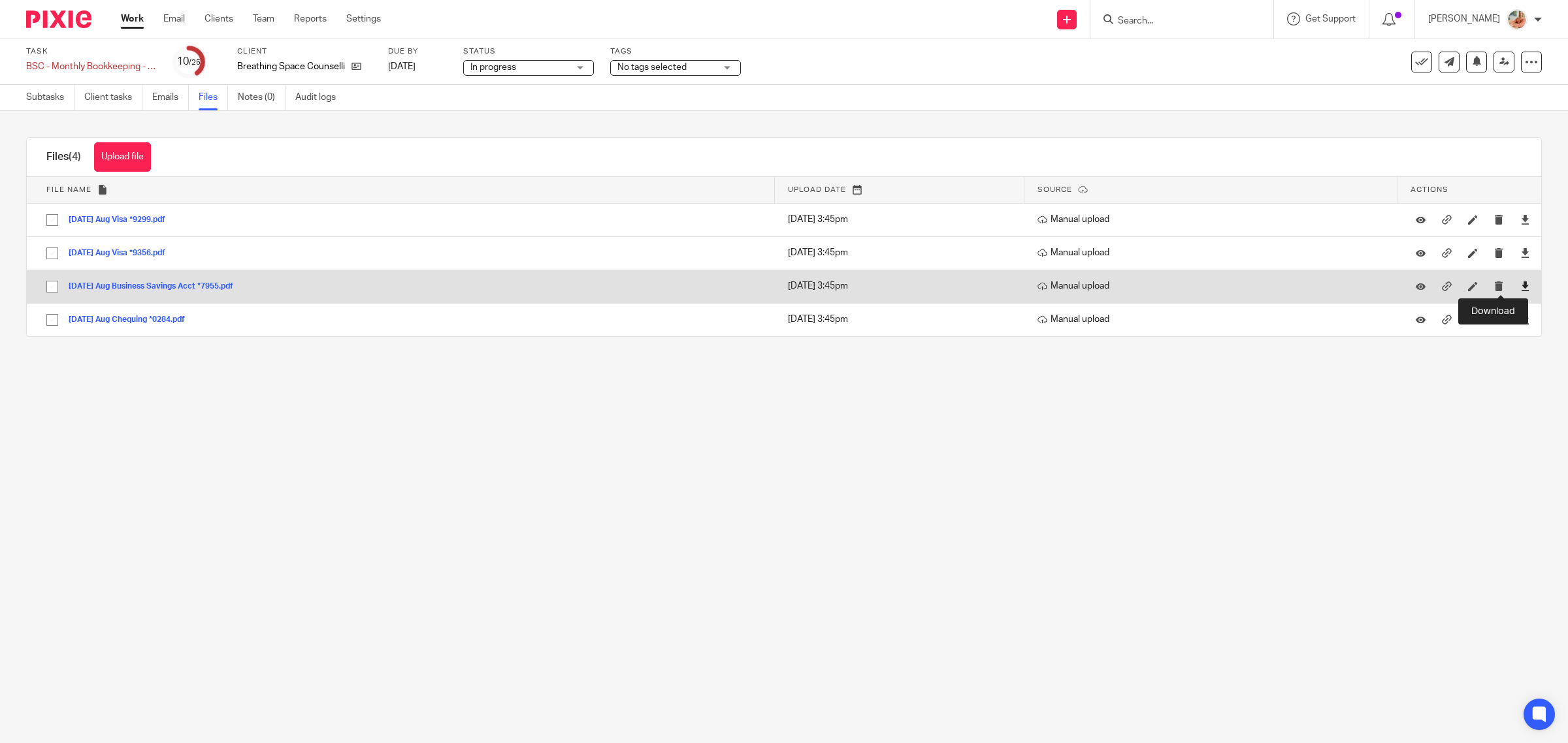
click at [1520, 289] on icon at bounding box center [1525, 286] width 10 height 10
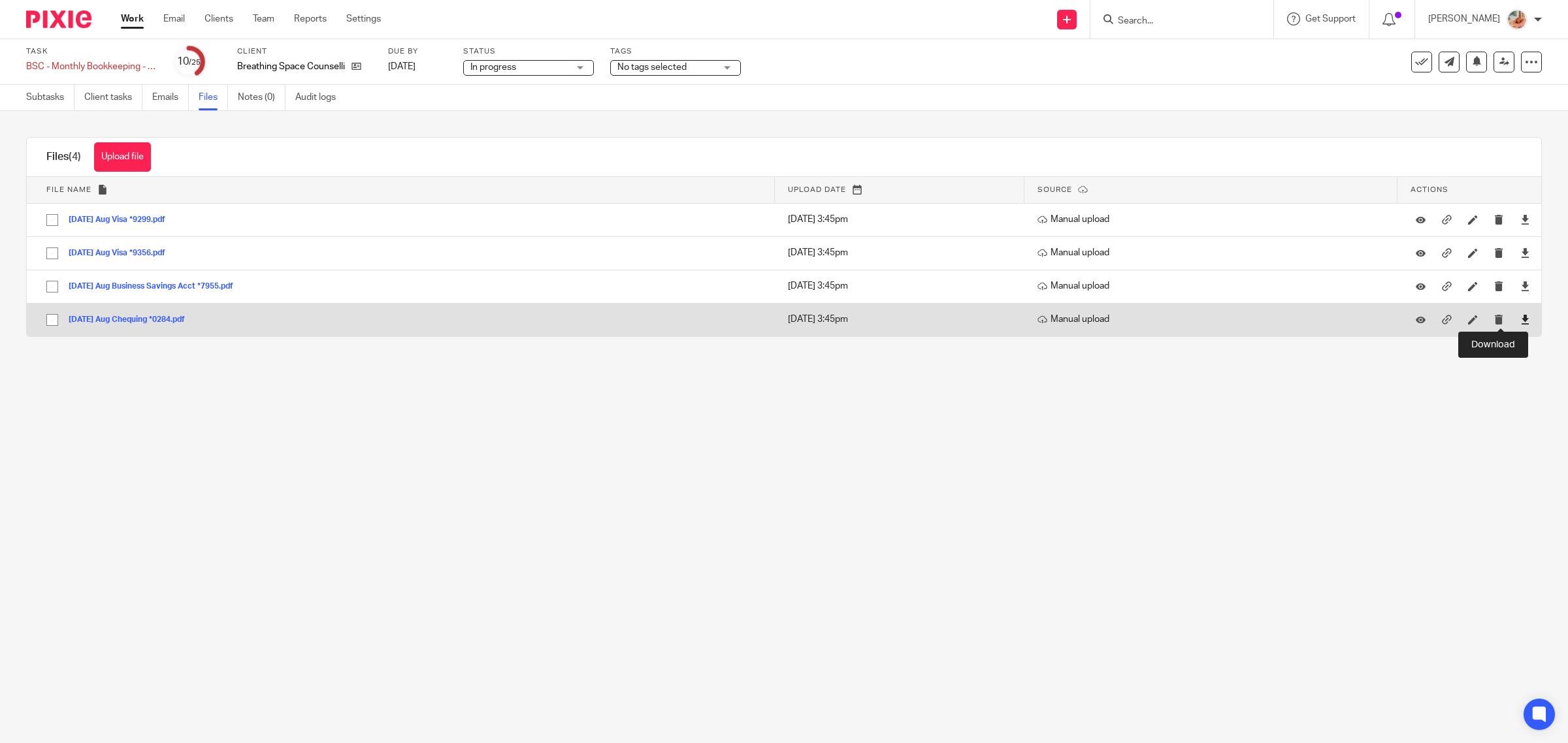
click at [1520, 320] on icon at bounding box center [1525, 319] width 10 height 10
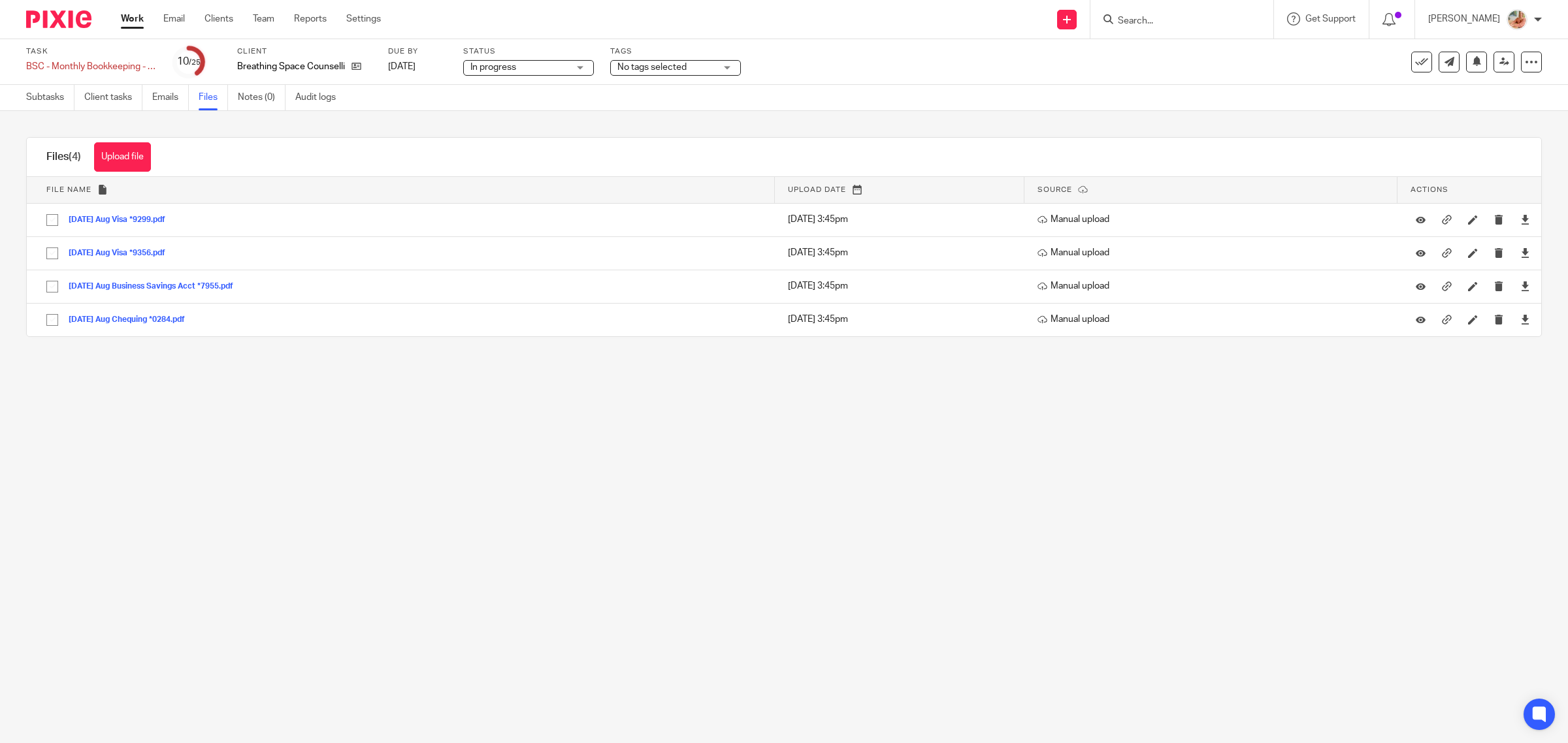
drag, startPoint x: 47, startPoint y: 99, endPoint x: 92, endPoint y: 132, distance: 55.8
click at [47, 99] on link "Subtasks" at bounding box center [50, 98] width 48 height 26
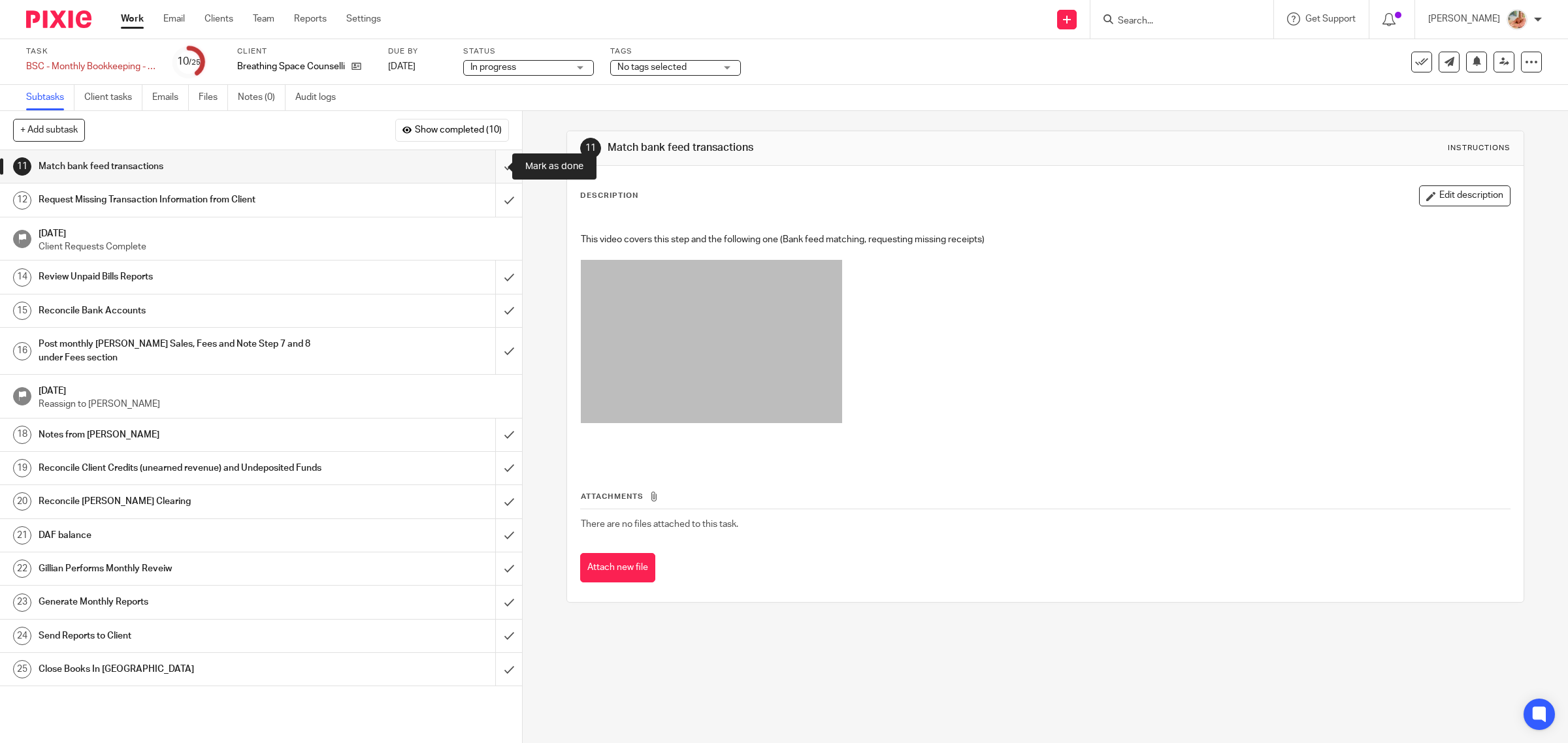
click at [485, 167] on input "submit" at bounding box center [261, 166] width 522 height 33
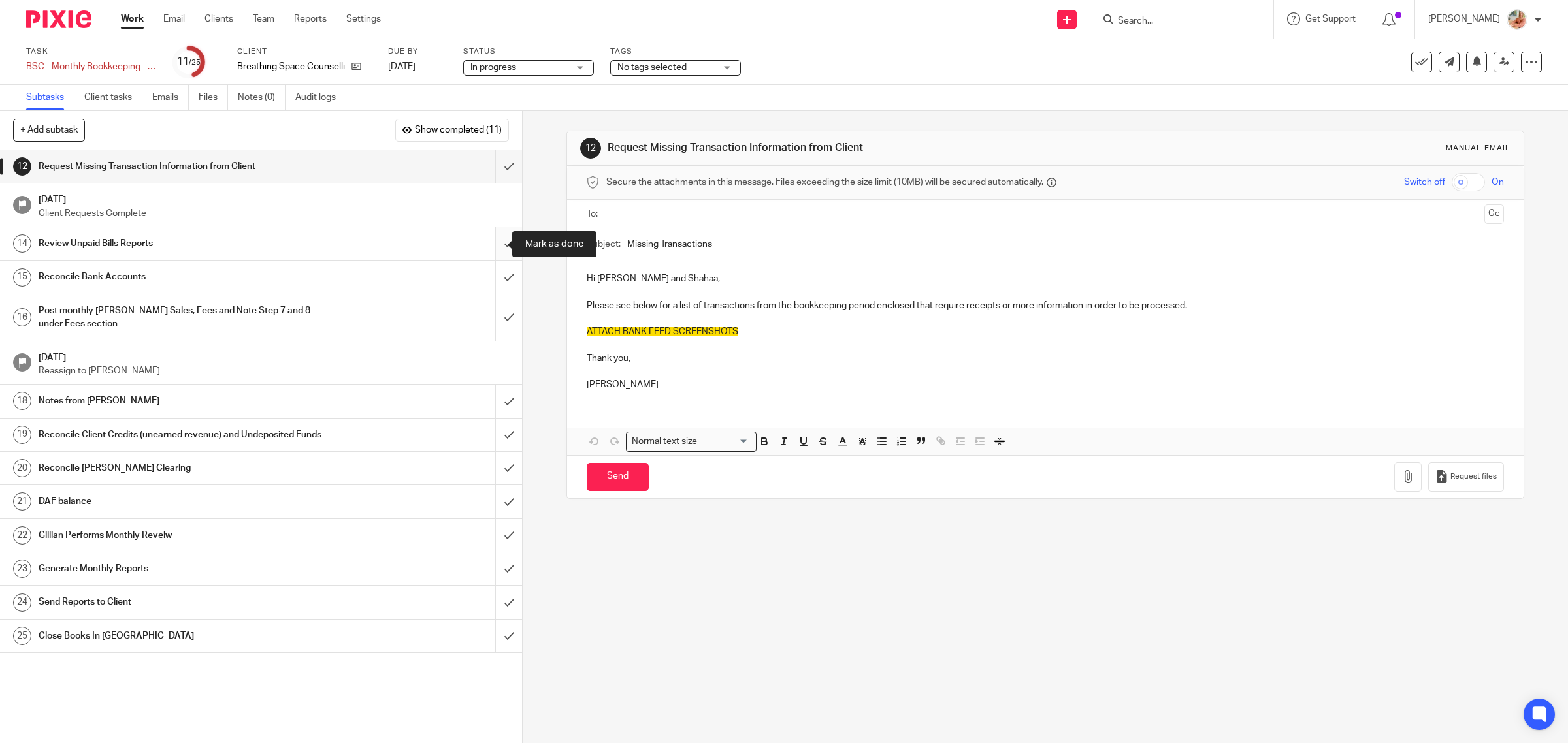
drag, startPoint x: 487, startPoint y: 242, endPoint x: 434, endPoint y: 253, distance: 54.1
click at [487, 242] on input "submit" at bounding box center [261, 244] width 522 height 33
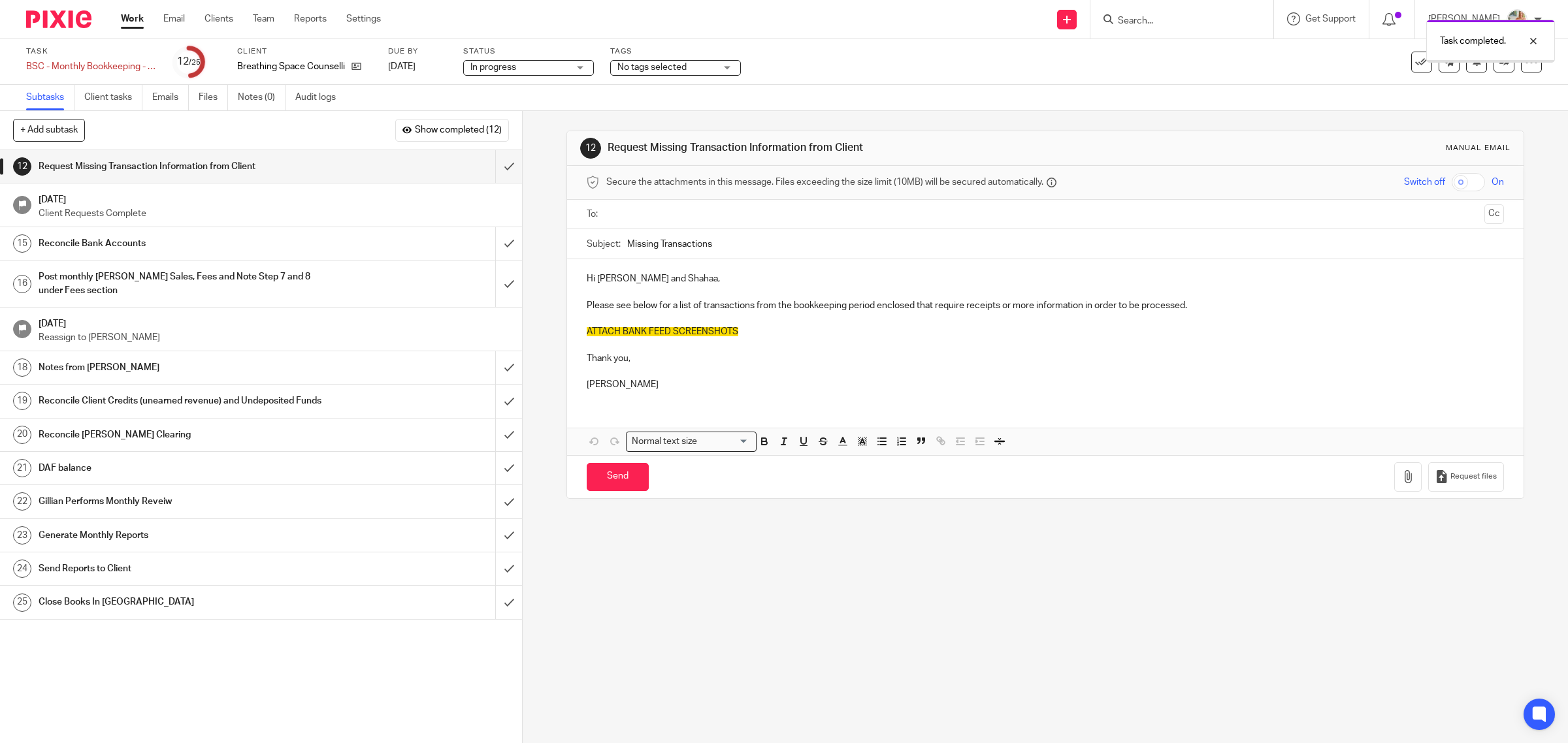
click at [261, 248] on h1 "Reconcile Bank Accounts" at bounding box center [187, 244] width 296 height 20
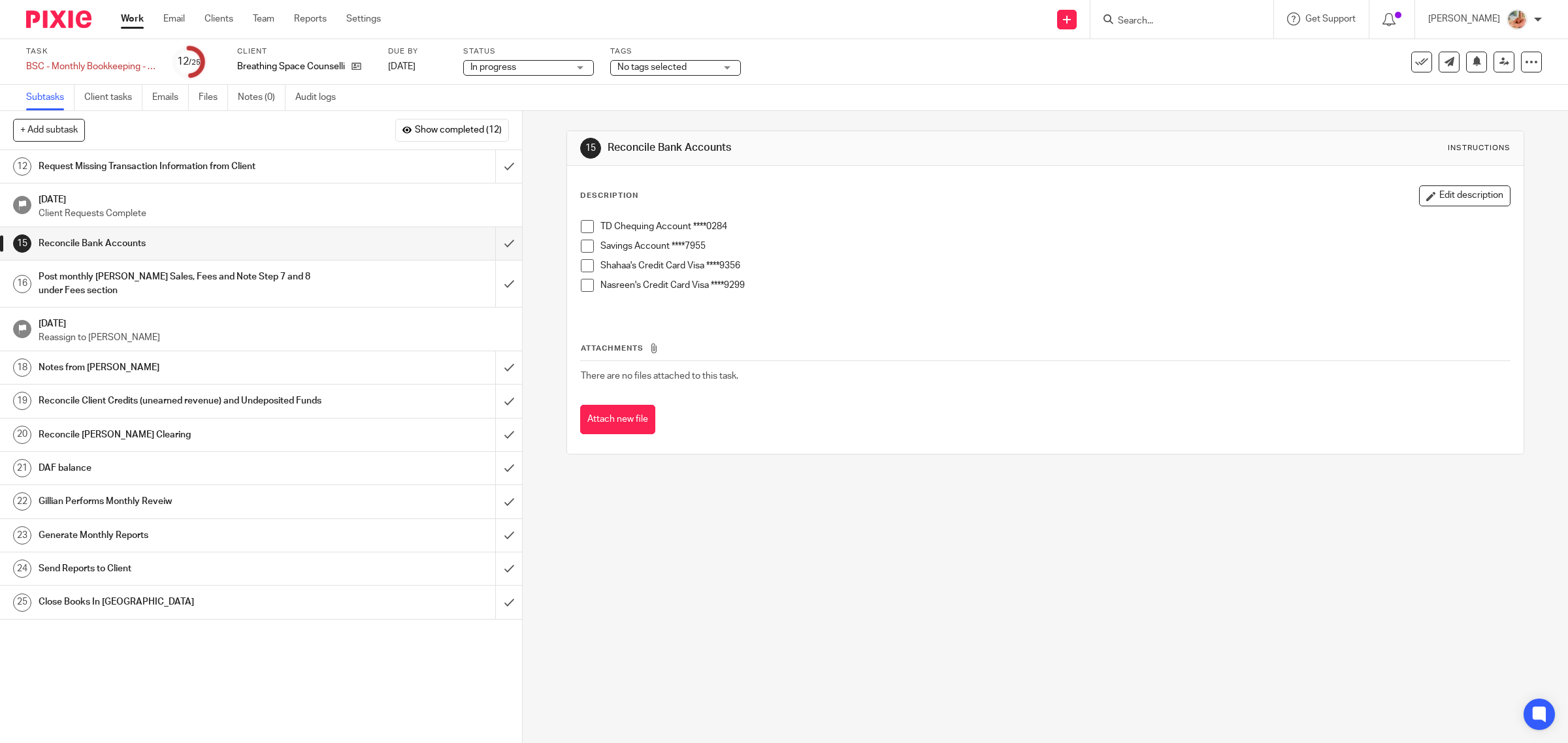
click at [584, 250] on span at bounding box center [588, 246] width 13 height 13
click at [581, 272] on span at bounding box center [588, 266] width 13 height 13
click at [581, 287] on span at bounding box center [588, 285] width 13 height 13
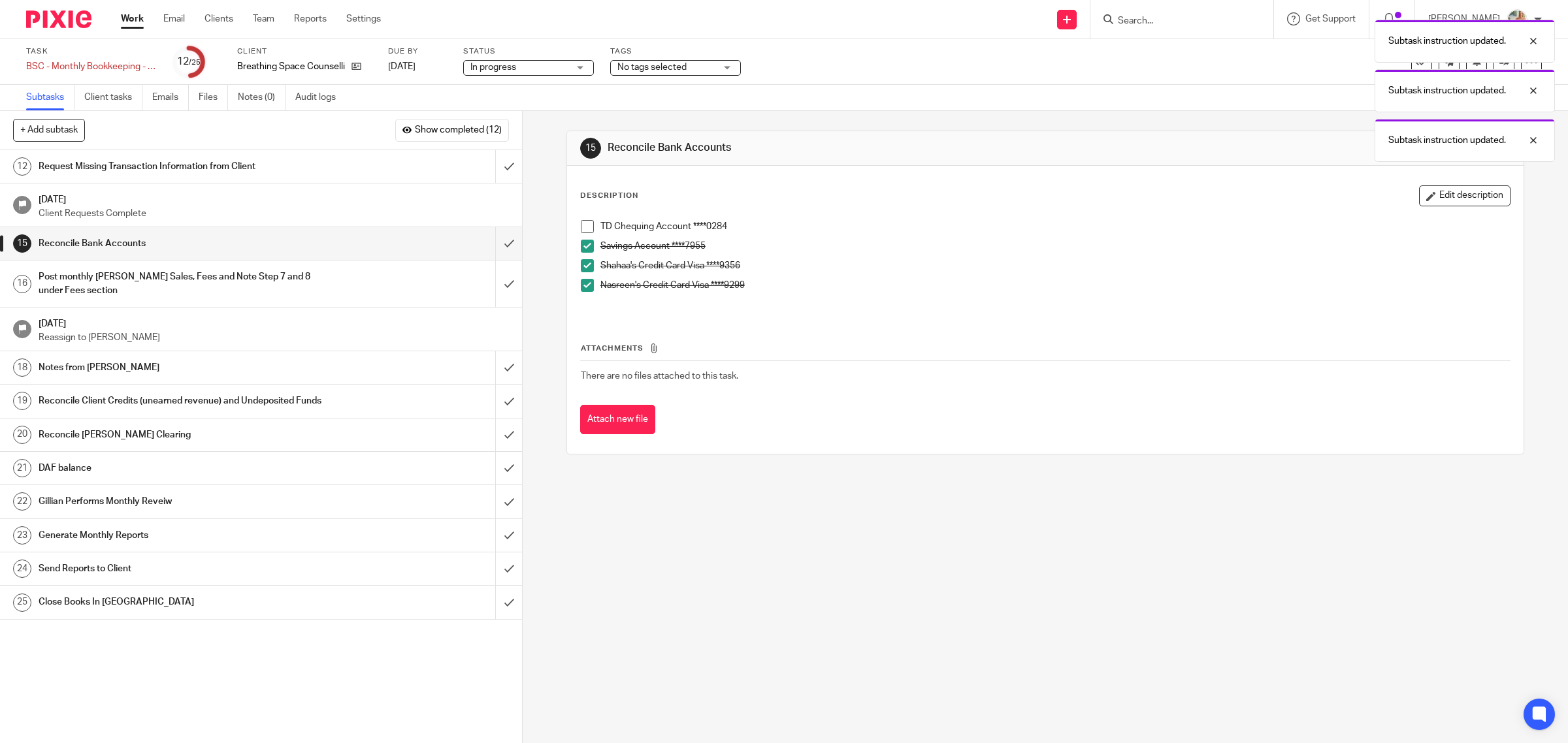
click at [1344, 265] on p "Shahaa's Credit Card Visa ****9356" at bounding box center [1055, 266] width 910 height 13
click at [1523, 43] on div at bounding box center [1523, 41] width 35 height 16
click at [1535, 92] on div at bounding box center [1523, 91] width 35 height 16
click at [1531, 41] on div at bounding box center [1523, 41] width 35 height 16
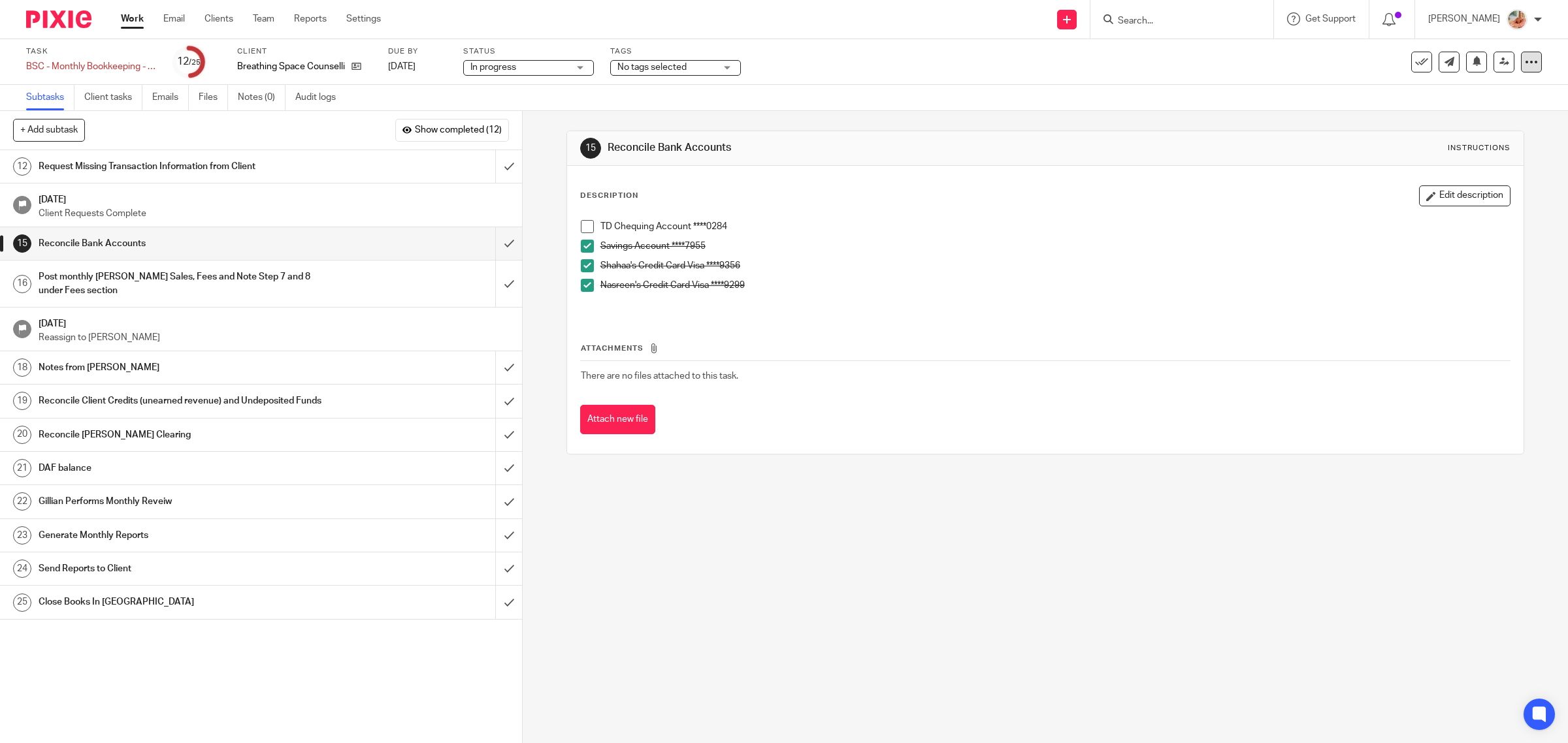
click at [1525, 66] on icon at bounding box center [1531, 62] width 13 height 13
click at [1503, 112] on link "Advanced task editor" at bounding box center [1478, 114] width 86 height 9
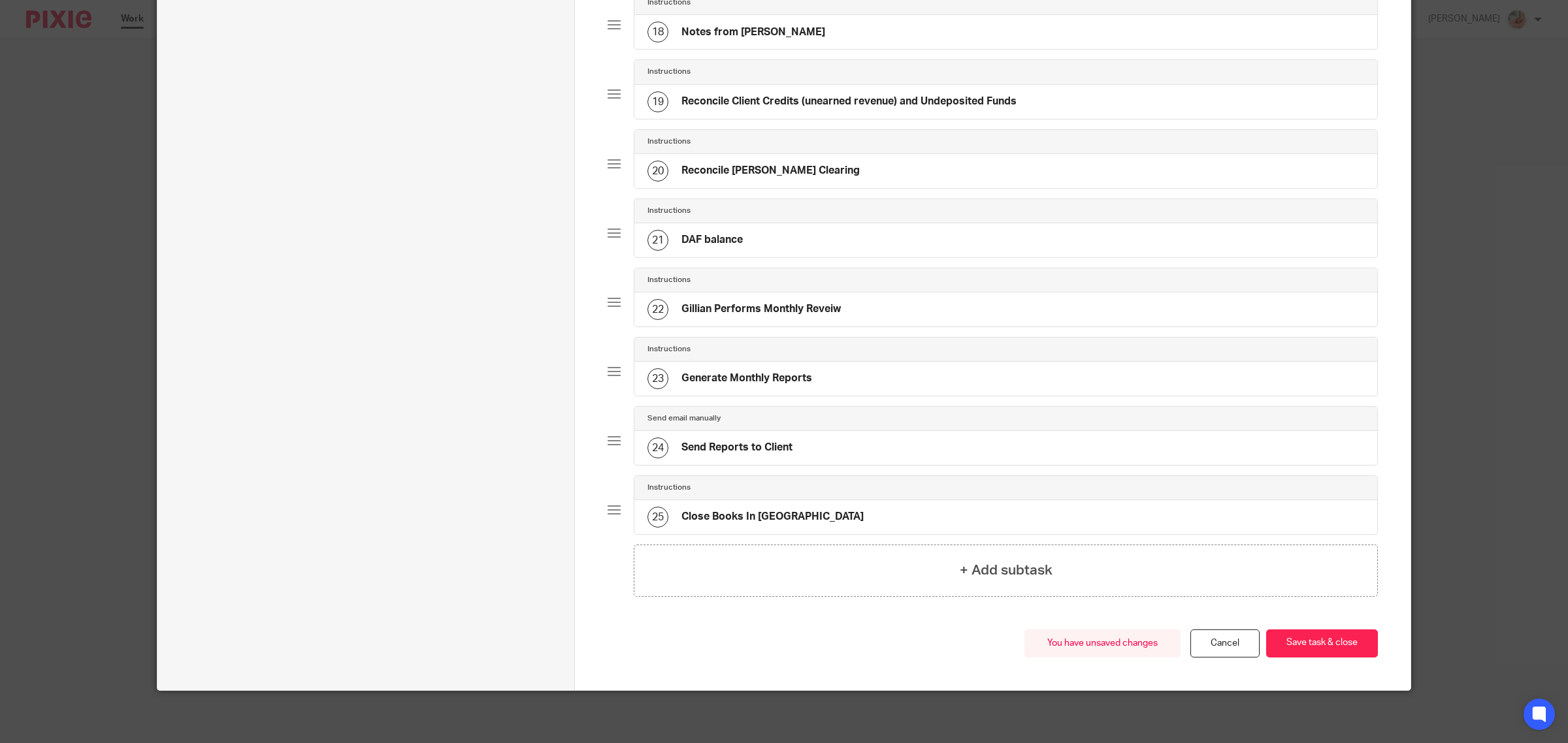
scroll to position [1320, 0]
click at [1305, 643] on button "Save task & close" at bounding box center [1322, 643] width 112 height 28
drag, startPoint x: 1304, startPoint y: 644, endPoint x: 1216, endPoint y: 634, distance: 88.6
click at [1304, 643] on button "Save task & close" at bounding box center [1322, 643] width 112 height 28
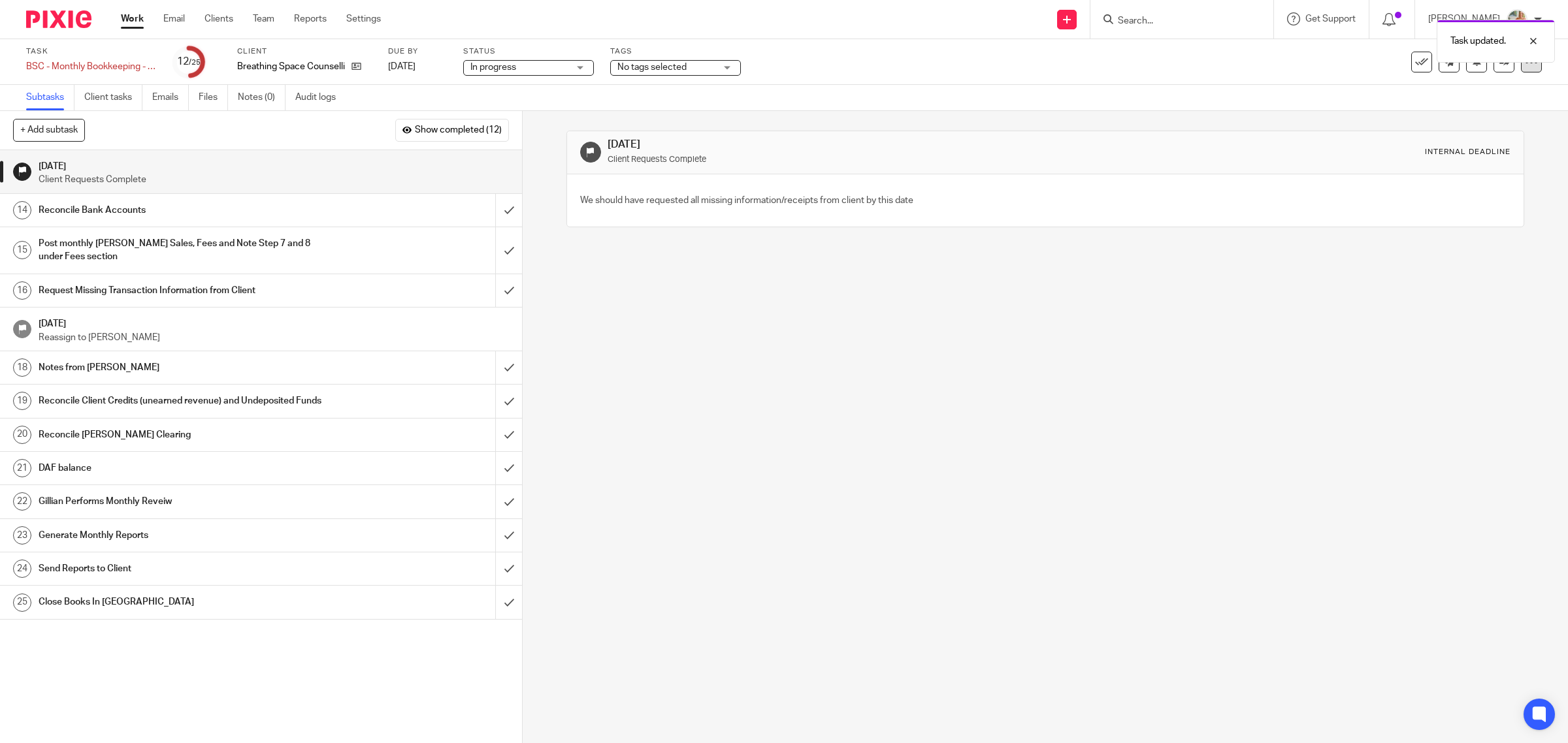
click at [1525, 67] on icon at bounding box center [1531, 62] width 13 height 13
drag, startPoint x: 1480, startPoint y: 120, endPoint x: 1447, endPoint y: 122, distance: 33.1
click at [1480, 119] on li "Advanced task editor" at bounding box center [1469, 114] width 105 height 19
click at [1466, 112] on link "Advanced task editor" at bounding box center [1478, 114] width 86 height 9
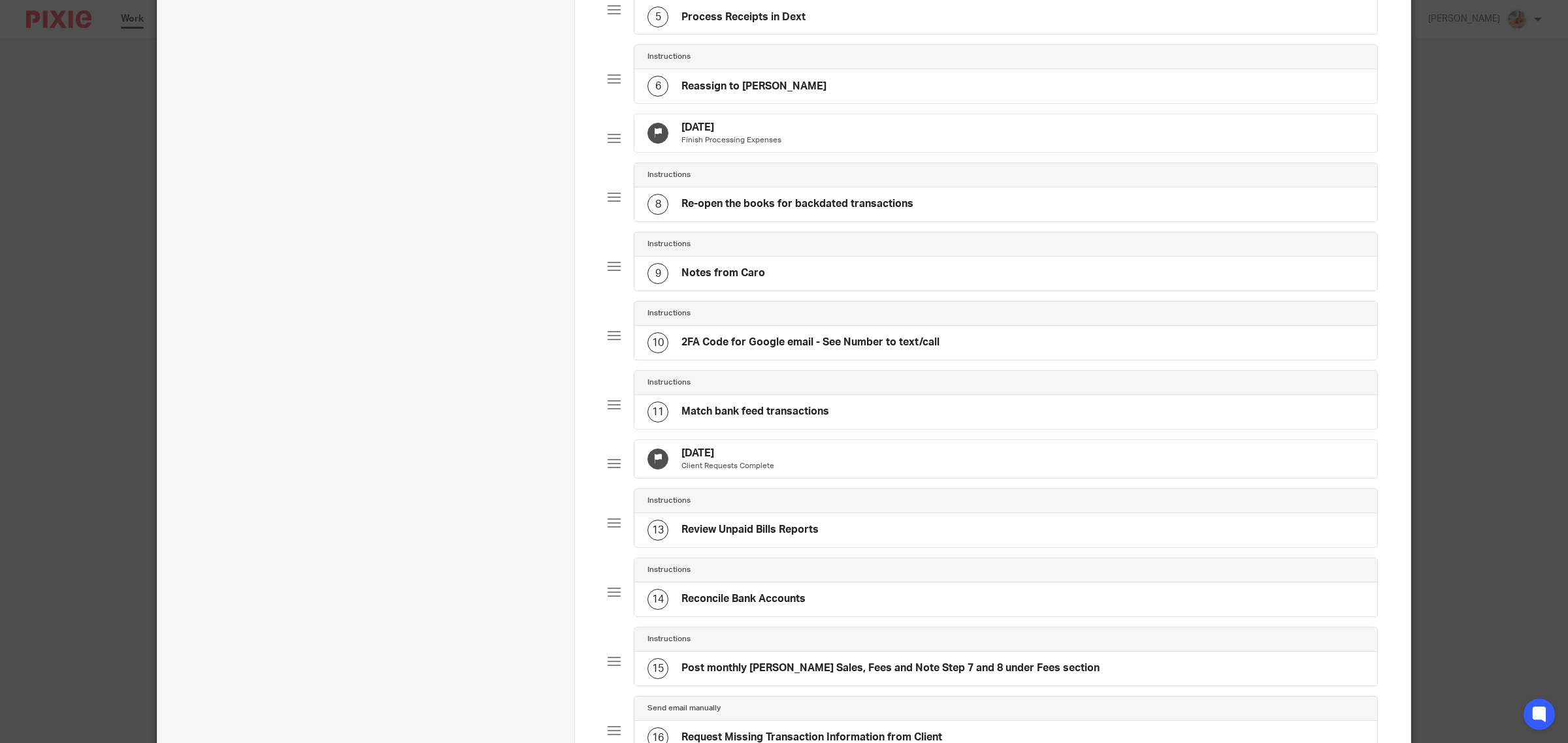
scroll to position [571, 0]
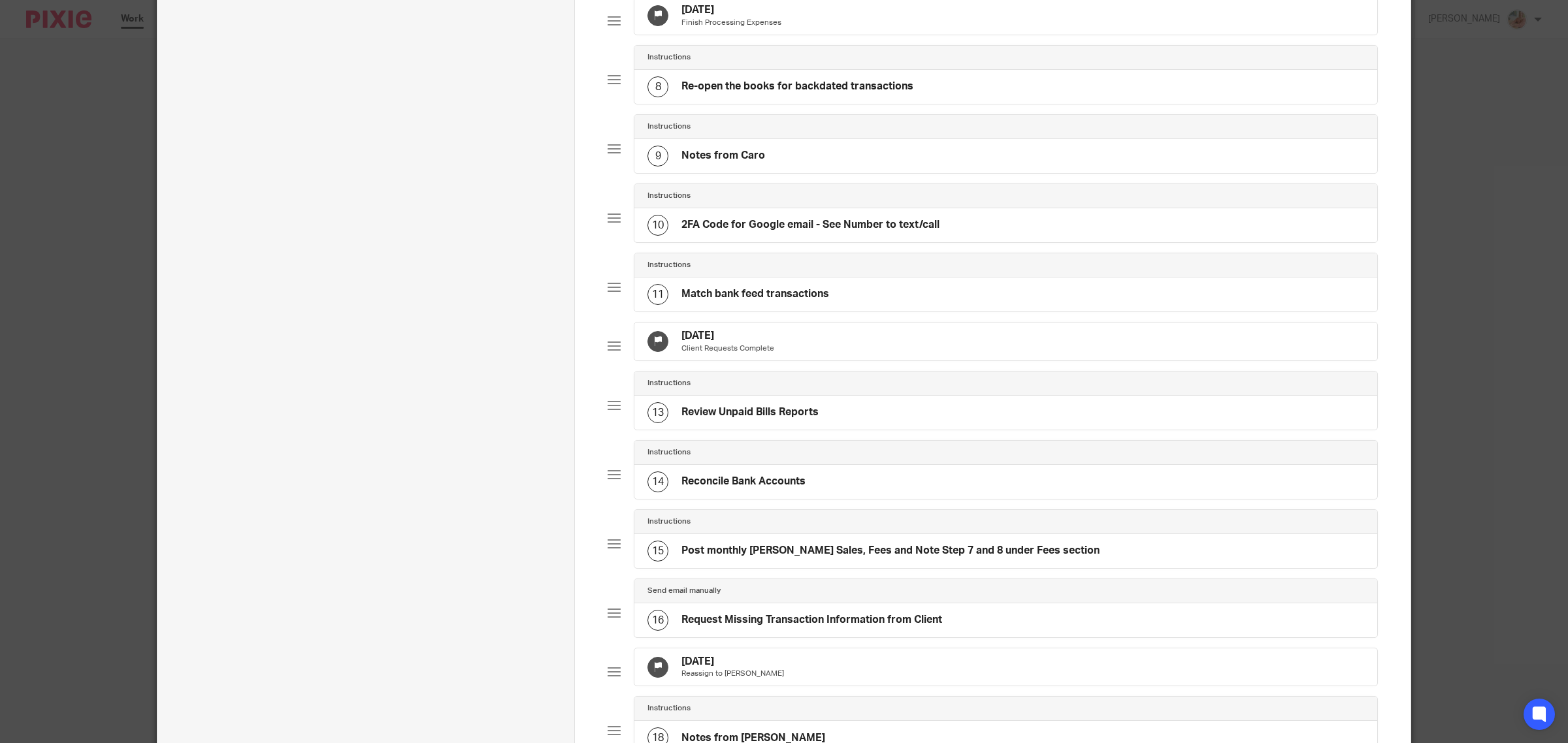
click at [831, 361] on div "Sep 16, 2025 Client Requests Complete" at bounding box center [1005, 342] width 743 height 38
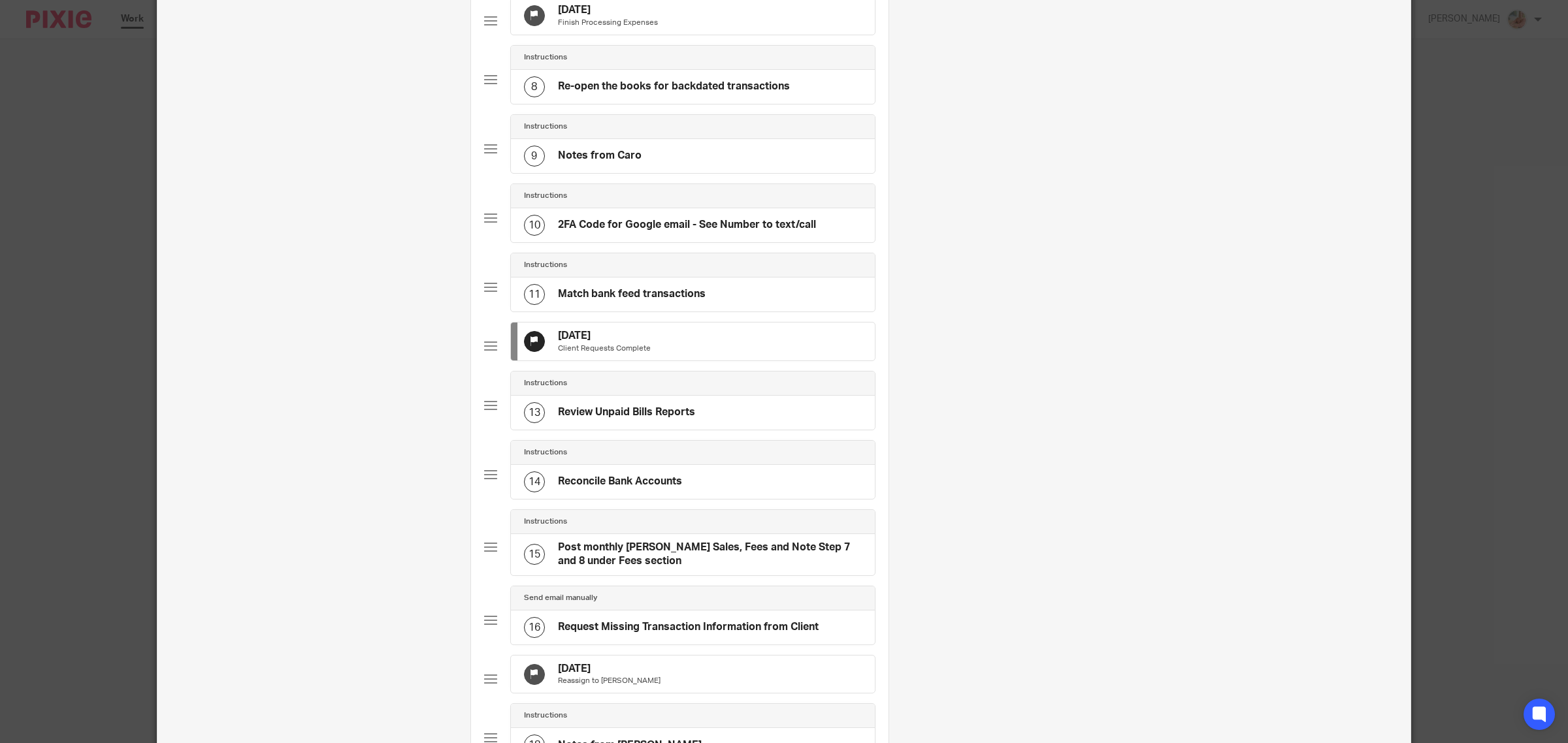
scroll to position [0, 0]
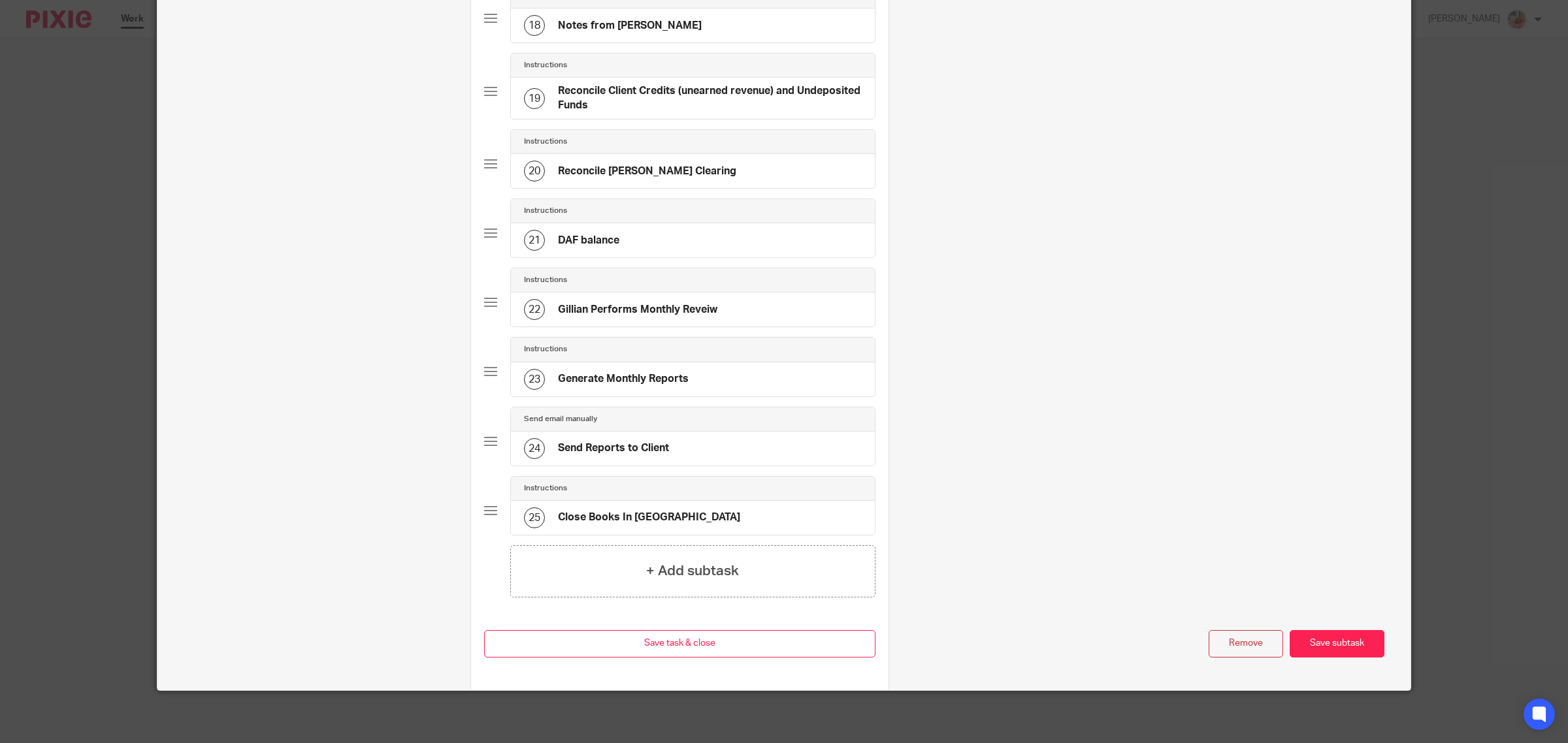
click at [1220, 651] on button "Remove" at bounding box center [1246, 643] width 75 height 28
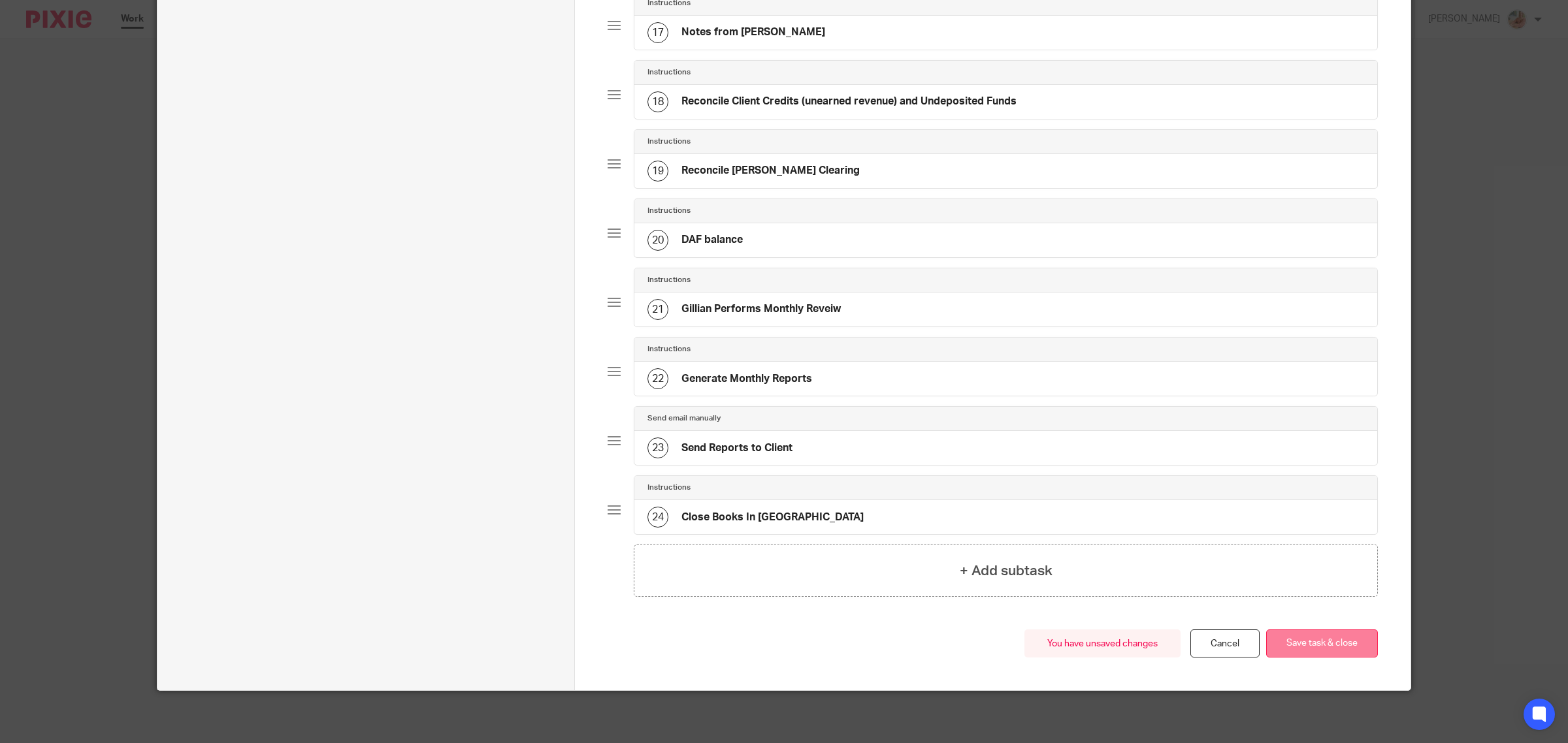
scroll to position [1261, 0]
click at [1305, 647] on button "Save task & close" at bounding box center [1322, 643] width 112 height 28
click at [1288, 632] on button "Save task & close" at bounding box center [1322, 643] width 112 height 28
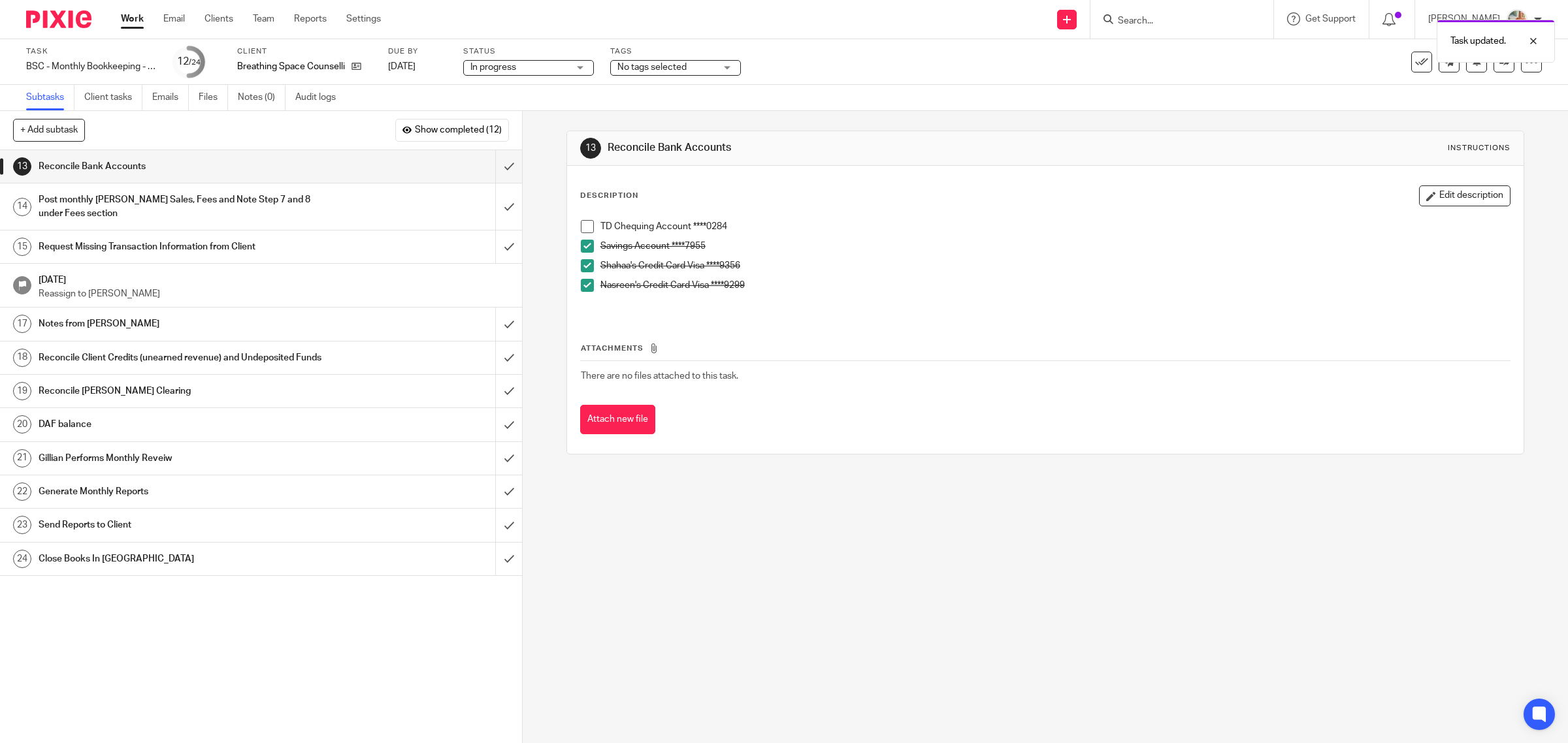
click at [232, 213] on h1 "Post monthly [PERSON_NAME] Sales, Fees and Note Step 7 and 8 under Fees section" at bounding box center [187, 206] width 296 height 33
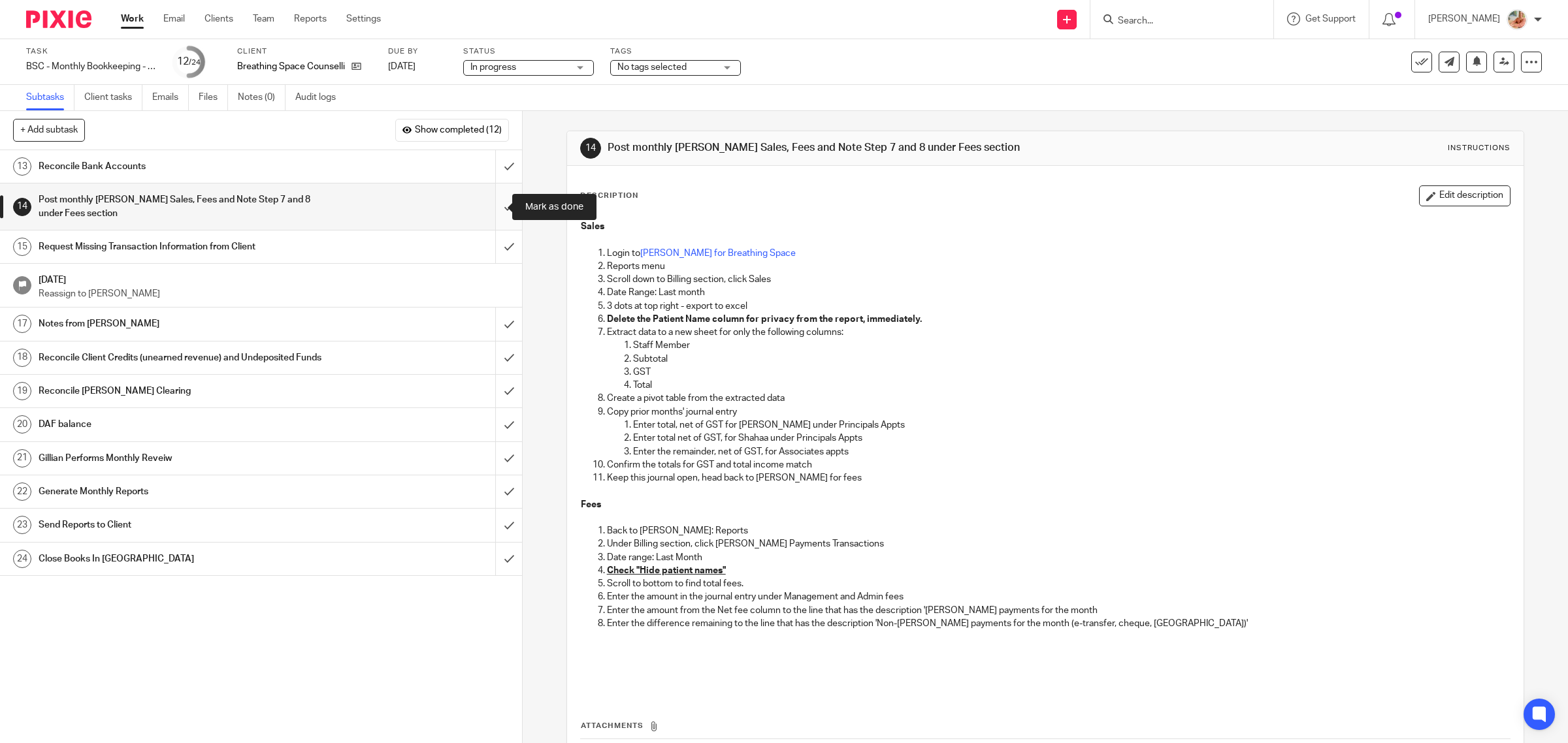
click at [495, 213] on input "submit" at bounding box center [261, 206] width 522 height 46
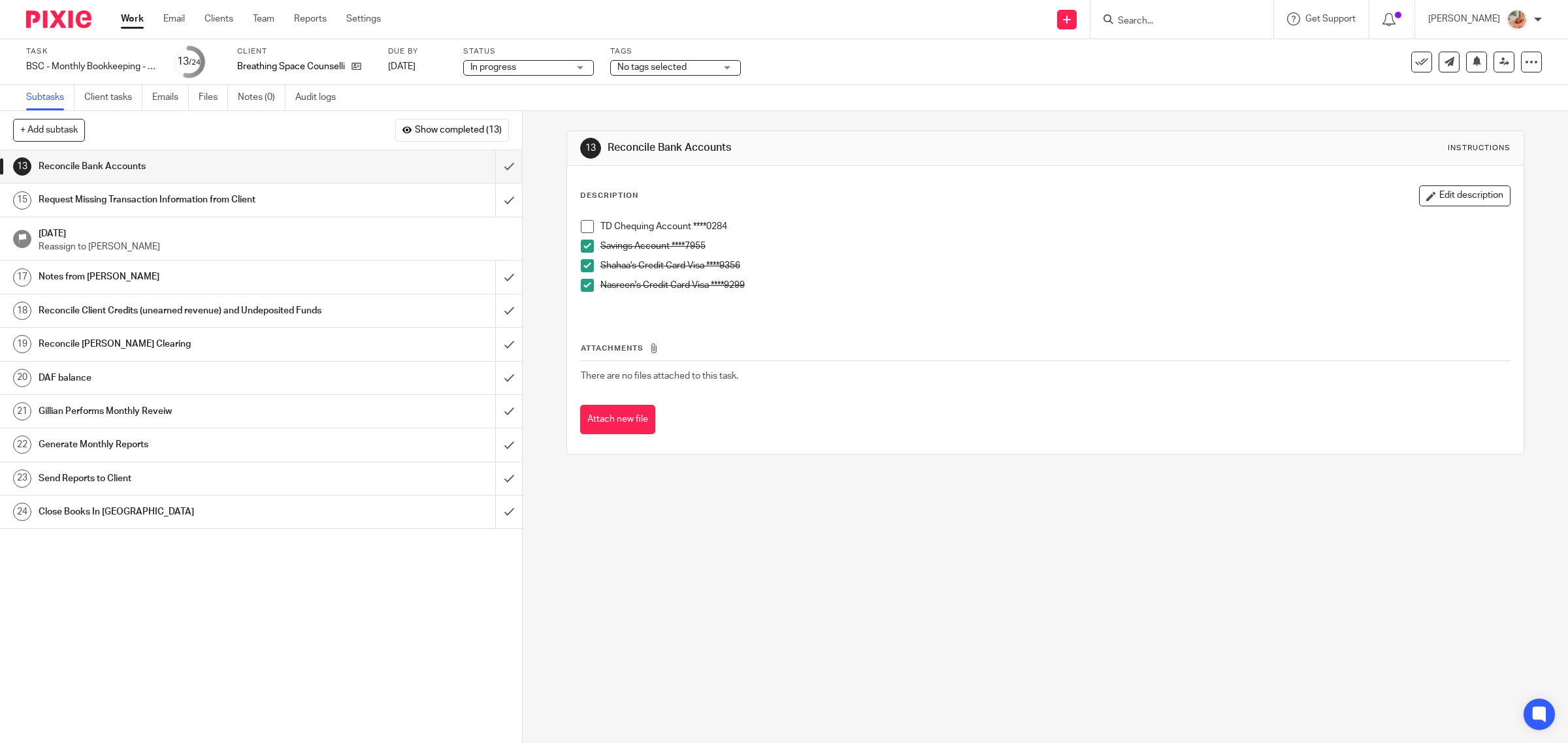
drag, startPoint x: 183, startPoint y: 196, endPoint x: 471, endPoint y: 223, distance: 289.3
click at [183, 196] on h1 "Request Missing Transaction Information from Client" at bounding box center [187, 200] width 296 height 20
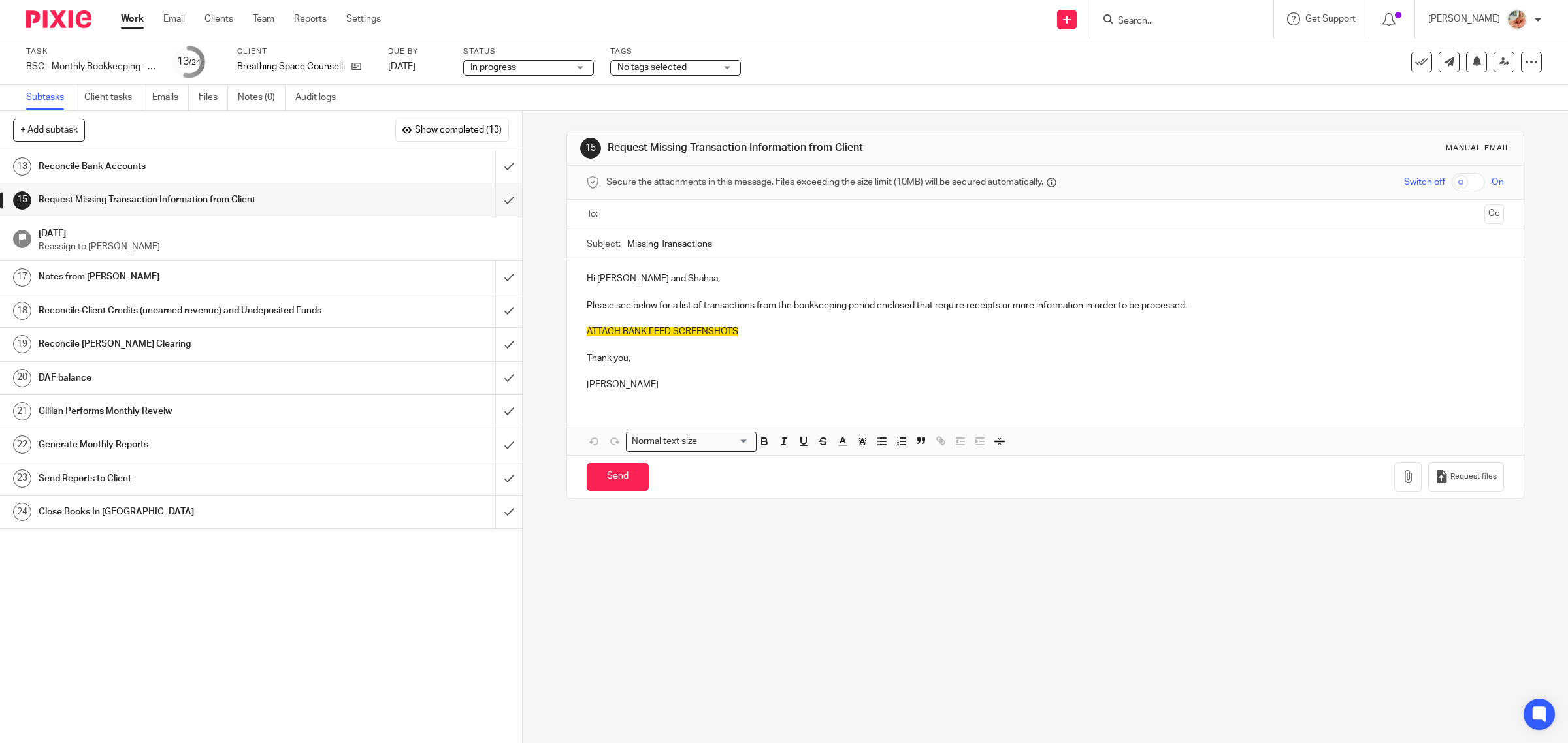
click at [616, 216] on input "text" at bounding box center [1045, 214] width 868 height 15
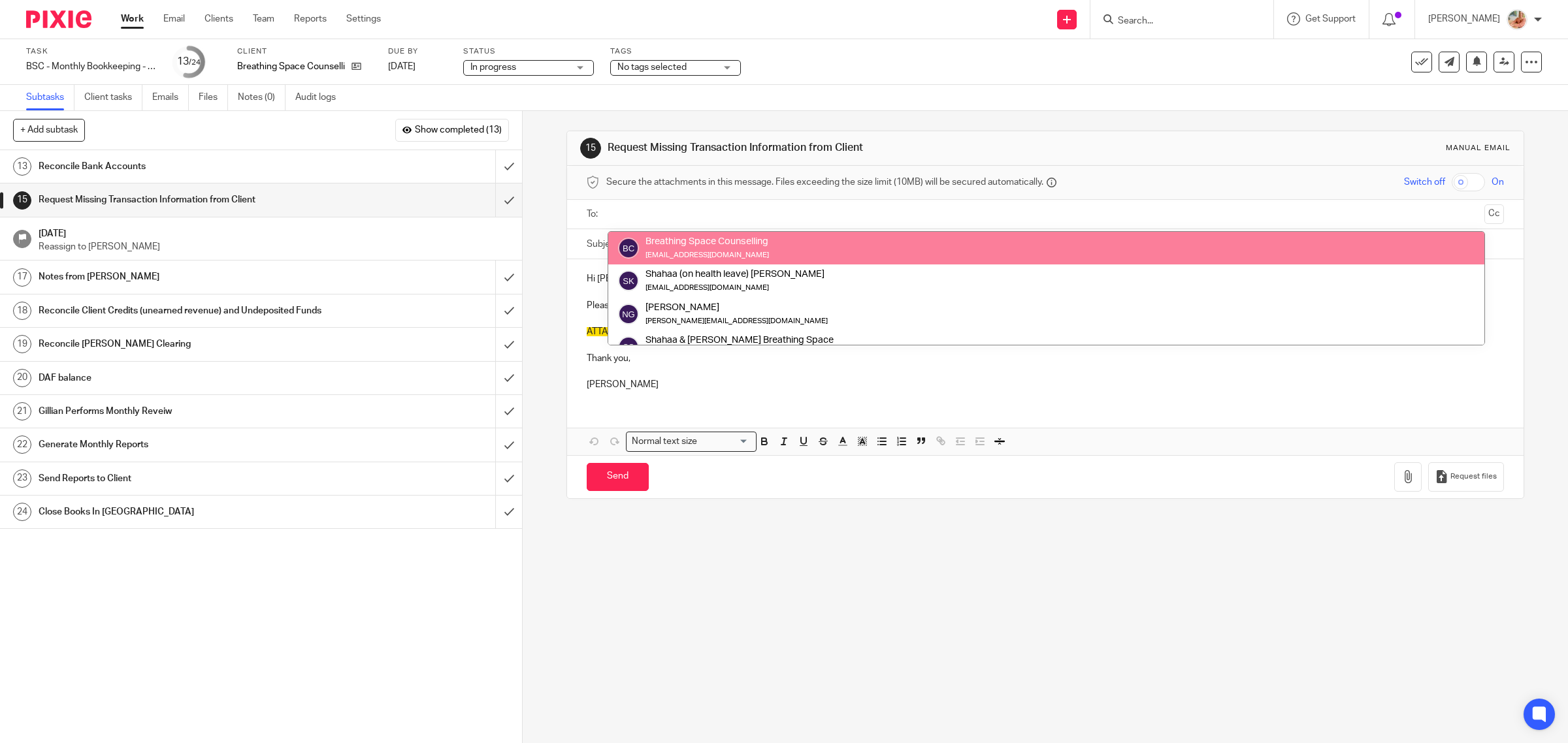
click at [616, 214] on input "text" at bounding box center [1045, 214] width 868 height 15
click at [595, 206] on div "To: Breathing Space Counselling info@breathingspacecounselling.ca Shahaa (on he…" at bounding box center [1045, 214] width 918 height 29
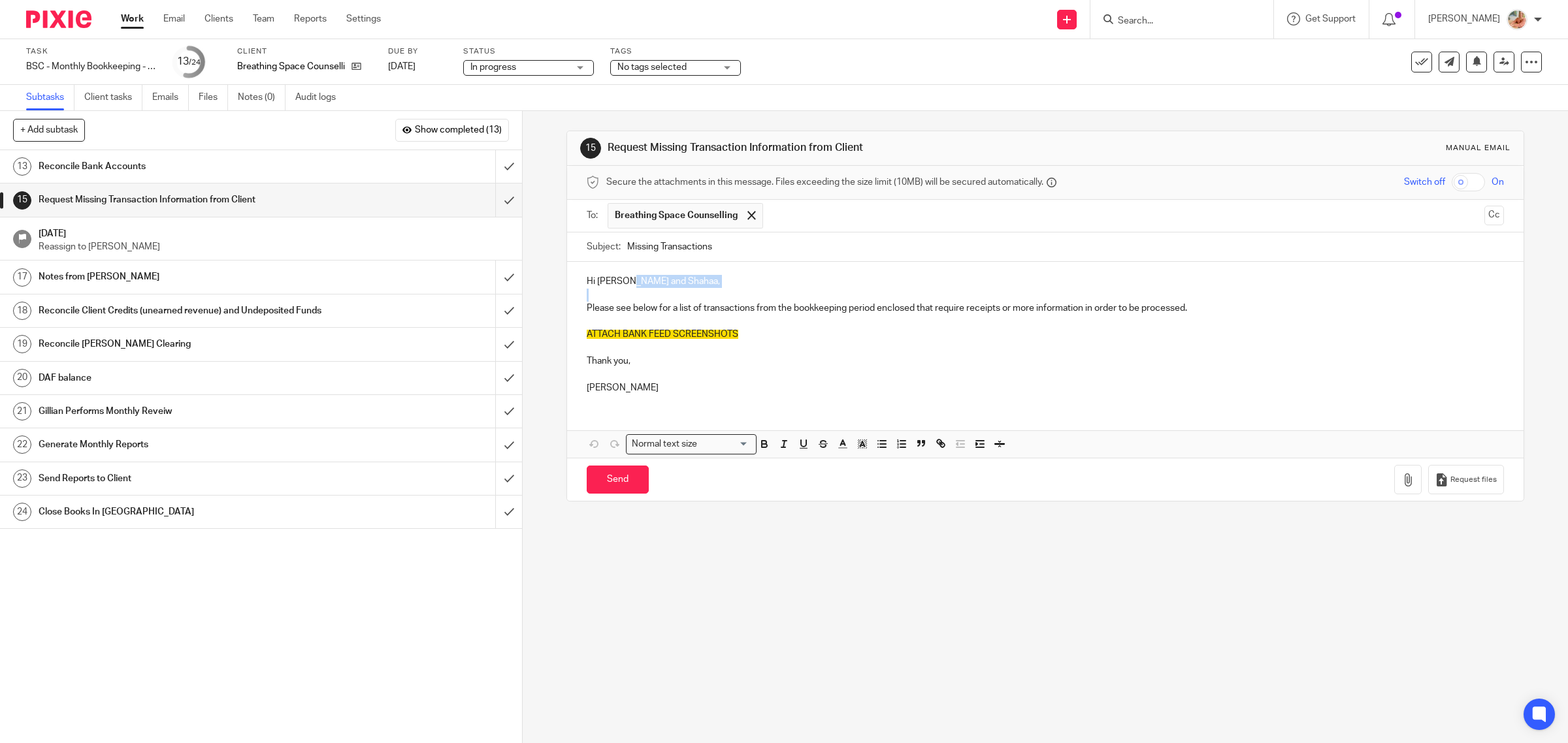
drag, startPoint x: 628, startPoint y: 283, endPoint x: 723, endPoint y: 295, distance: 95.8
click at [723, 295] on div "Hi Nasreen and Shahaa, Please see below for a list of transactions from the boo…" at bounding box center [1045, 333] width 957 height 141
drag, startPoint x: 652, startPoint y: 310, endPoint x: 698, endPoint y: 311, distance: 46.0
click at [698, 311] on p "Please see below for a list of transactions from the bookkeeping period enclose…" at bounding box center [1045, 308] width 918 height 13
drag, startPoint x: 1151, startPoint y: 318, endPoint x: 950, endPoint y: 305, distance: 201.4
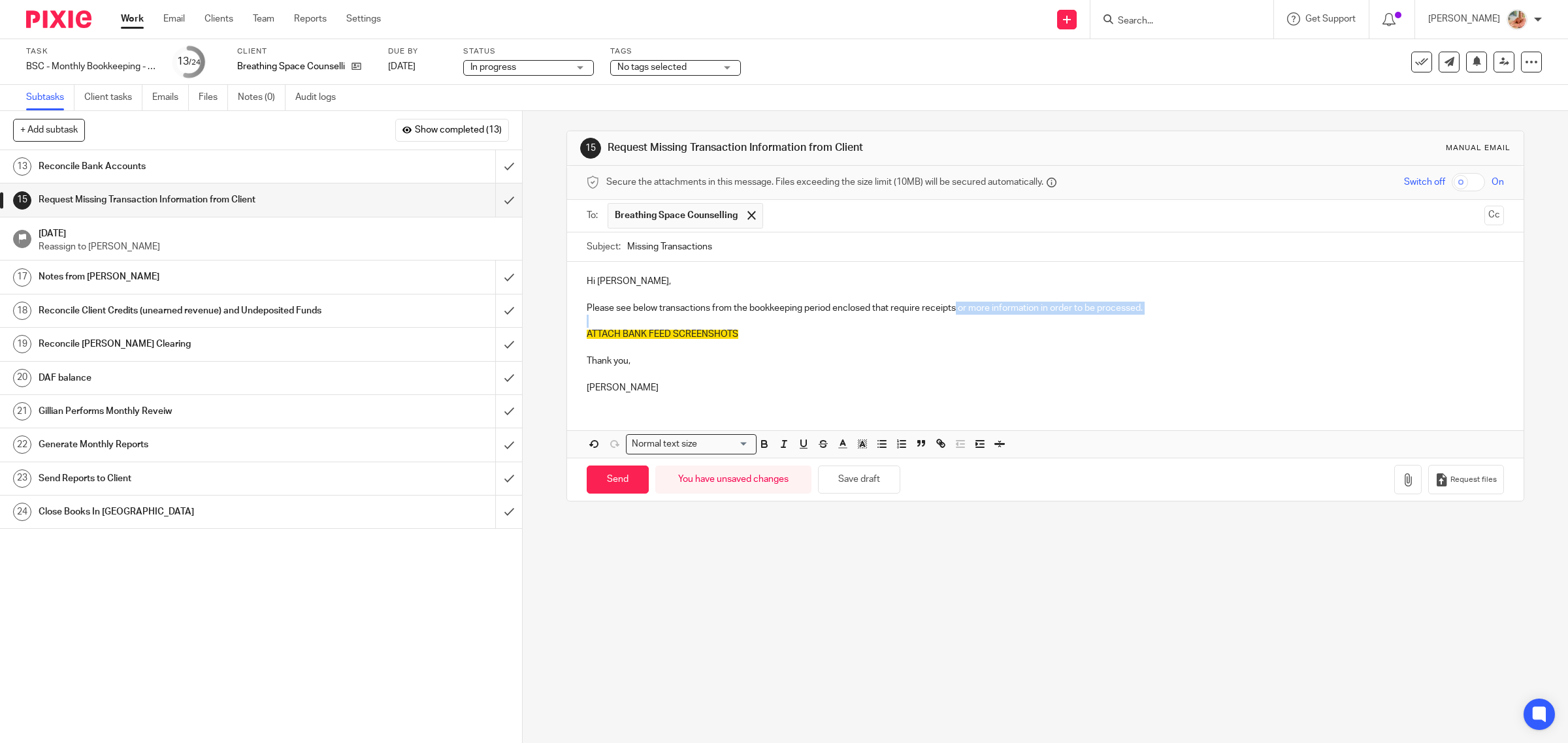
click at [950, 305] on div "Hi Nasreen, Please see below transactions from the bookkeeping period enclosed …" at bounding box center [1045, 333] width 957 height 141
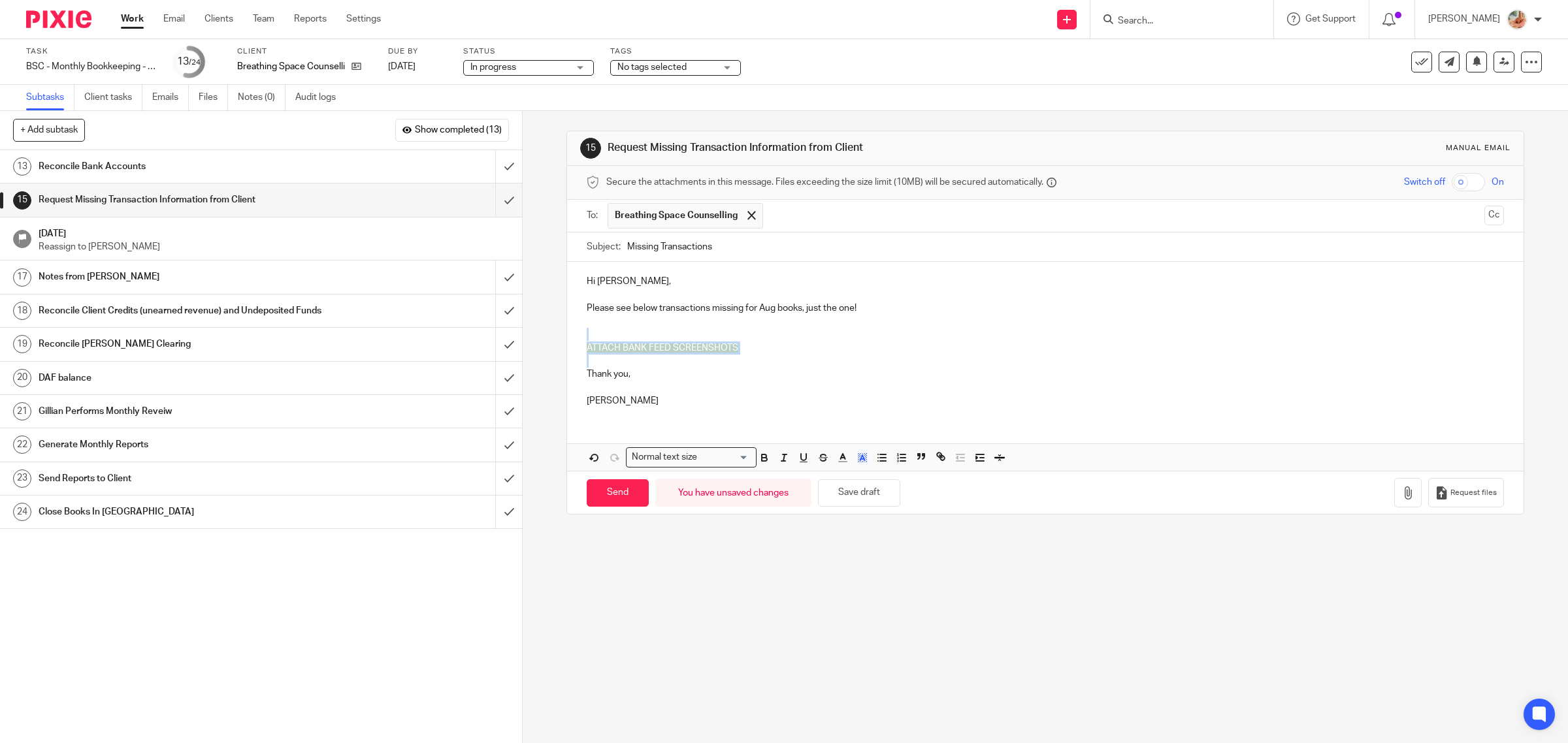
drag, startPoint x: 829, startPoint y: 361, endPoint x: 580, endPoint y: 335, distance: 250.4
click at [580, 335] on div "Hi Nasreen, Please see below transactions missing for Aug books, just the one! …" at bounding box center [1045, 339] width 957 height 155
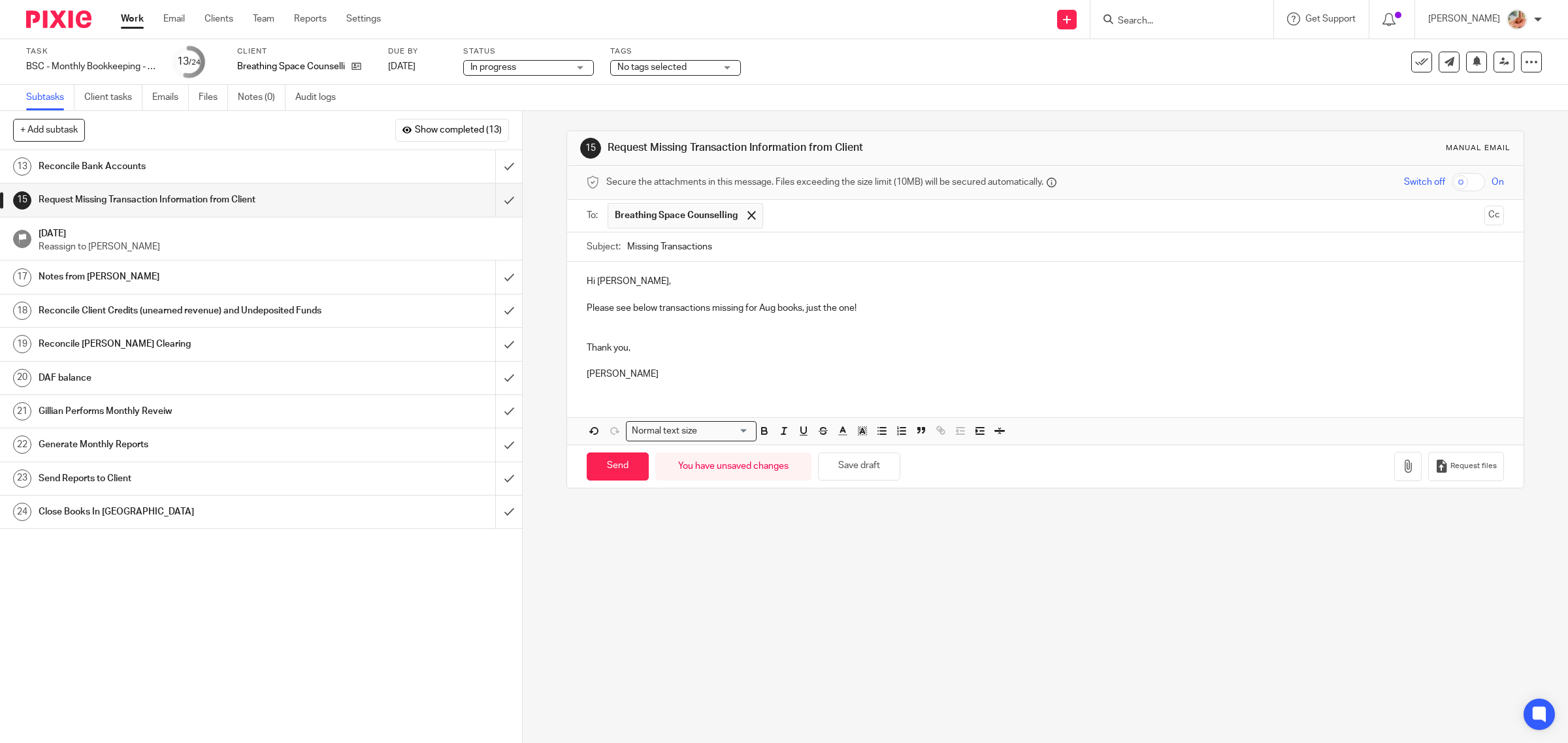
click at [610, 327] on p at bounding box center [1045, 321] width 918 height 13
click at [612, 343] on p "Thank you," at bounding box center [1045, 348] width 918 height 13
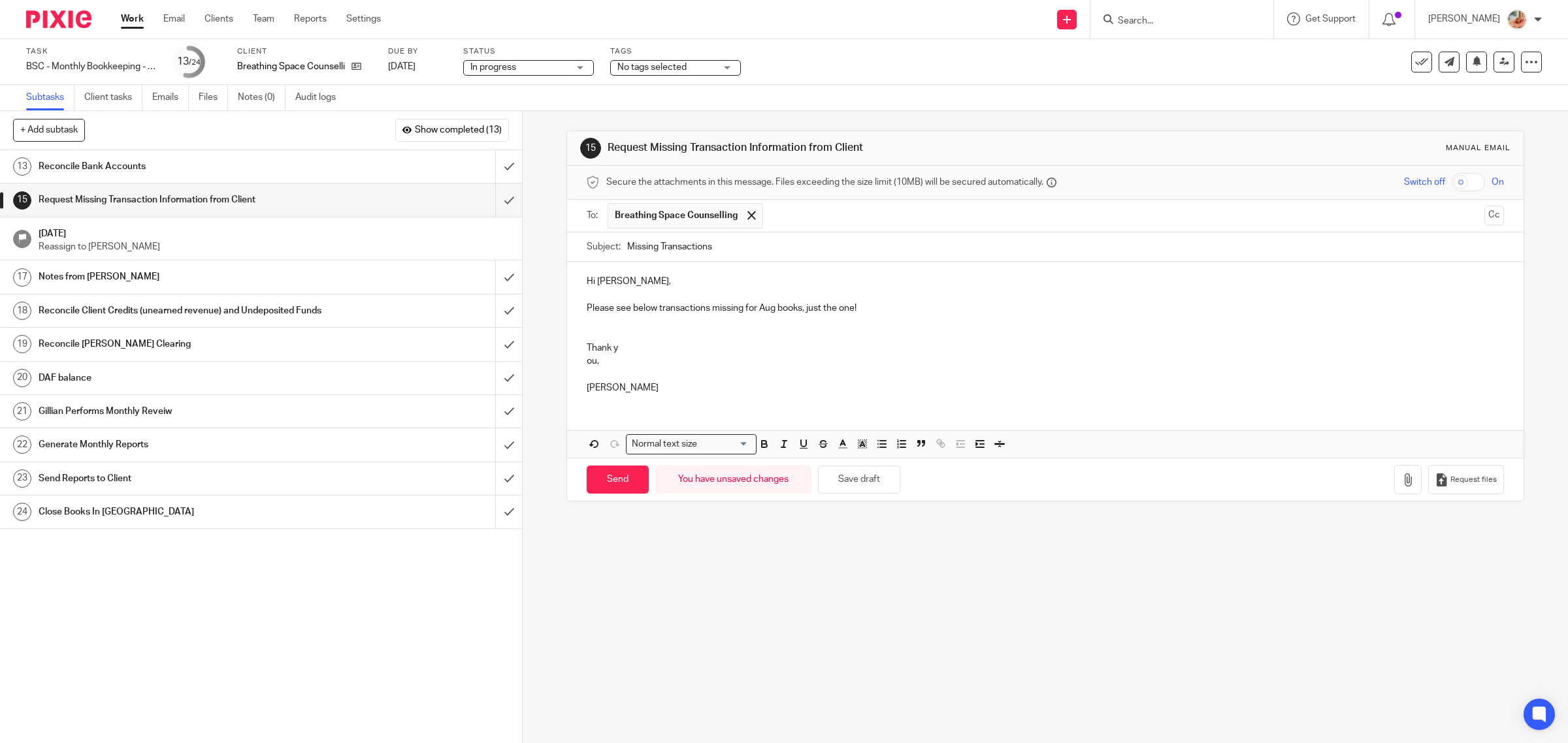
click at [615, 331] on p at bounding box center [1045, 335] width 918 height 13
click at [580, 364] on div "Hi Nasreen, Please see below transactions missing for Aug books, just the one! …" at bounding box center [1045, 333] width 957 height 141
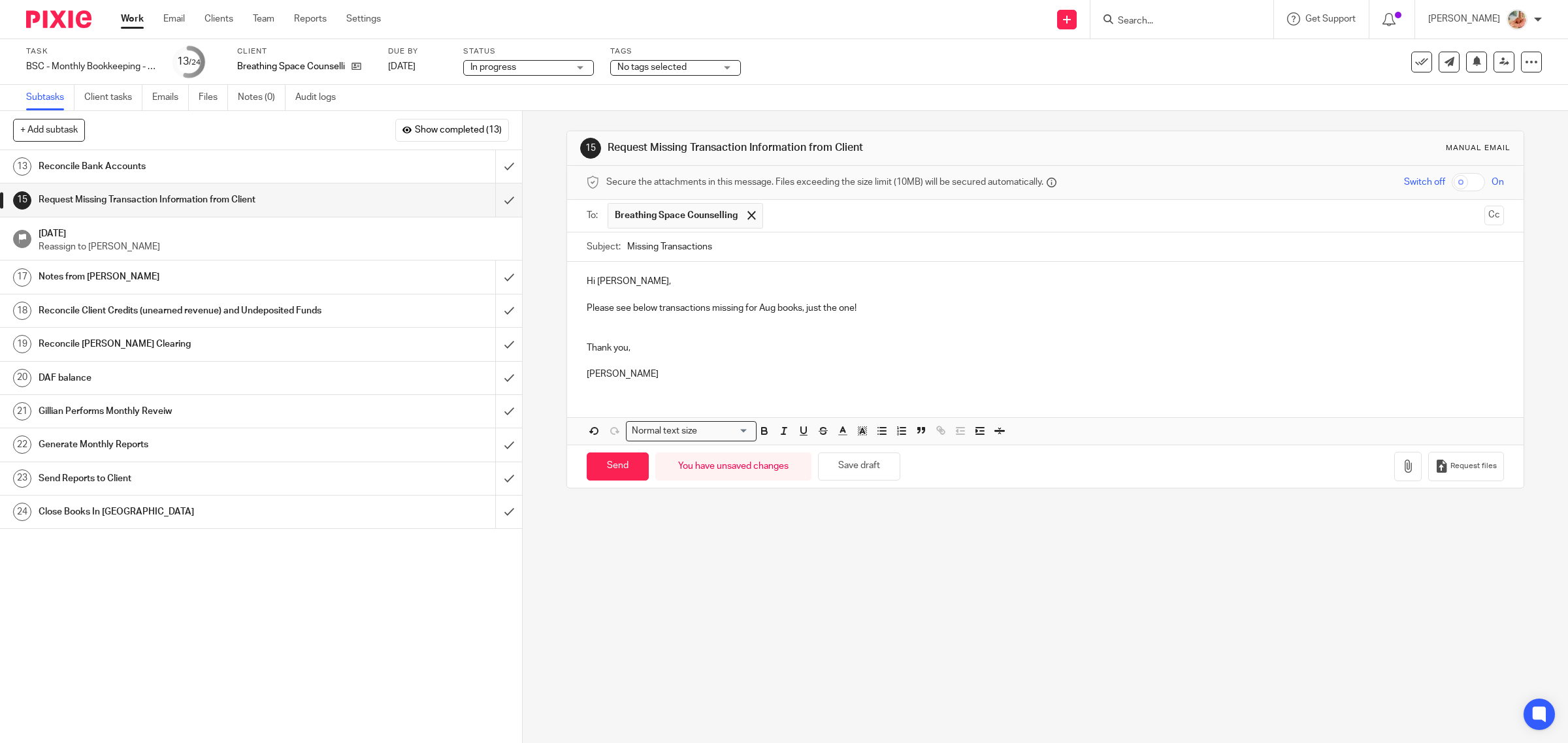
click at [589, 328] on p at bounding box center [1045, 321] width 918 height 13
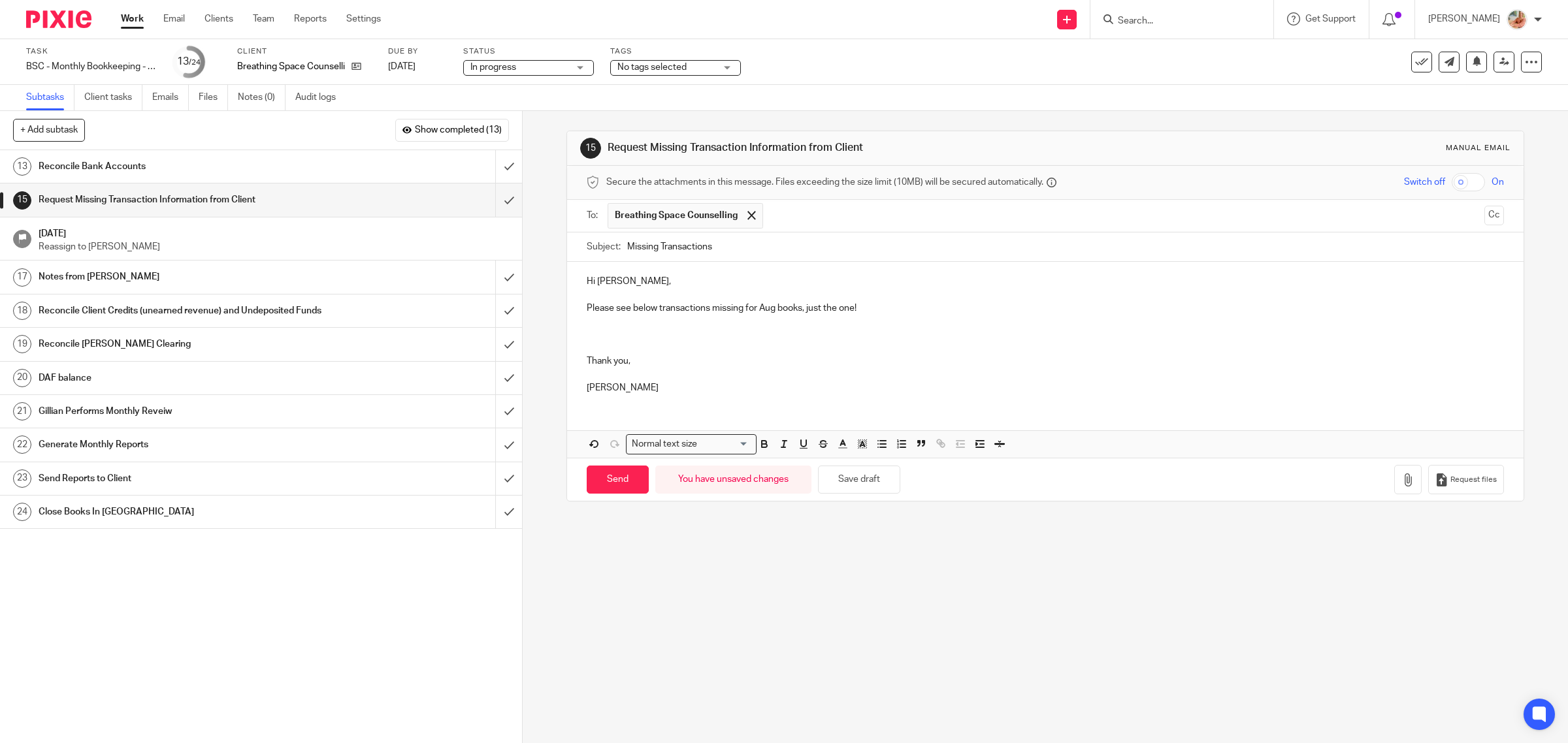
click at [600, 332] on p at bounding box center [1045, 335] width 918 height 13
click at [610, 327] on p at bounding box center [1045, 321] width 918 height 13
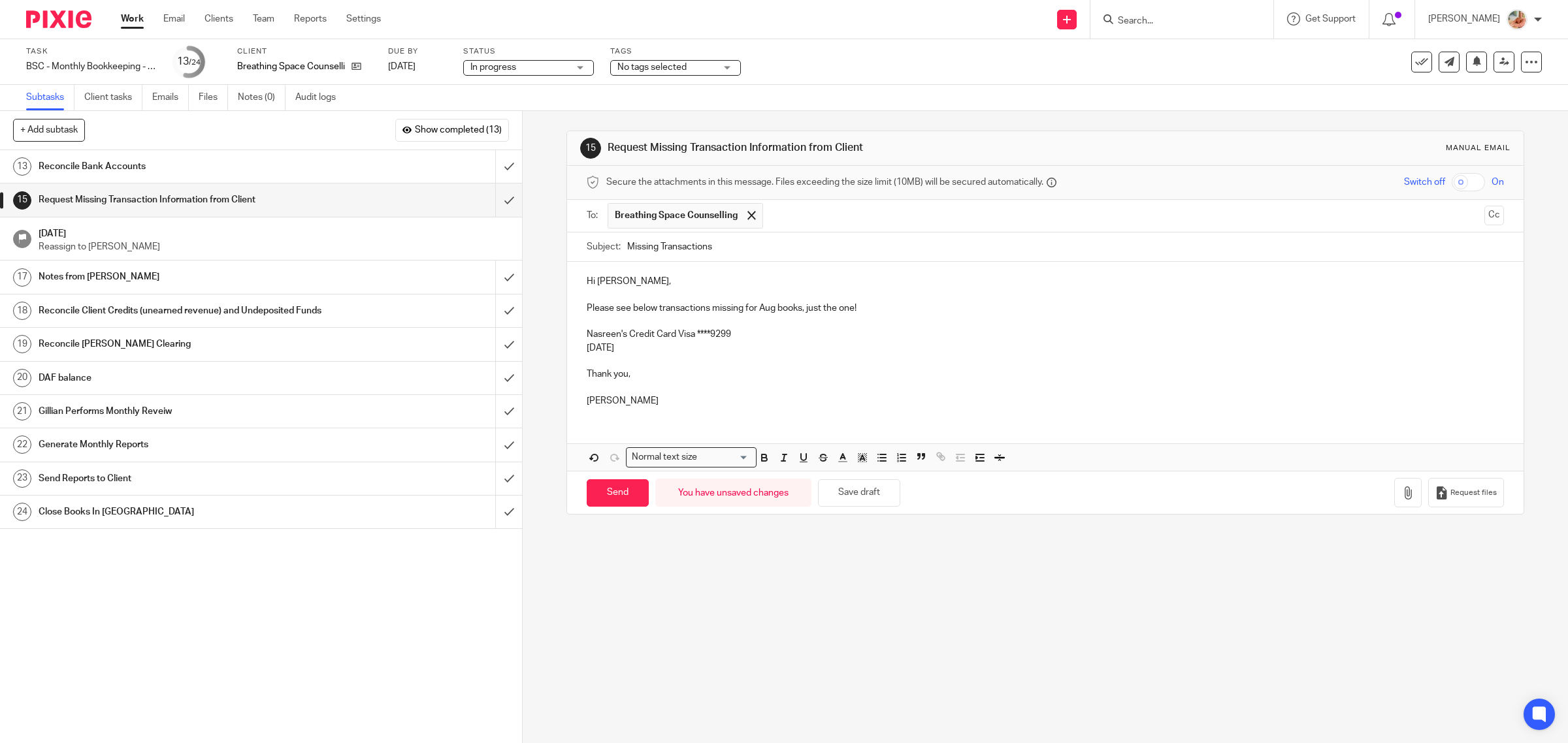
click at [627, 345] on p "Sep 2025" at bounding box center [1045, 348] width 918 height 13
drag, startPoint x: 676, startPoint y: 338, endPoint x: 833, endPoint y: 347, distance: 157.3
click at [833, 346] on div "Hi Nasreen, Please see below transactions missing for Aug books, just the one! …" at bounding box center [1045, 339] width 957 height 155
click at [838, 336] on p "Nasreen's Credit Card Visa ****9299" at bounding box center [1045, 335] width 918 height 13
drag, startPoint x: 700, startPoint y: 335, endPoint x: 786, endPoint y: 343, distance: 86.4
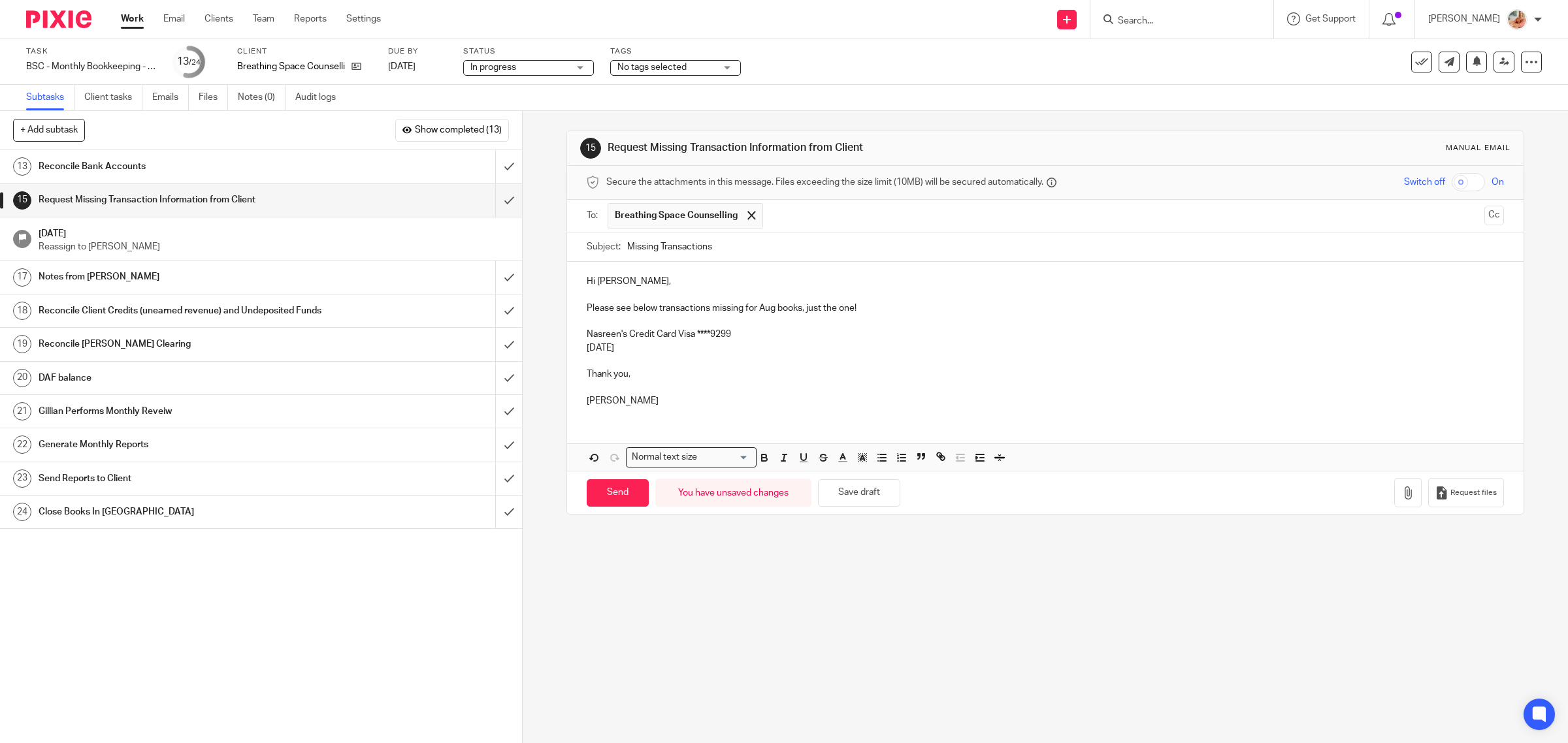
click at [786, 343] on div "Hi Nasreen, Please see below transactions missing for Aug books, just the one! …" at bounding box center [1045, 339] width 957 height 155
click at [775, 351] on p "Sep 2025" at bounding box center [1045, 348] width 918 height 13
drag, startPoint x: 736, startPoint y: 338, endPoint x: 694, endPoint y: 335, distance: 42.1
click at [694, 335] on p "Nasreen's Credit Card Visa ****9299" at bounding box center [1045, 335] width 918 height 13
click at [677, 352] on p "Sep 2025" at bounding box center [1045, 348] width 918 height 13
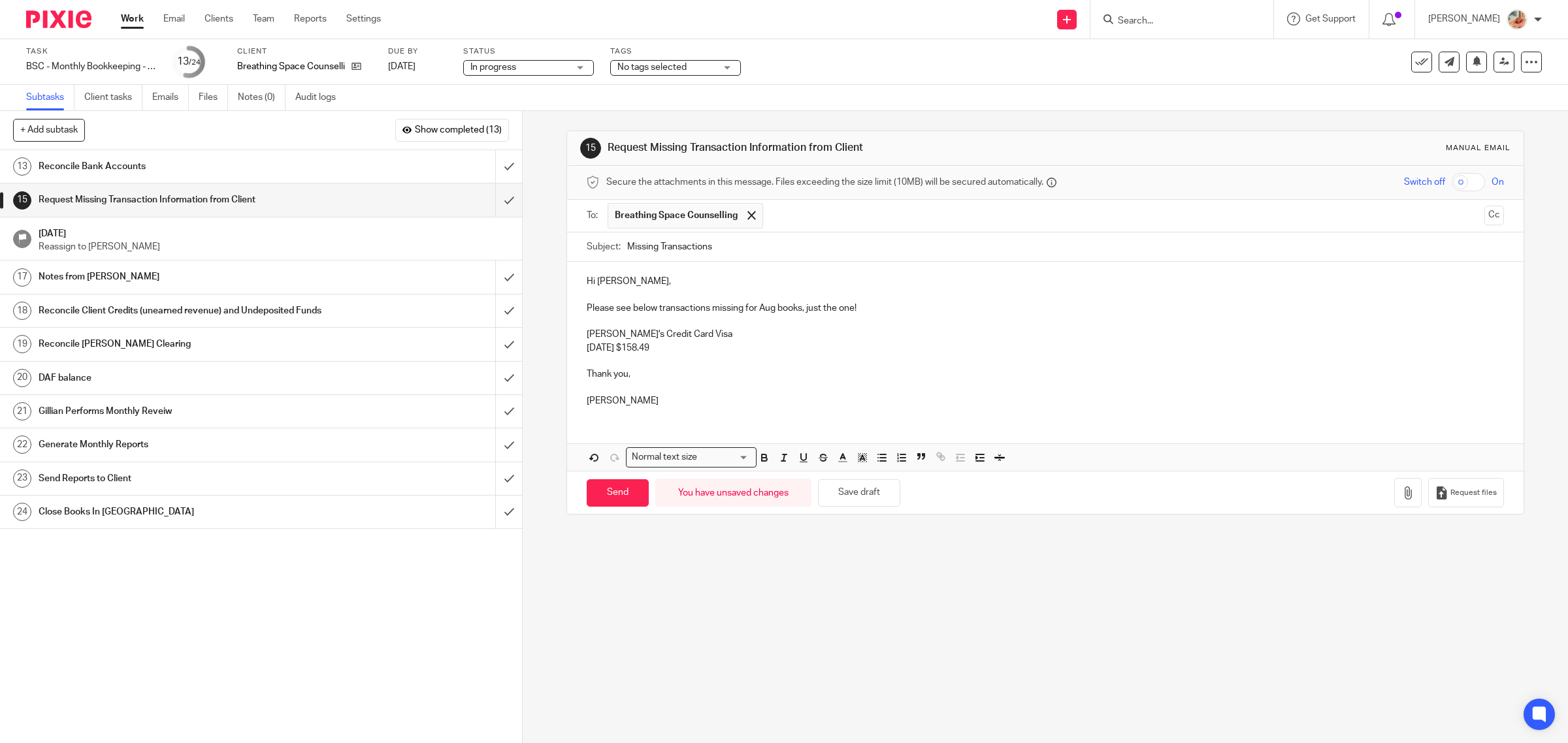
click at [622, 348] on p "Sep 2025 $158.49" at bounding box center [1045, 348] width 918 height 13
click at [1458, 216] on ul "Breathing Space Counselling" at bounding box center [1047, 215] width 878 height 32
click at [1484, 219] on button "Cc" at bounding box center [1494, 215] width 20 height 20
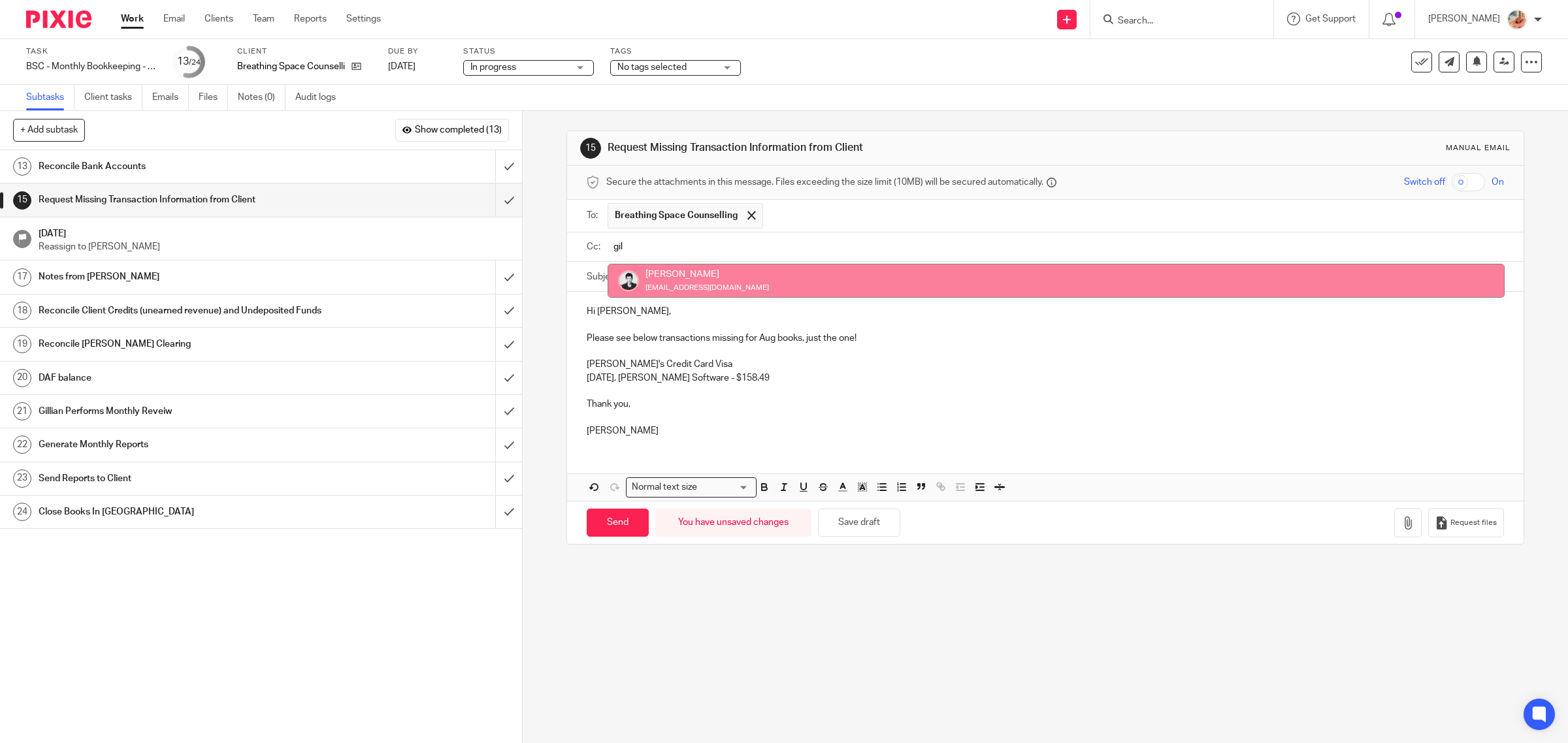
type input "gil"
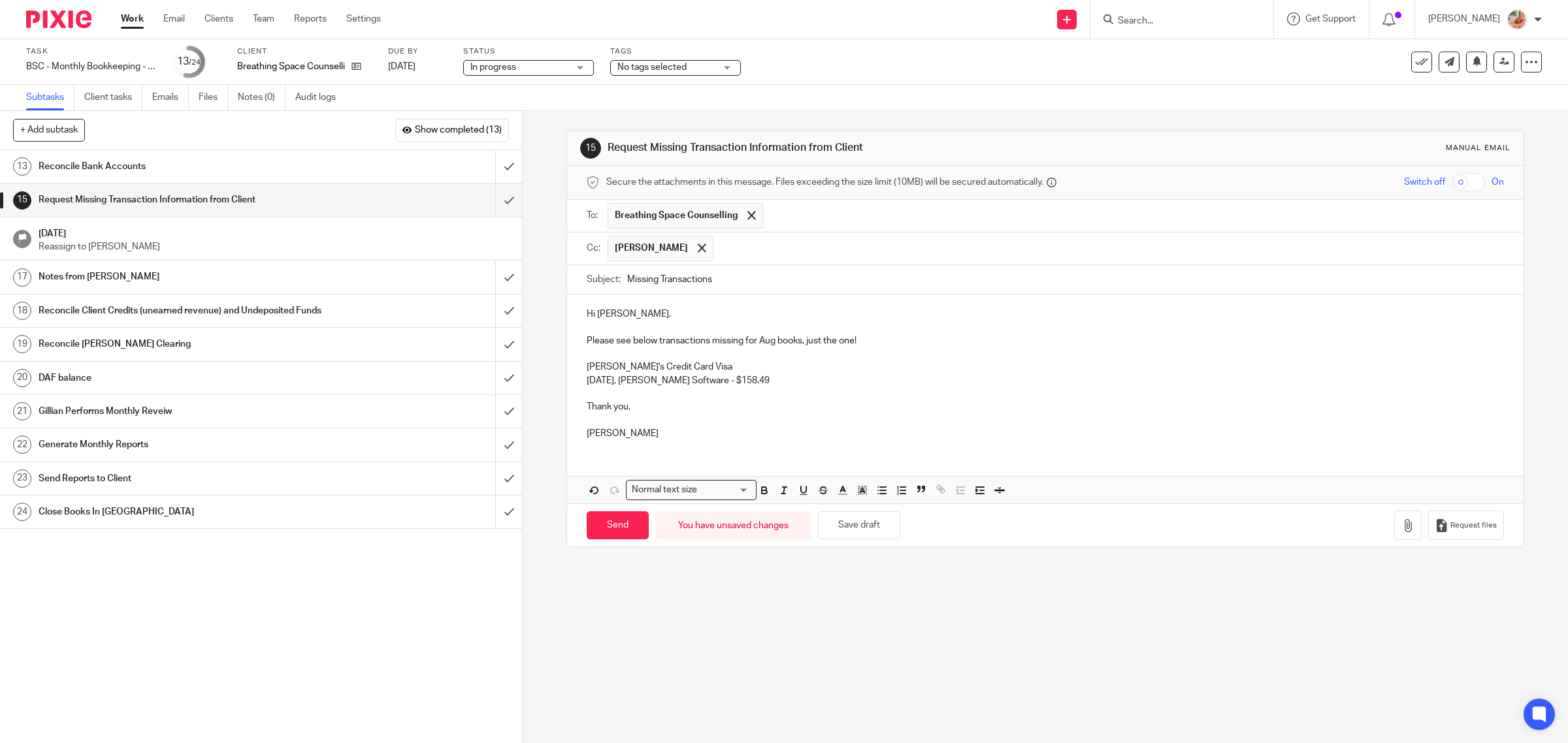
click at [812, 373] on p "Nasreen's Credit Card Visa" at bounding box center [1045, 367] width 918 height 13
click at [861, 350] on p at bounding box center [1045, 354] width 918 height 13
click at [699, 346] on p "Please see below transactions missing for Aug books, just the one!" at bounding box center [1045, 341] width 918 height 13
click at [703, 348] on p "Please see below transactions missing for Aug books, just the one!" at bounding box center [1045, 341] width 918 height 13
drag, startPoint x: 693, startPoint y: 377, endPoint x: 626, endPoint y: 379, distance: 67.0
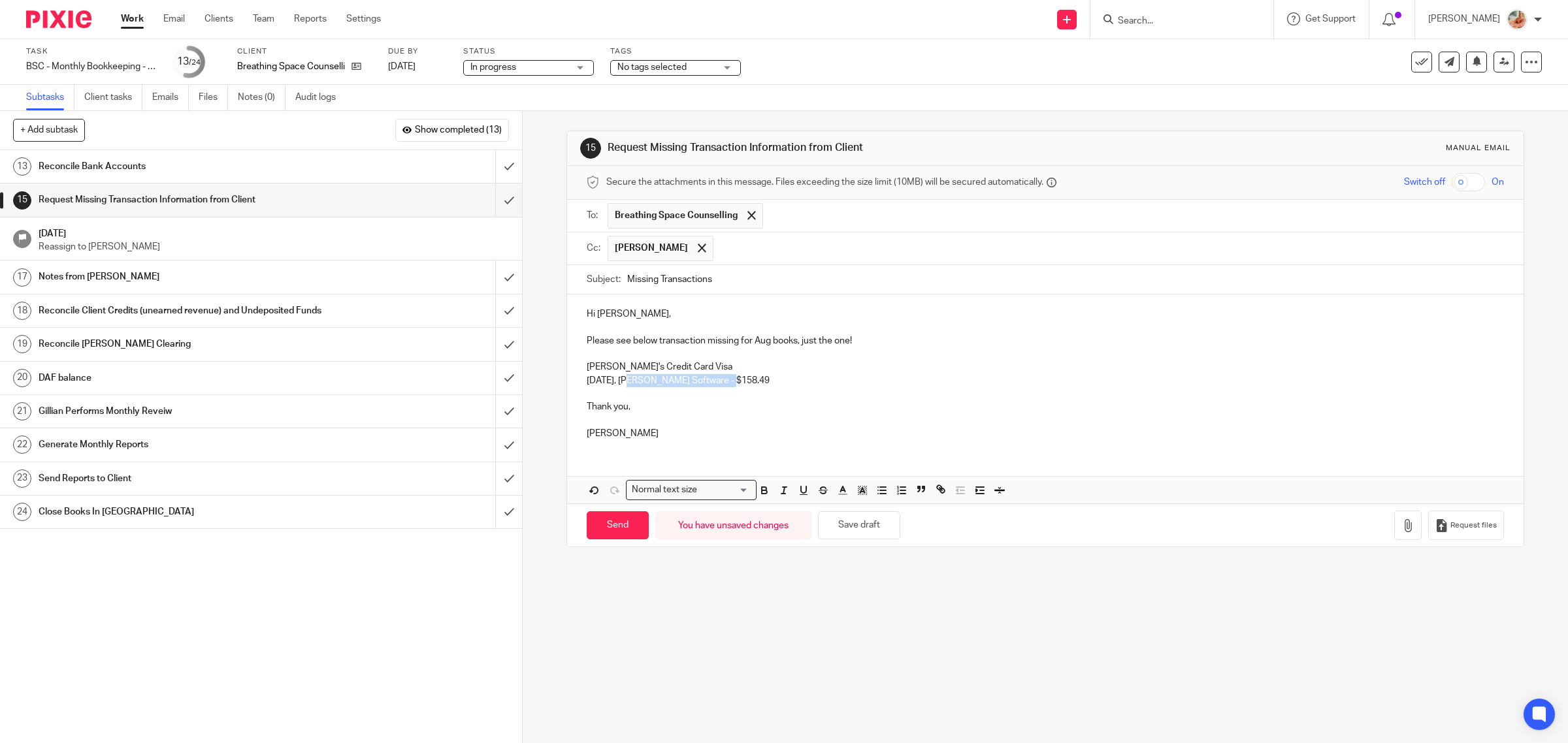
click at [626, 379] on p "Sep 2025, Jane Software - $158.49" at bounding box center [1045, 381] width 918 height 13
click at [783, 492] on line "button" at bounding box center [784, 490] width 1 height 7
click at [781, 445] on div "Hi Nasreen, Please see below transaction missing for Aug books, just the one! N…" at bounding box center [1045, 372] width 957 height 155
click at [599, 382] on p "Sep 2025, Jane Software - $158.49" at bounding box center [1045, 381] width 918 height 13
click at [637, 382] on p "Sep 02 2025, Jane Software - $158.49" at bounding box center [1045, 381] width 918 height 13
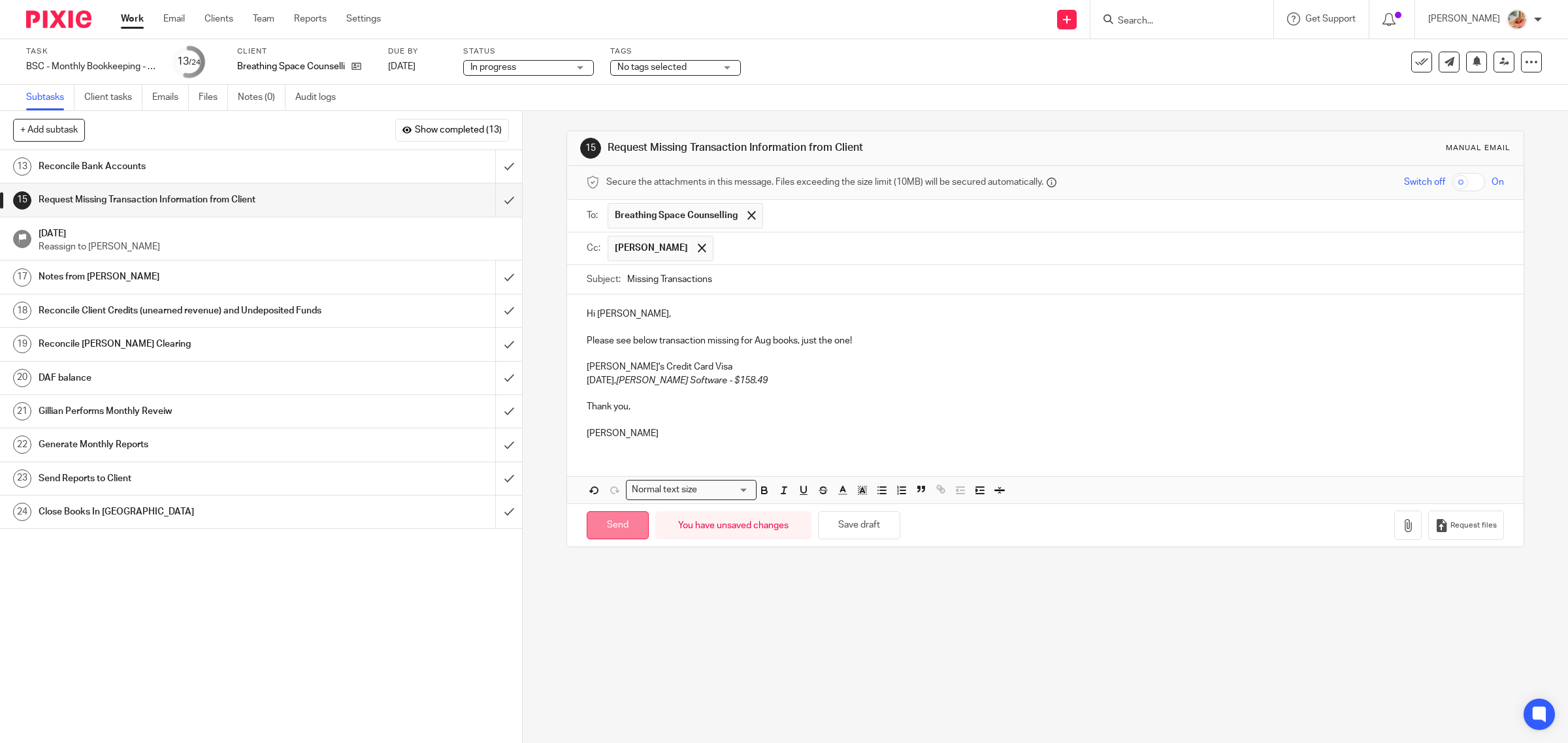
click at [614, 530] on input "Send" at bounding box center [618, 525] width 62 height 28
type input "Sent"
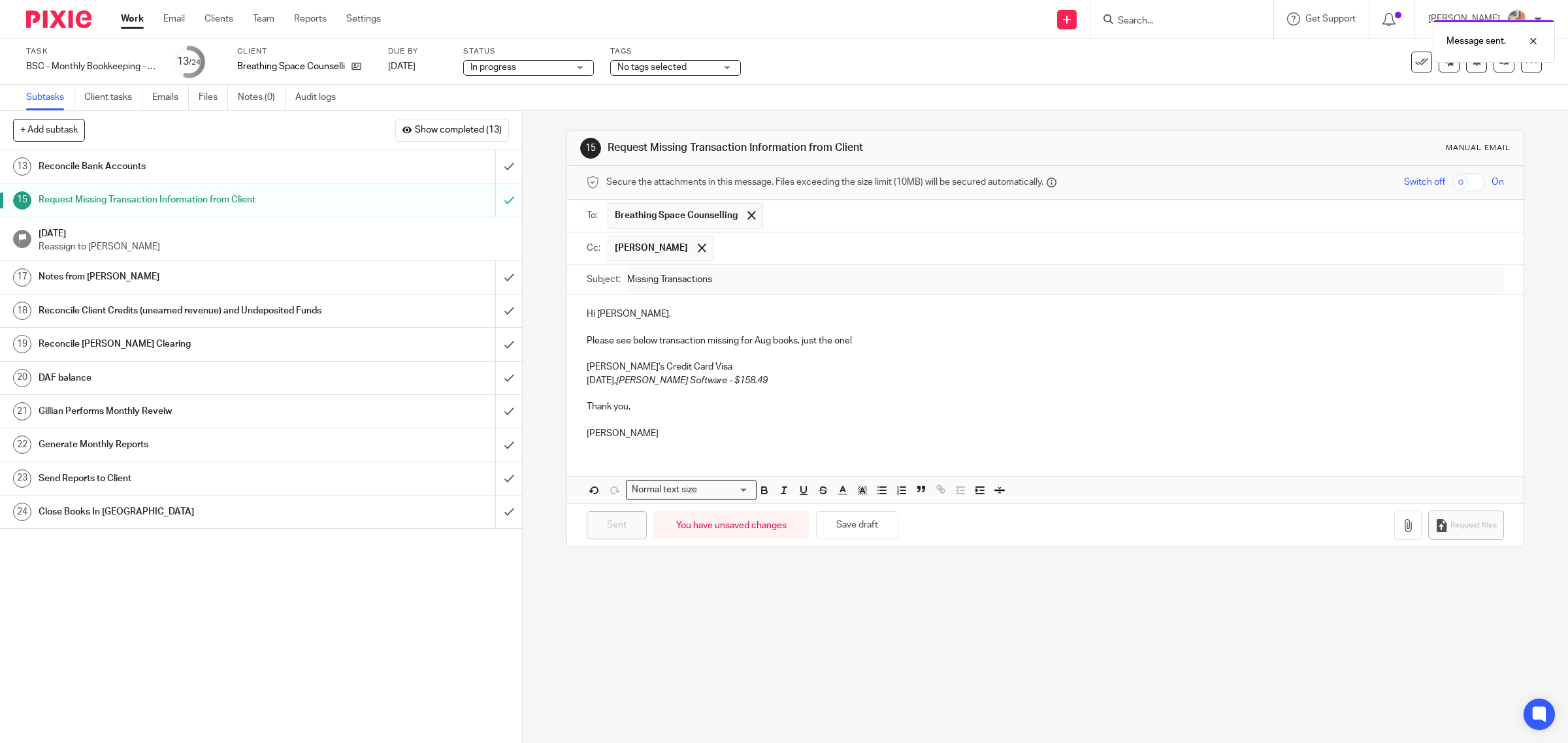
click at [338, 289] on link "17 Notes from Ciara" at bounding box center [248, 277] width 495 height 33
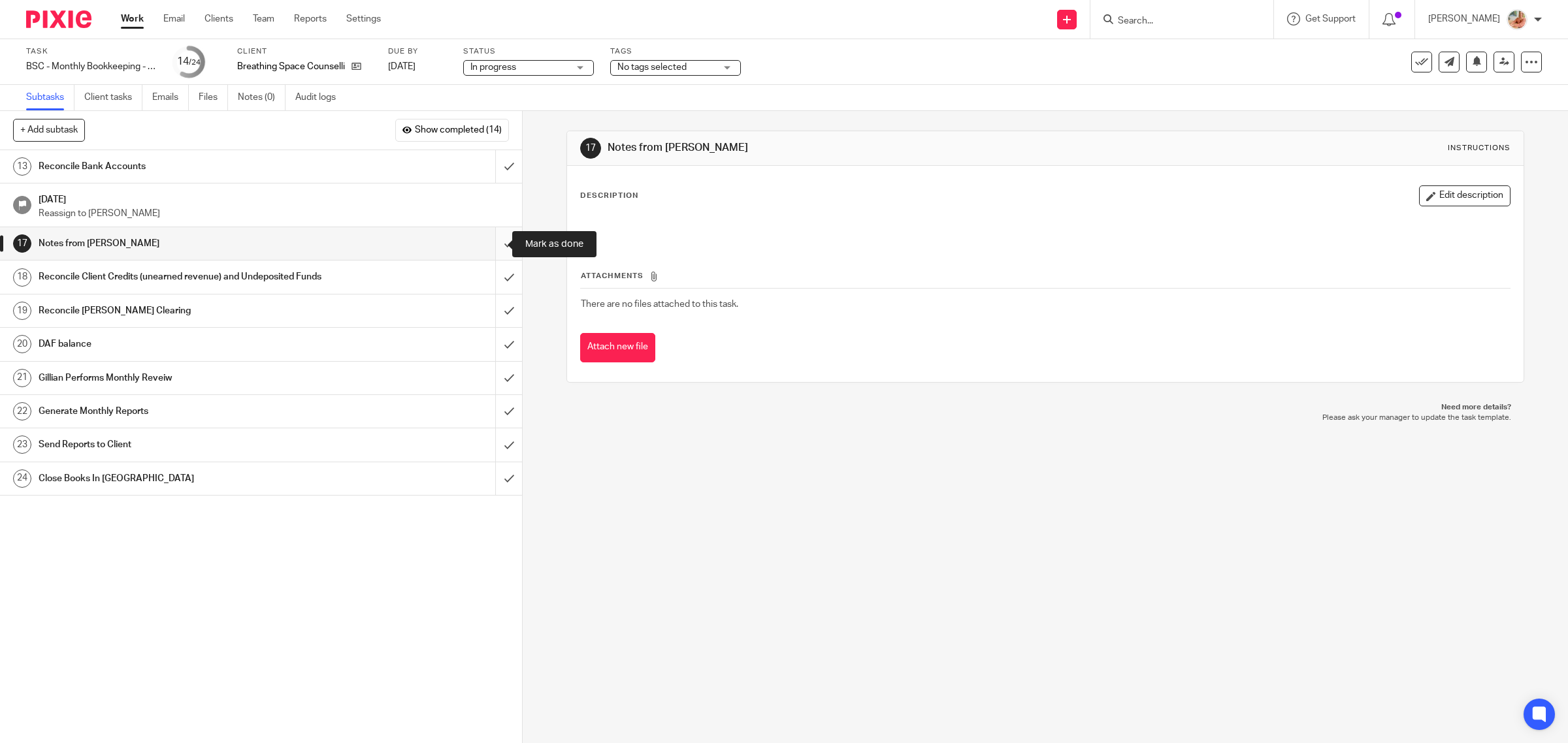
click at [491, 245] on input "submit" at bounding box center [261, 244] width 522 height 33
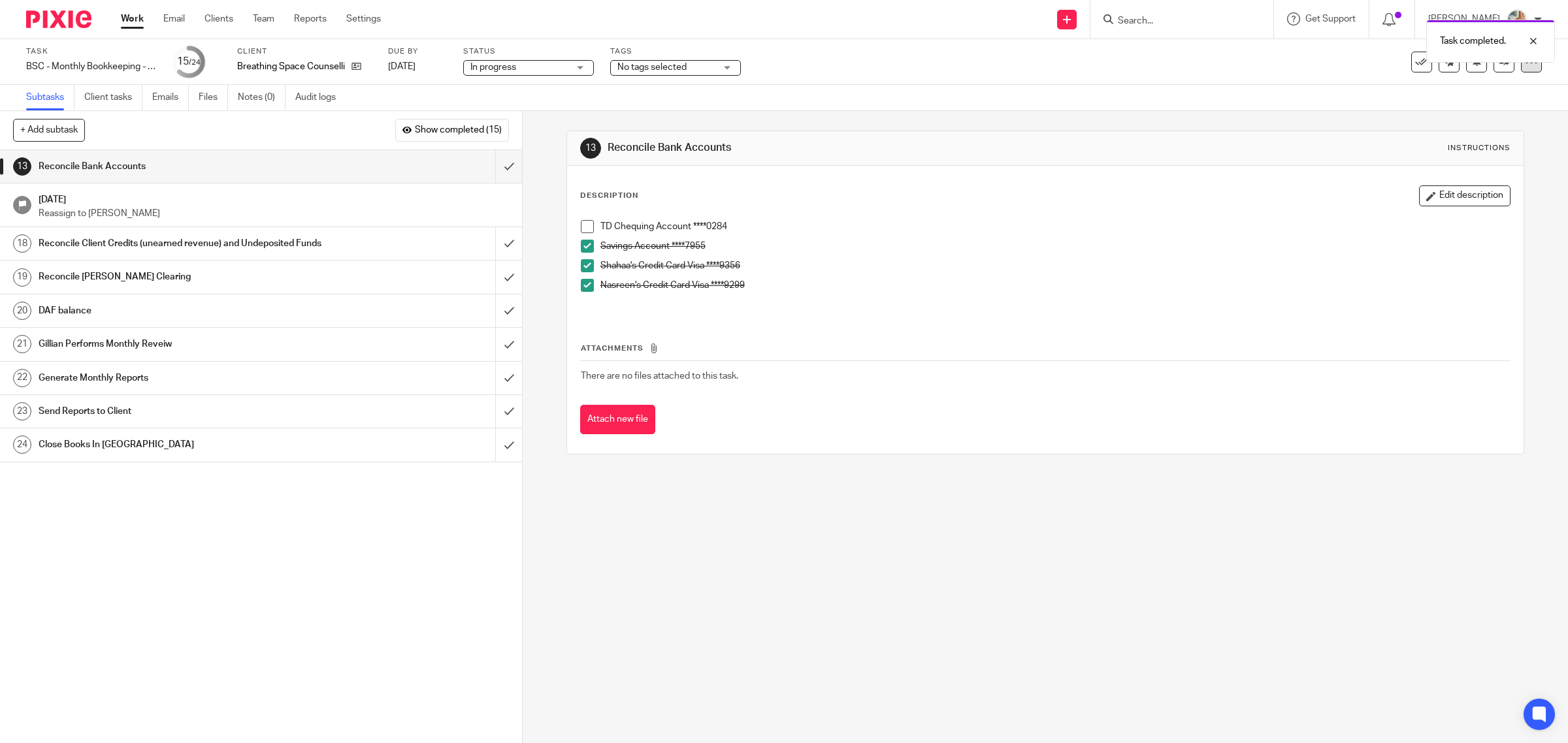
click at [1525, 66] on icon at bounding box center [1531, 62] width 13 height 13
click at [1464, 115] on link "Advanced task editor" at bounding box center [1478, 114] width 86 height 9
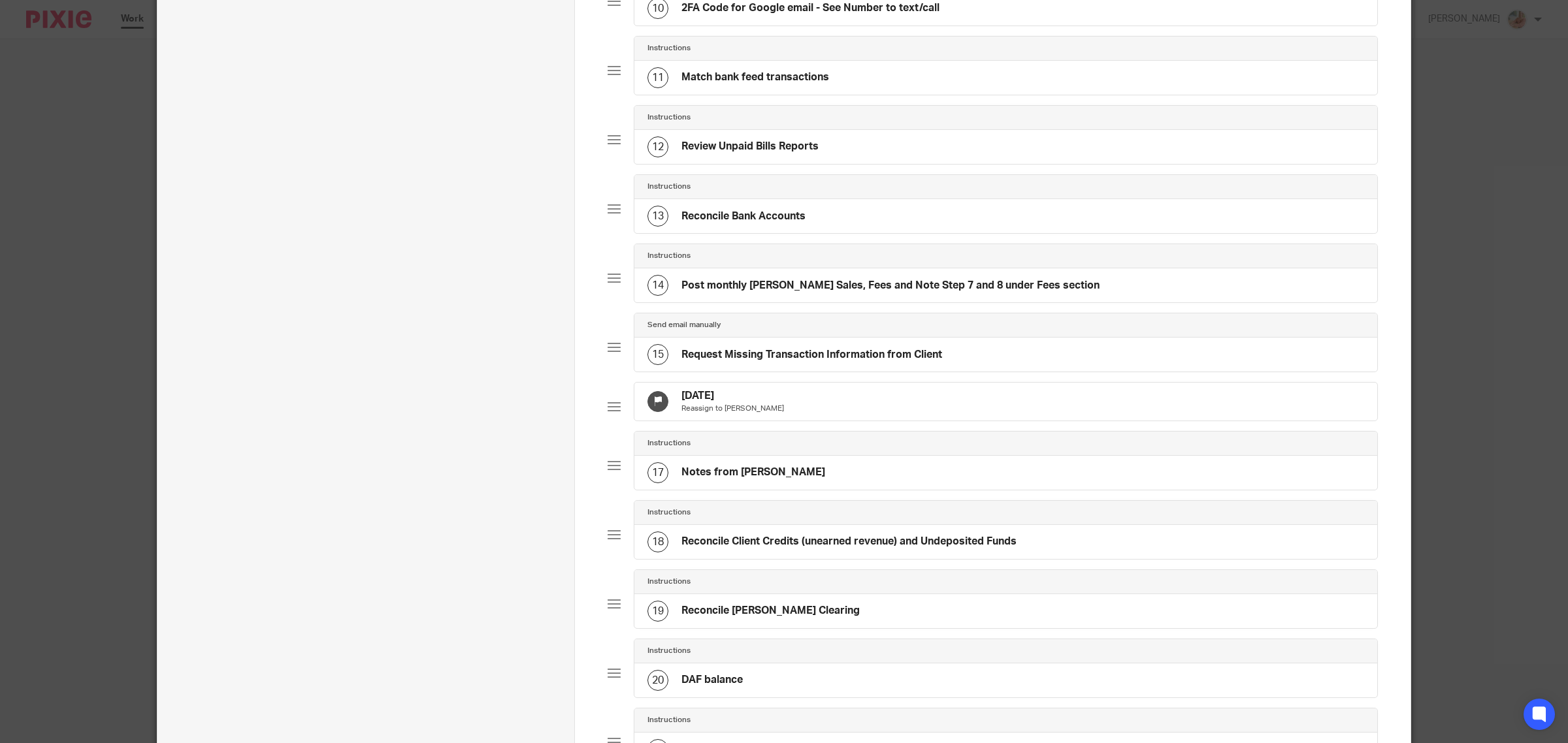
scroll to position [816, 0]
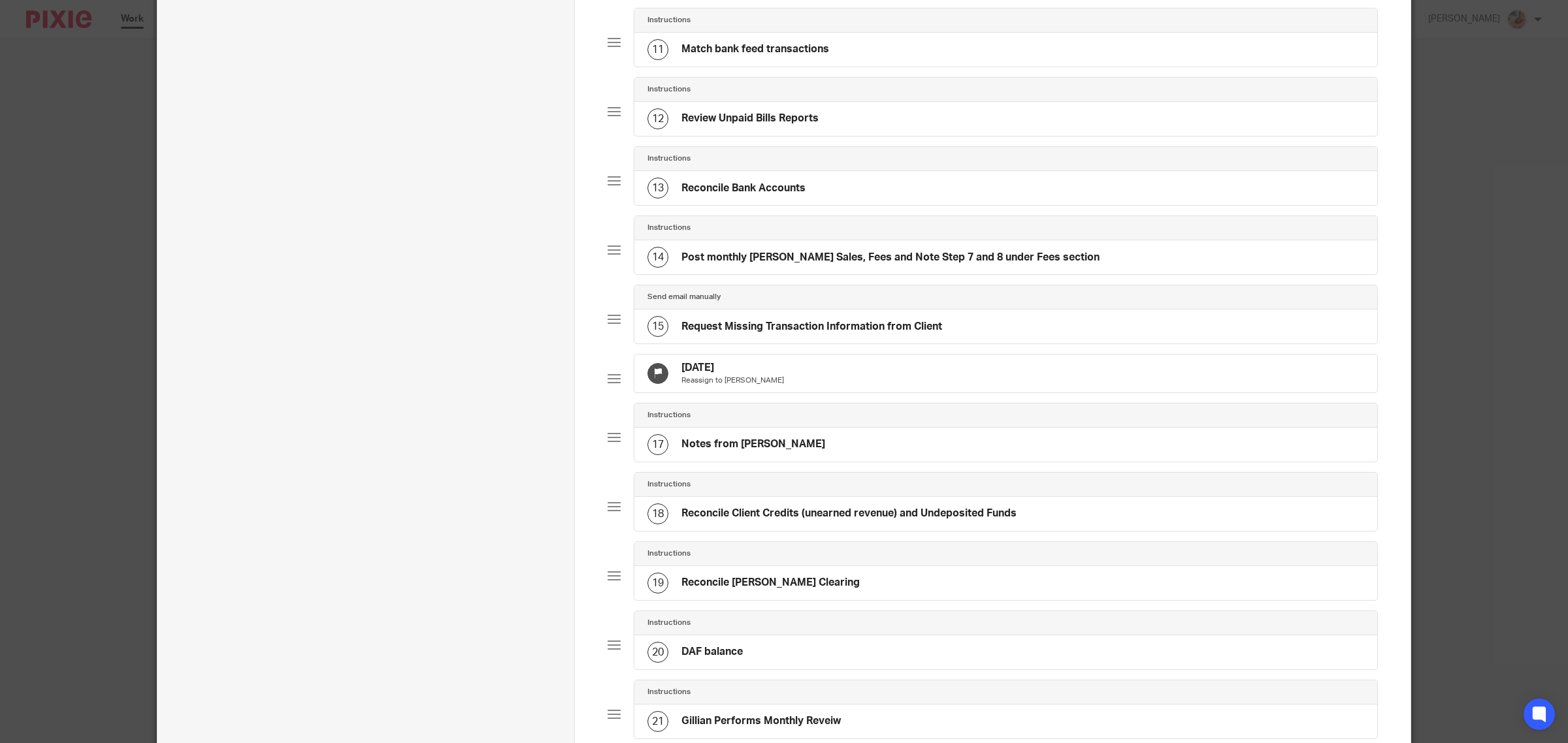
click at [838, 462] on div "17 Notes from [GEOGRAPHIC_DATA]" at bounding box center [1005, 444] width 743 height 34
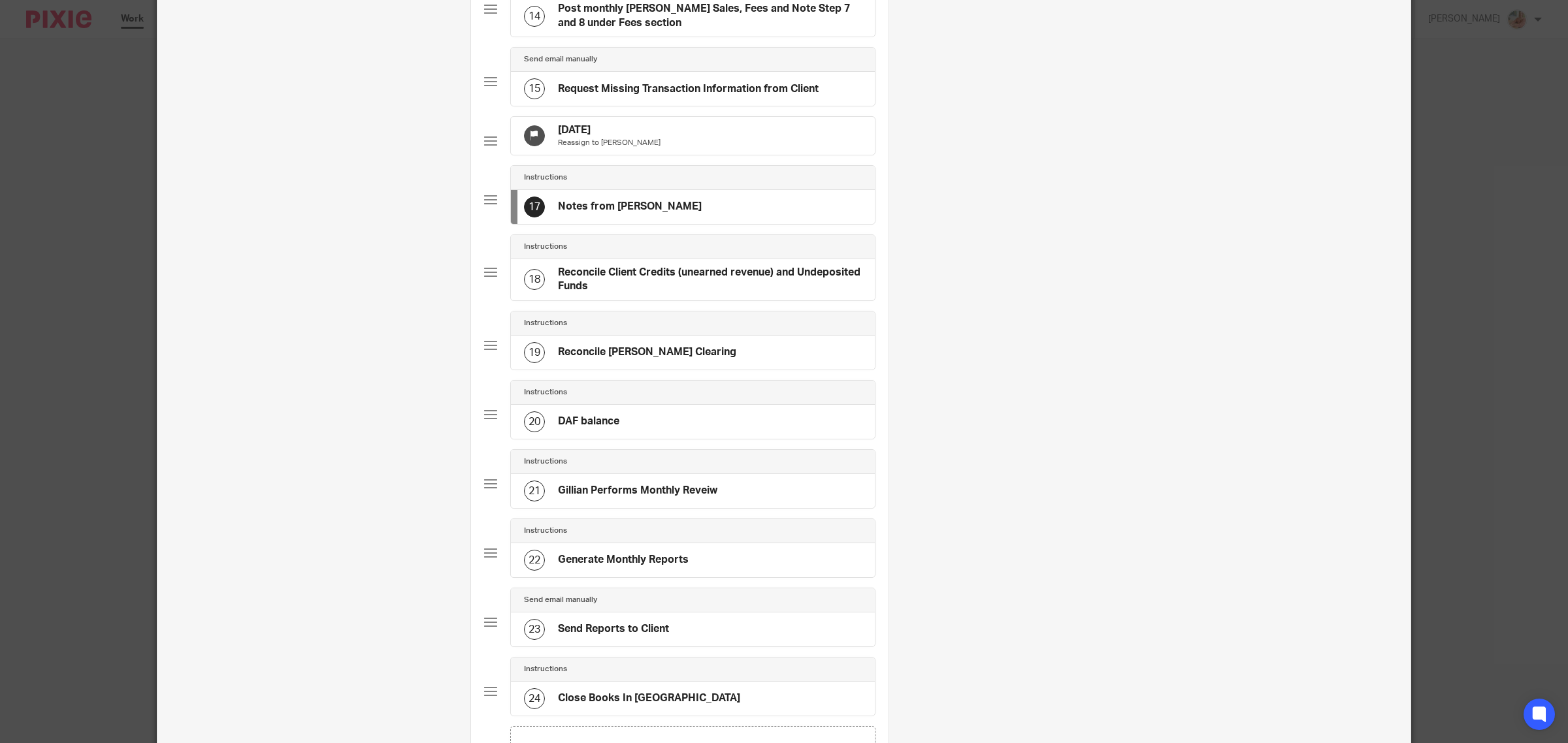
scroll to position [979, 0]
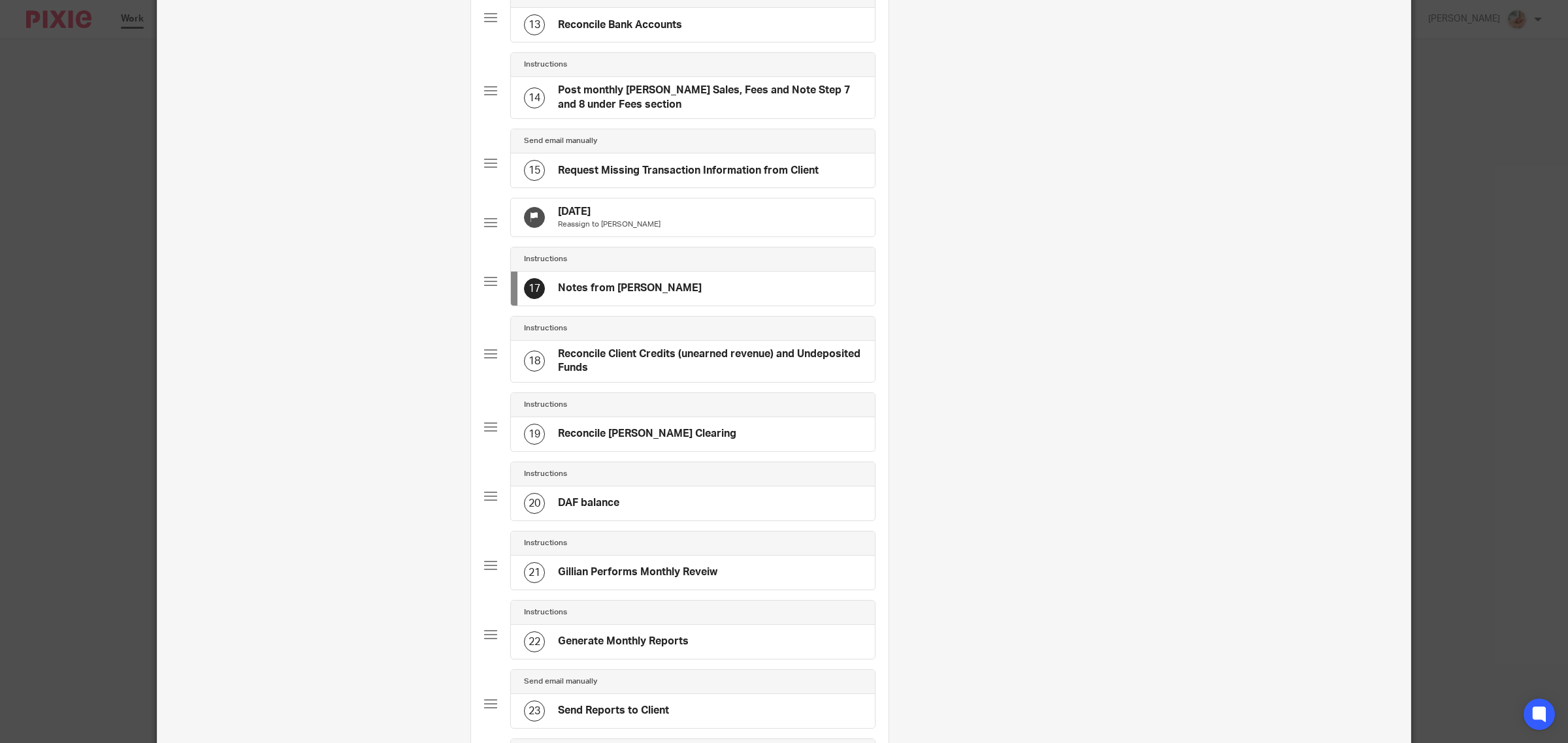
click at [654, 32] on h4 "Reconcile Bank Accounts" at bounding box center [620, 25] width 124 height 14
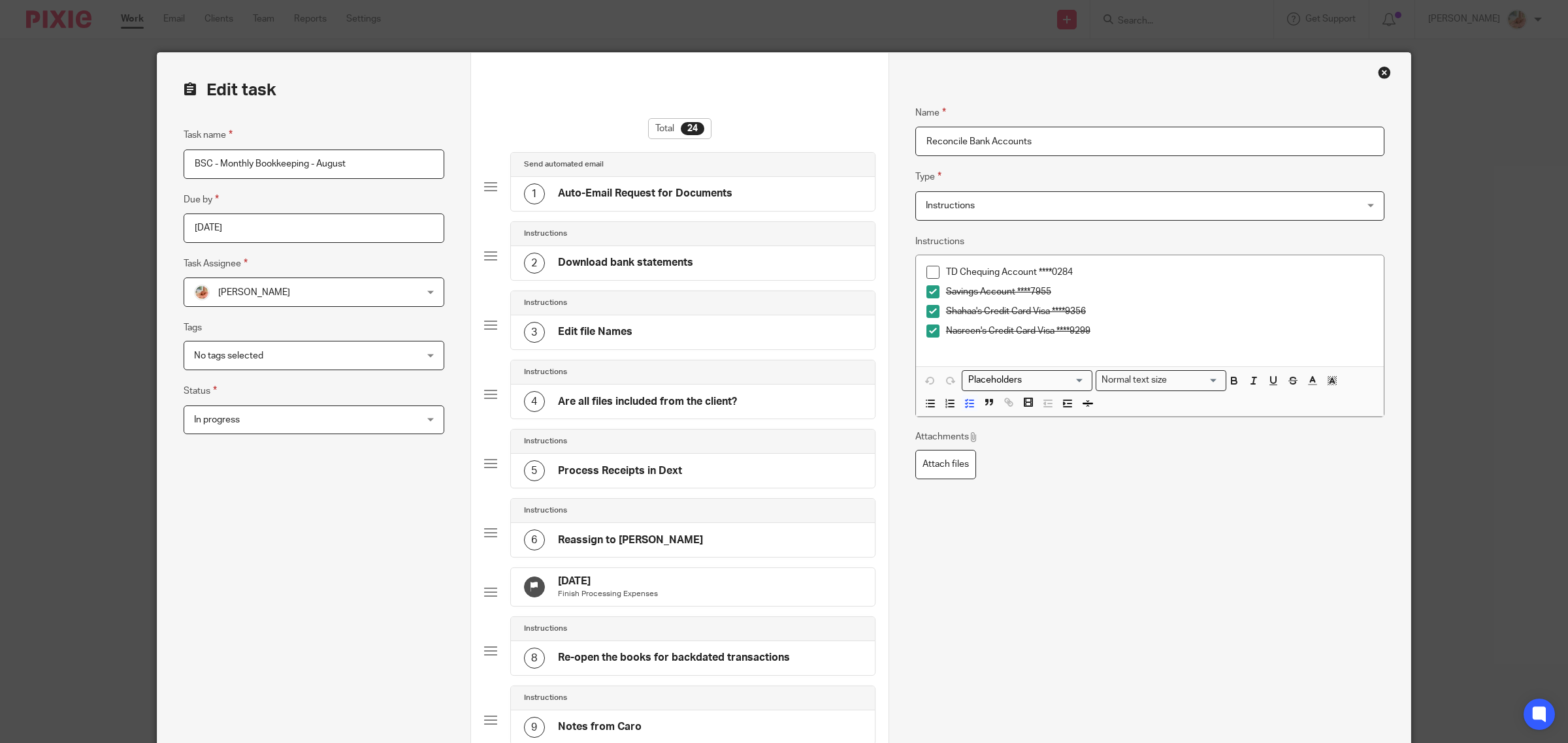
click at [922, 138] on input "Reconcile Bank Accounts" at bounding box center [1149, 141] width 469 height 29
click at [1128, 139] on input "[DATE]: Pending one transaction received 89.29 Reconcile Bank Accounts" at bounding box center [1149, 141] width 469 height 29
drag, startPoint x: 1128, startPoint y: 139, endPoint x: 1299, endPoint y: 161, distance: 172.4
click at [1299, 161] on div "Name [DATE]: Pending one transaction received 89.29 / Reconcile Bank Accounts T…" at bounding box center [1149, 295] width 469 height 420
click at [1244, 154] on input "[DATE]: Pending one transaction received 89.29 / Reconcile Bank Accounts" at bounding box center [1149, 141] width 469 height 29
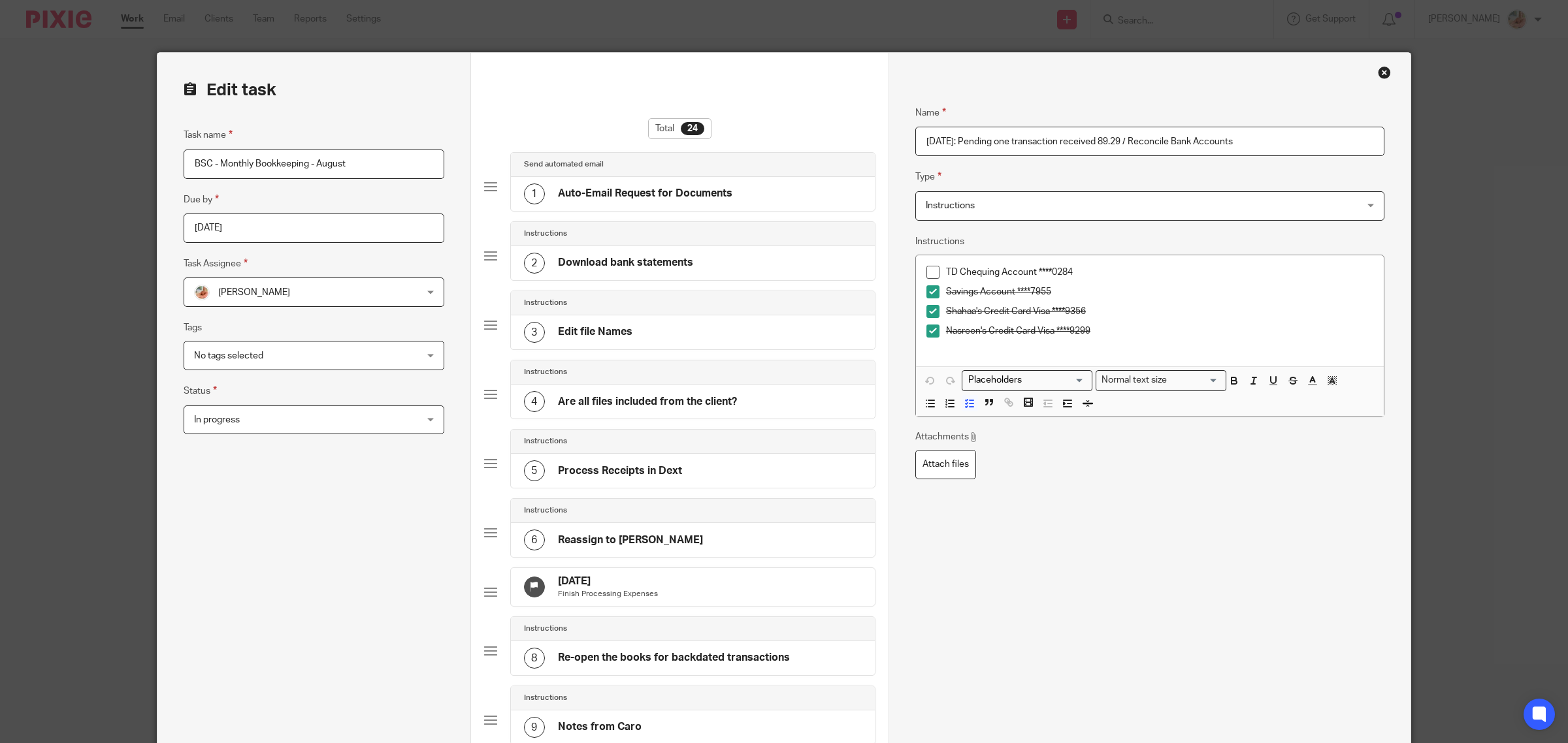
drag, startPoint x: 1269, startPoint y: 145, endPoint x: 1301, endPoint y: 148, distance: 32.1
click at [1301, 147] on input "Sep 18th: Pending one transaction received 89.29 / Reconcile Bank Accounts" at bounding box center [1149, 141] width 469 height 29
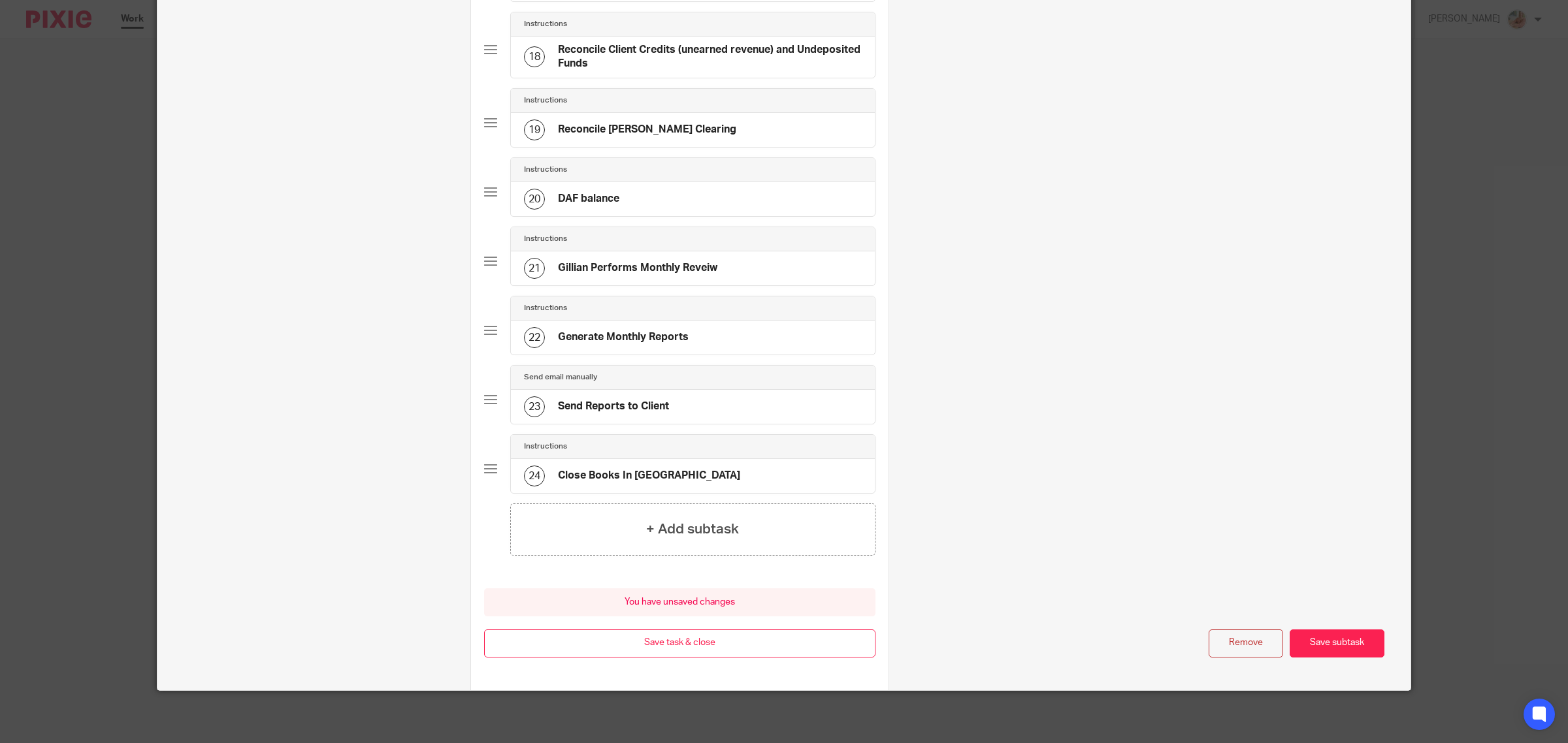
type input "[DATE]: Pending one transaction received 89.29 / Reconcile Chequing"
click at [1318, 644] on button "Save subtask" at bounding box center [1337, 643] width 95 height 28
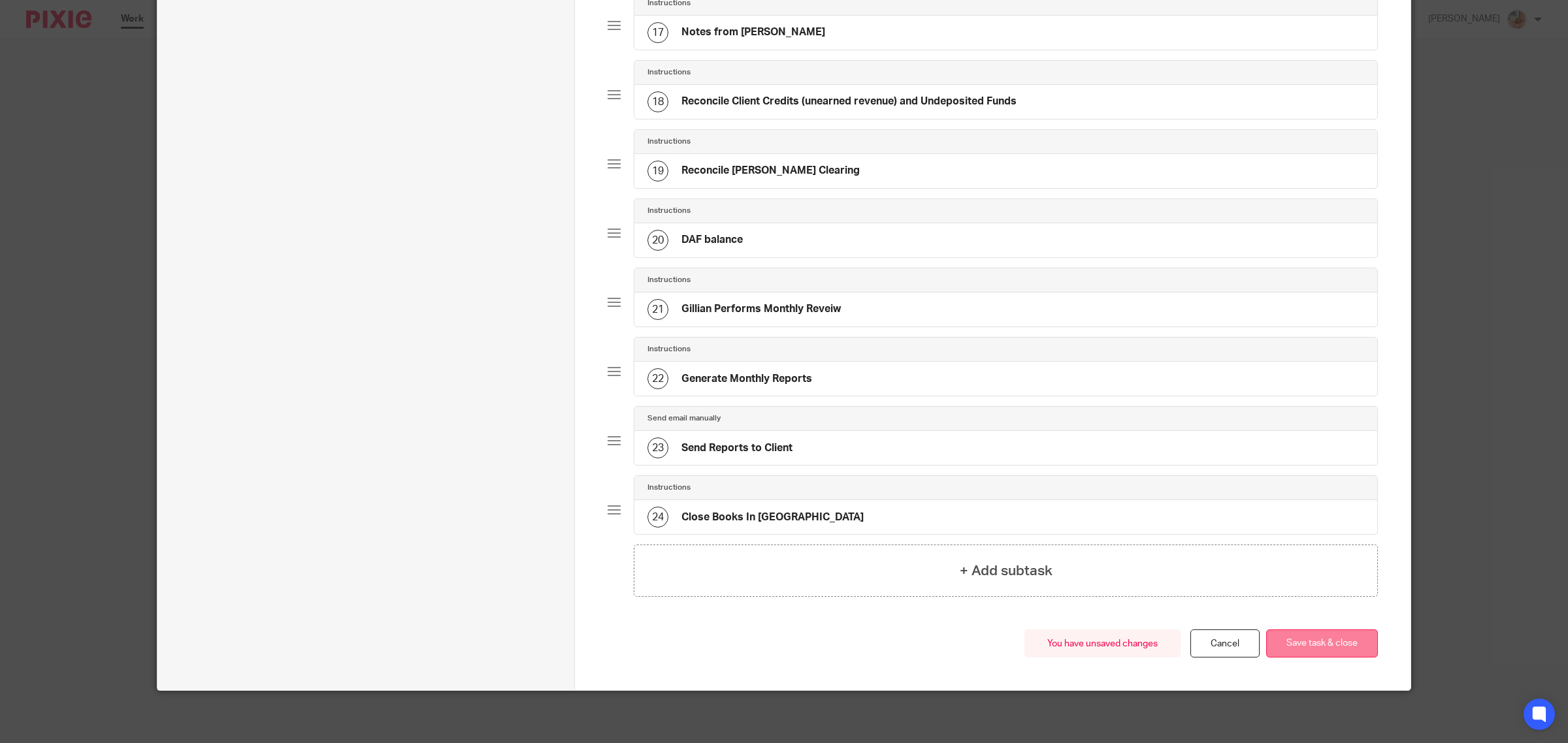
scroll to position [1261, 0]
click at [1318, 645] on button "Save task & close" at bounding box center [1322, 643] width 112 height 28
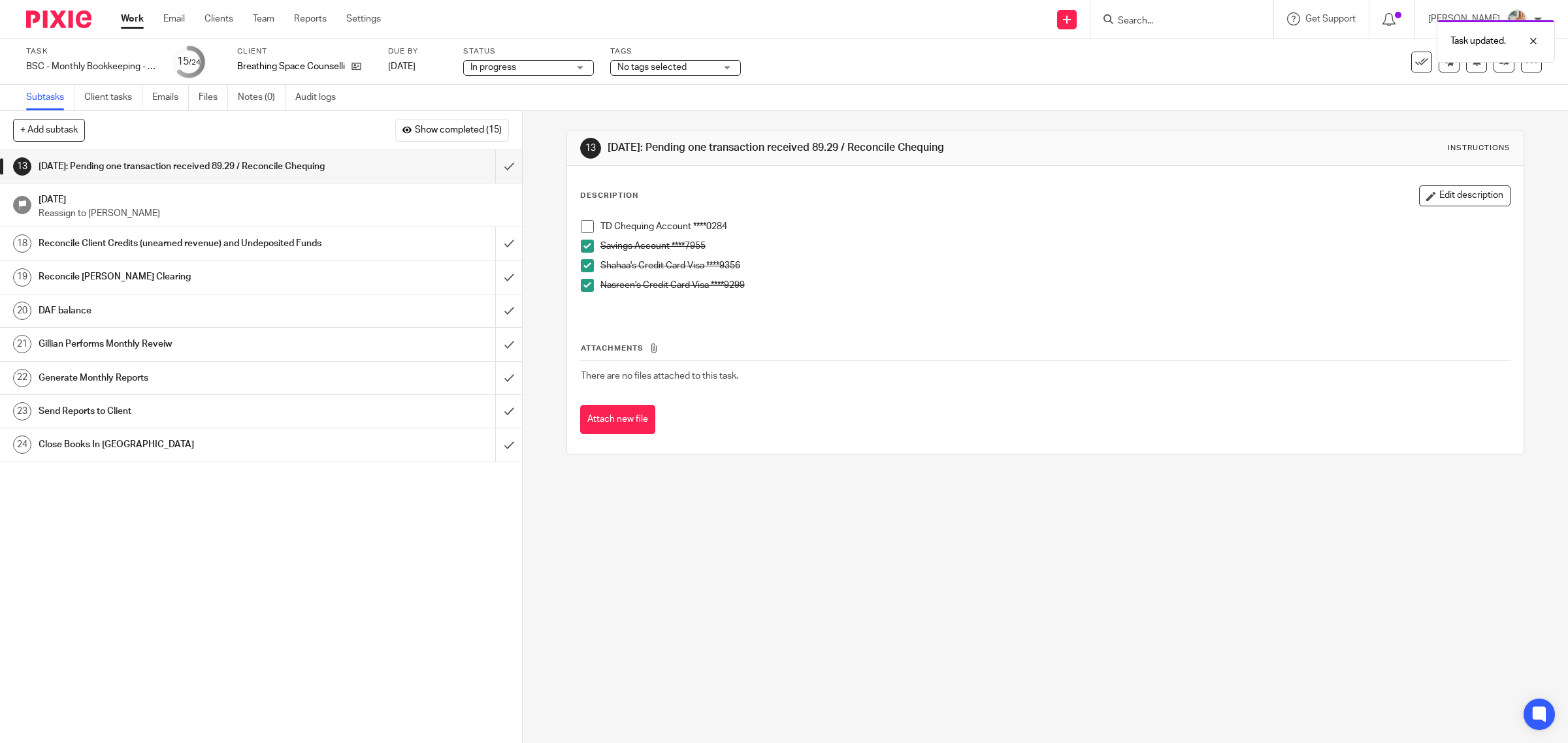
click at [623, 61] on span "No tags selected" at bounding box center [667, 67] width 98 height 14
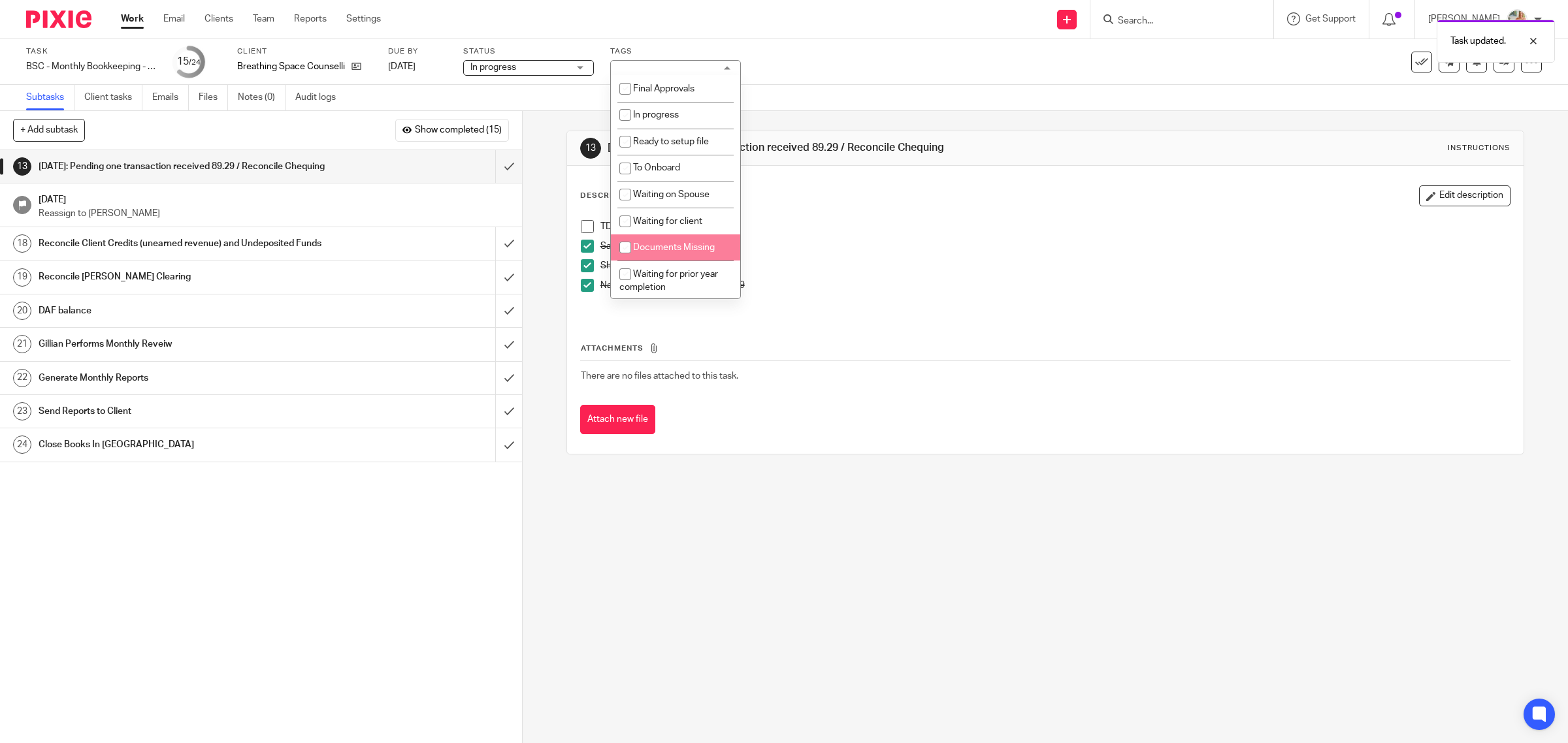
click at [654, 243] on span "Documents Missing" at bounding box center [673, 247] width 82 height 9
checkbox input "true"
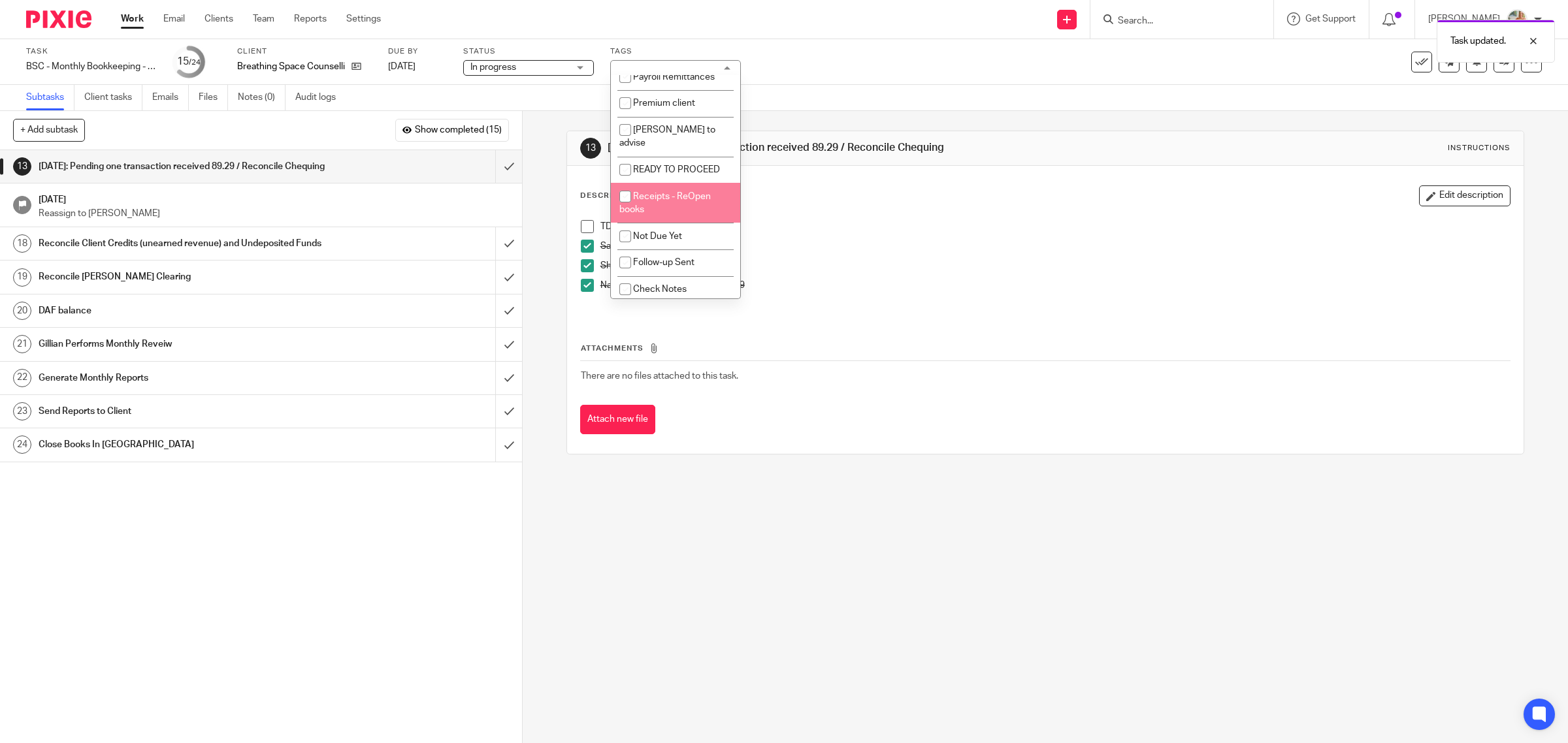
click at [870, 236] on div "TD Chequing Account ****0284" at bounding box center [1055, 230] width 910 height 20
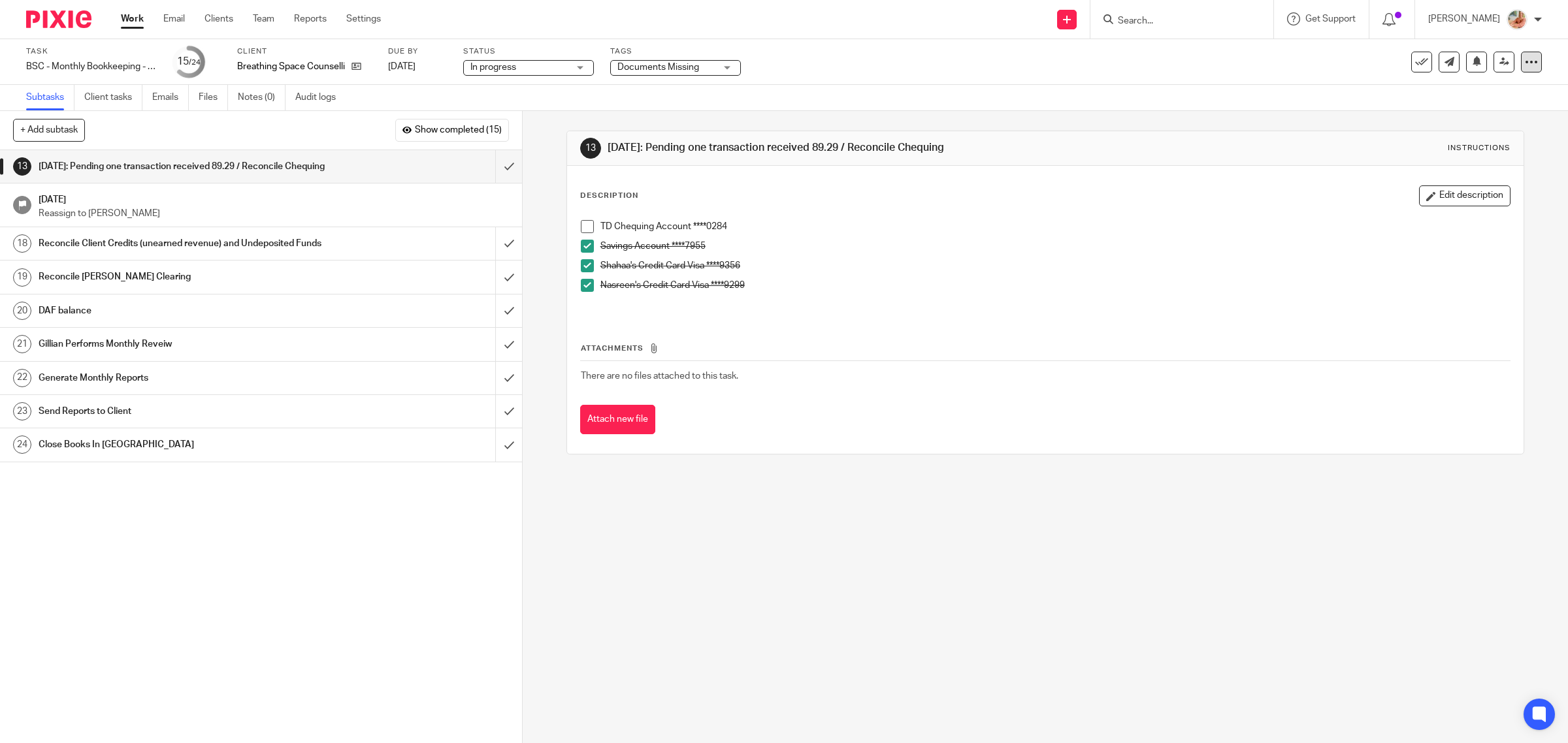
click at [1525, 65] on icon at bounding box center [1531, 62] width 13 height 13
click at [1455, 111] on link "Advanced task editor" at bounding box center [1478, 114] width 86 height 9
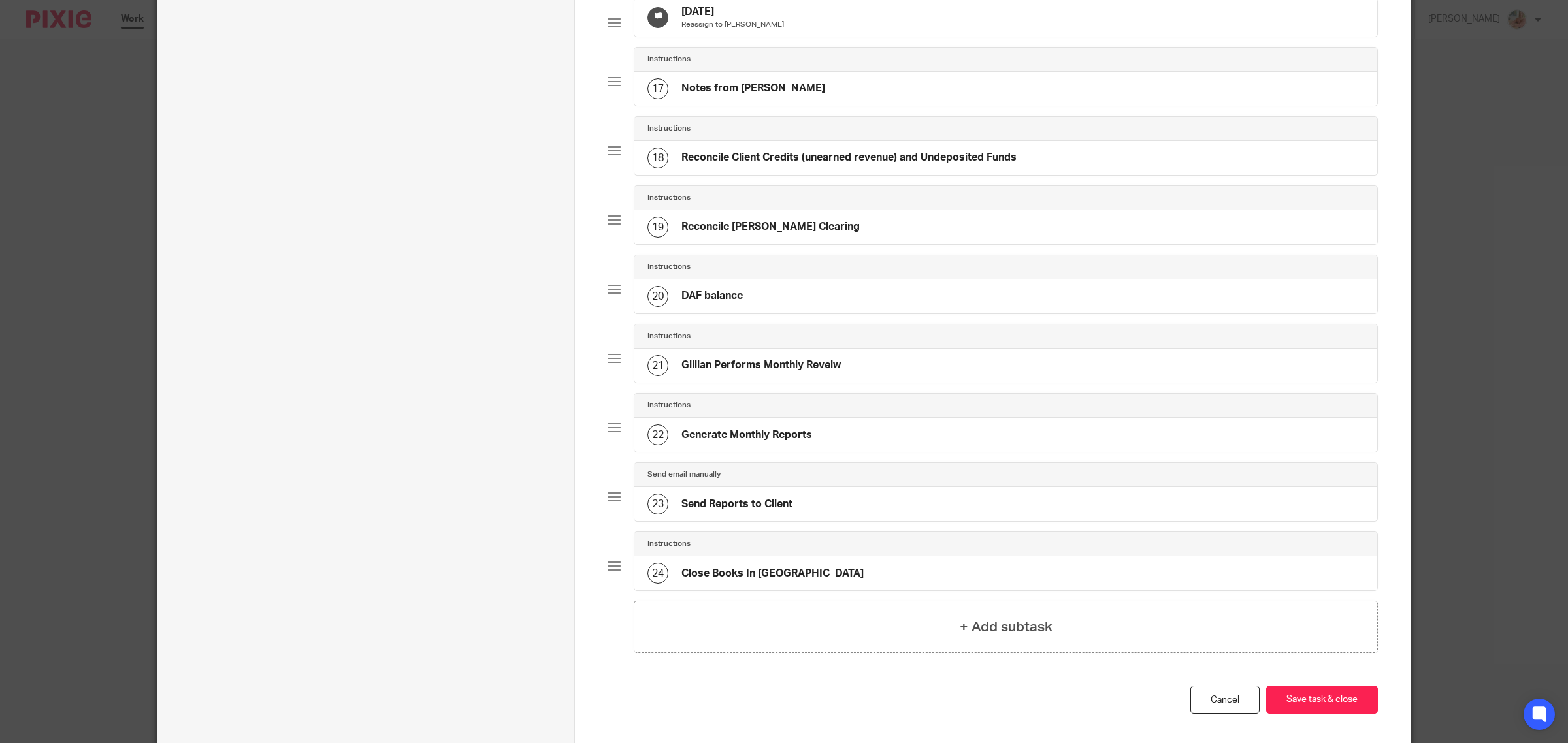
scroll to position [1142, 0]
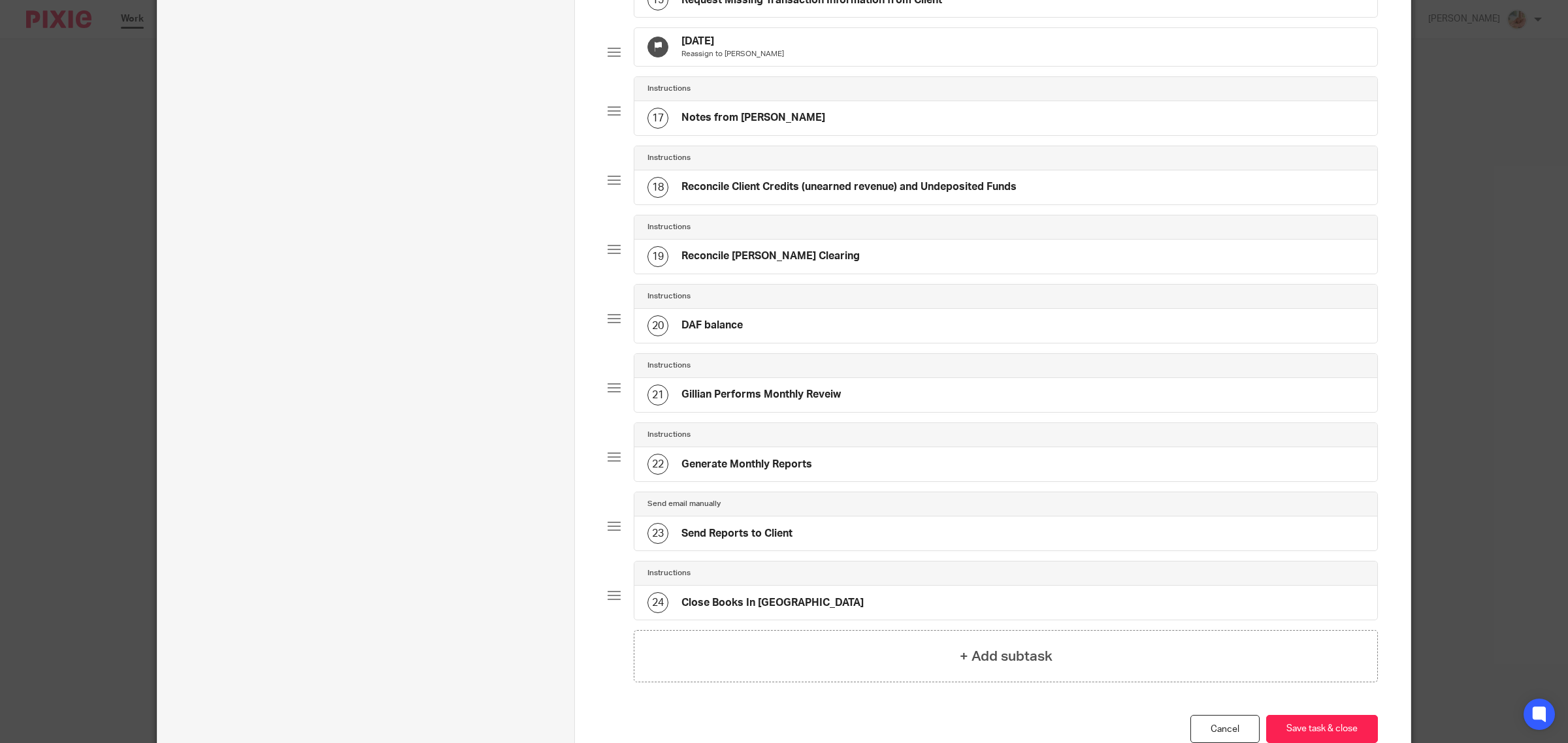
click at [758, 66] on div "Sep 21, 2025 Reassign to Gillian" at bounding box center [1005, 47] width 743 height 38
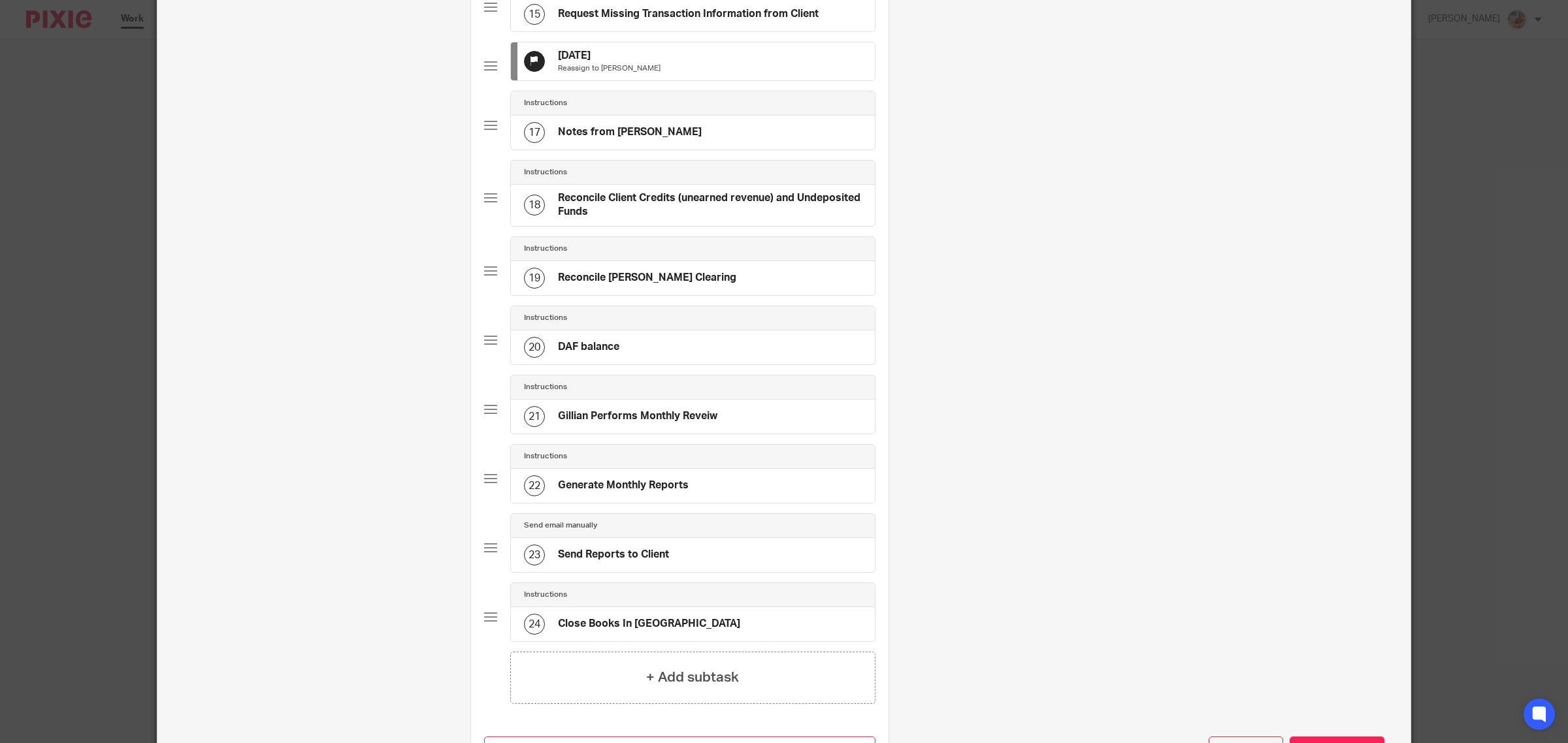
scroll to position [0, 0]
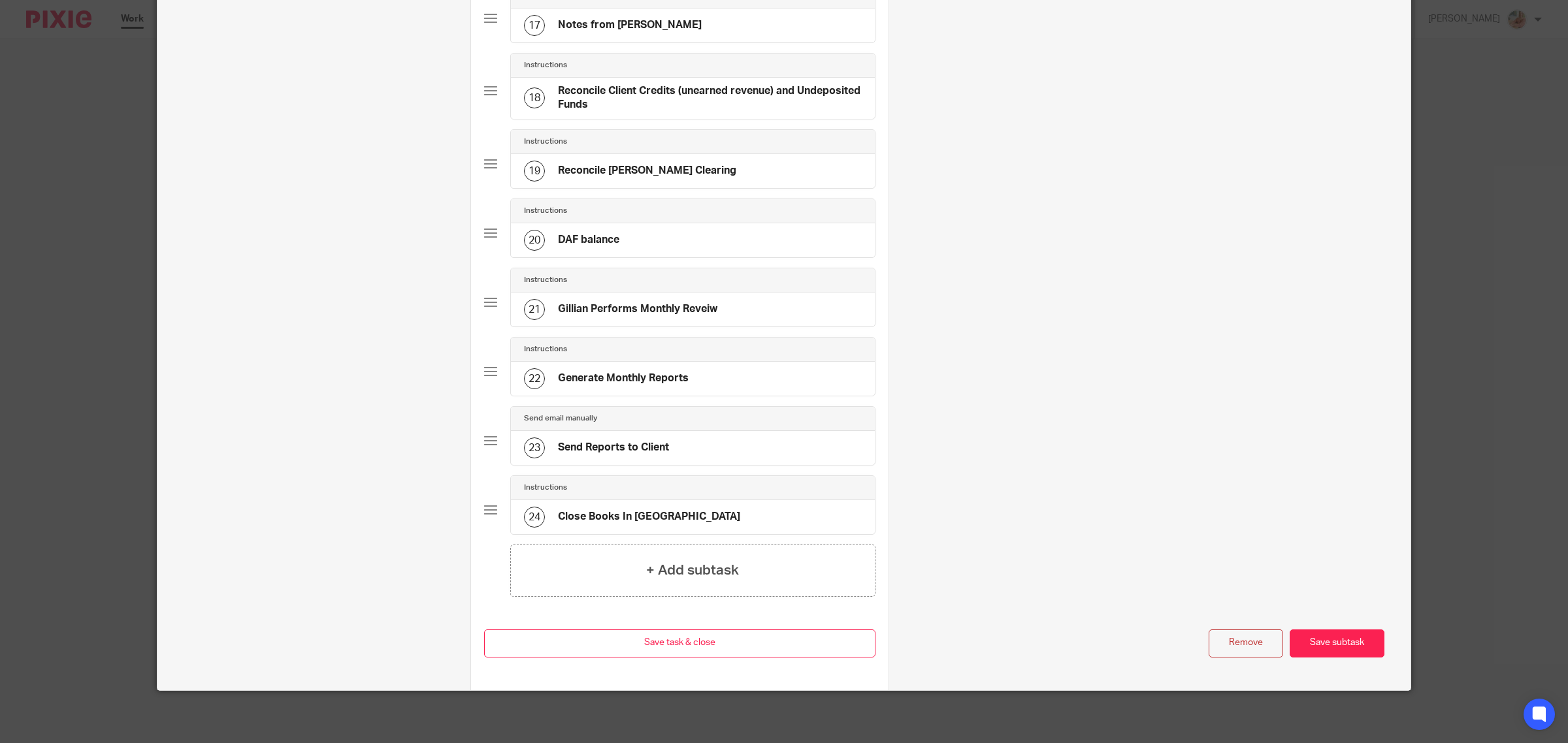
click at [1229, 647] on button "Remove" at bounding box center [1246, 643] width 75 height 28
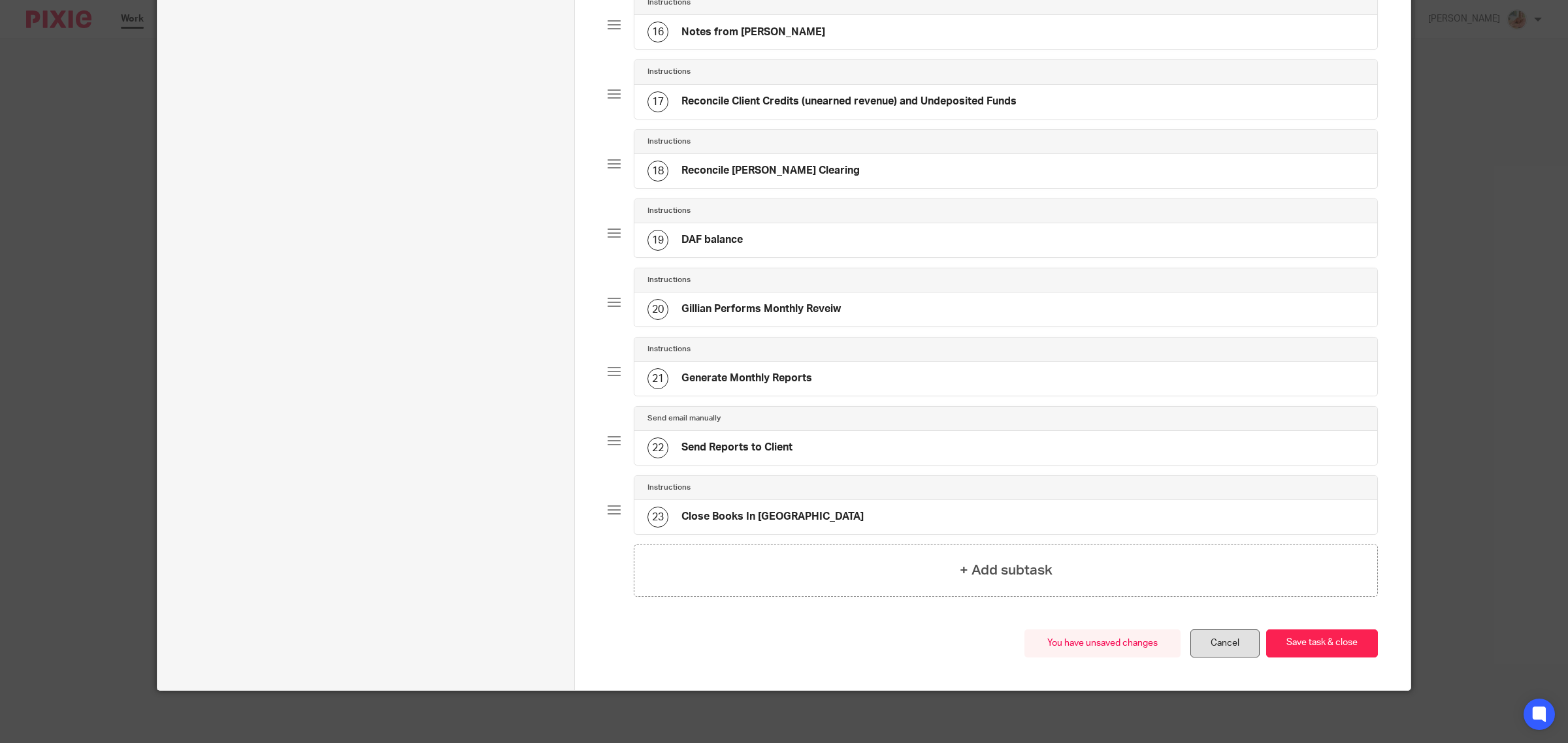
scroll to position [1201, 0]
click at [1307, 643] on button "Save task & close" at bounding box center [1322, 643] width 112 height 28
click at [1277, 638] on button "Save task & close" at bounding box center [1322, 643] width 112 height 28
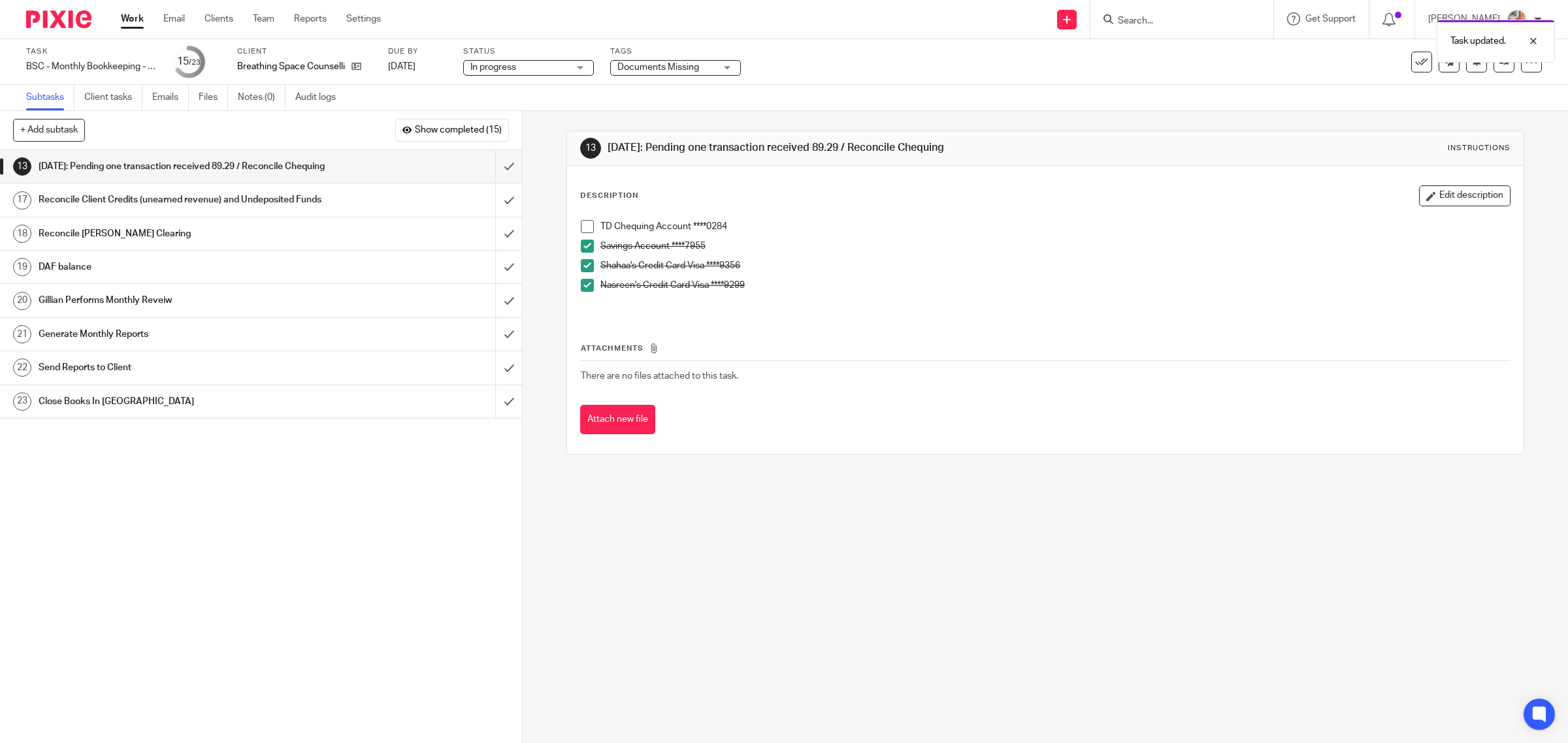
click at [139, 22] on link "Work" at bounding box center [132, 19] width 23 height 13
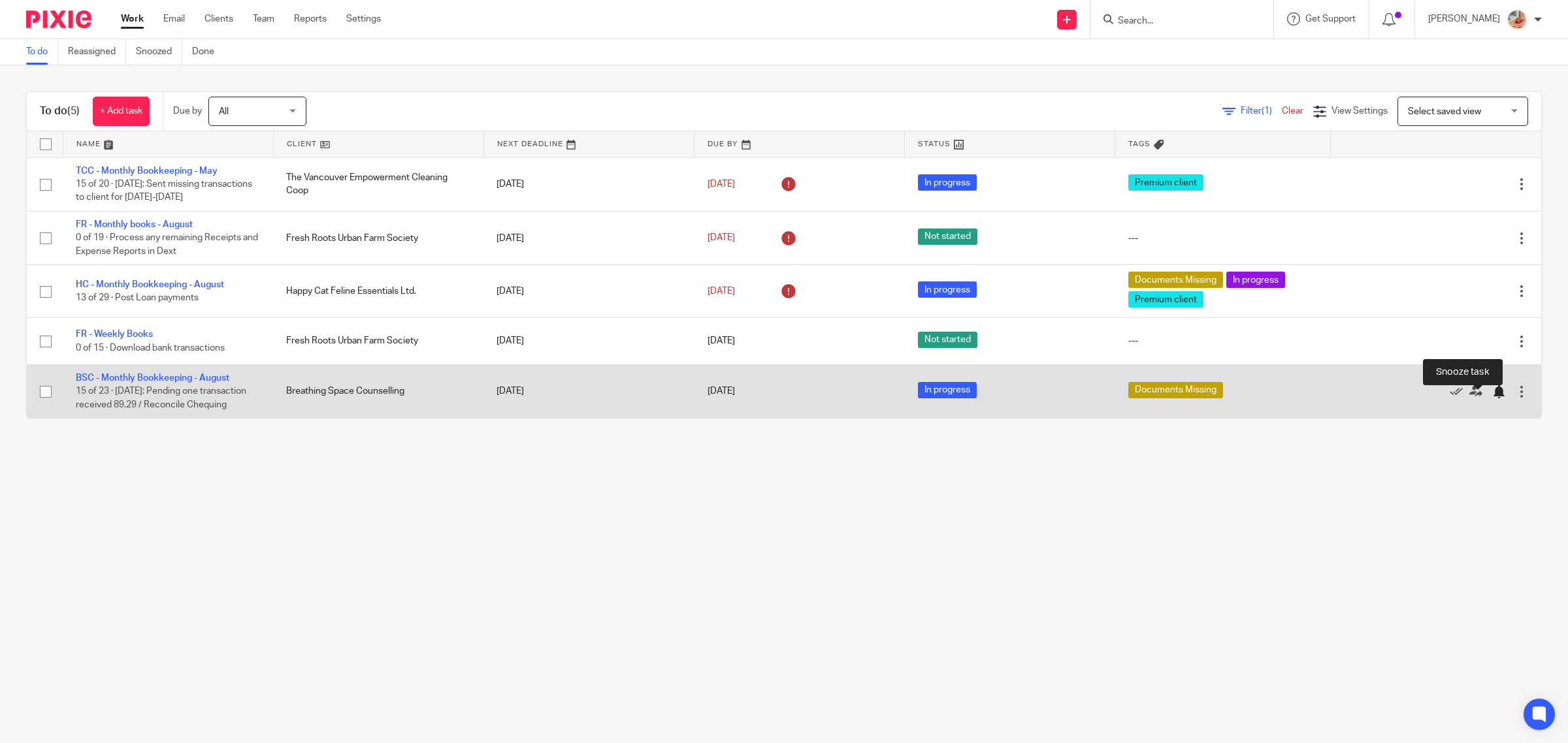
click at [1492, 398] on div at bounding box center [1499, 391] width 13 height 13
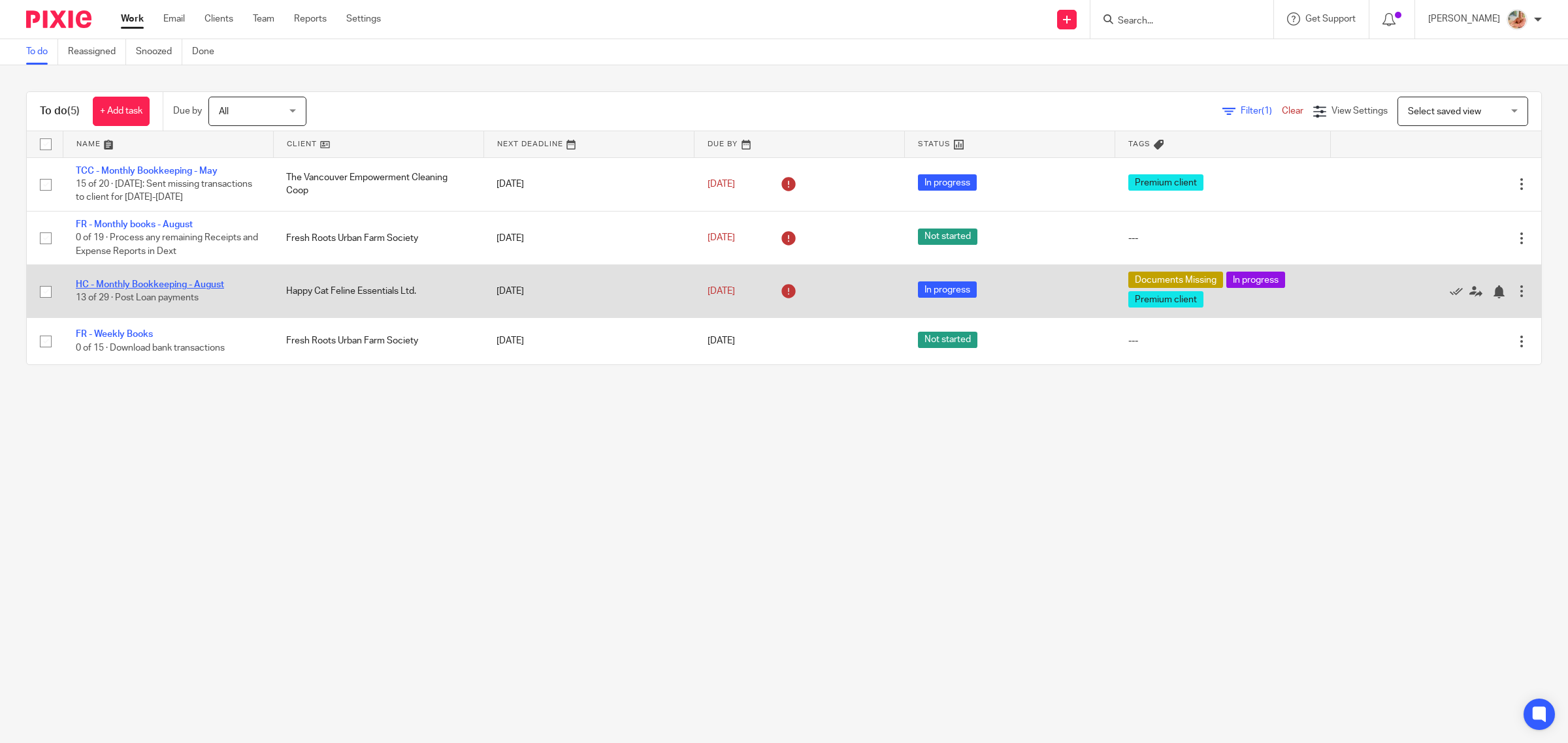
click at [136, 282] on link "HC - Monthly Bookkeeping - August" at bounding box center [150, 285] width 148 height 9
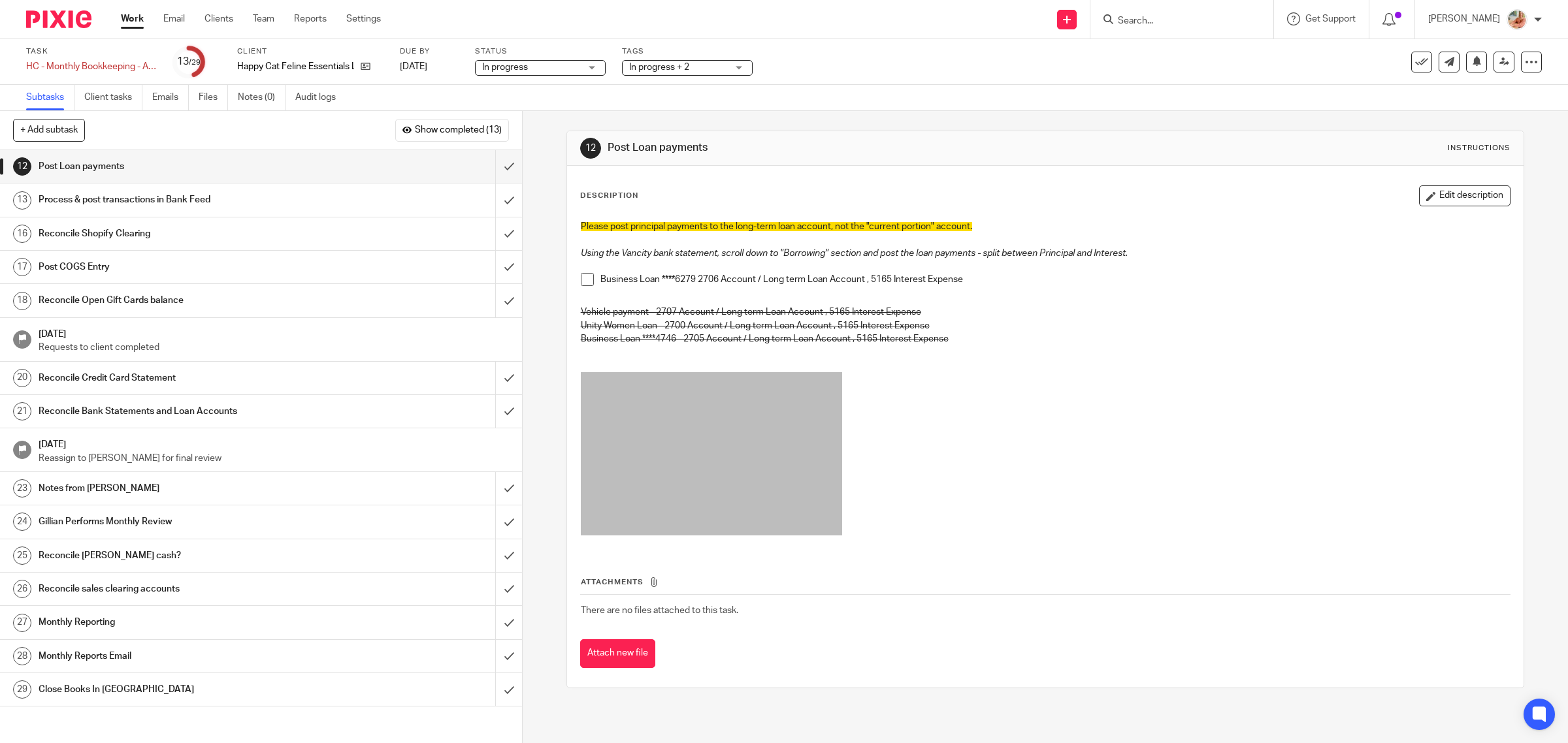
click at [134, 22] on link "Work" at bounding box center [132, 19] width 23 height 13
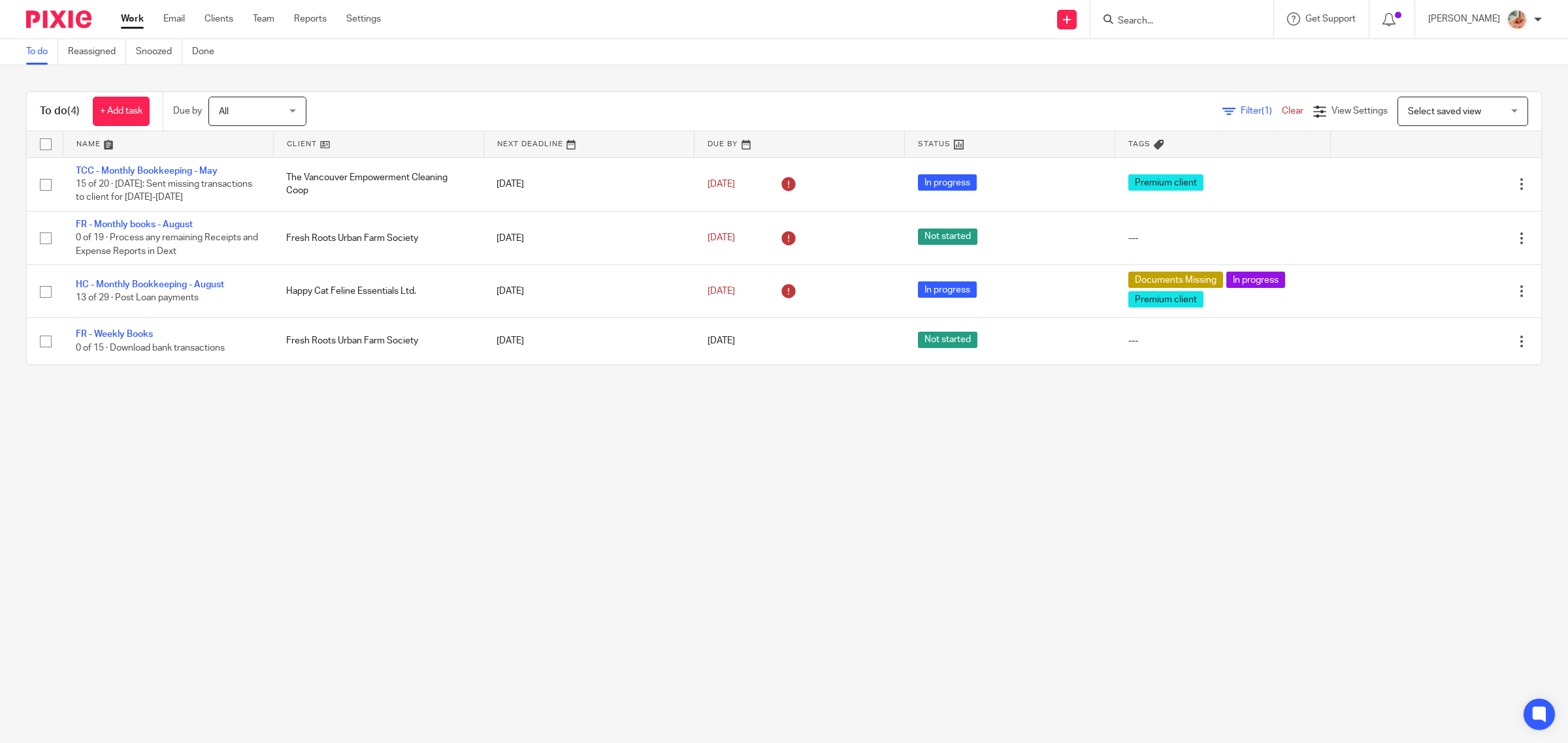
click at [851, 506] on main "To do Reassigned Snoozed Done To do (4) + Add task Due by All All [DATE] [DATE]…" at bounding box center [784, 371] width 1568 height 743
click at [1111, 570] on main "To do Reassigned Snoozed Done To do (4) + Add task Due by All All [DATE] [DATE]…" at bounding box center [784, 371] width 1568 height 743
click at [176, 50] on link "Snoozed" at bounding box center [159, 52] width 47 height 26
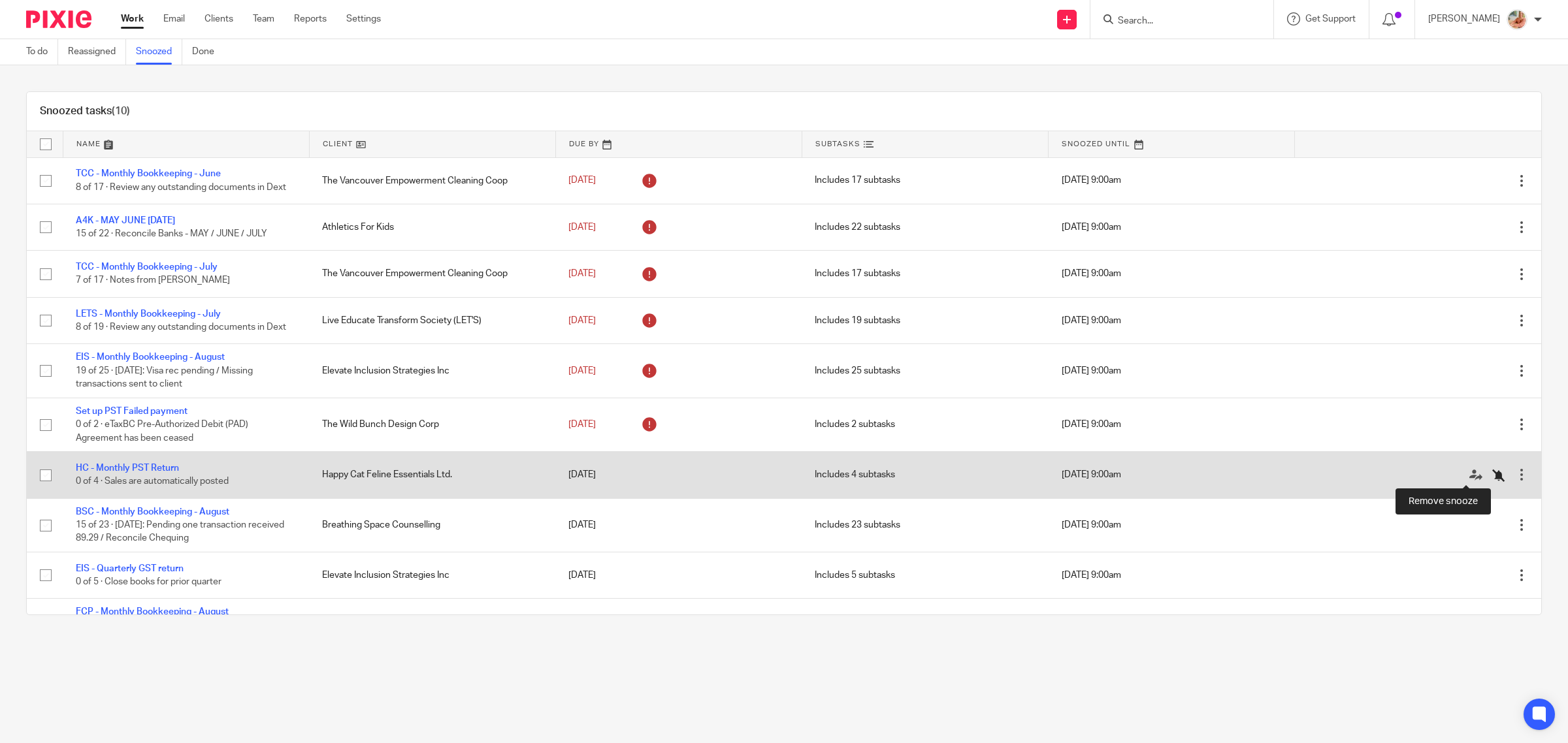
click at [1492, 470] on icon at bounding box center [1499, 475] width 13 height 13
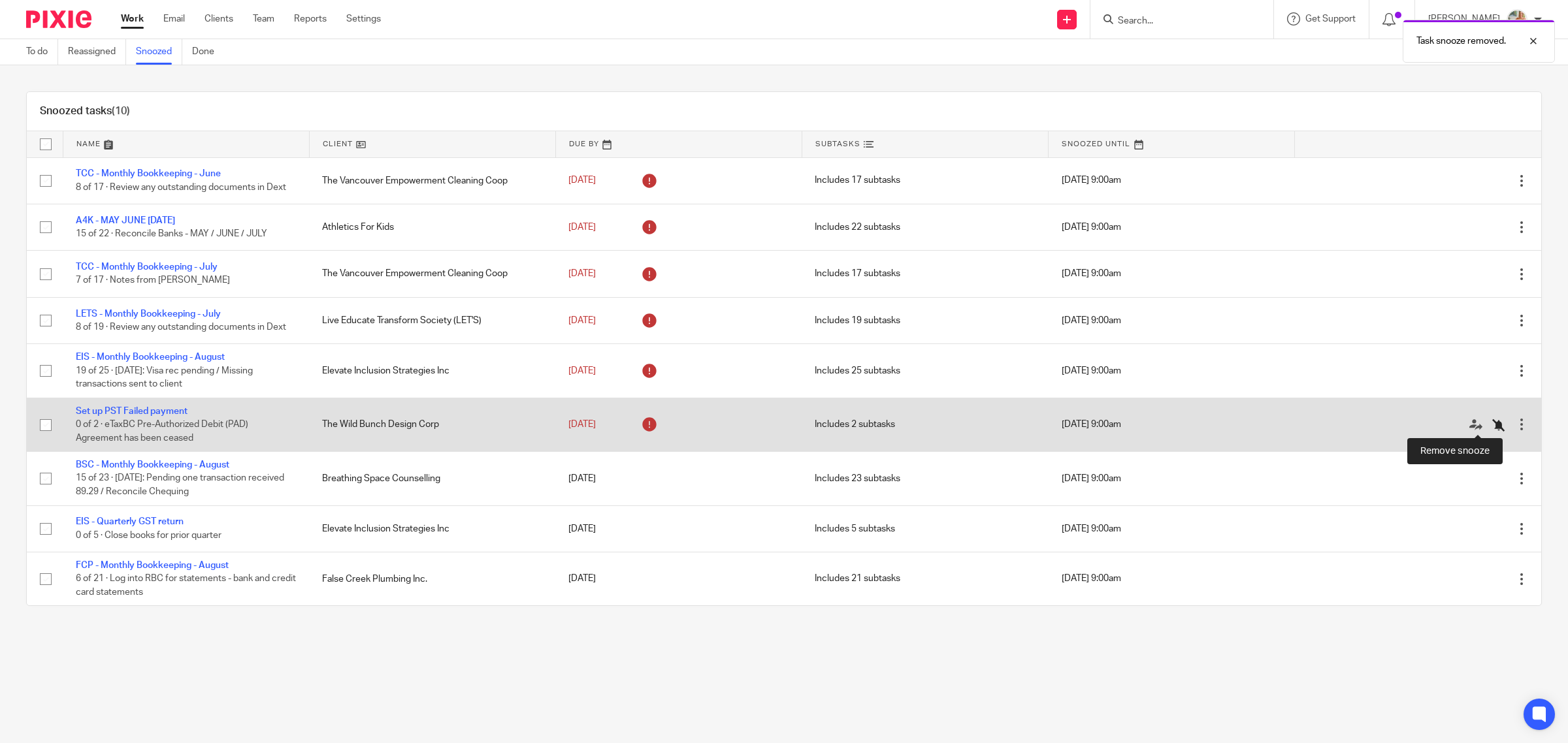
click at [1492, 422] on icon at bounding box center [1499, 425] width 13 height 13
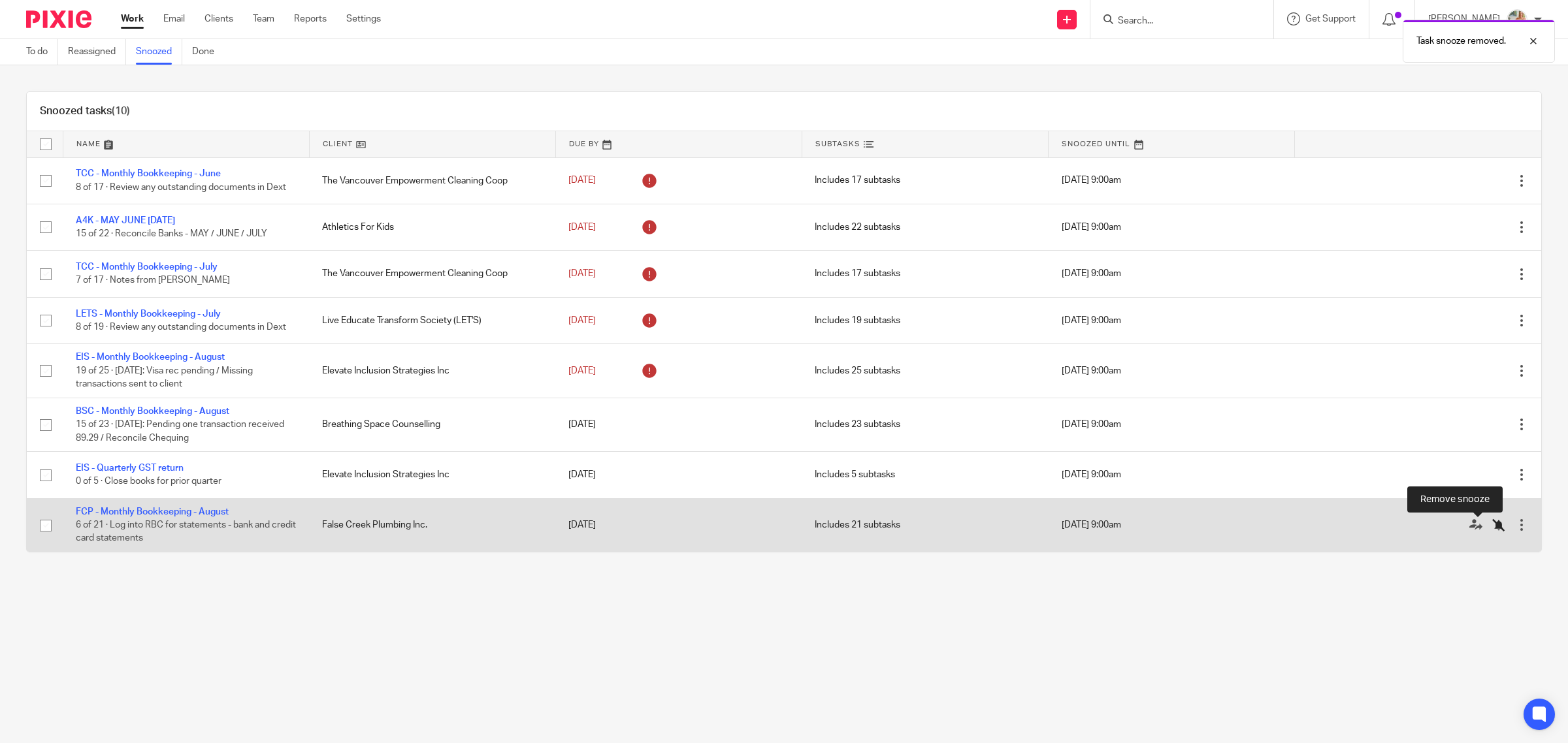
click at [1492, 527] on icon at bounding box center [1499, 525] width 13 height 13
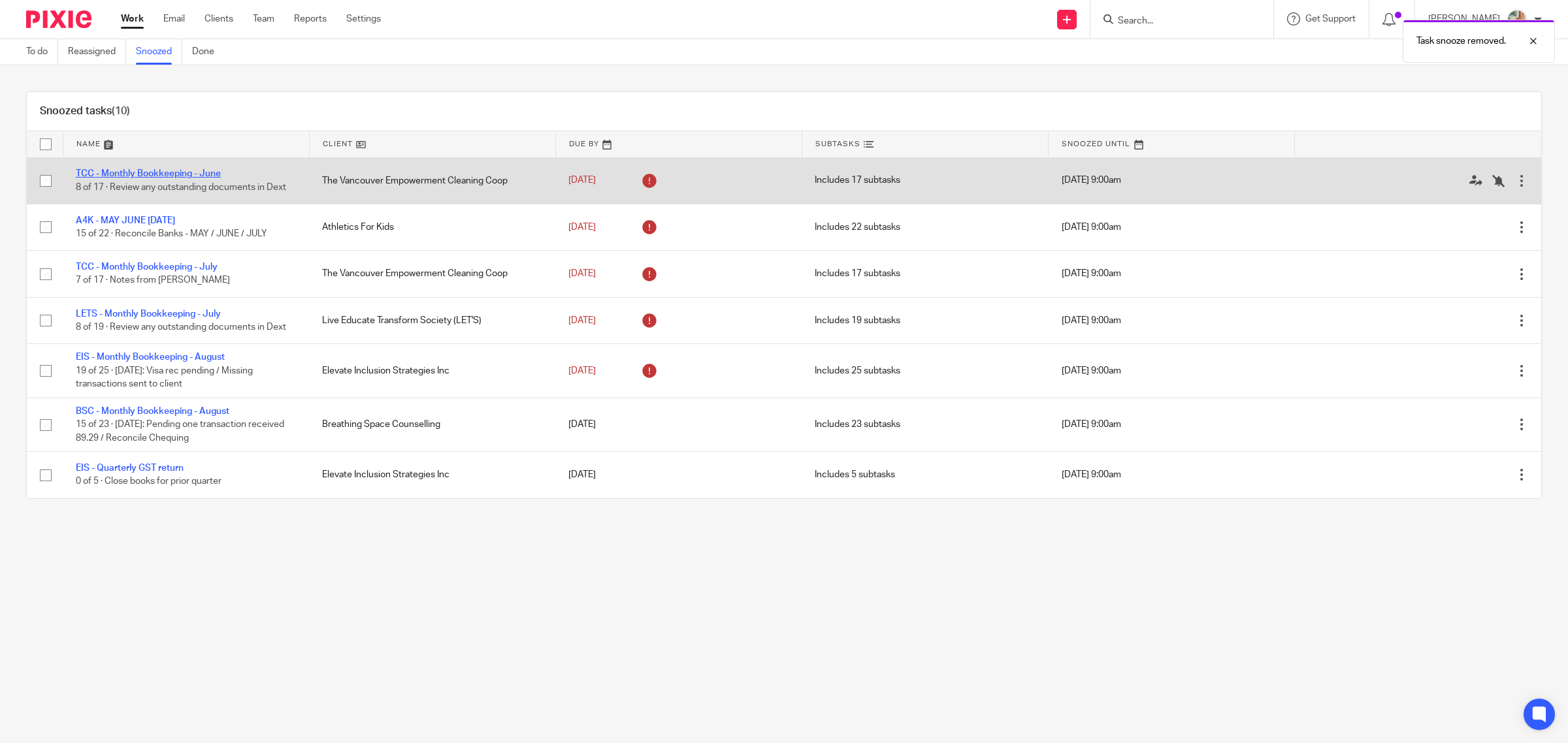
click at [141, 170] on link "TCC - Monthly Bookkeeping - June" at bounding box center [148, 173] width 145 height 9
